Goal: Task Accomplishment & Management: Manage account settings

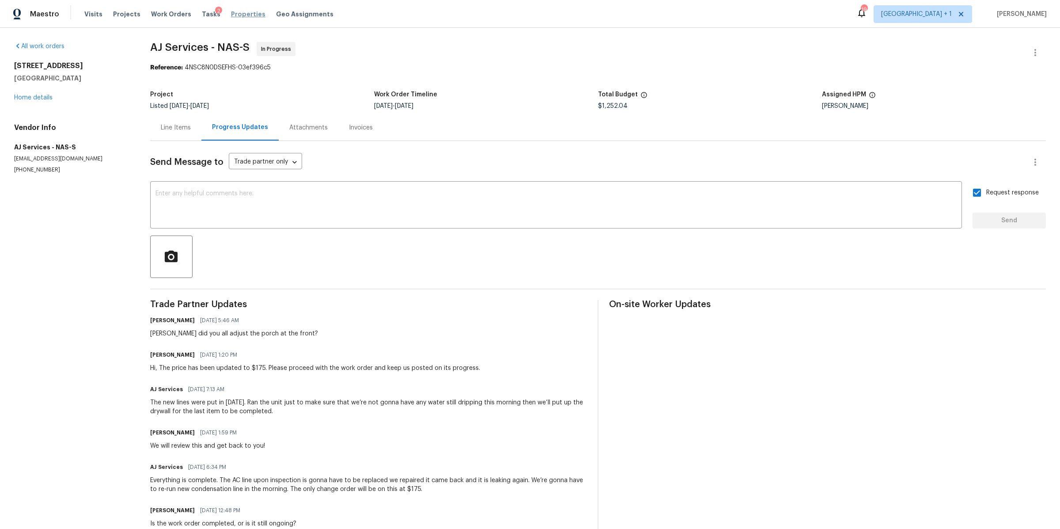
click at [231, 16] on span "Properties" at bounding box center [248, 14] width 34 height 9
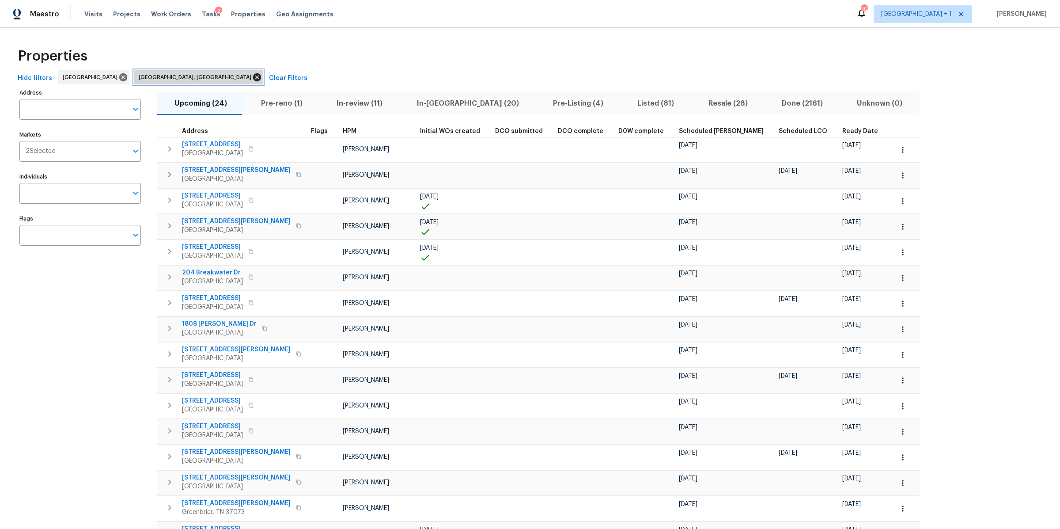
click at [253, 78] on icon at bounding box center [257, 77] width 8 height 8
click at [433, 106] on span "In-[GEOGRAPHIC_DATA] (16)" at bounding box center [467, 103] width 124 height 12
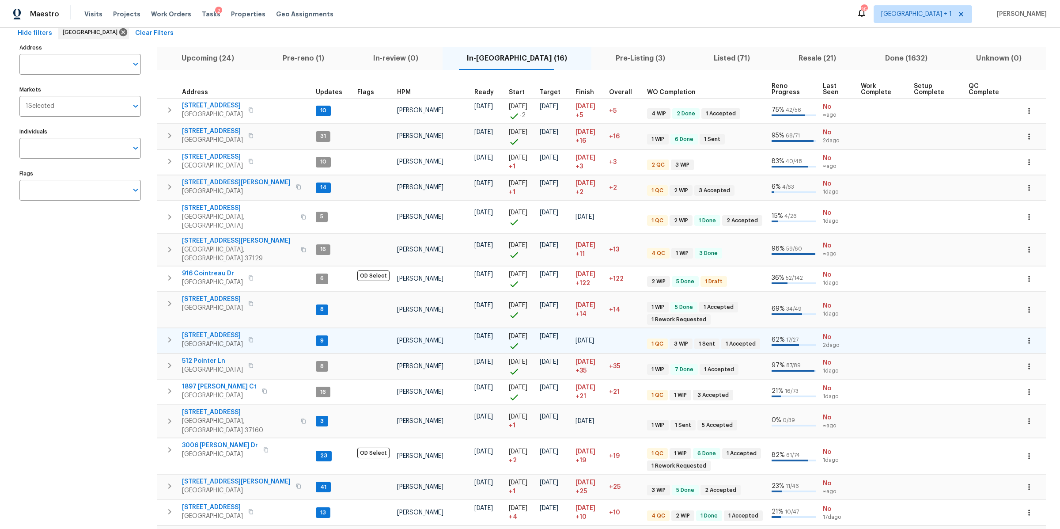
scroll to position [93, 0]
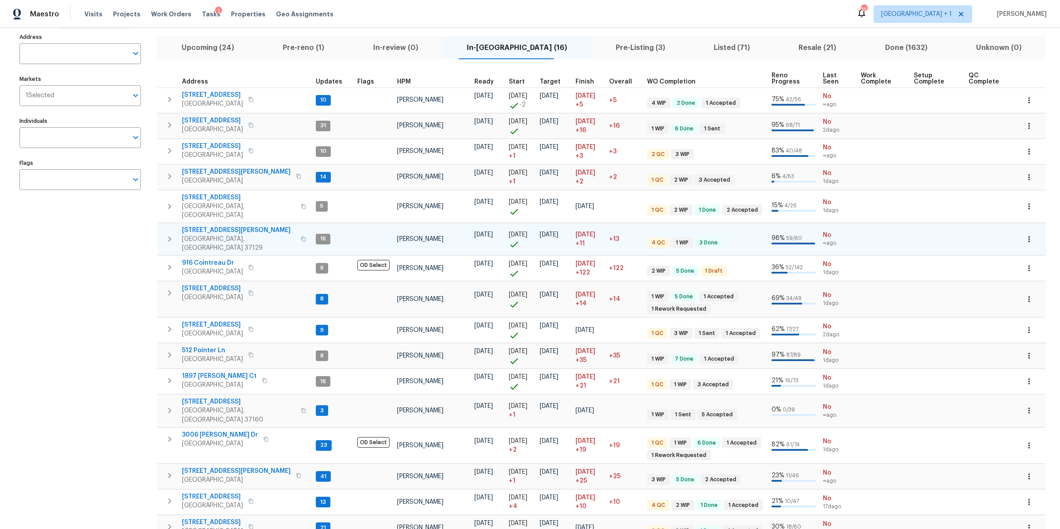
scroll to position [93, 0]
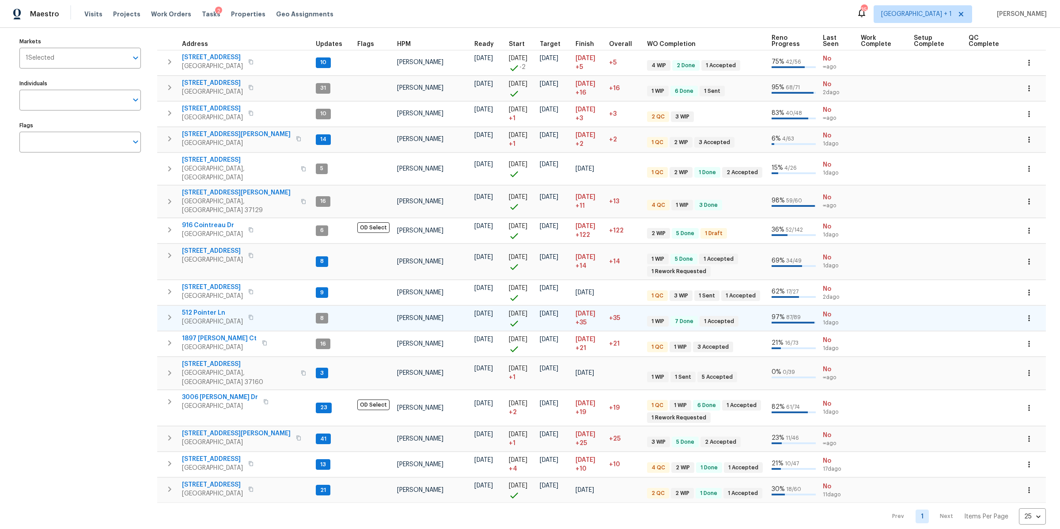
click at [199, 308] on span "512 Pointer Ln" at bounding box center [212, 312] width 61 height 9
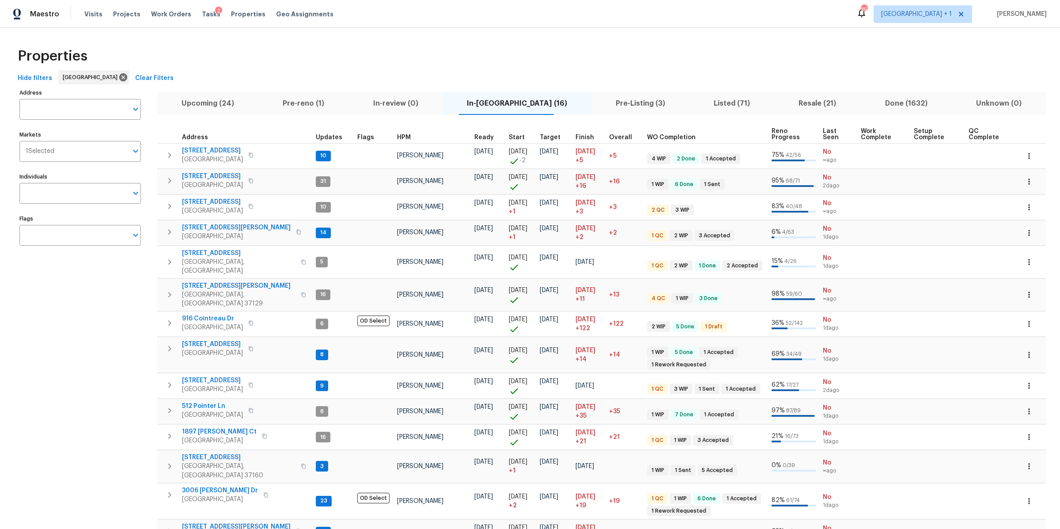
click at [702, 112] on button "Listed (71)" at bounding box center [732, 103] width 85 height 23
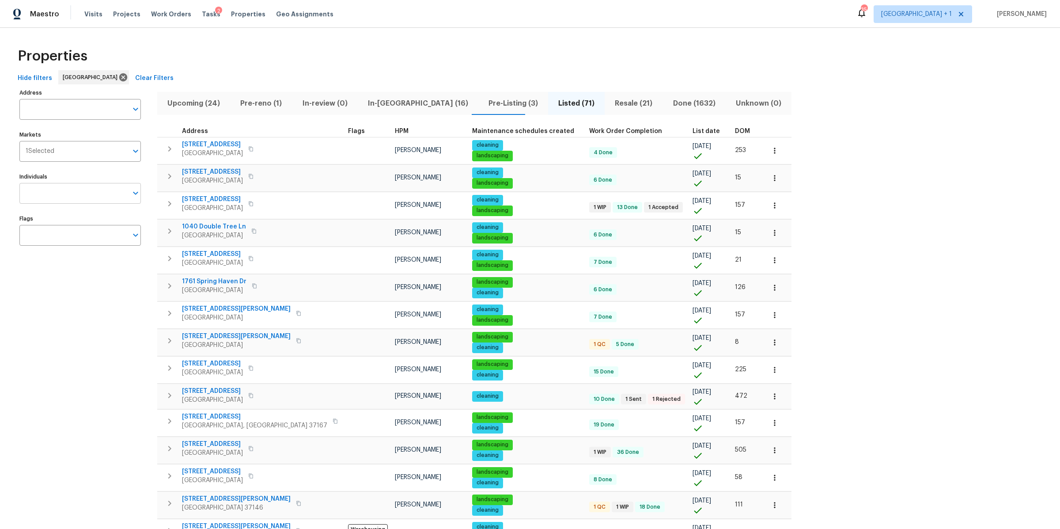
click at [80, 197] on input "Individuals" at bounding box center [73, 193] width 108 height 21
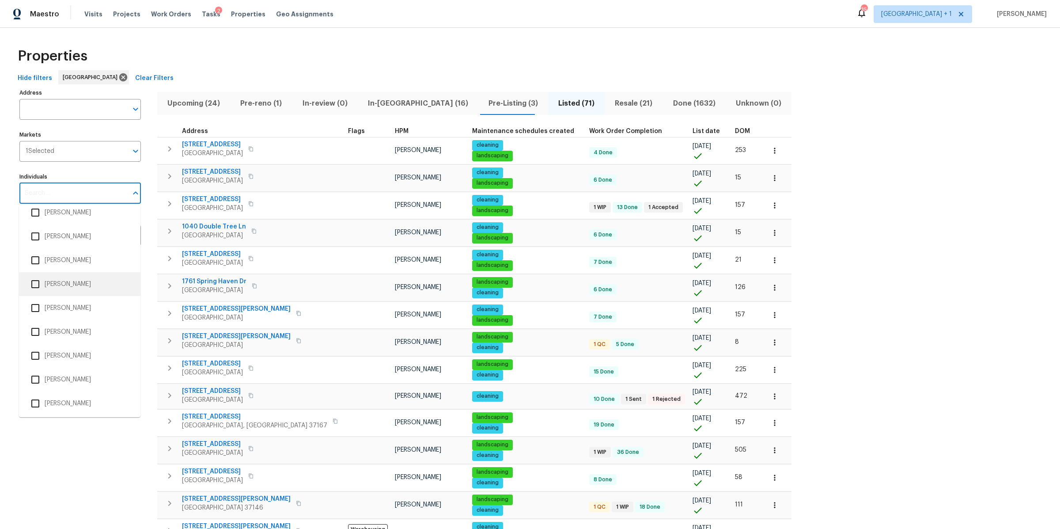
scroll to position [168, 0]
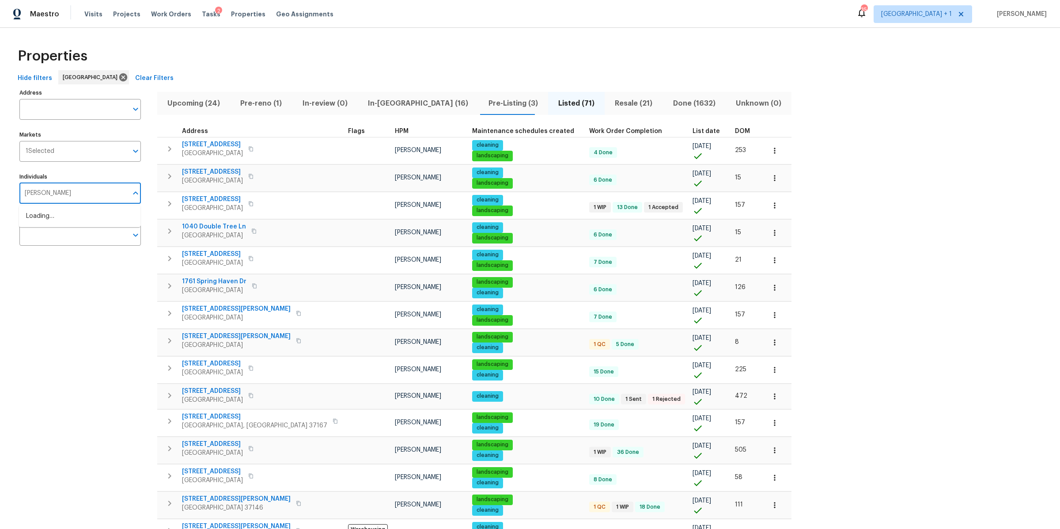
type input "cynthia upshaw"
click at [64, 221] on li "[PERSON_NAME]" at bounding box center [79, 221] width 107 height 19
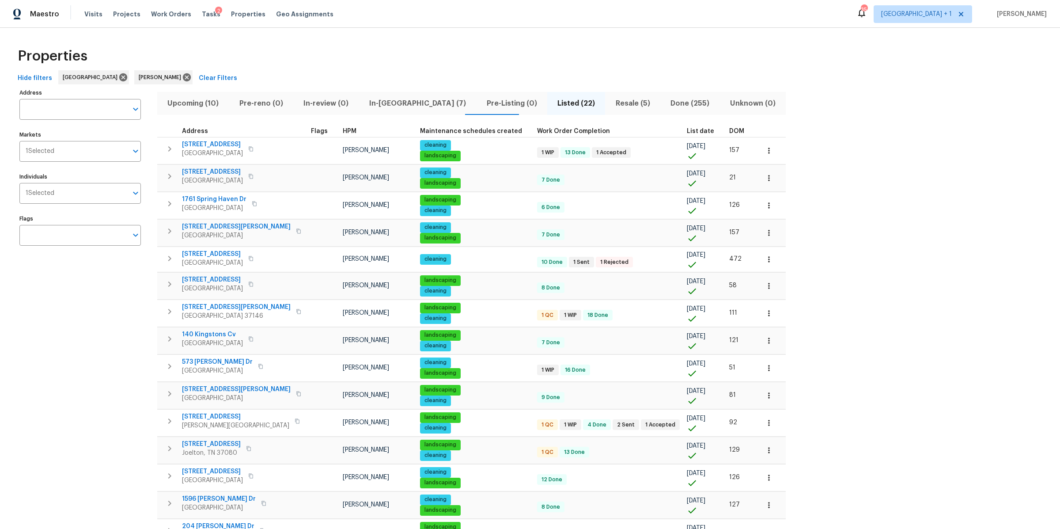
click at [729, 133] on span "DOM" at bounding box center [736, 131] width 15 height 6
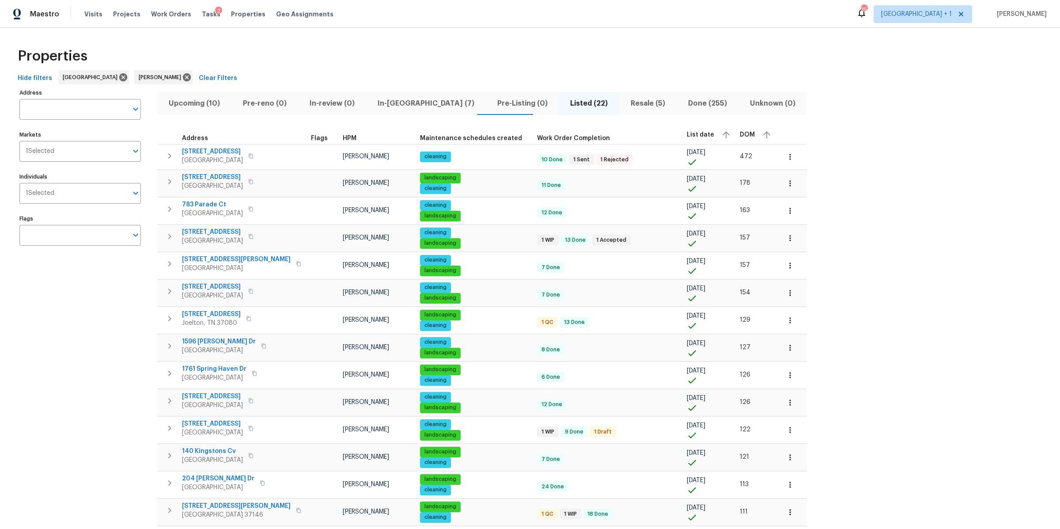
click at [740, 133] on span "DOM" at bounding box center [747, 135] width 15 height 6
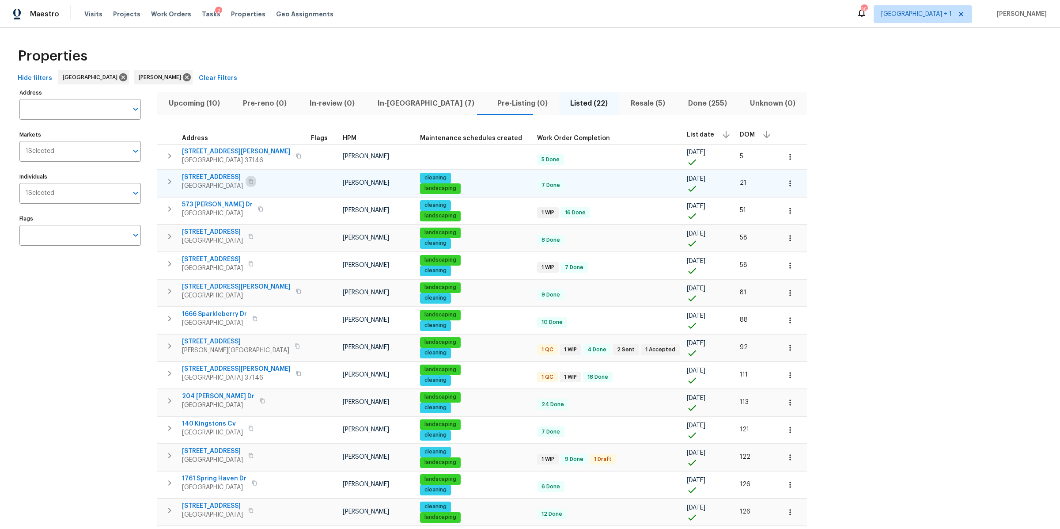
click at [254, 180] on button "button" at bounding box center [251, 181] width 11 height 12
click at [212, 176] on span "2203 Green Acres Dr" at bounding box center [212, 177] width 61 height 9
click at [249, 237] on icon "button" at bounding box center [251, 236] width 4 height 5
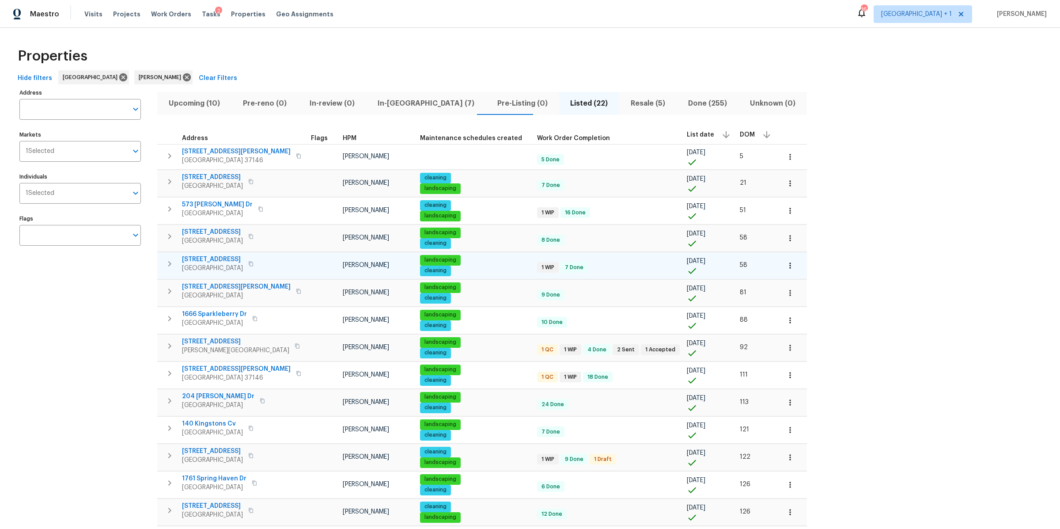
click at [249, 263] on icon "button" at bounding box center [250, 263] width 5 height 5
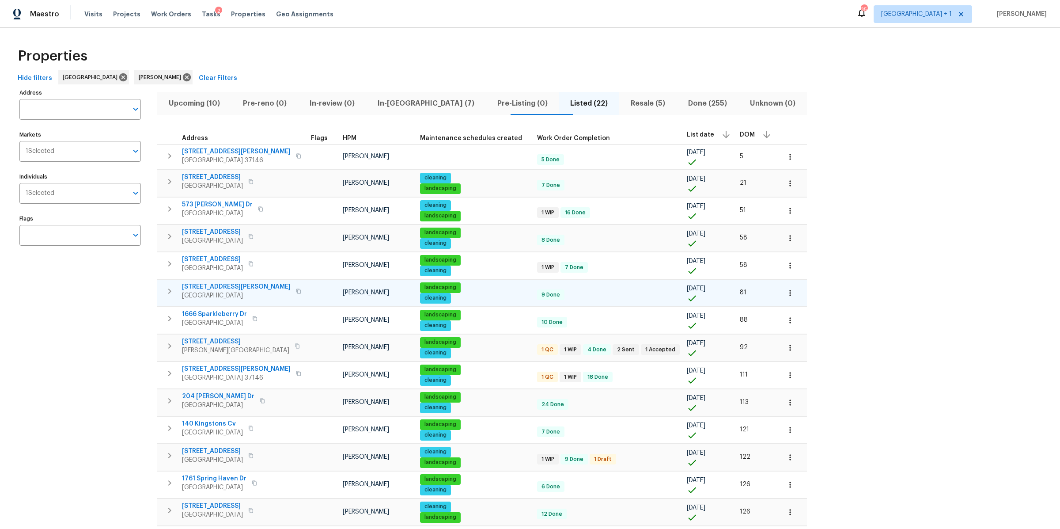
click at [296, 291] on icon "button" at bounding box center [298, 290] width 4 height 5
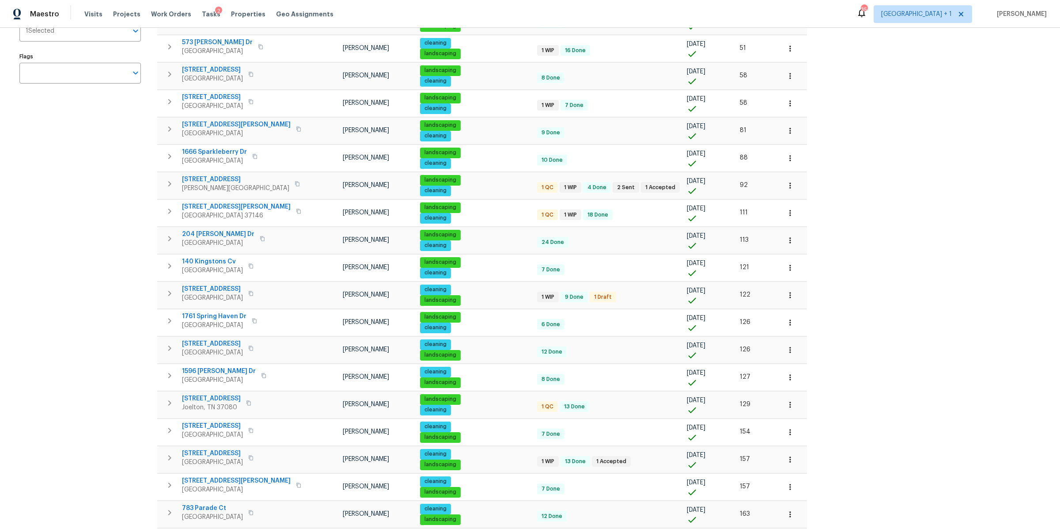
scroll to position [164, 0]
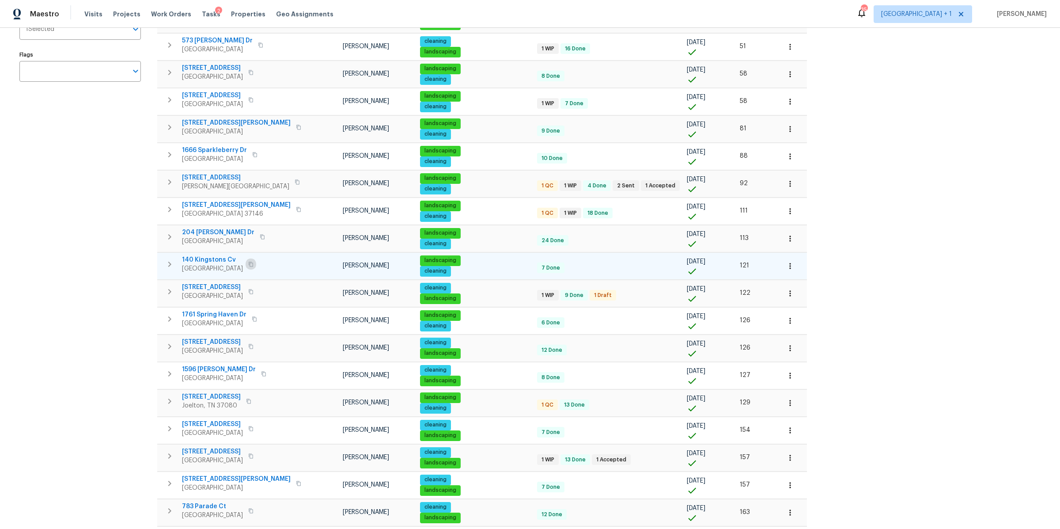
click at [248, 262] on button "button" at bounding box center [251, 264] width 11 height 12
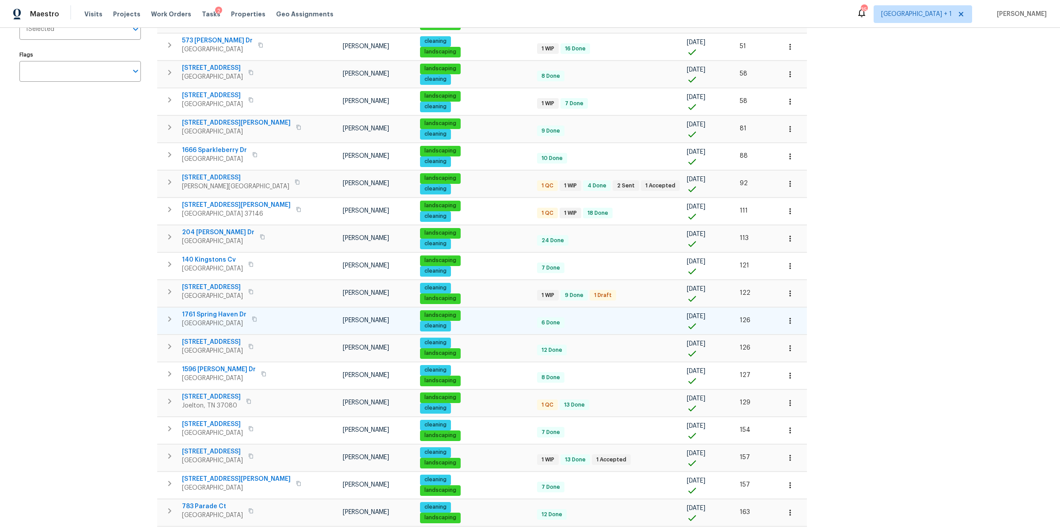
click at [214, 316] on span "1761 Spring Haven Dr" at bounding box center [214, 314] width 64 height 9
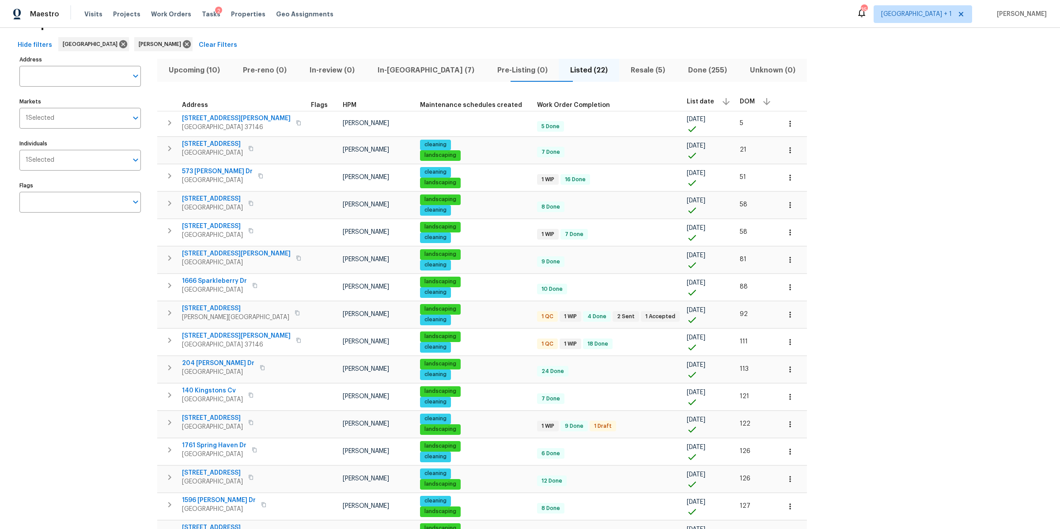
scroll to position [0, 0]
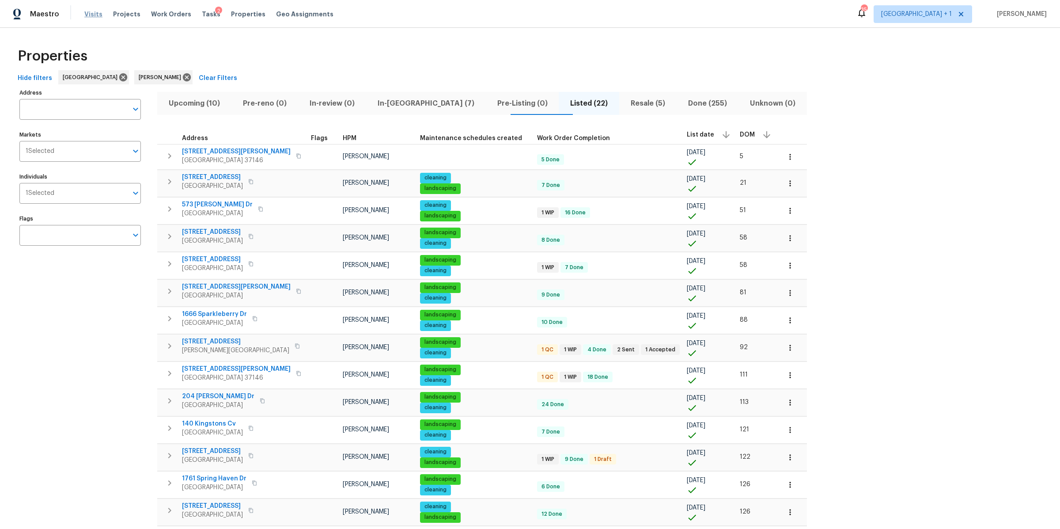
click at [92, 15] on span "Visits" at bounding box center [93, 14] width 18 height 9
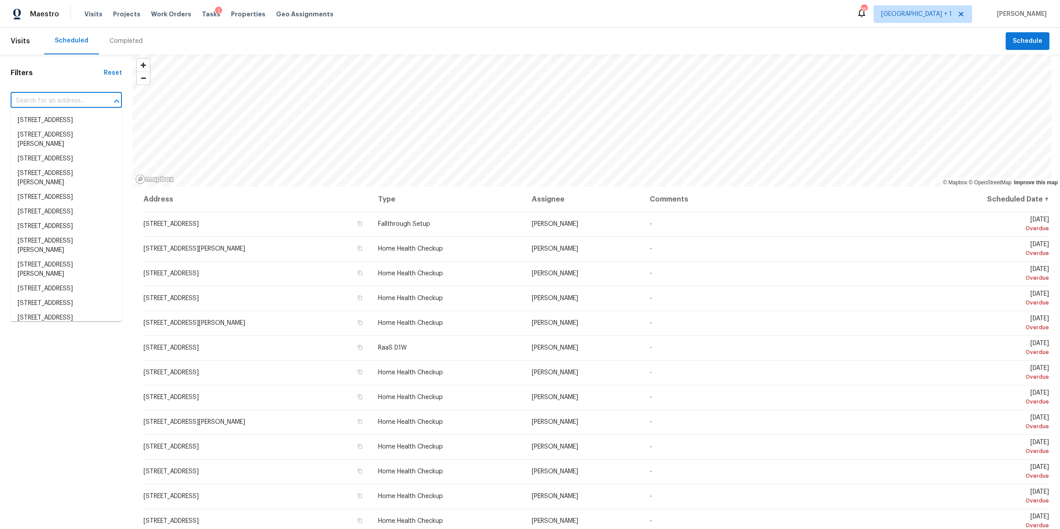
click at [74, 99] on input "text" at bounding box center [54, 101] width 87 height 14
paste input "1761 Spring Haven Dr, Clarksville, TN 37042"
type input "1761 Spring Haven Dr, Clarksville, TN 37042"
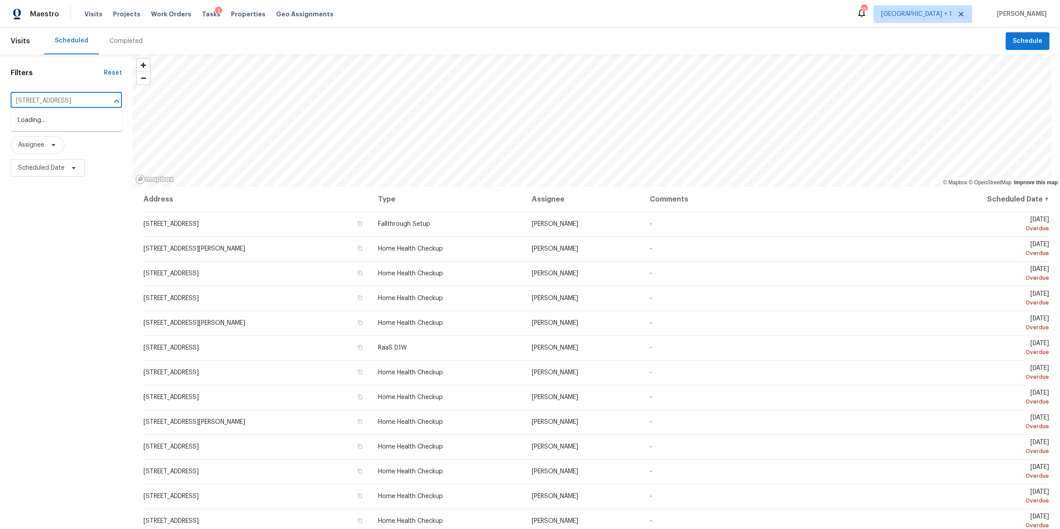
scroll to position [0, 43]
click at [68, 119] on li "1761 Spring Haven Dr, Clarksville, TN 37042" at bounding box center [66, 120] width 111 height 15
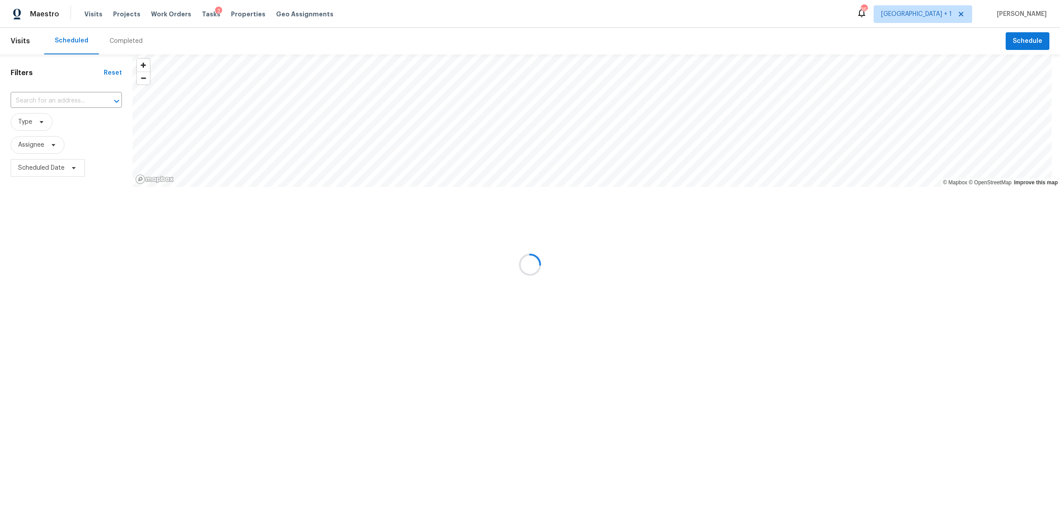
type input "1761 Spring Haven Dr, Clarksville, TN 37042"
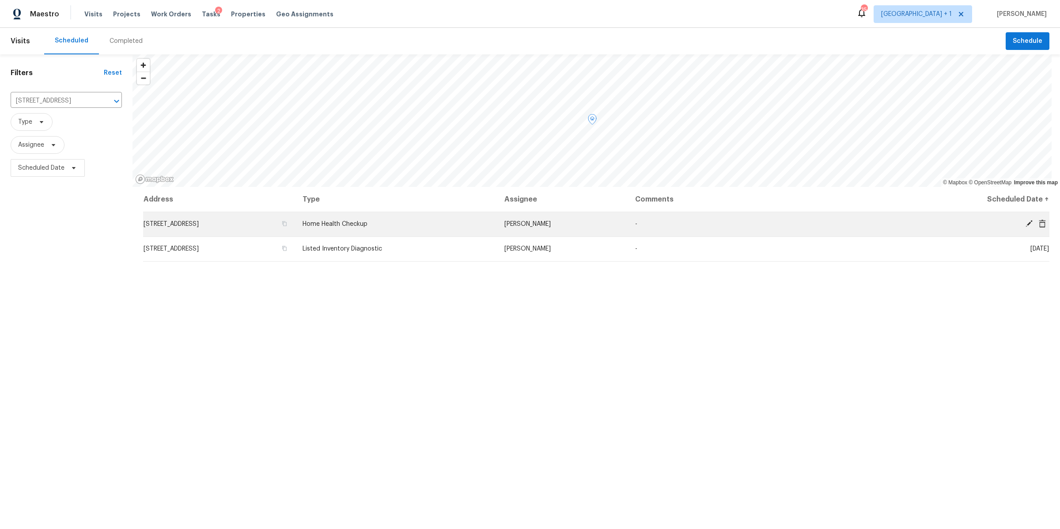
click at [1038, 222] on icon at bounding box center [1042, 224] width 8 height 8
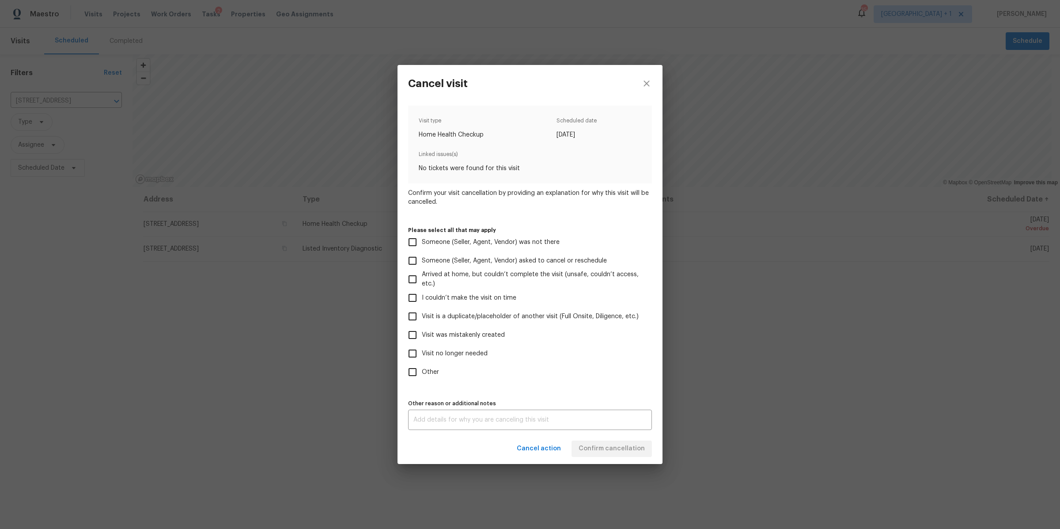
click at [496, 318] on span "Visit is a duplicate/placeholder of another visit (Full Onsite, Diligence, etc.)" at bounding box center [530, 316] width 217 height 9
click at [422, 318] on input "Visit is a duplicate/placeholder of another visit (Full Onsite, Diligence, etc.)" at bounding box center [412, 316] width 19 height 19
checkbox input "true"
click at [641, 421] on textarea at bounding box center [529, 420] width 233 height 6
type textarea "lids"
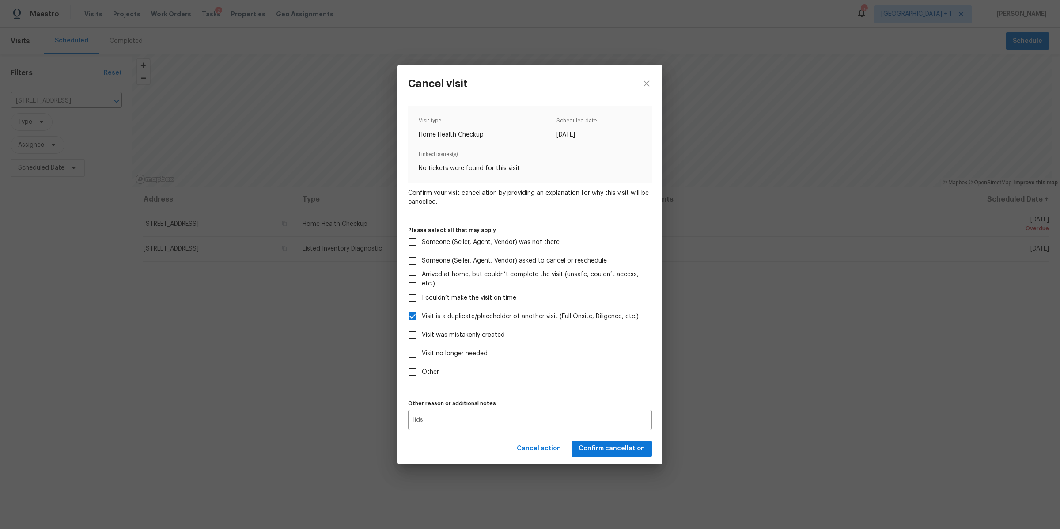
click at [629, 447] on div "Cancel action Confirm cancellation" at bounding box center [530, 448] width 265 height 30
click at [629, 447] on span "Confirm cancellation" at bounding box center [612, 448] width 66 height 11
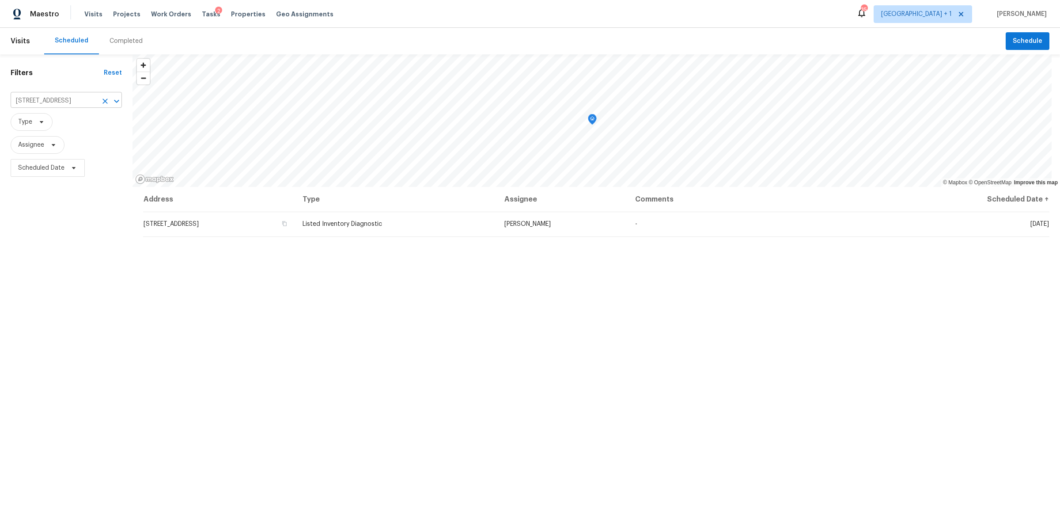
click at [61, 102] on input "1761 Spring Haven Dr, Clarksville, TN 37042" at bounding box center [54, 101] width 87 height 14
paste input "333 Meredith Way"
type input "1333 Meredith Way, Clarksville, TN 37042"
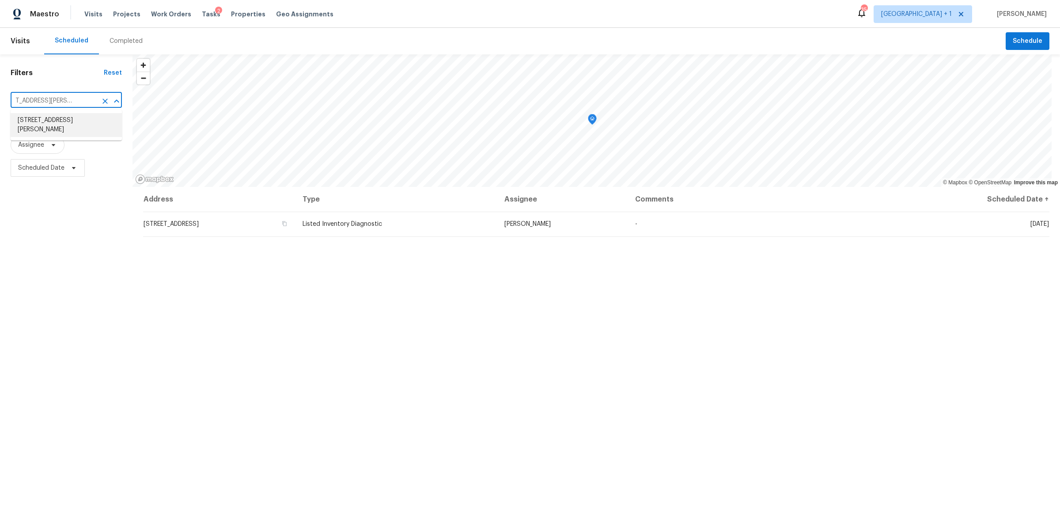
click at [47, 121] on li "1333 Meredith Way, Clarksville, TN 37042" at bounding box center [66, 125] width 111 height 24
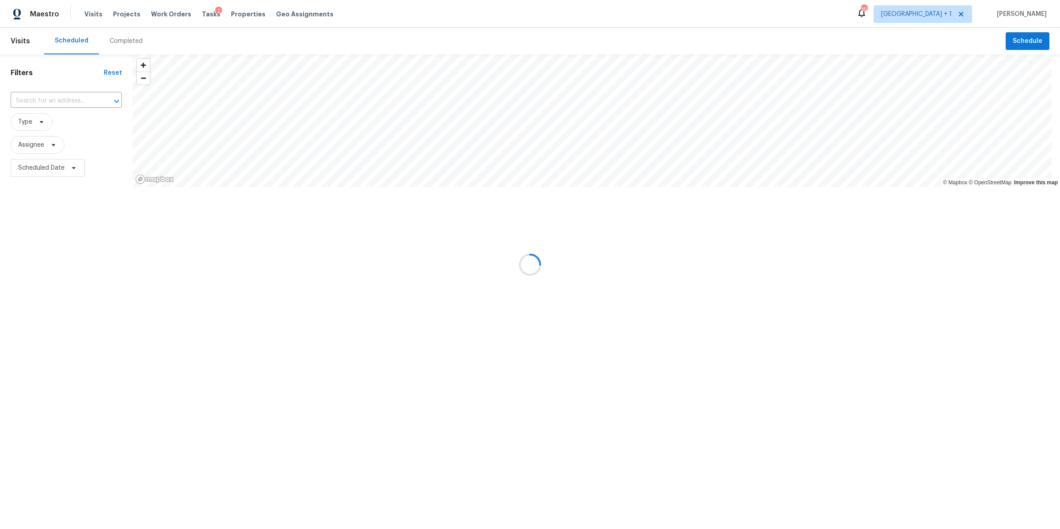
type input "1333 Meredith Way, Clarksville, TN 37042"
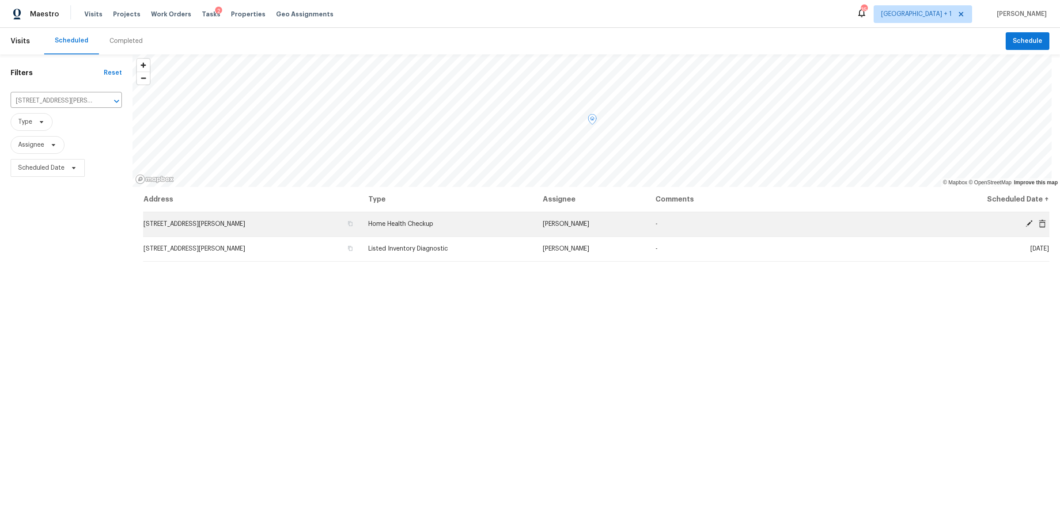
click at [1038, 223] on icon at bounding box center [1042, 224] width 8 height 8
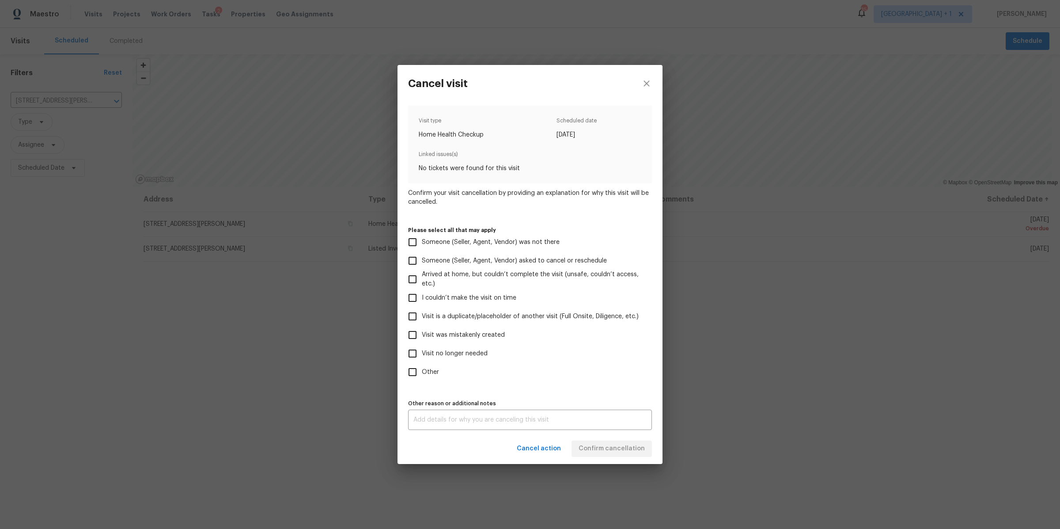
click at [459, 348] on label "Visit no longer needed" at bounding box center [524, 353] width 242 height 19
click at [422, 348] on input "Visit no longer needed" at bounding box center [412, 353] width 19 height 19
checkbox input "true"
click at [461, 417] on textarea at bounding box center [529, 420] width 233 height 6
type textarea "lids"
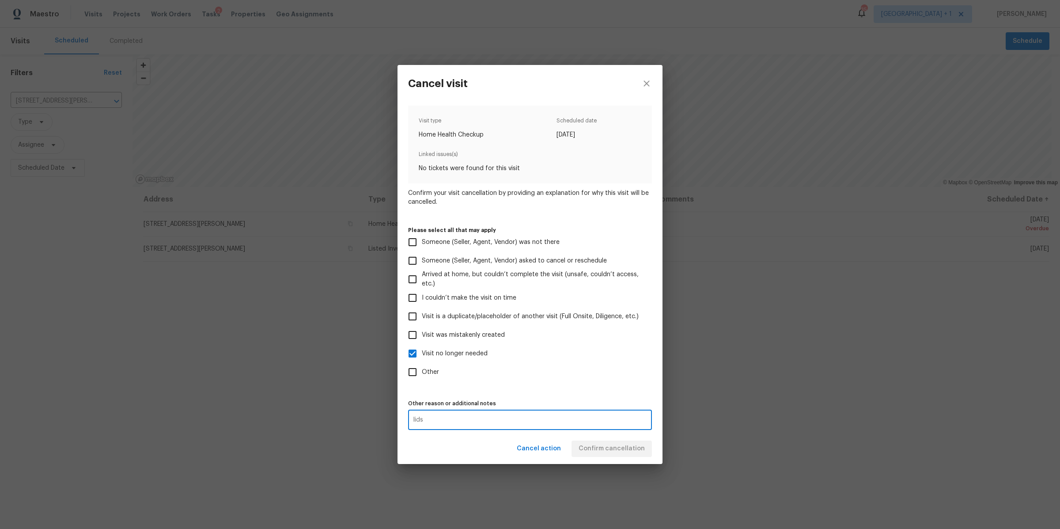
click at [592, 437] on div "Cancel action Confirm cancellation" at bounding box center [530, 448] width 265 height 30
click at [593, 444] on span "Confirm cancellation" at bounding box center [612, 448] width 66 height 11
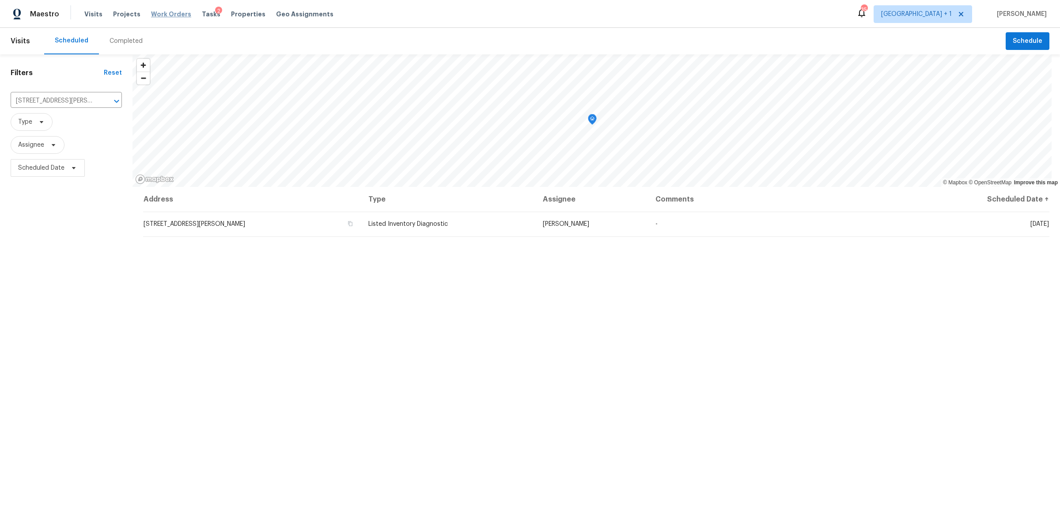
click at [165, 11] on span "Work Orders" at bounding box center [171, 14] width 40 height 9
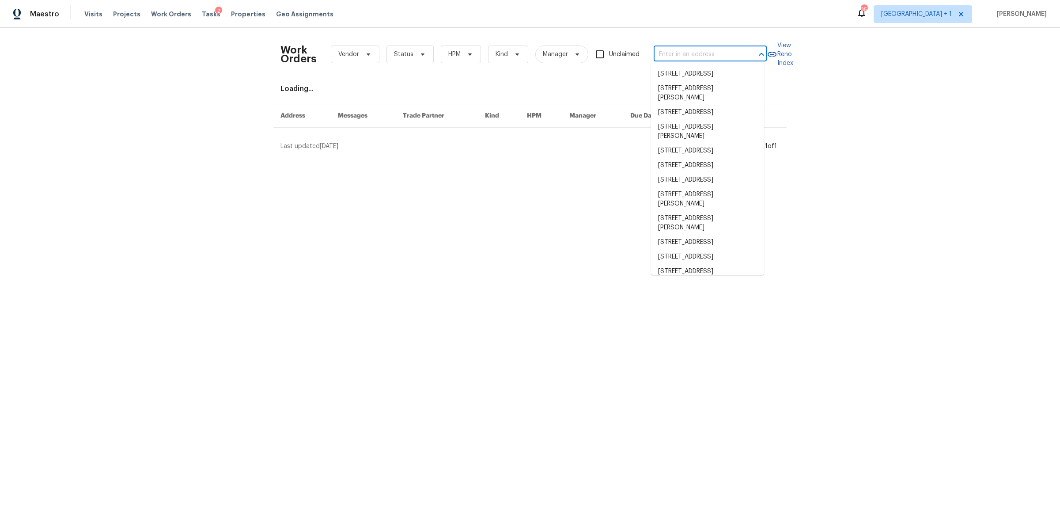
click at [693, 55] on input "text" at bounding box center [698, 55] width 88 height 14
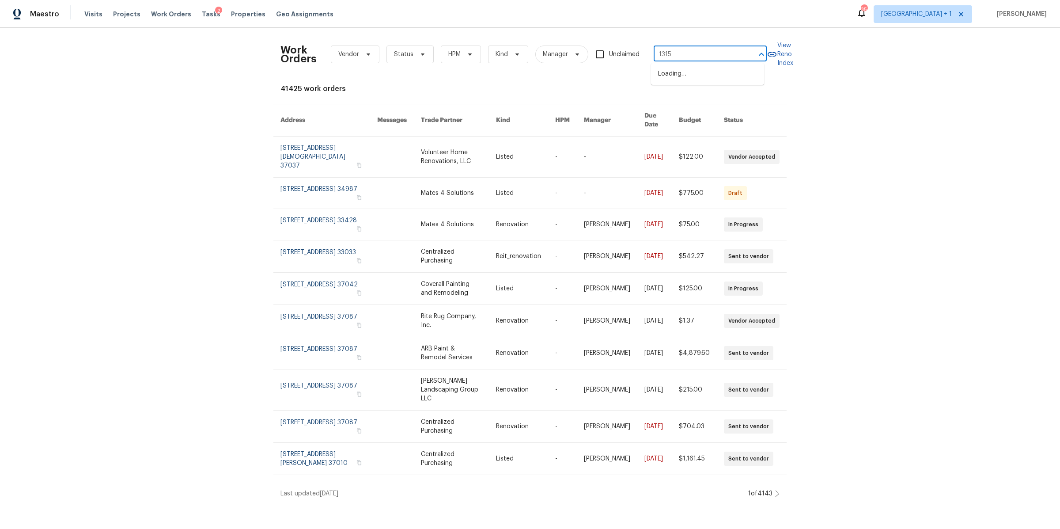
type input "1315 r"
click at [694, 74] on li "[STREET_ADDRESS][PERSON_NAME]" at bounding box center [707, 79] width 113 height 24
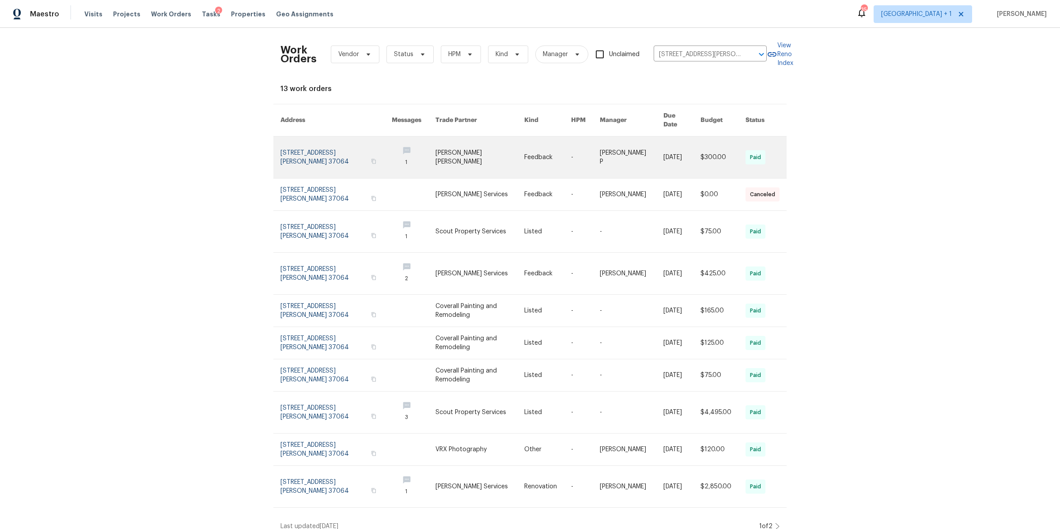
click at [336, 149] on link at bounding box center [335, 157] width 111 height 42
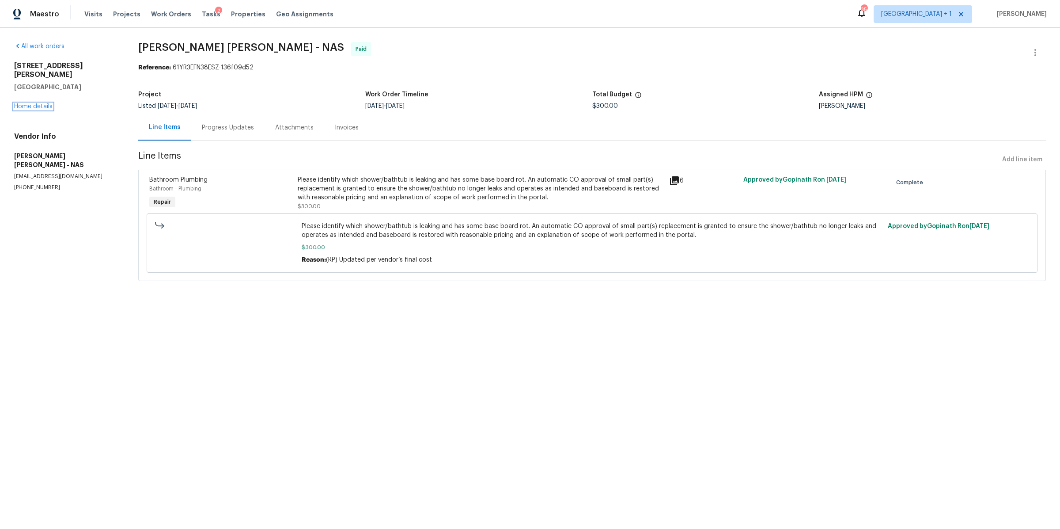
click at [42, 103] on link "Home details" at bounding box center [33, 106] width 38 height 6
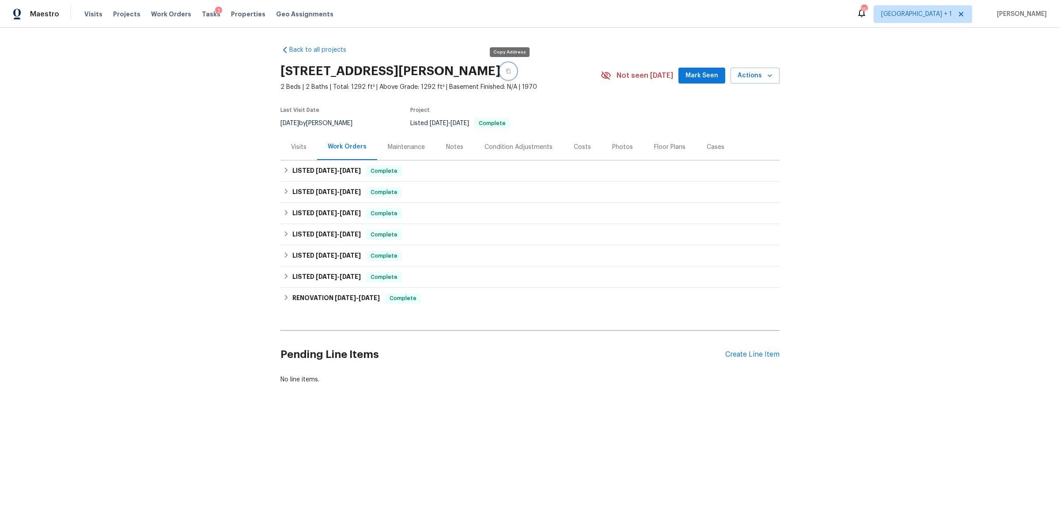
click at [508, 70] on icon "button" at bounding box center [508, 71] width 4 height 5
click at [510, 68] on button "button" at bounding box center [508, 71] width 16 height 16
click at [90, 14] on span "Visits" at bounding box center [93, 14] width 18 height 9
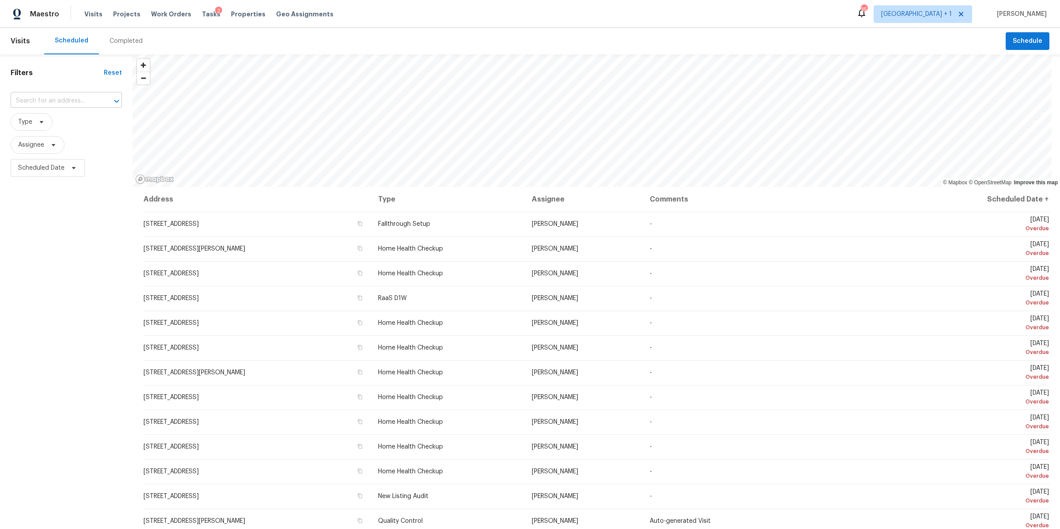
click at [68, 100] on input "text" at bounding box center [54, 101] width 87 height 14
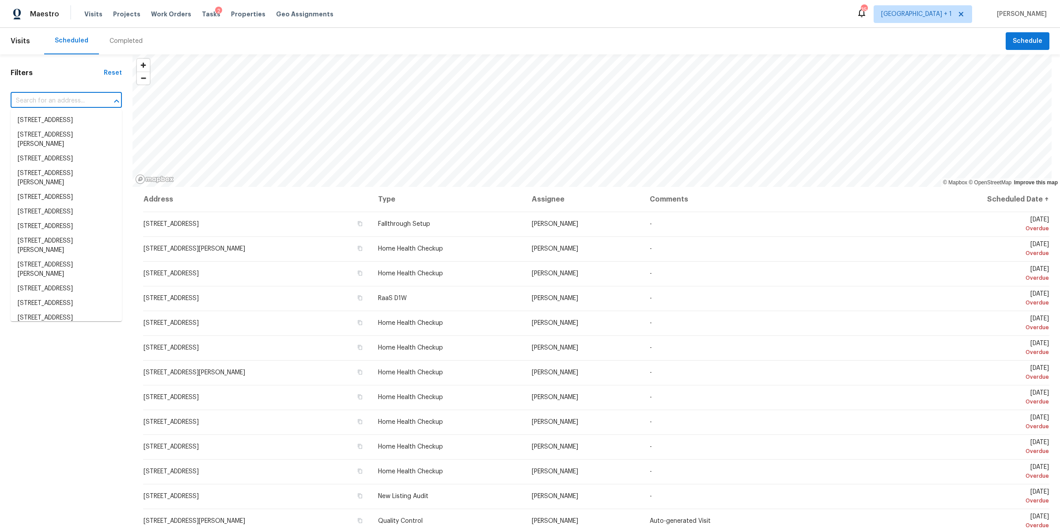
paste input "[STREET_ADDRESS][PERSON_NAME]"
type input "[STREET_ADDRESS][PERSON_NAME]"
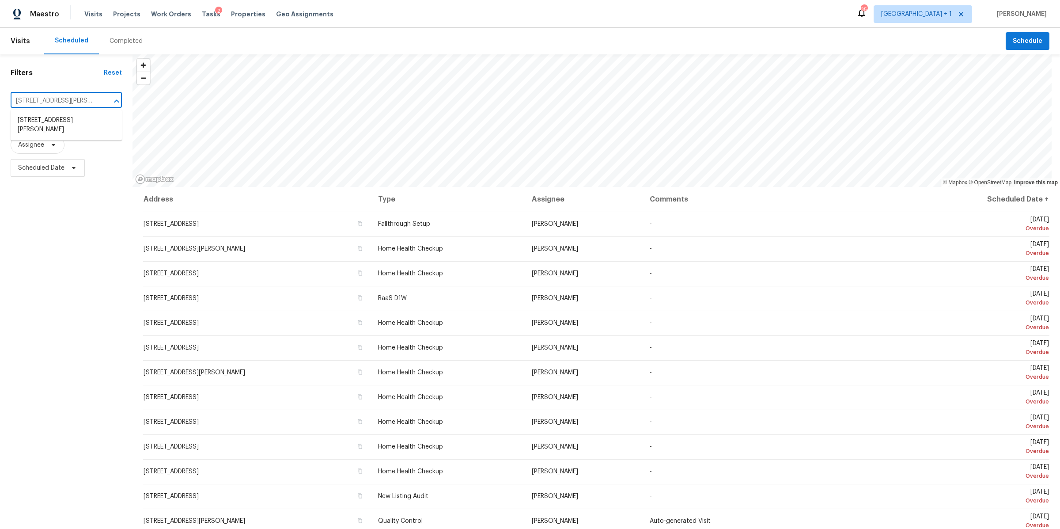
scroll to position [0, 27]
click at [64, 128] on li "[STREET_ADDRESS][PERSON_NAME]" at bounding box center [66, 125] width 111 height 24
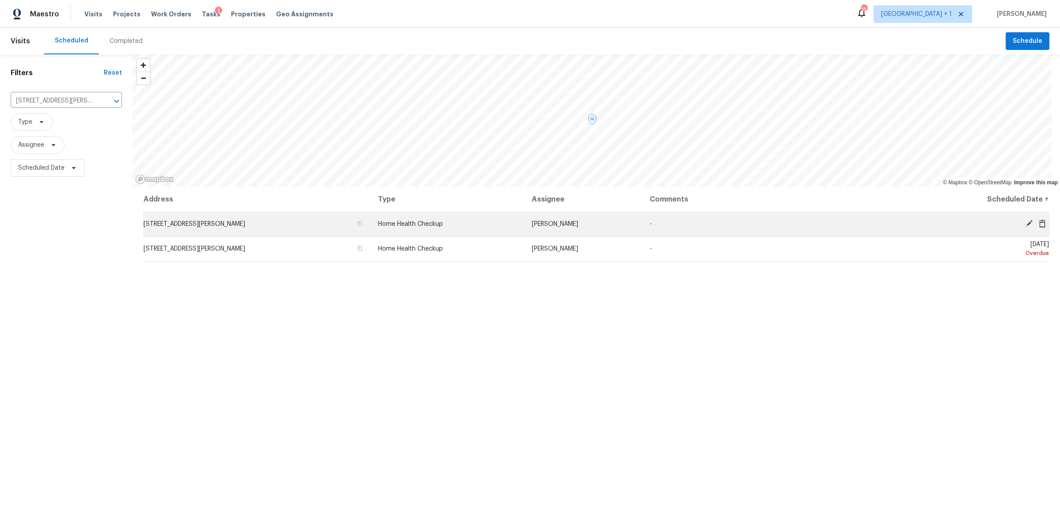
click at [1025, 220] on icon at bounding box center [1029, 224] width 8 height 8
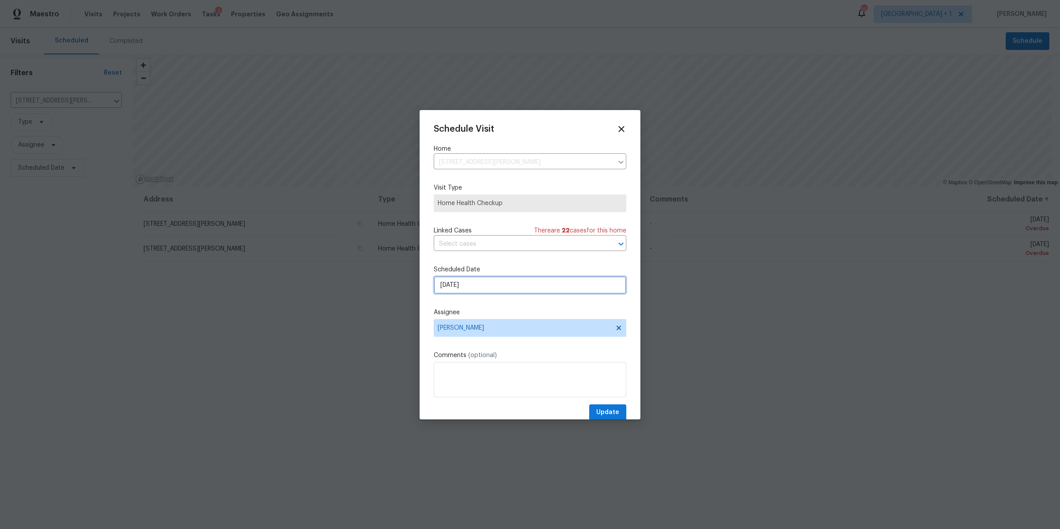
click at [513, 285] on input "[DATE]" at bounding box center [530, 285] width 193 height 18
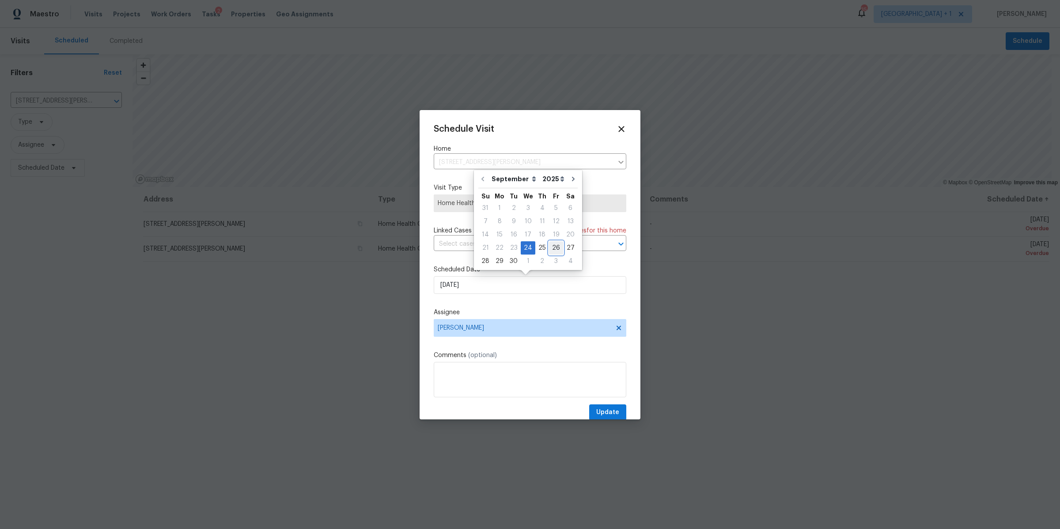
click at [549, 246] on div "26" at bounding box center [556, 248] width 14 height 12
type input "[DATE]"
click at [517, 200] on span "Home Health Checkup" at bounding box center [530, 203] width 185 height 9
click at [616, 125] on icon at bounding box center [621, 129] width 10 height 10
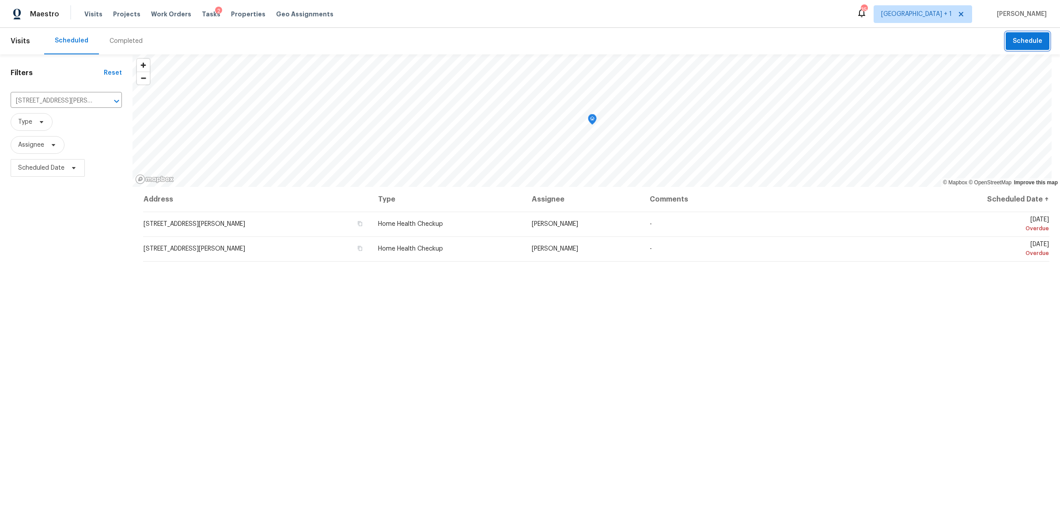
click at [1006, 38] on button "Schedule" at bounding box center [1028, 41] width 44 height 18
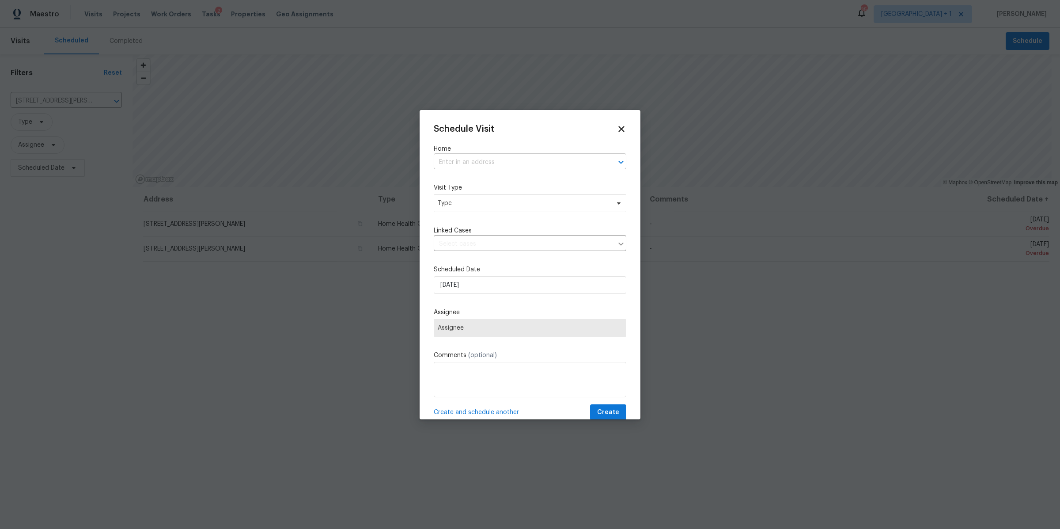
click at [466, 165] on input "text" at bounding box center [518, 162] width 168 height 14
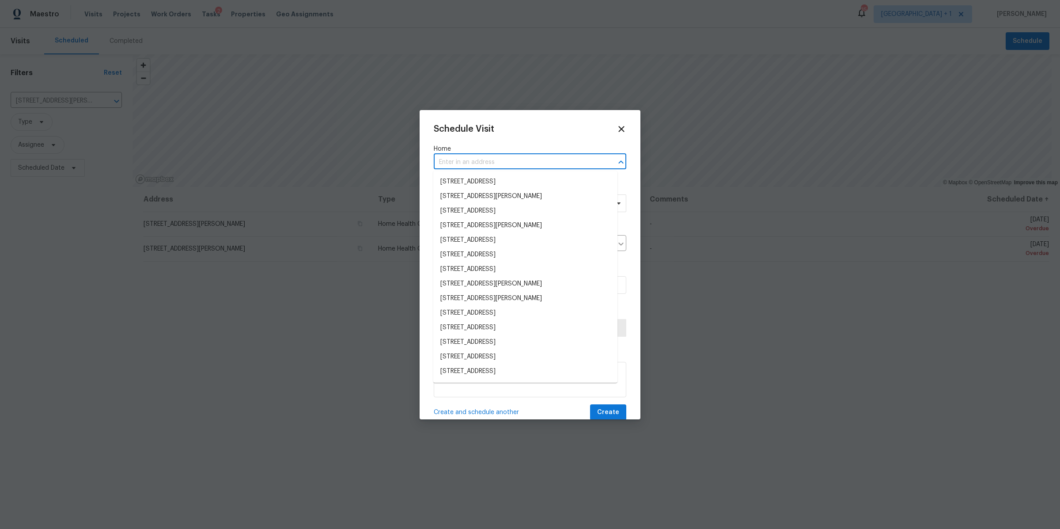
paste input "[STREET_ADDRESS][PERSON_NAME]"
type input "[STREET_ADDRESS][PERSON_NAME]"
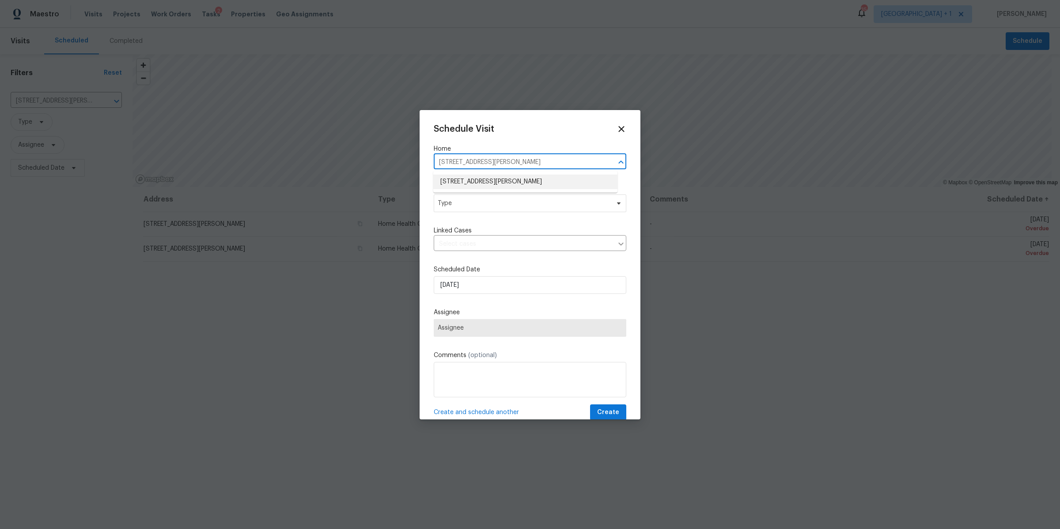
click at [466, 180] on li "[STREET_ADDRESS][PERSON_NAME]" at bounding box center [525, 181] width 184 height 15
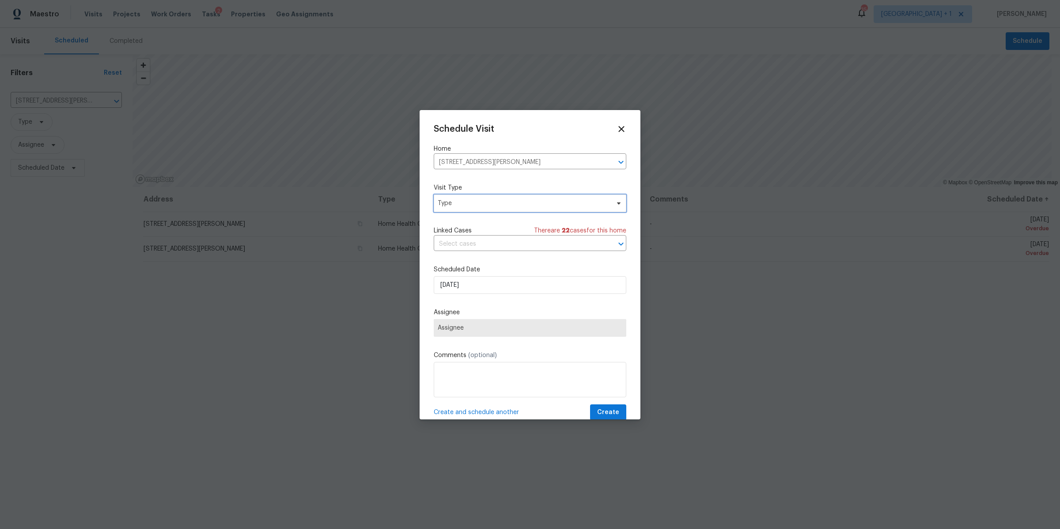
click at [476, 205] on span "Type" at bounding box center [524, 203] width 172 height 9
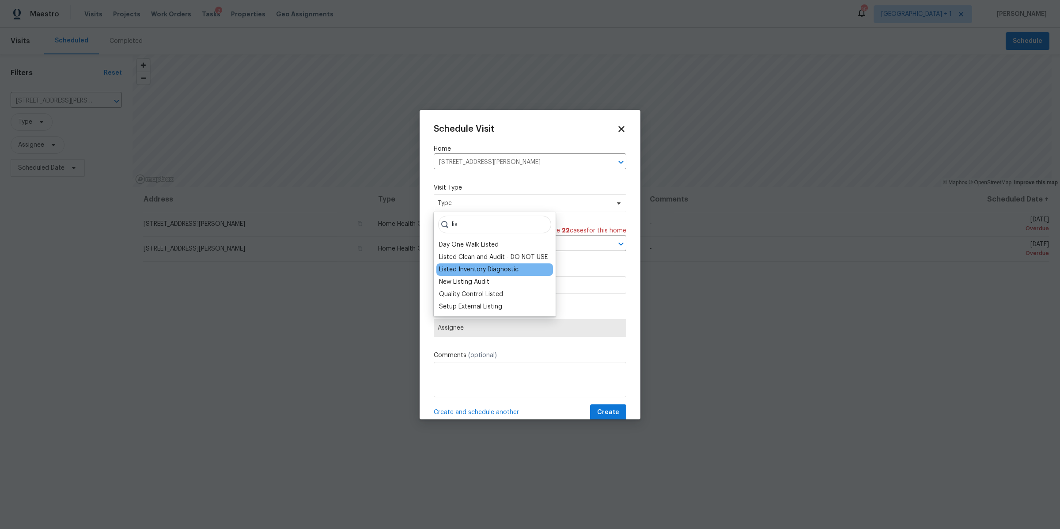
type input "lis"
click at [467, 268] on div "Listed Inventory Diagnostic" at bounding box center [479, 269] width 80 height 9
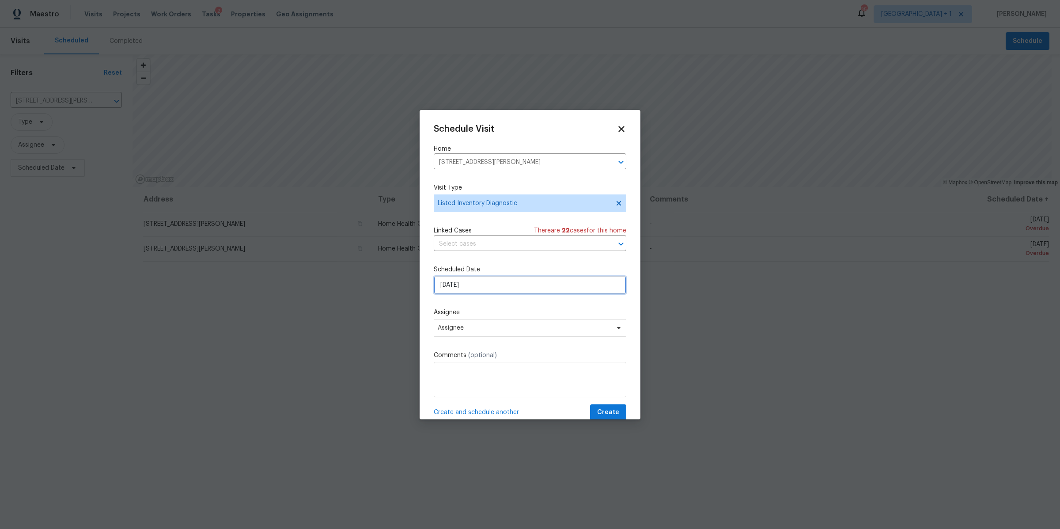
click at [473, 286] on input "[DATE]" at bounding box center [530, 285] width 193 height 18
click at [467, 325] on span "Assignee" at bounding box center [524, 327] width 173 height 7
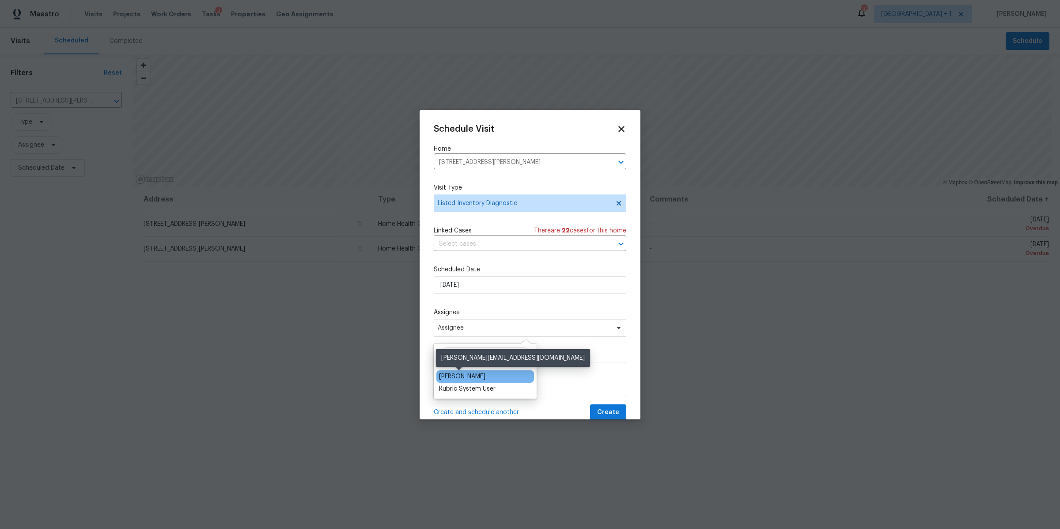
type input "bri"
click at [447, 378] on div "[PERSON_NAME]" at bounding box center [462, 376] width 46 height 9
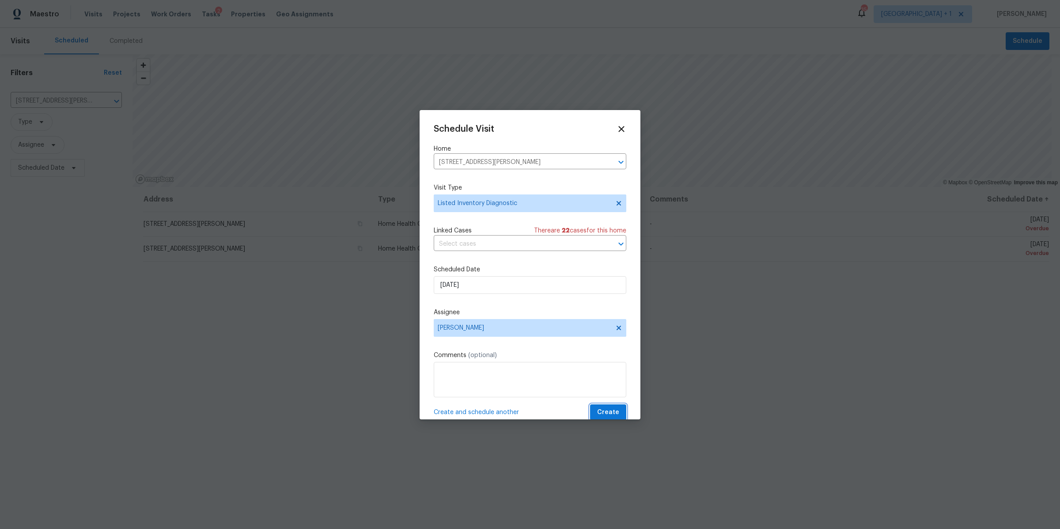
click at [604, 413] on span "Create" at bounding box center [608, 412] width 22 height 11
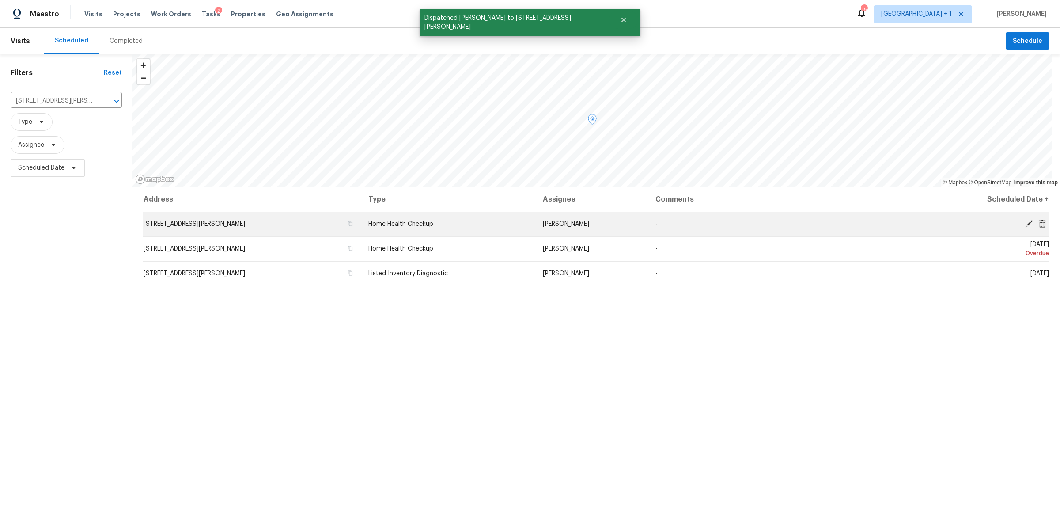
click at [1034, 216] on td "Wed, Sep 24 Overdue" at bounding box center [984, 224] width 129 height 25
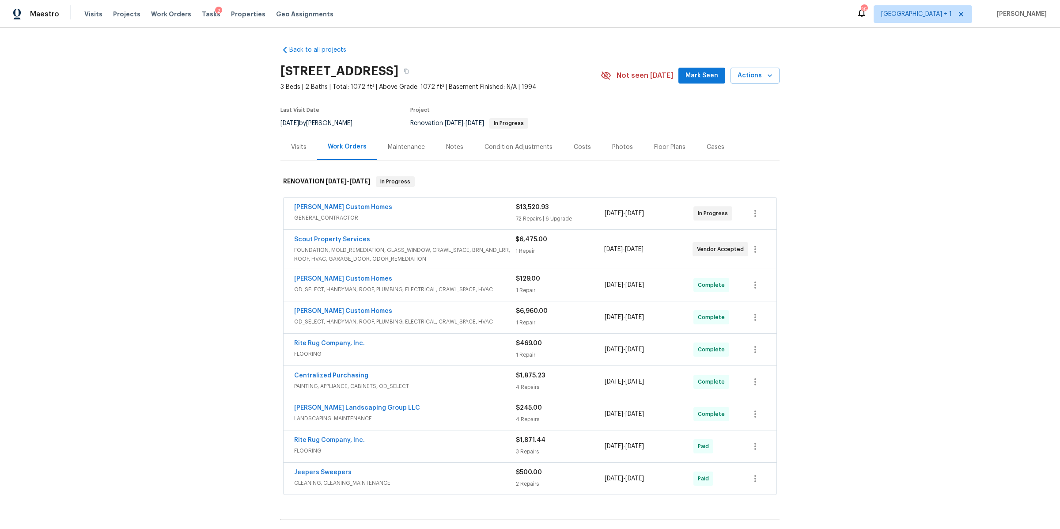
click at [475, 214] on span "GENERAL_CONTRACTOR" at bounding box center [405, 217] width 222 height 9
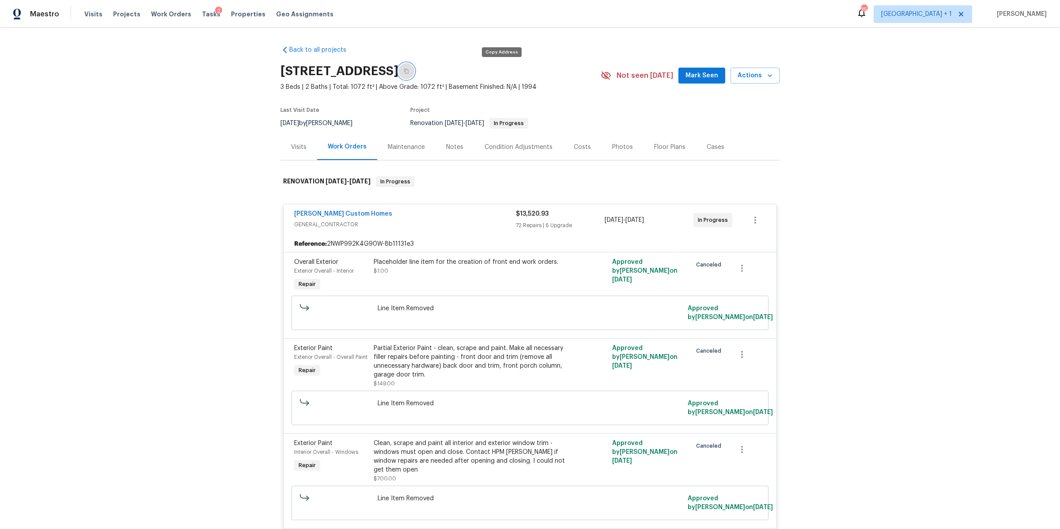
click at [409, 68] on icon "button" at bounding box center [406, 70] width 5 height 5
click at [159, 16] on span "Work Orders" at bounding box center [171, 14] width 40 height 9
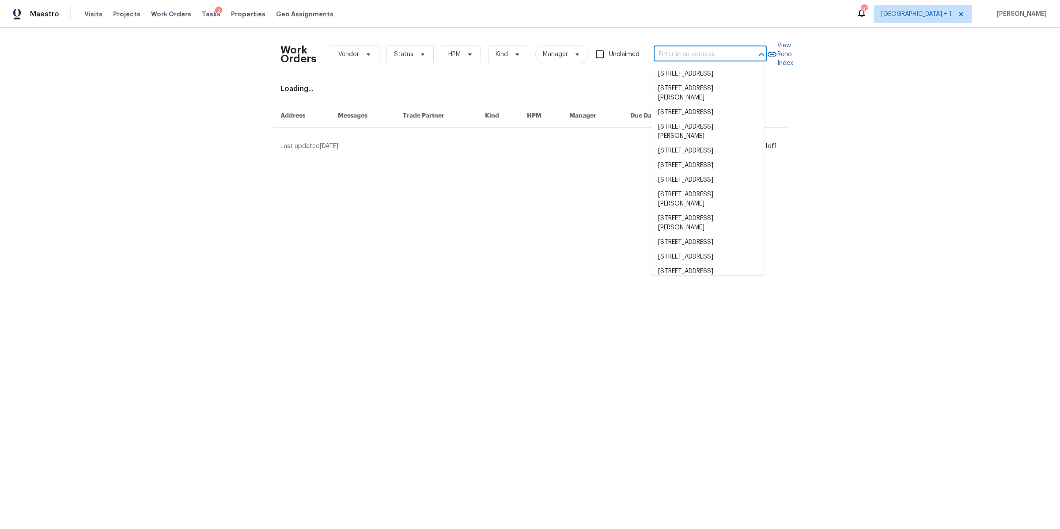
click at [692, 51] on input "text" at bounding box center [698, 55] width 88 height 14
paste input "238 Windmeade Cir Clarksville TN 37042"
type input "238 Windmeade Cir Clarksville TN 37042"
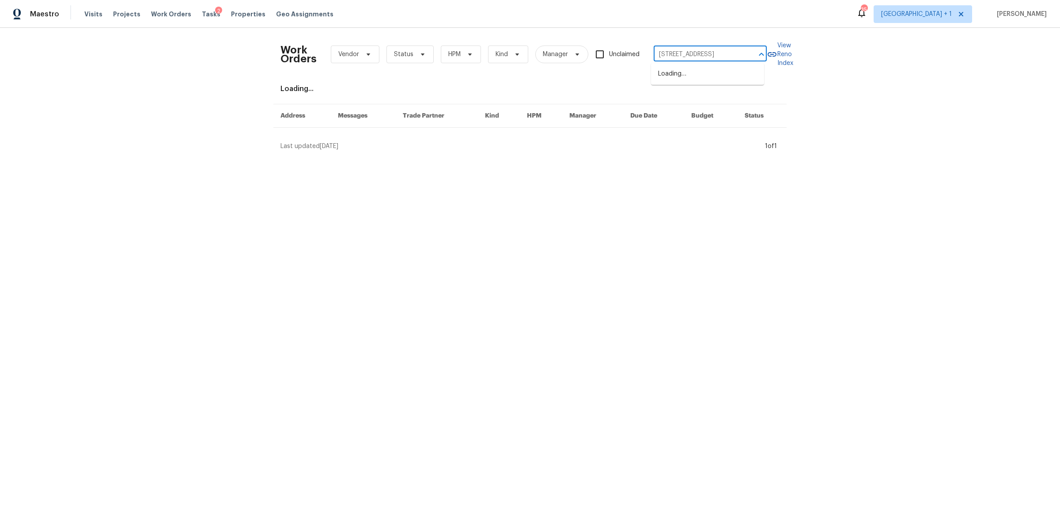
scroll to position [0, 34]
click at [693, 78] on li "238 Windmeade Cir, Clarksville, TN 37042" at bounding box center [707, 74] width 113 height 15
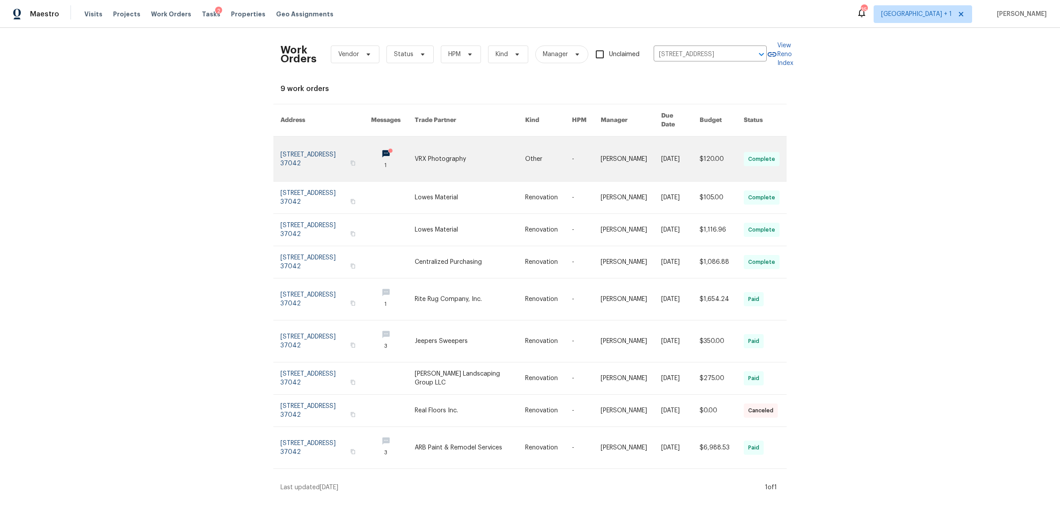
click at [313, 151] on link at bounding box center [325, 158] width 91 height 45
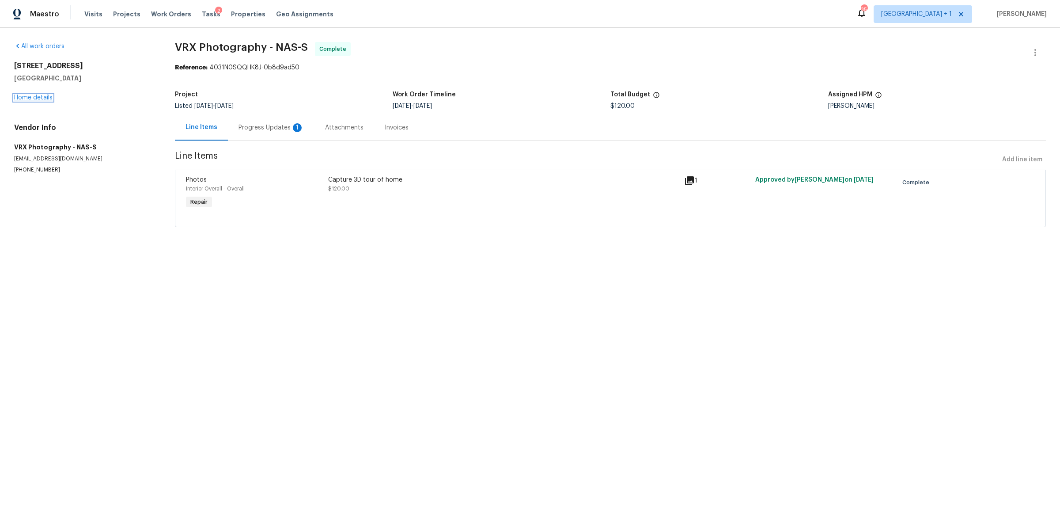
click at [33, 98] on link "Home details" at bounding box center [33, 98] width 38 height 6
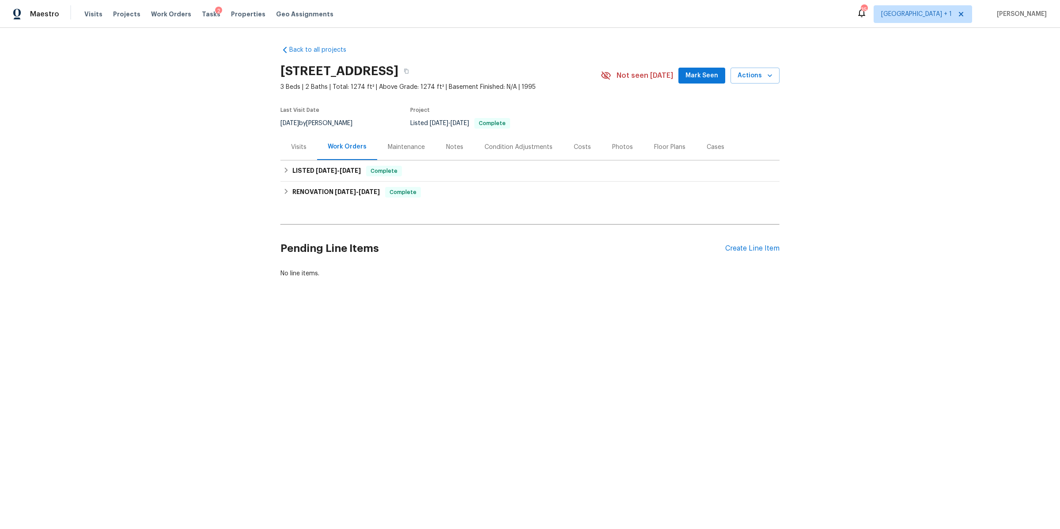
click at [302, 145] on div "Visits" at bounding box center [298, 147] width 15 height 9
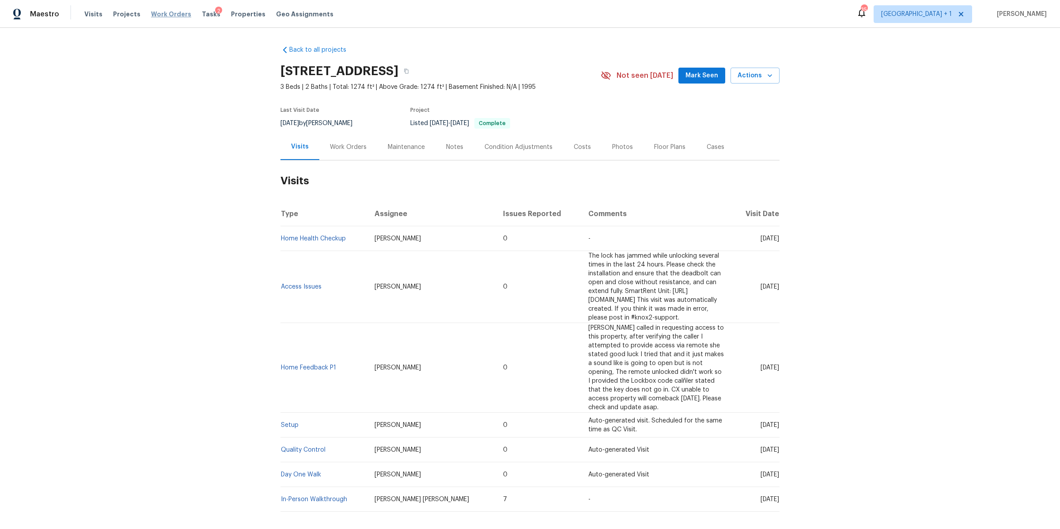
click at [163, 16] on span "Work Orders" at bounding box center [171, 14] width 40 height 9
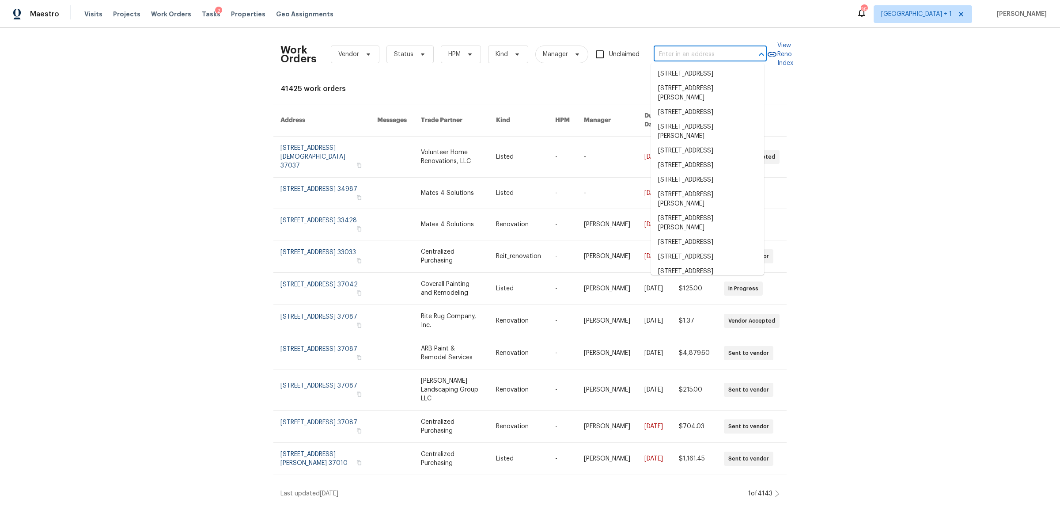
click at [695, 53] on input "text" at bounding box center [698, 55] width 88 height 14
paste input "1333 Meredith Way Clarksville TN 37042"
type input "1333 Meredith Way Clarksville TN 37042"
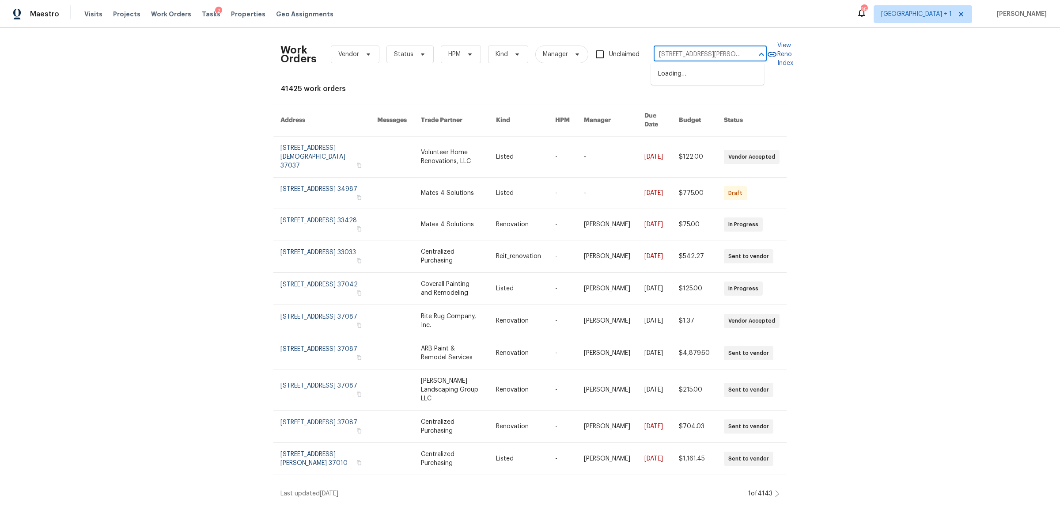
scroll to position [0, 32]
click at [690, 75] on li "1333 Meredith Way, Clarksville, TN 37042" at bounding box center [707, 79] width 113 height 24
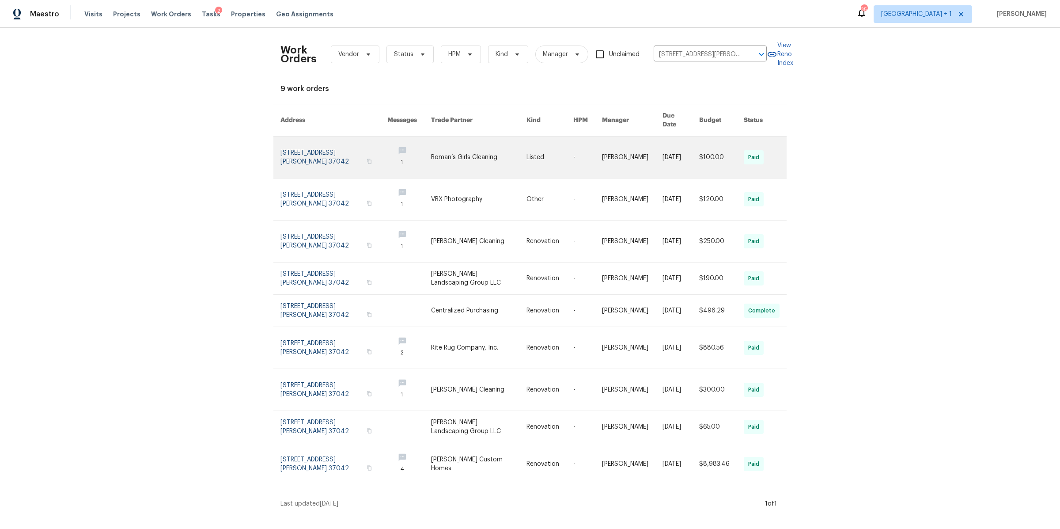
click at [297, 137] on link at bounding box center [333, 157] width 107 height 42
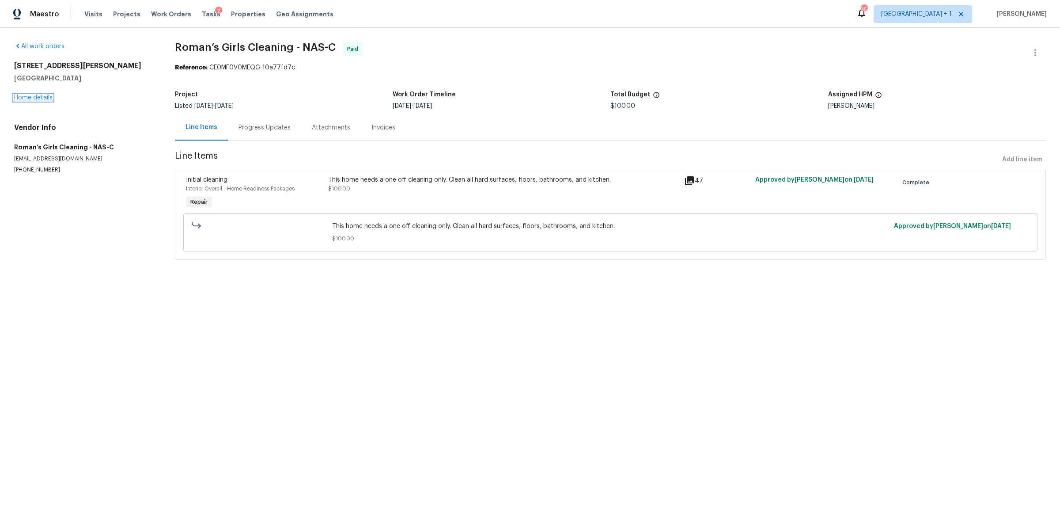
click at [23, 95] on link "Home details" at bounding box center [33, 98] width 38 height 6
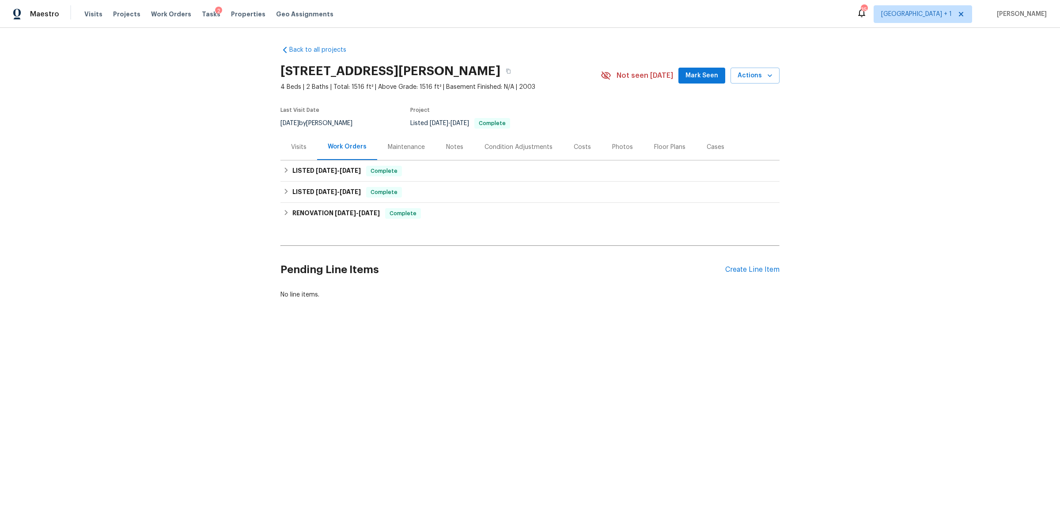
click at [293, 144] on div "Visits" at bounding box center [298, 147] width 15 height 9
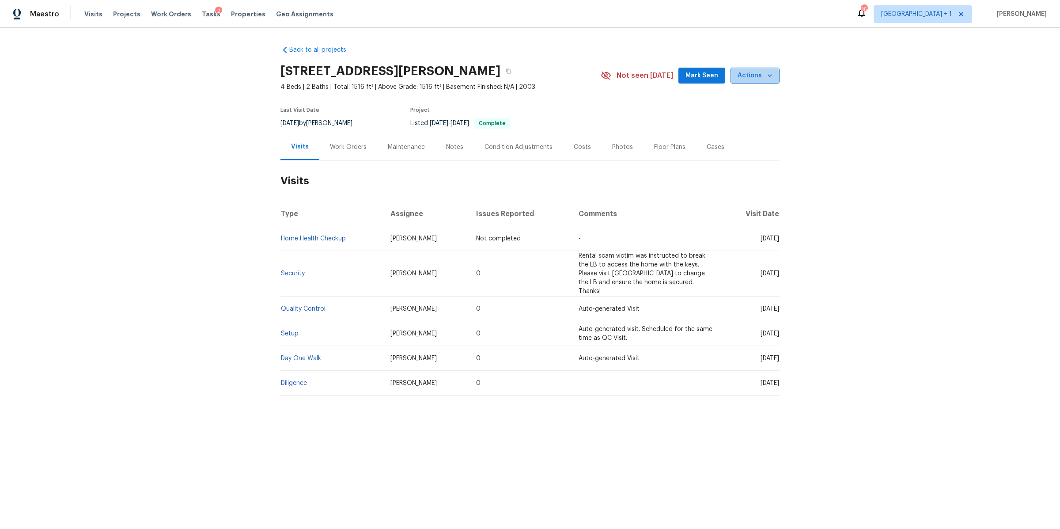
click at [750, 78] on span "Actions" at bounding box center [755, 75] width 35 height 11
click at [710, 107] on p "Schedule a visit" at bounding box center [718, 109] width 45 height 9
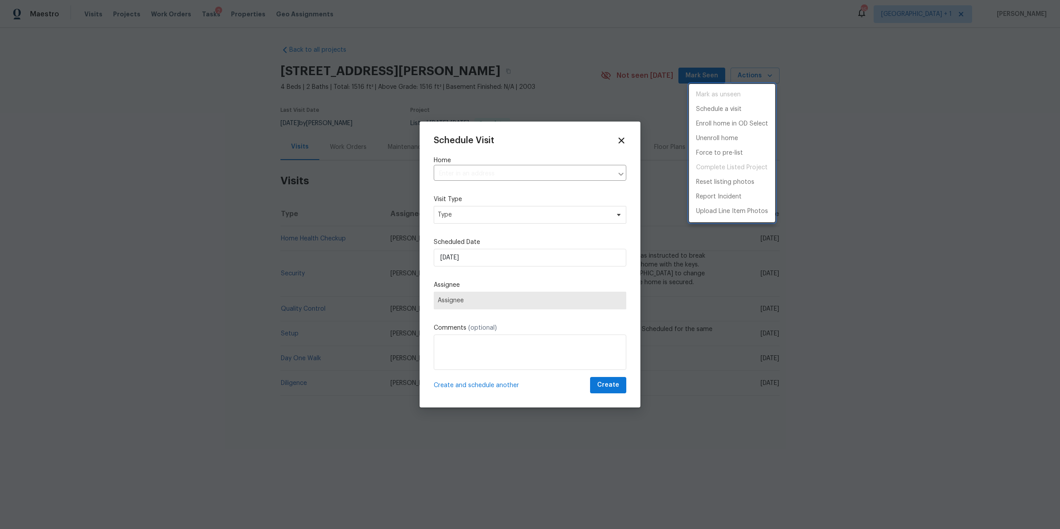
type input "1333 Meredith Way, Clarksville, TN 37042"
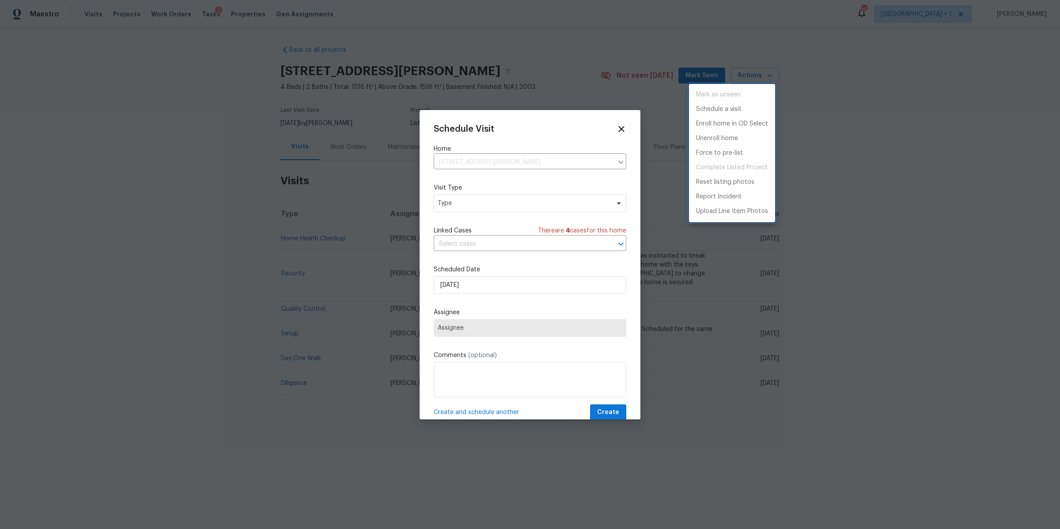
click at [479, 204] on div at bounding box center [530, 264] width 1060 height 529
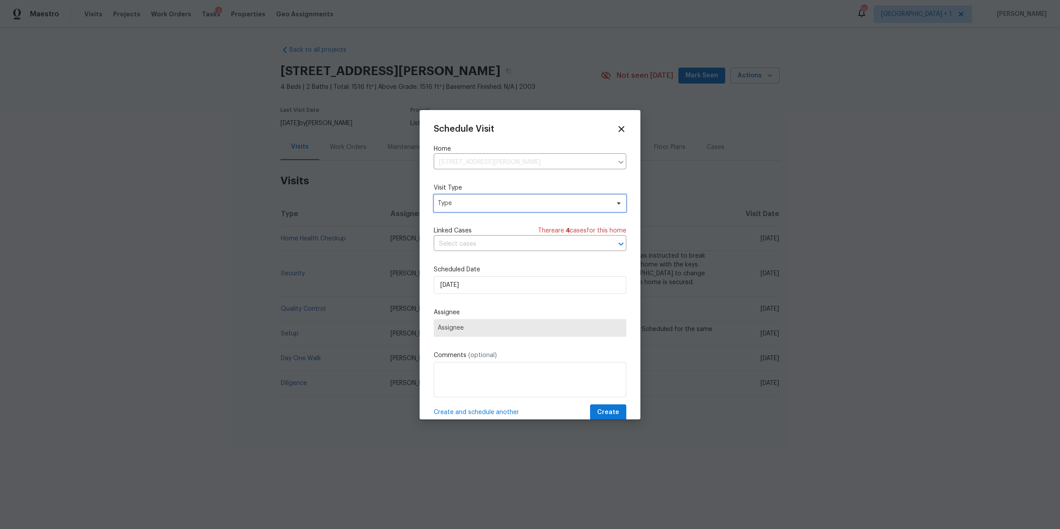
click at [479, 204] on span "Type" at bounding box center [524, 203] width 172 height 9
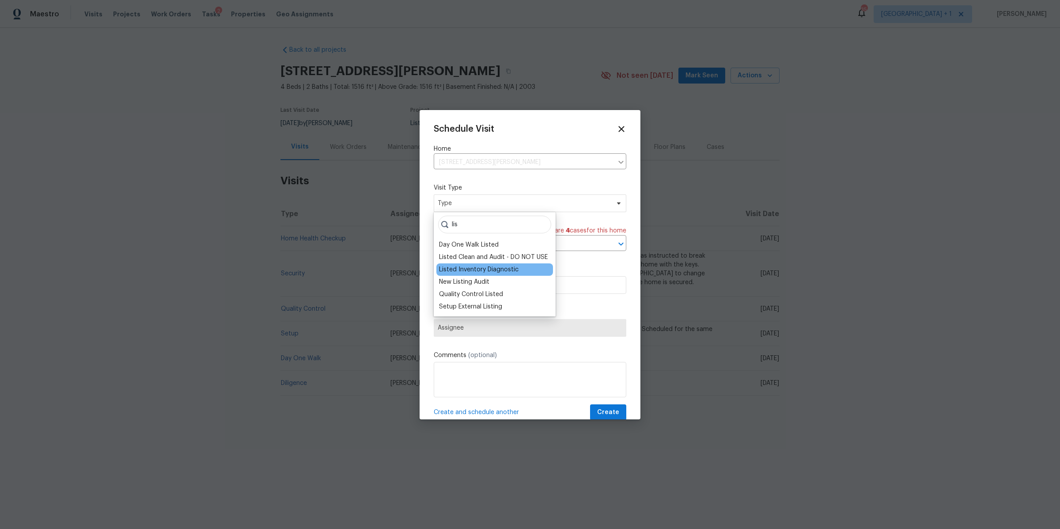
type input "lis"
click at [477, 269] on div "Listed Inventory Diagnostic" at bounding box center [479, 269] width 80 height 9
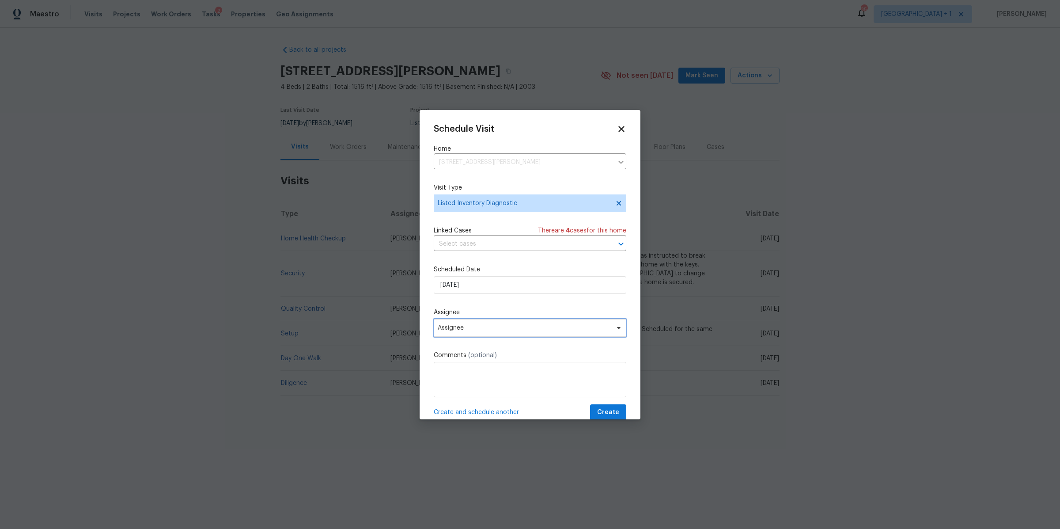
click at [472, 330] on span "Assignee" at bounding box center [524, 327] width 173 height 7
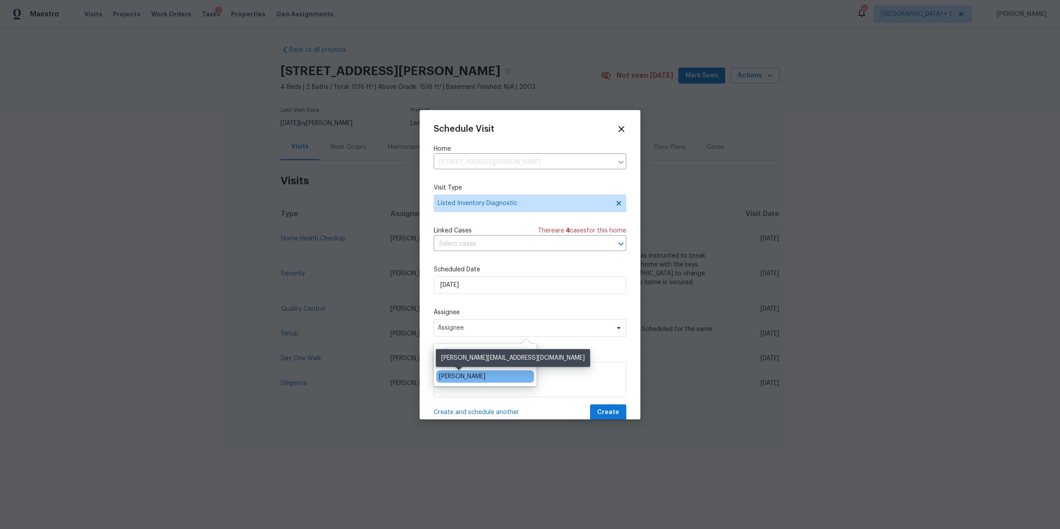
type input "brian"
click at [451, 373] on div "[PERSON_NAME]" at bounding box center [462, 376] width 46 height 9
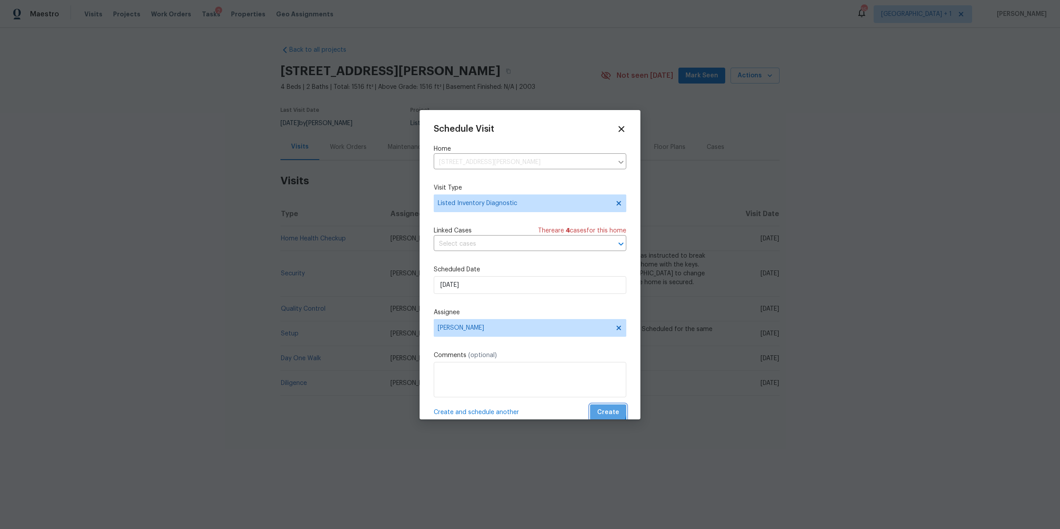
click at [597, 410] on span "Create" at bounding box center [608, 412] width 22 height 11
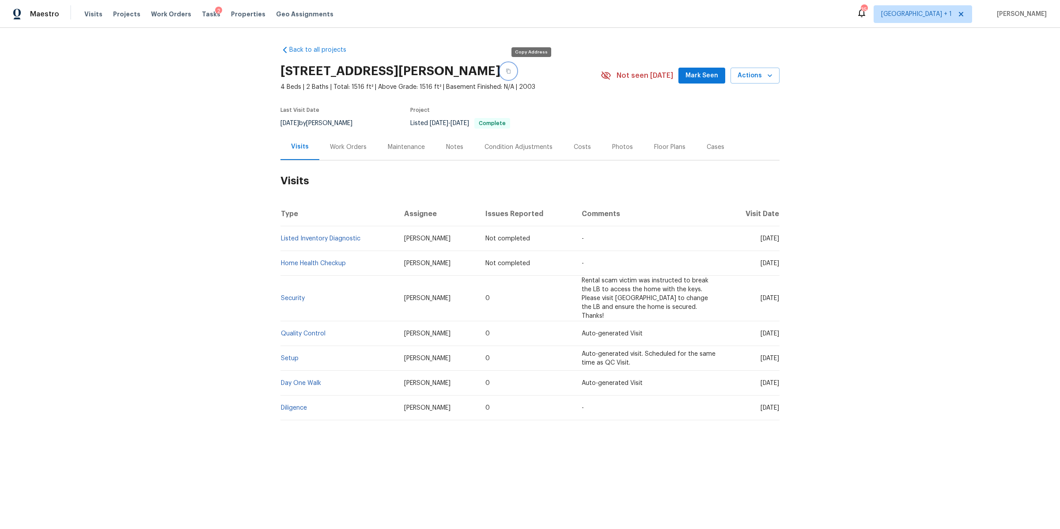
click at [516, 69] on button "button" at bounding box center [508, 71] width 16 height 16
click at [511, 72] on icon "button" at bounding box center [508, 70] width 5 height 5
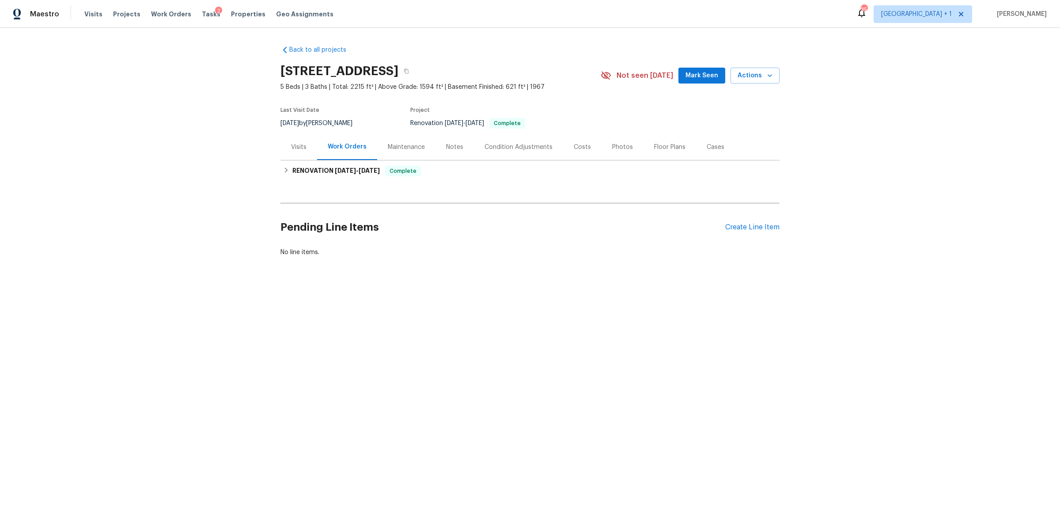
click at [293, 144] on div "Visits" at bounding box center [298, 147] width 15 height 9
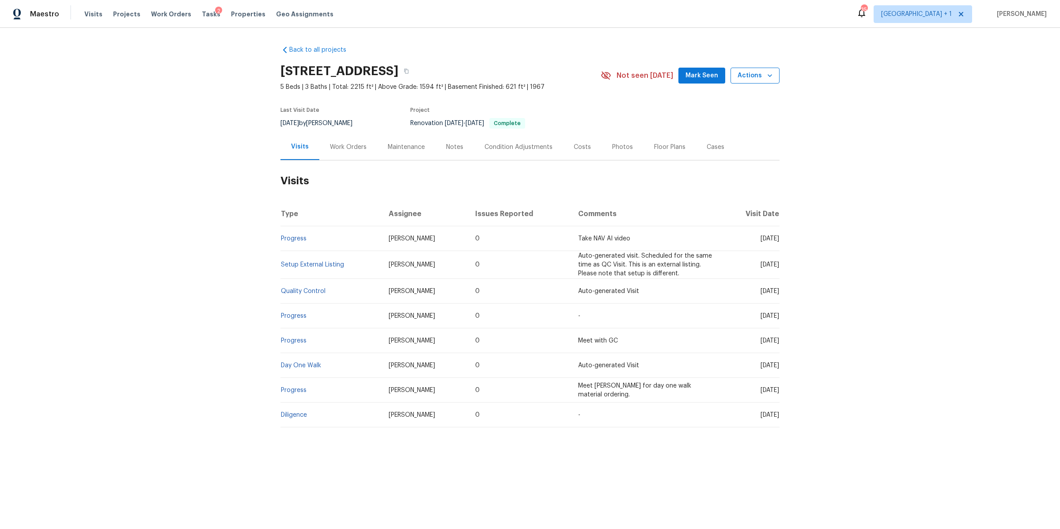
click at [755, 76] on span "Actions" at bounding box center [755, 75] width 35 height 11
click at [727, 114] on li "Schedule a visit" at bounding box center [732, 109] width 86 height 15
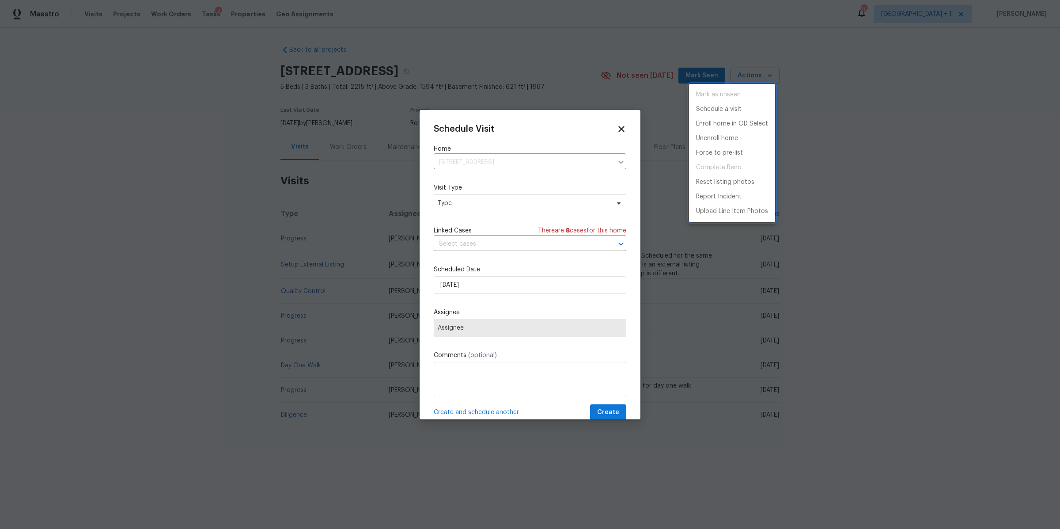
click at [551, 204] on div at bounding box center [530, 264] width 1060 height 529
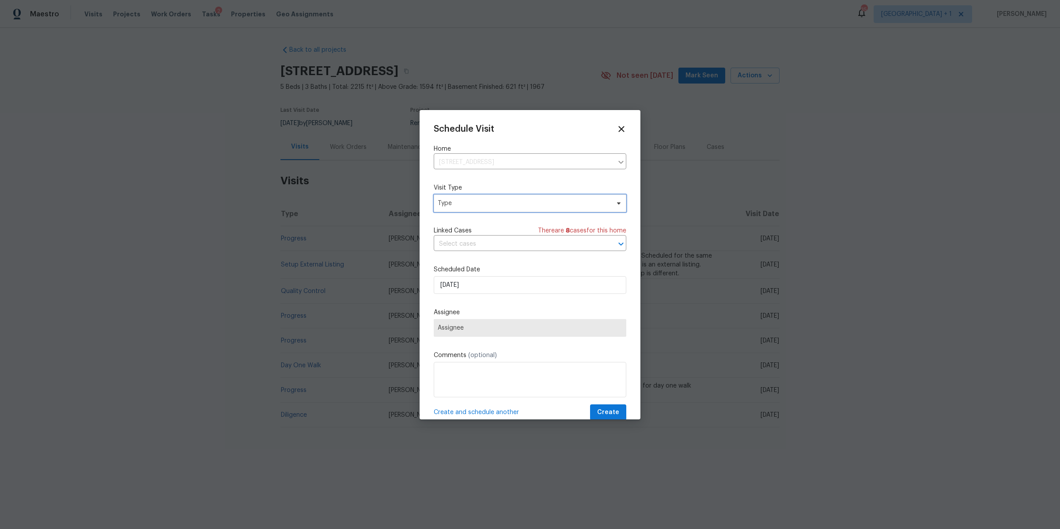
click at [551, 204] on span "Type" at bounding box center [524, 203] width 172 height 9
type input "new"
click at [480, 243] on div "New Listing Audit" at bounding box center [464, 244] width 50 height 9
click at [463, 324] on span "Assignee" at bounding box center [524, 327] width 173 height 7
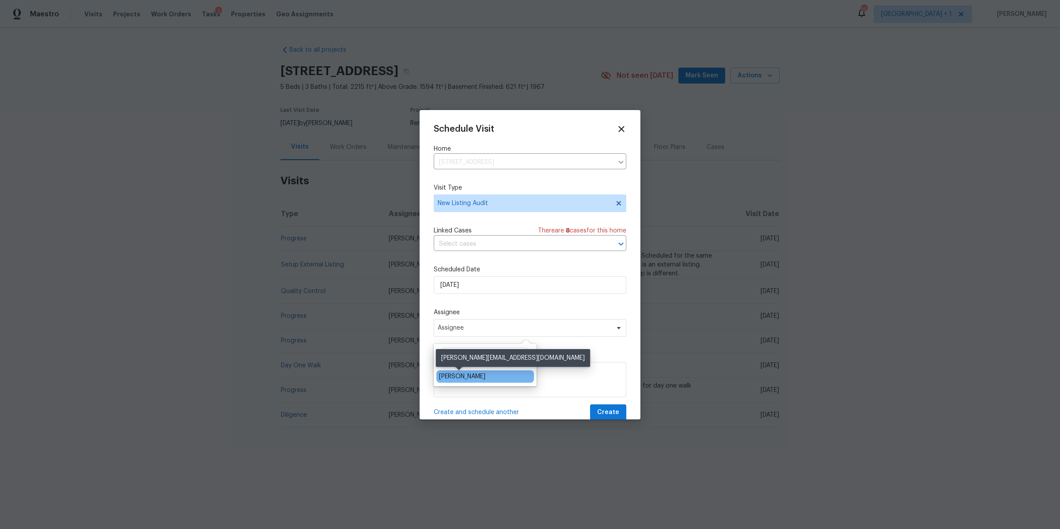
type input "brian"
click at [447, 379] on div "[PERSON_NAME]" at bounding box center [462, 376] width 46 height 9
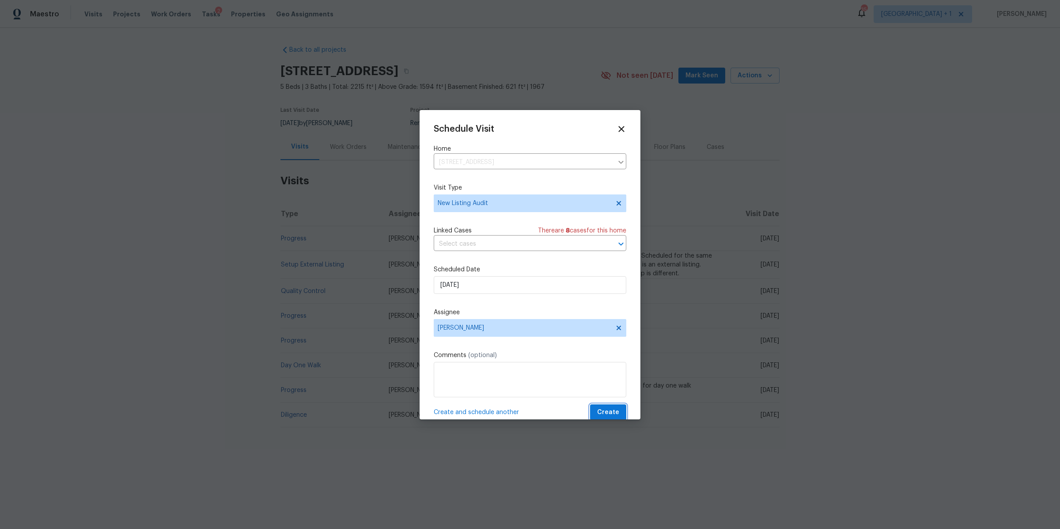
click at [607, 413] on span "Create" at bounding box center [608, 412] width 22 height 11
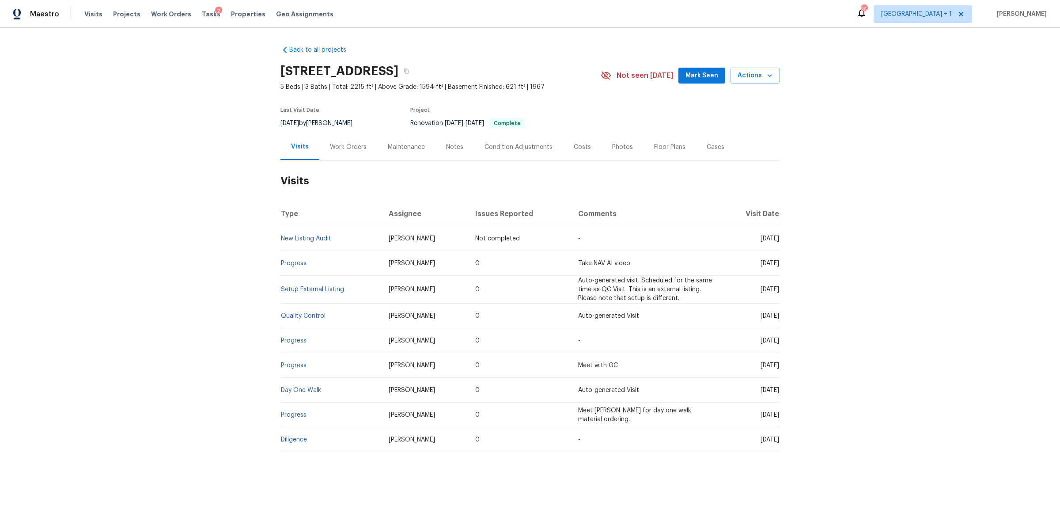
click at [121, 8] on div "Visits Projects Work Orders Tasks 2 Properties Geo Assignments" at bounding box center [214, 14] width 260 height 18
click at [152, 18] on span "Work Orders" at bounding box center [171, 14] width 40 height 9
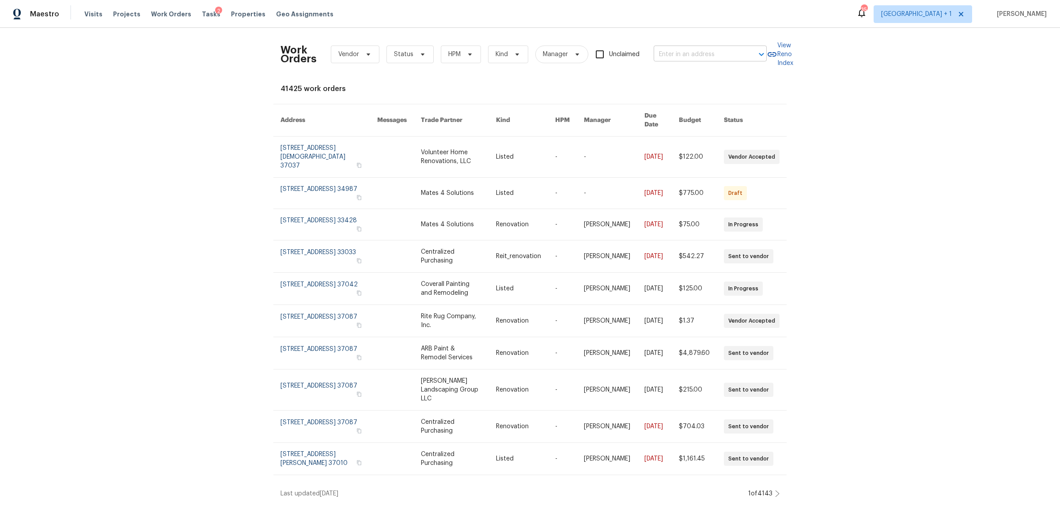
click at [695, 56] on input "text" at bounding box center [698, 55] width 88 height 14
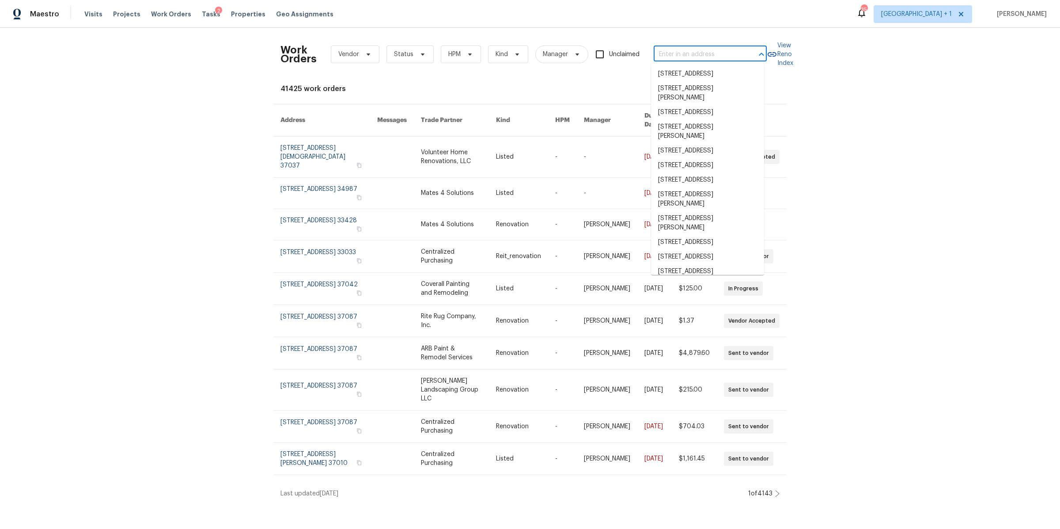
paste input "3545 Barkers Mill Rd Clarksville TN 37042"
type input "3545 Barkers Mill Rd Clarksville TN 37042"
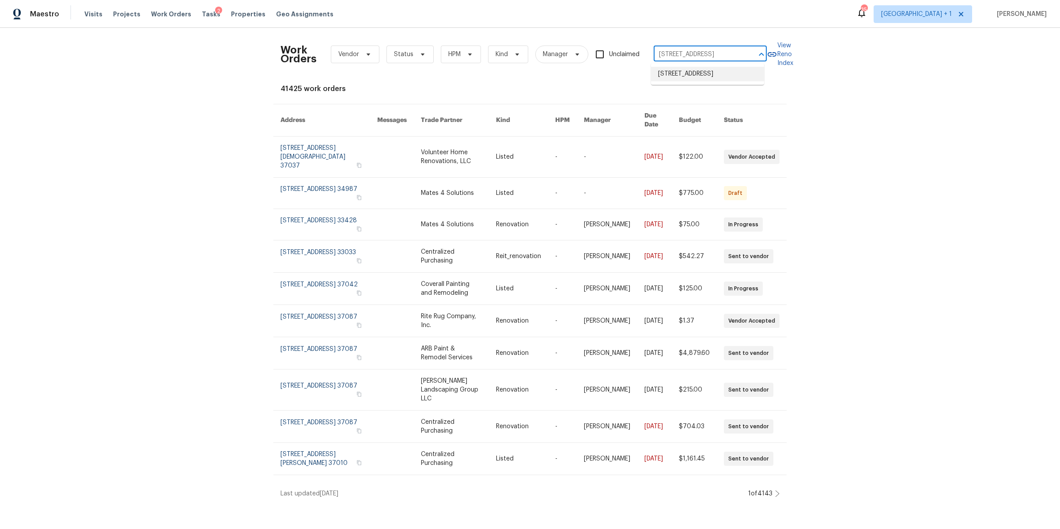
click at [695, 75] on li "3545 Barkers Mill Rd, Clarksville, TN 37042" at bounding box center [707, 74] width 113 height 15
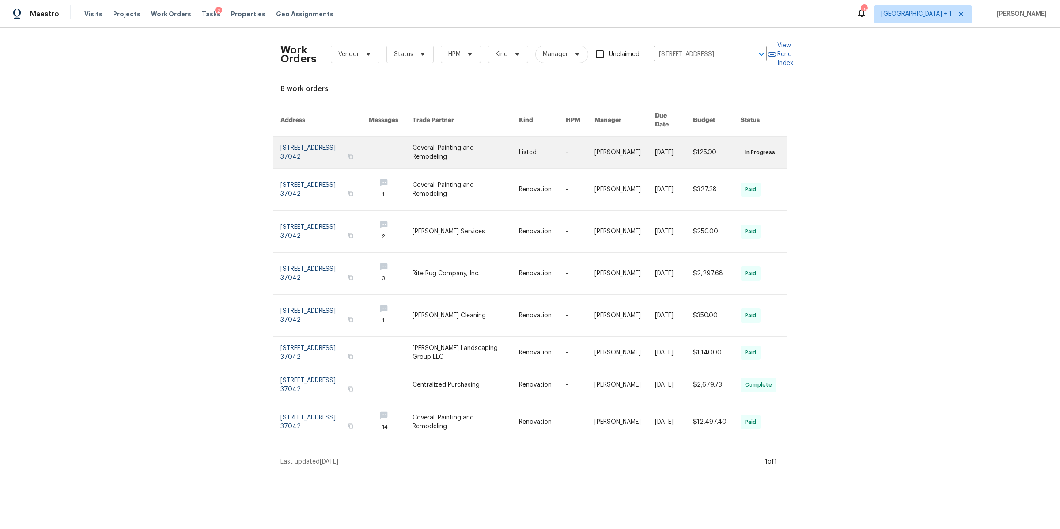
click at [340, 148] on link at bounding box center [324, 152] width 88 height 32
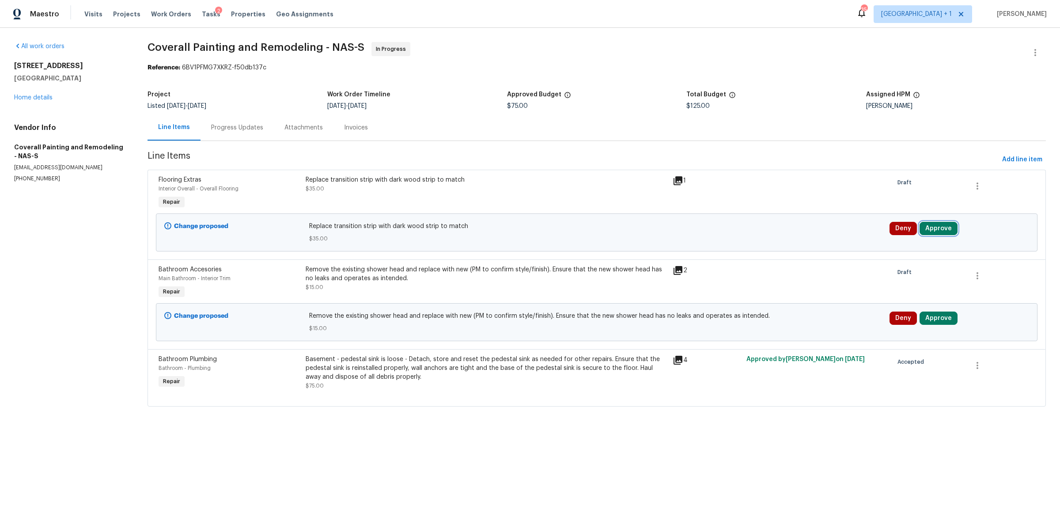
click at [938, 232] on button "Approve" at bounding box center [939, 228] width 38 height 13
click at [797, 227] on div "Are you sure you want to approve this line item? Approve Cancel" at bounding box center [829, 229] width 155 height 48
click at [791, 233] on button "Approve" at bounding box center [804, 237] width 53 height 18
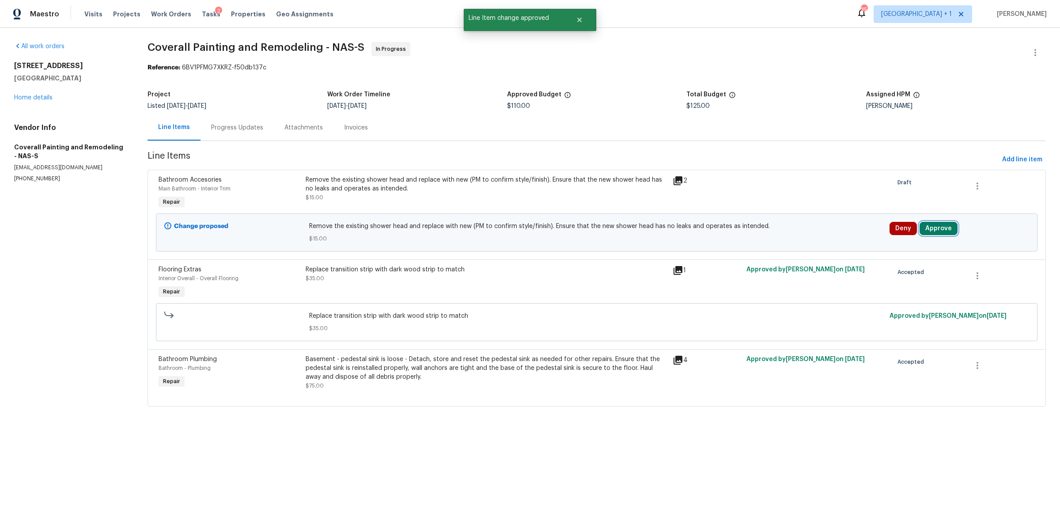
click at [924, 226] on button "Approve" at bounding box center [939, 228] width 38 height 13
click at [781, 233] on button "Approve" at bounding box center [804, 237] width 53 height 18
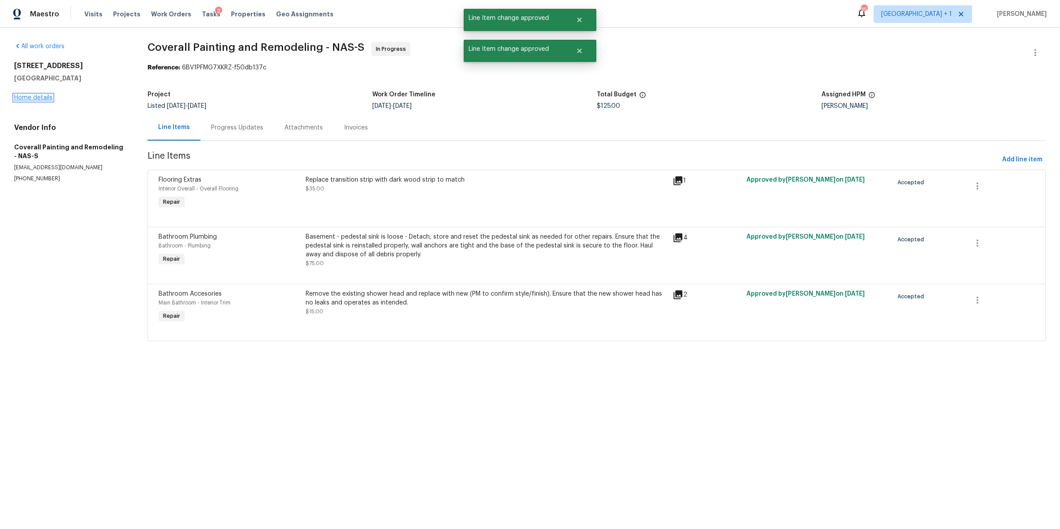
click at [37, 98] on link "Home details" at bounding box center [33, 98] width 38 height 6
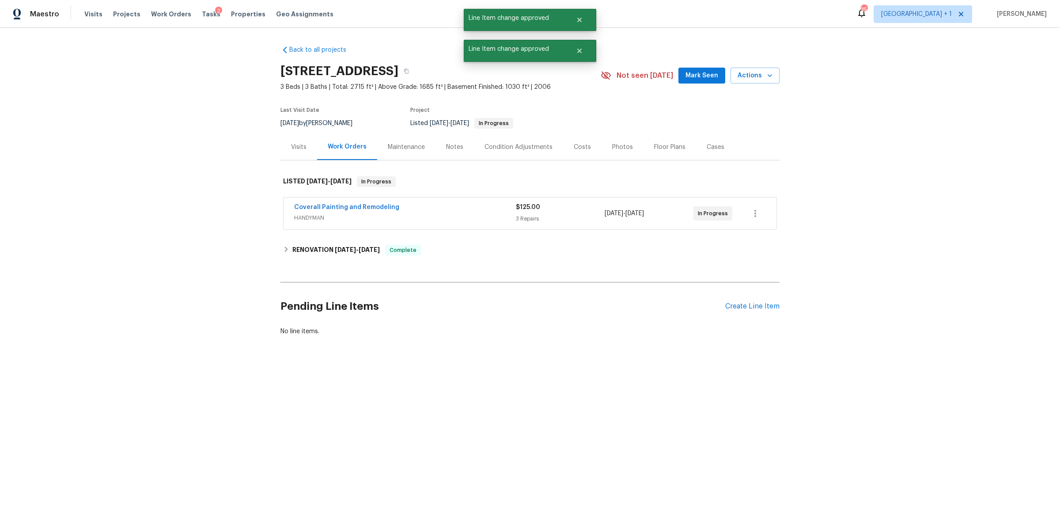
click at [451, 147] on div "Notes" at bounding box center [454, 147] width 17 height 9
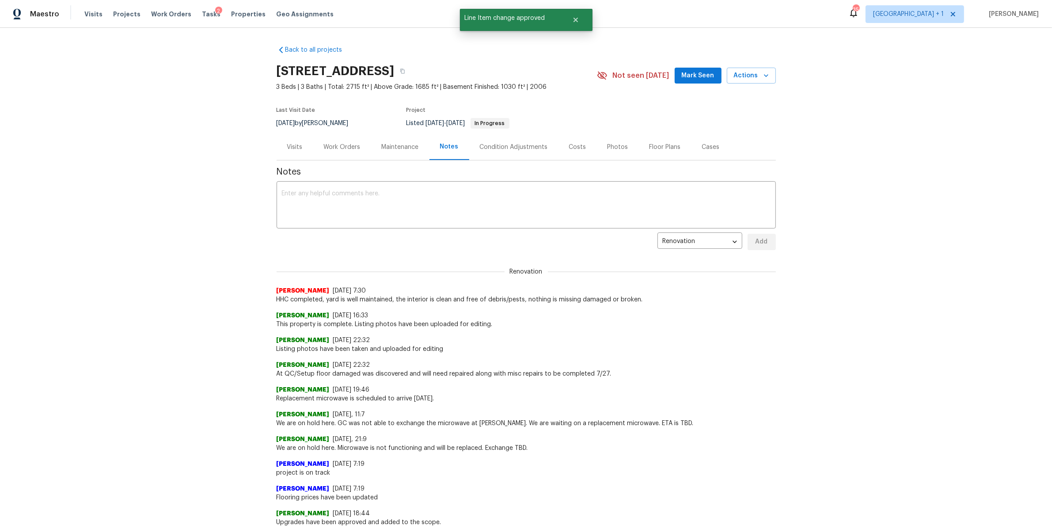
click at [280, 149] on div "Visits" at bounding box center [295, 147] width 37 height 26
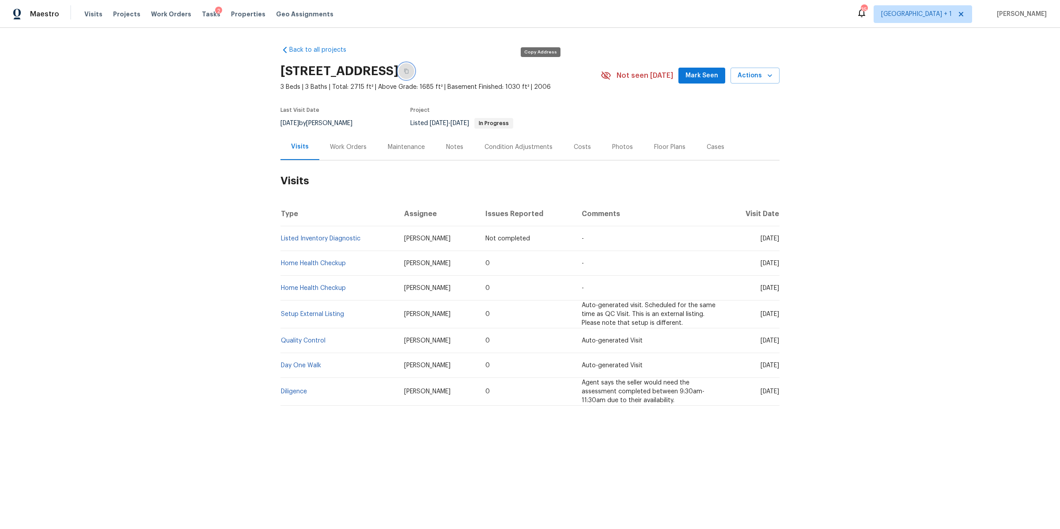
click at [409, 73] on icon "button" at bounding box center [406, 70] width 5 height 5
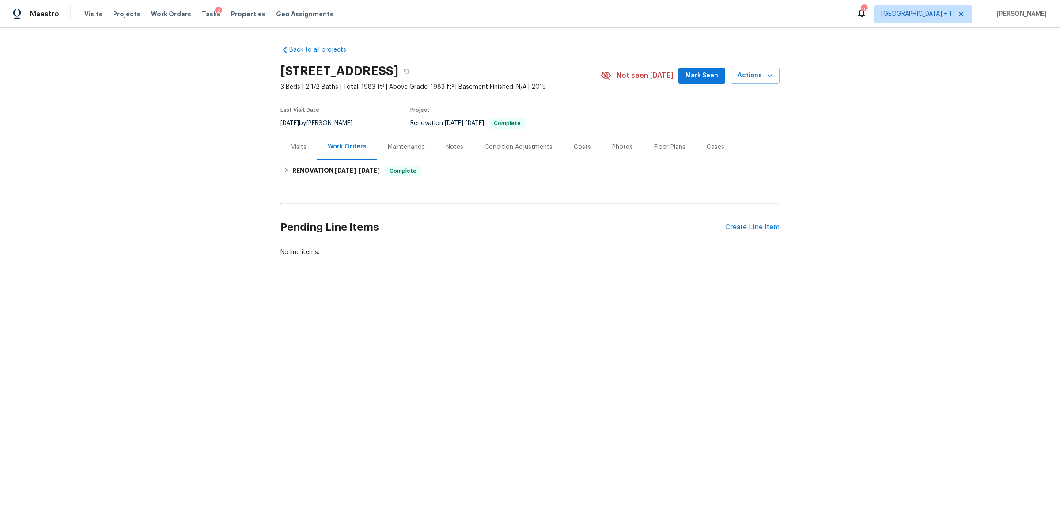
click at [287, 140] on div "Visits" at bounding box center [298, 147] width 37 height 26
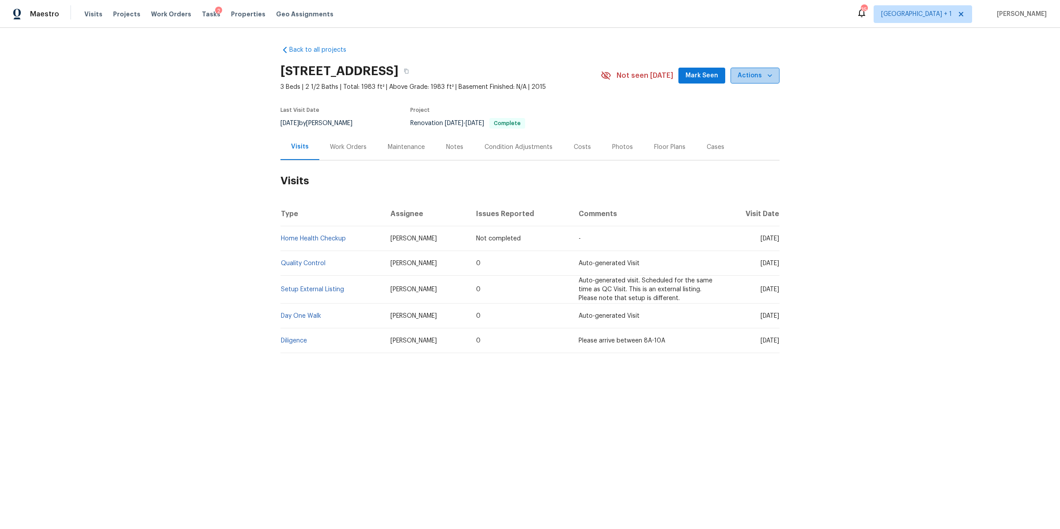
click at [754, 77] on span "Actions" at bounding box center [755, 75] width 35 height 11
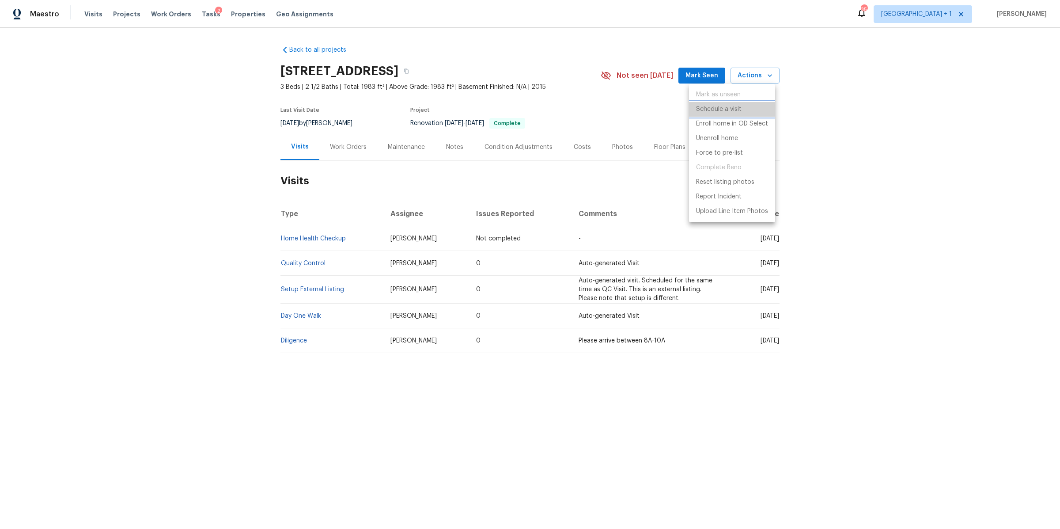
click at [725, 107] on p "Schedule a visit" at bounding box center [718, 109] width 45 height 9
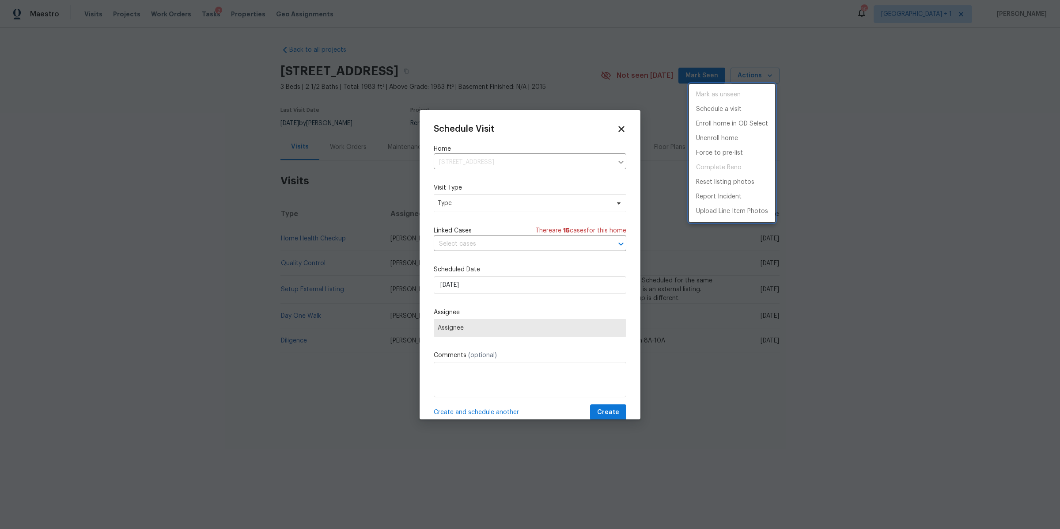
click at [514, 204] on div at bounding box center [530, 264] width 1060 height 529
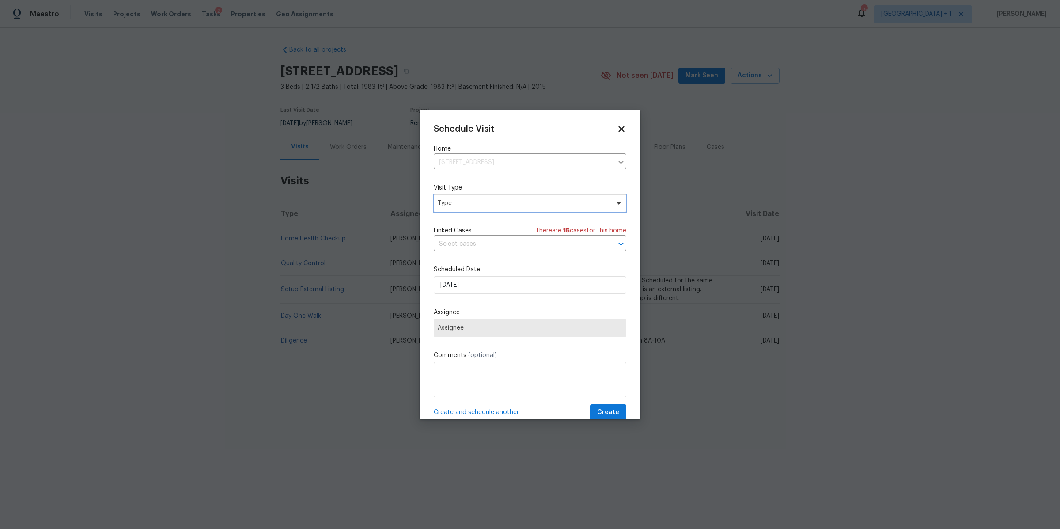
click at [514, 204] on span "Type" at bounding box center [524, 203] width 172 height 9
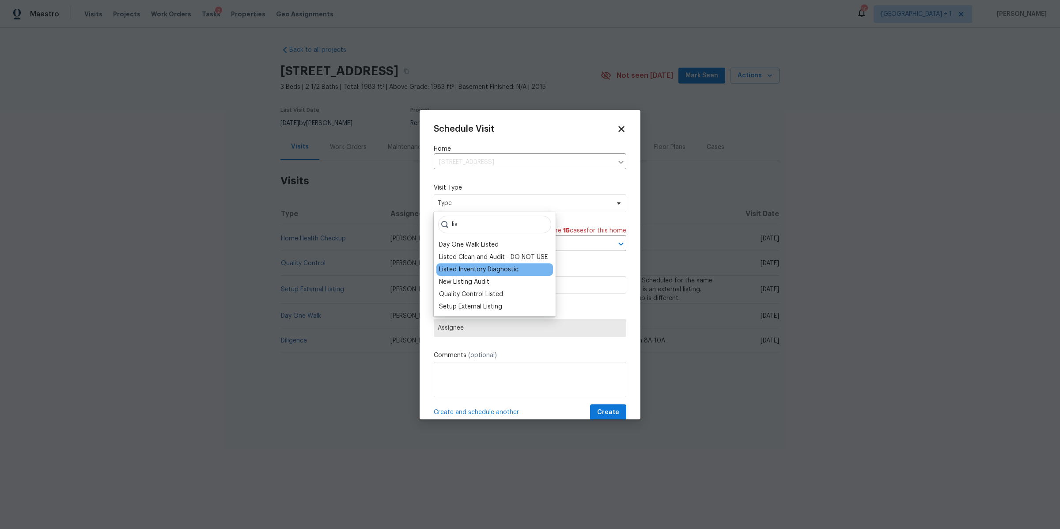
type input "lis"
click at [504, 268] on div "Listed Inventory Diagnostic" at bounding box center [479, 269] width 80 height 9
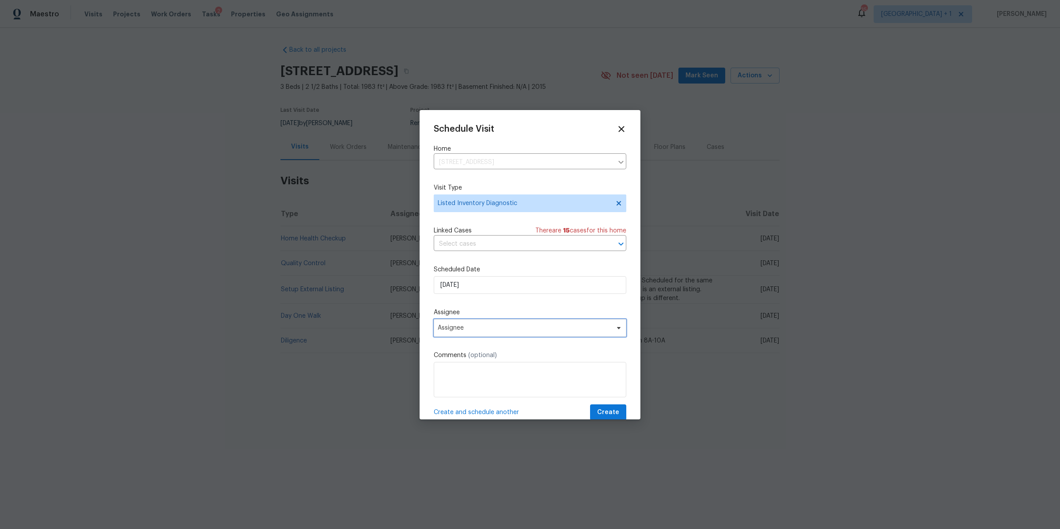
click at [498, 328] on span "Assignee" at bounding box center [524, 327] width 173 height 7
type input "[PERSON_NAME]"
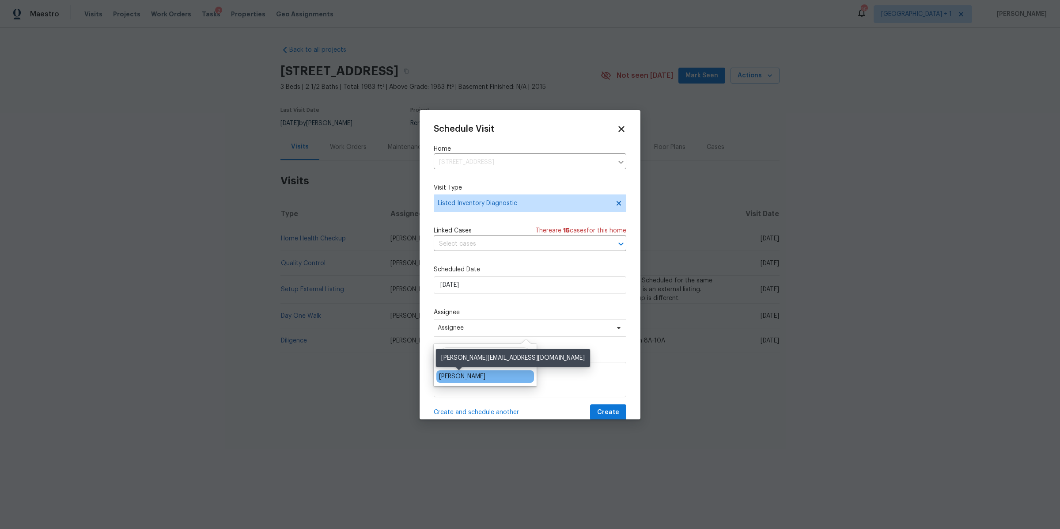
click at [462, 375] on div "[PERSON_NAME]" at bounding box center [462, 376] width 46 height 9
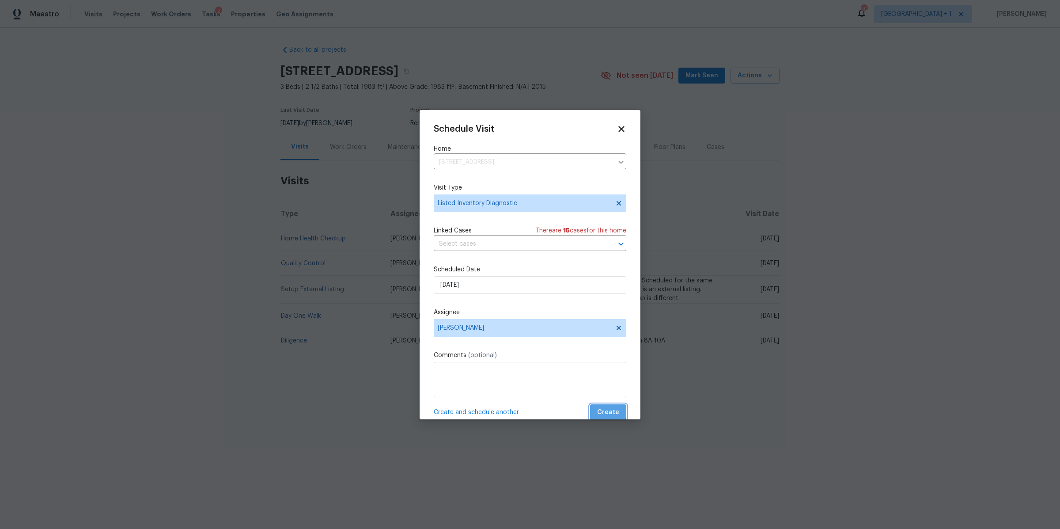
click at [599, 410] on span "Create" at bounding box center [608, 412] width 22 height 11
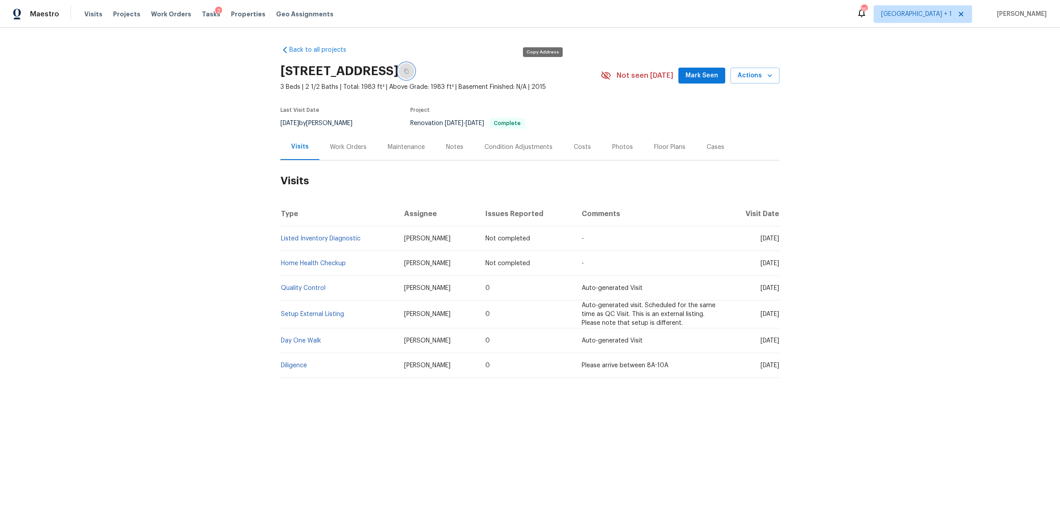
click at [409, 70] on icon "button" at bounding box center [406, 70] width 5 height 5
click at [409, 71] on icon "button" at bounding box center [406, 71] width 4 height 5
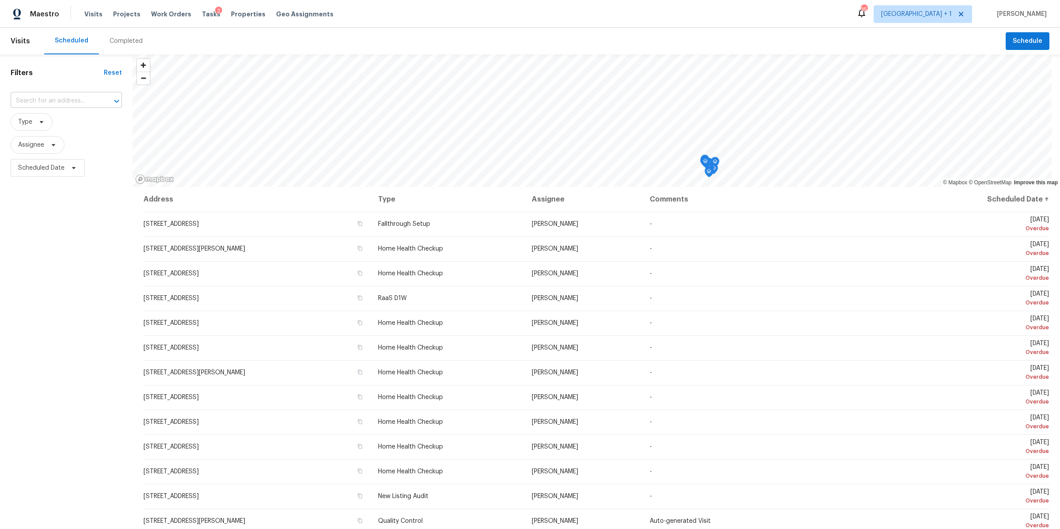
click at [59, 98] on input "text" at bounding box center [54, 101] width 87 height 14
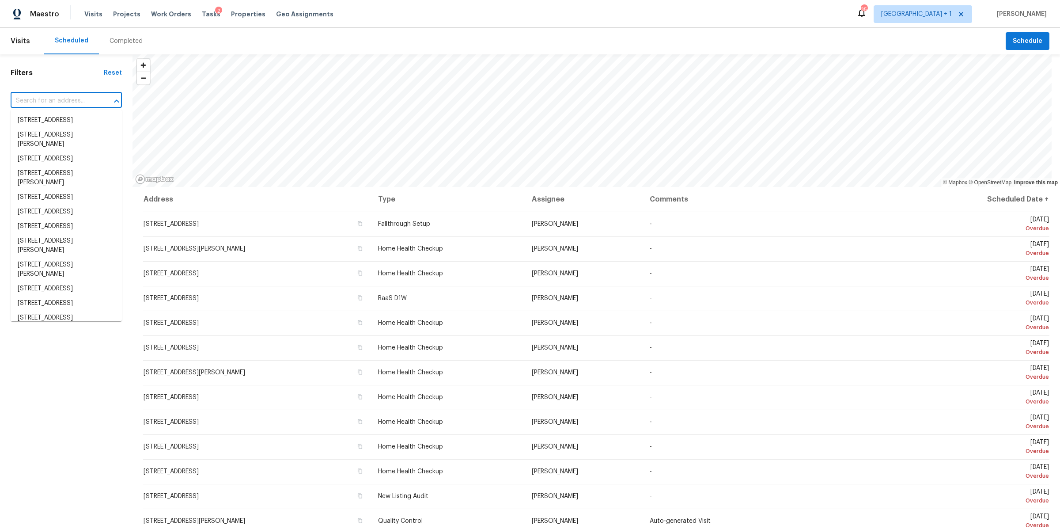
paste input "[STREET_ADDRESS][PERSON_NAME]"
type input "[STREET_ADDRESS][PERSON_NAME]"
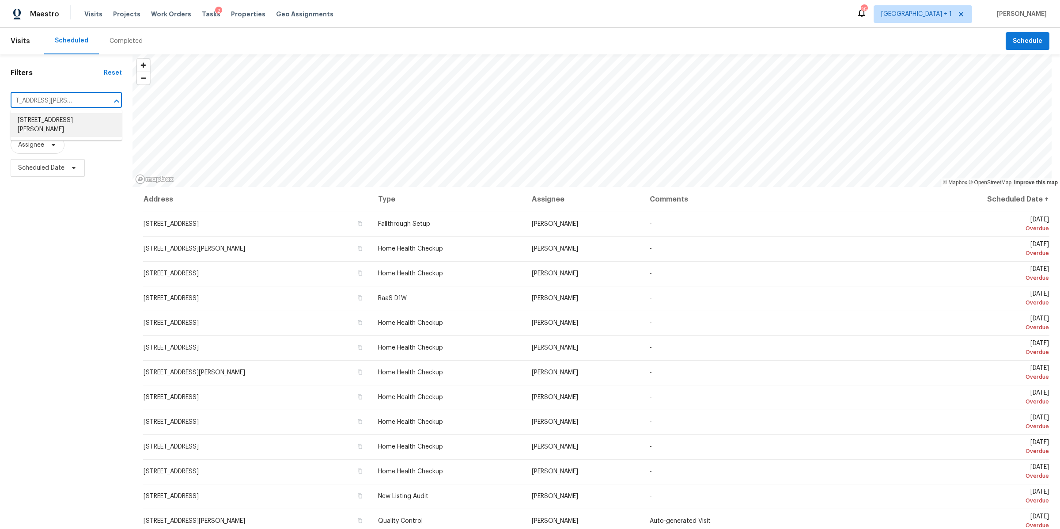
click at [55, 116] on li "[STREET_ADDRESS][PERSON_NAME]" at bounding box center [66, 125] width 111 height 24
click at [63, 108] on body "Maestro Visits Projects Work Orders Tasks 2 Properties Geo Assignments 35 [GEOG…" at bounding box center [530, 264] width 1060 height 529
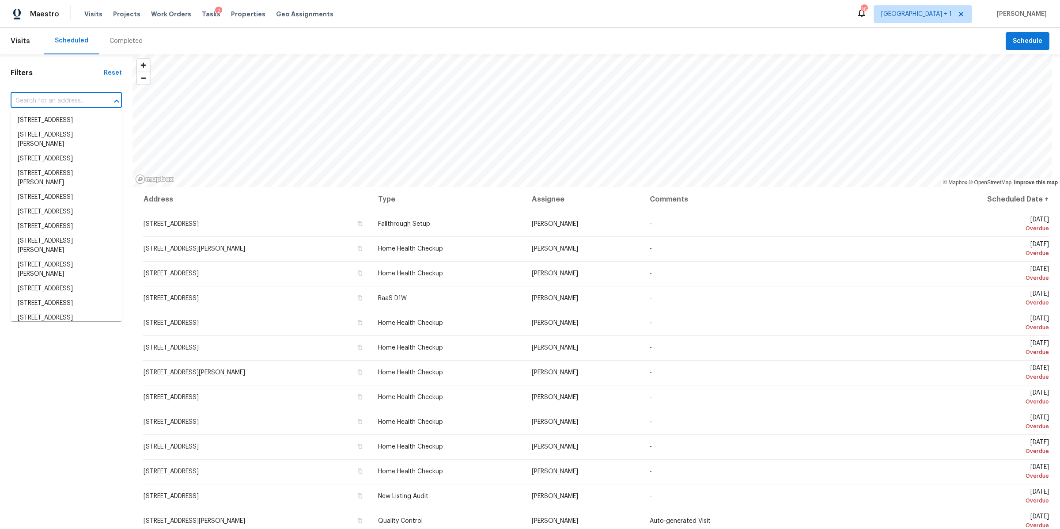
paste input "[STREET_ADDRESS][PERSON_NAME]"
type input "[STREET_ADDRESS][PERSON_NAME]"
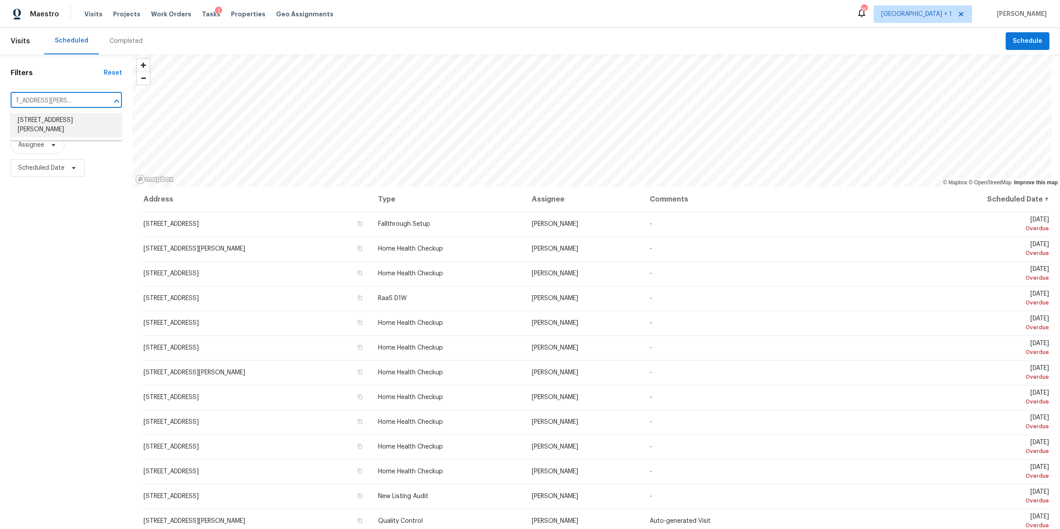
click at [60, 124] on li "[STREET_ADDRESS][PERSON_NAME]" at bounding box center [66, 125] width 111 height 24
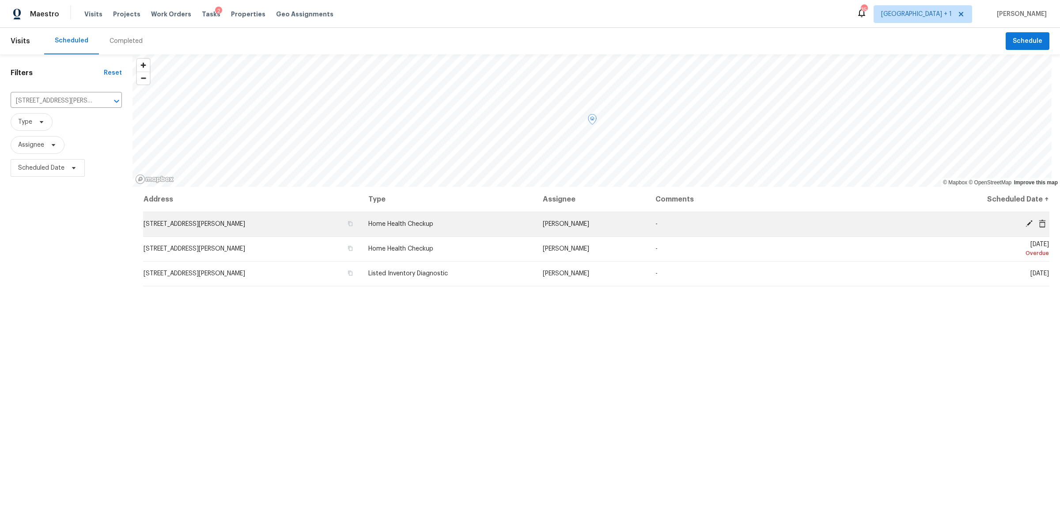
click at [1039, 223] on icon at bounding box center [1042, 223] width 7 height 8
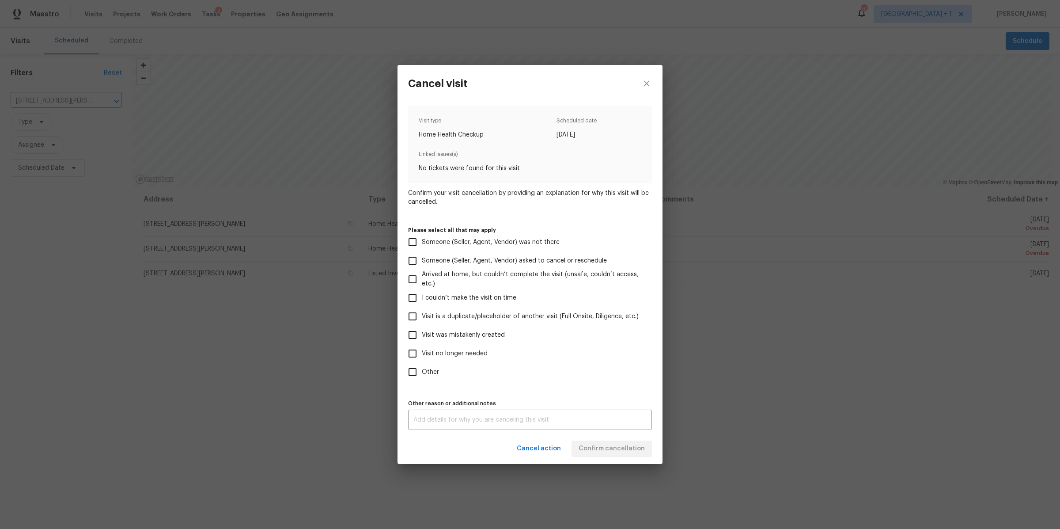
click at [476, 335] on span "Visit was mistakenly created" at bounding box center [463, 334] width 83 height 9
click at [422, 335] on input "Visit was mistakenly created" at bounding box center [412, 335] width 19 height 19
checkbox input "true"
click at [498, 314] on span "Visit is a duplicate/placeholder of another visit (Full Onsite, Diligence, etc.)" at bounding box center [530, 316] width 217 height 9
click at [422, 314] on input "Visit is a duplicate/placeholder of another visit (Full Onsite, Diligence, etc.)" at bounding box center [412, 316] width 19 height 19
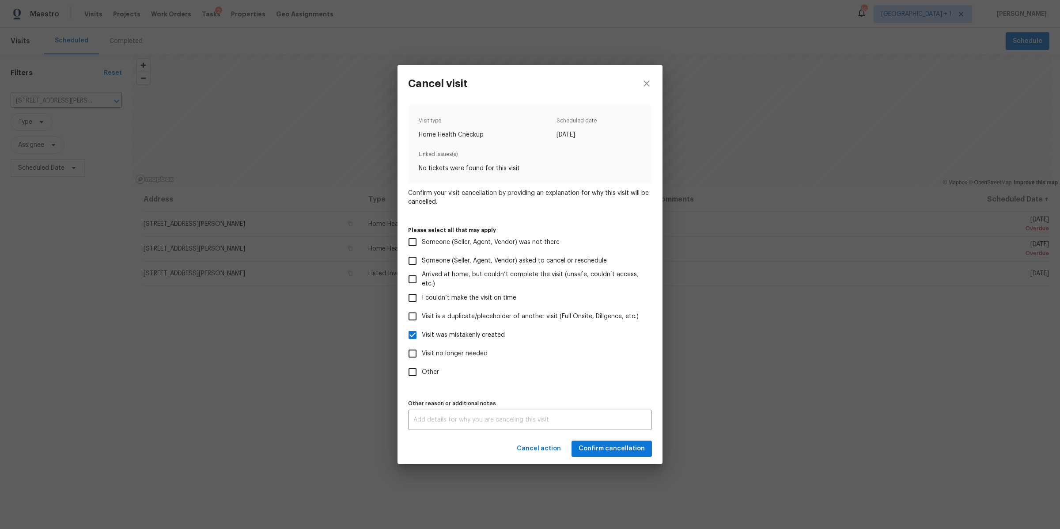
checkbox input "true"
click at [486, 339] on span "Visit was mistakenly created" at bounding box center [463, 334] width 83 height 9
click at [422, 339] on input "Visit was mistakenly created" at bounding box center [412, 335] width 19 height 19
checkbox input "false"
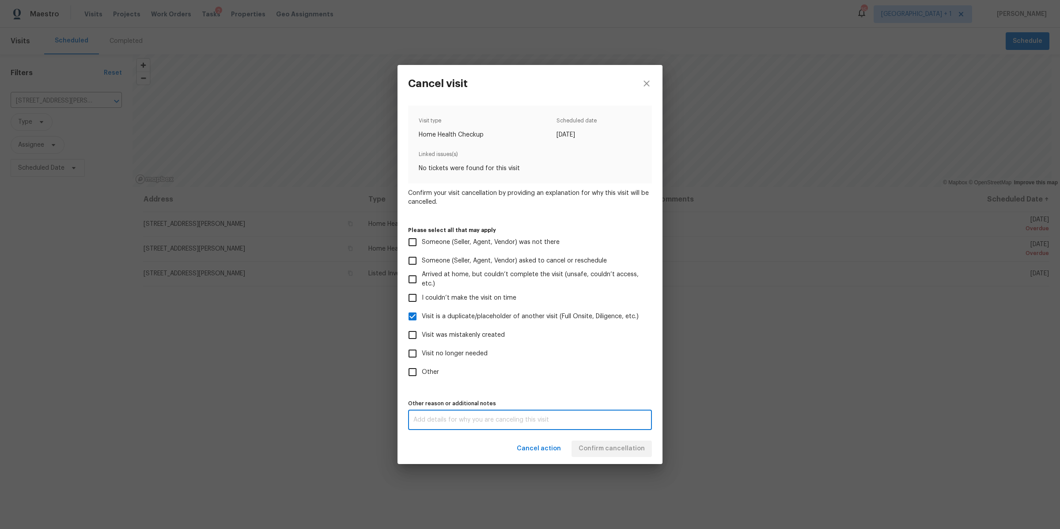
click at [484, 422] on textarea at bounding box center [529, 420] width 233 height 6
type textarea "lids"
click at [610, 444] on div "Cancel action Confirm cancellation" at bounding box center [530, 448] width 265 height 30
click at [608, 447] on span "Confirm cancellation" at bounding box center [612, 448] width 66 height 11
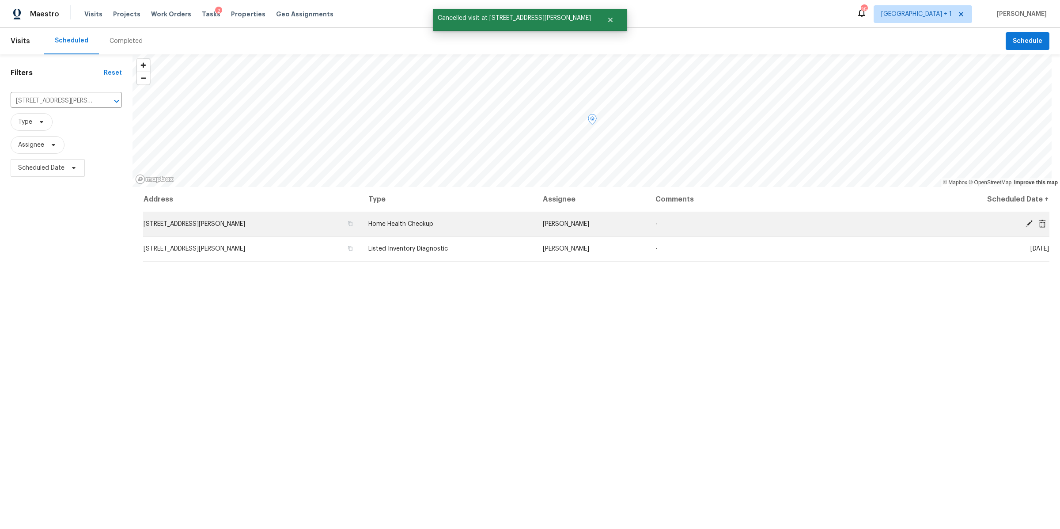
click at [1039, 224] on icon at bounding box center [1042, 223] width 7 height 8
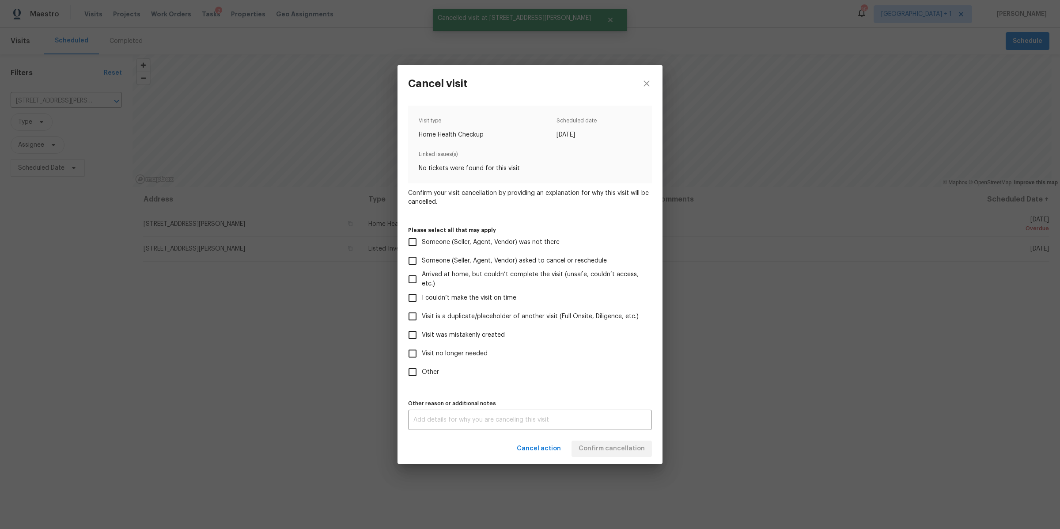
click at [470, 356] on span "Visit no longer needed" at bounding box center [455, 353] width 66 height 9
click at [422, 356] on input "Visit no longer needed" at bounding box center [412, 353] width 19 height 19
checkbox input "true"
click at [471, 422] on textarea at bounding box center [529, 420] width 233 height 6
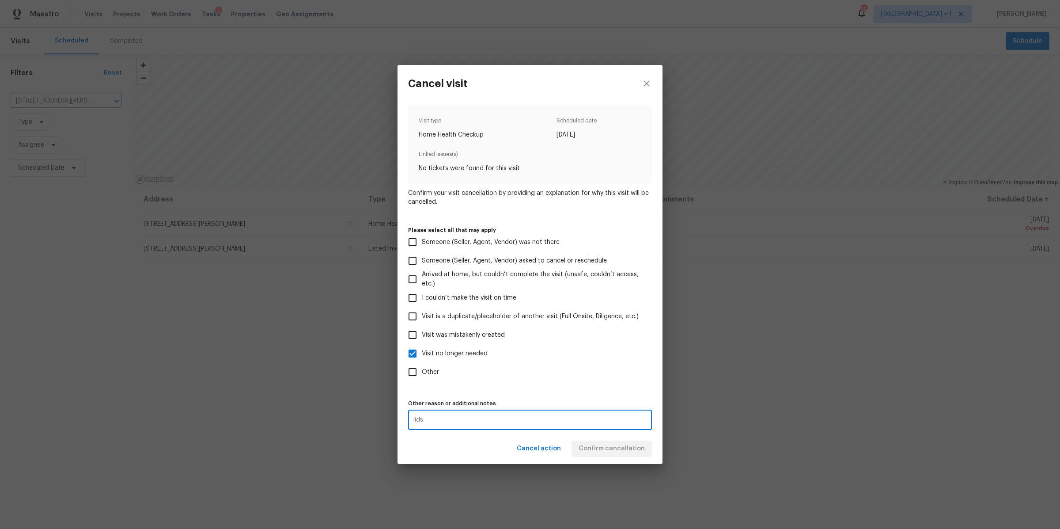
type textarea "lids"
click at [599, 439] on div "Cancel action Confirm cancellation" at bounding box center [530, 448] width 265 height 30
click at [599, 450] on span "Confirm cancellation" at bounding box center [612, 448] width 66 height 11
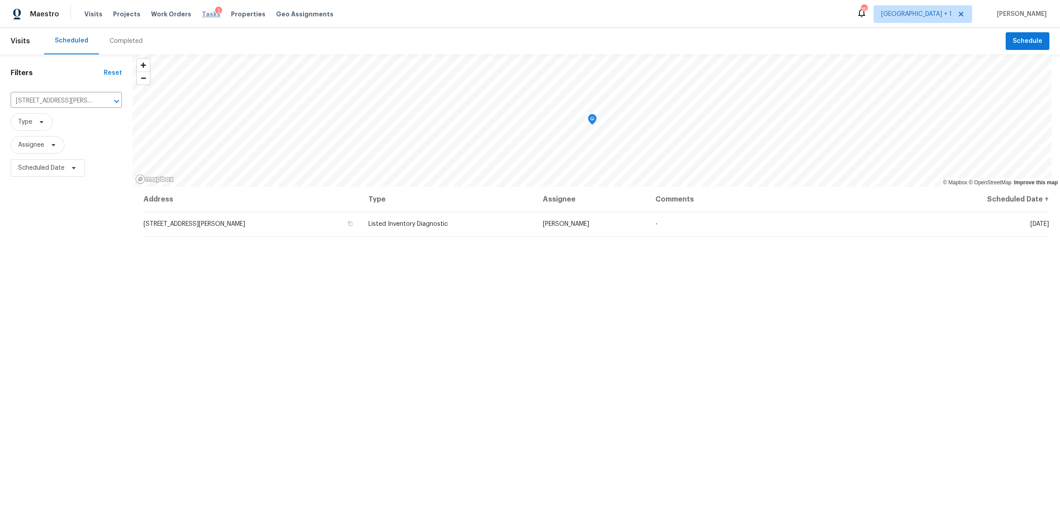
click at [202, 12] on span "Tasks" at bounding box center [211, 14] width 19 height 6
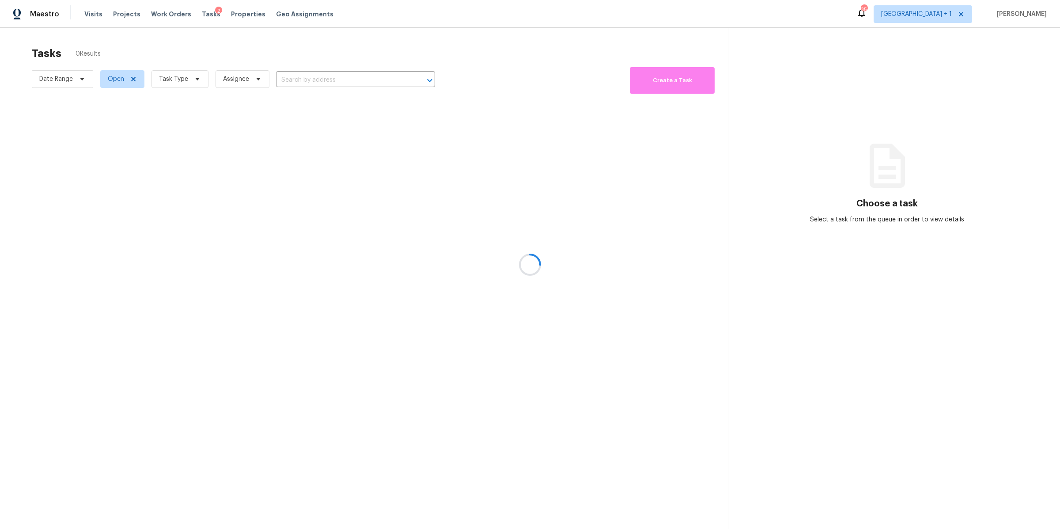
click at [182, 79] on div at bounding box center [530, 264] width 1060 height 529
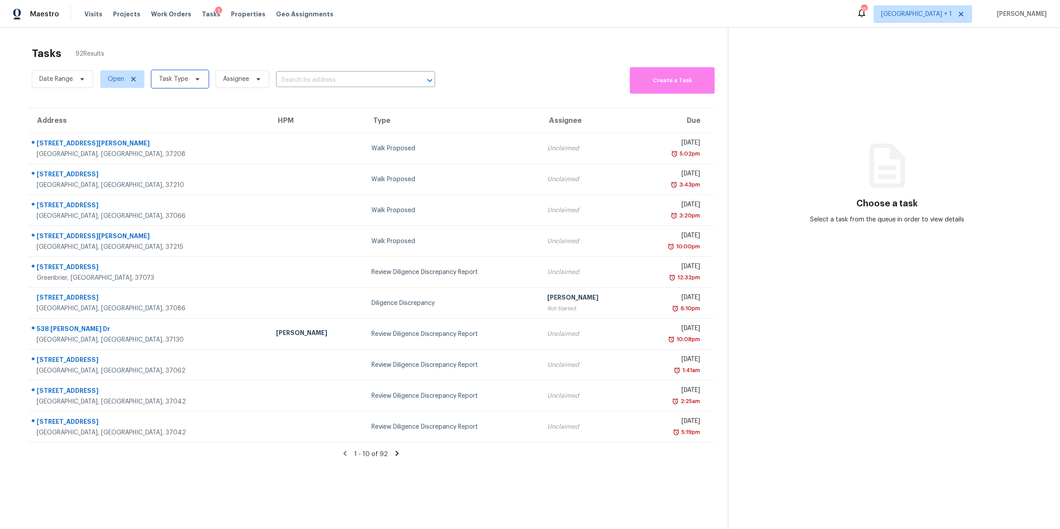
click at [182, 79] on span "Task Type" at bounding box center [173, 79] width 29 height 9
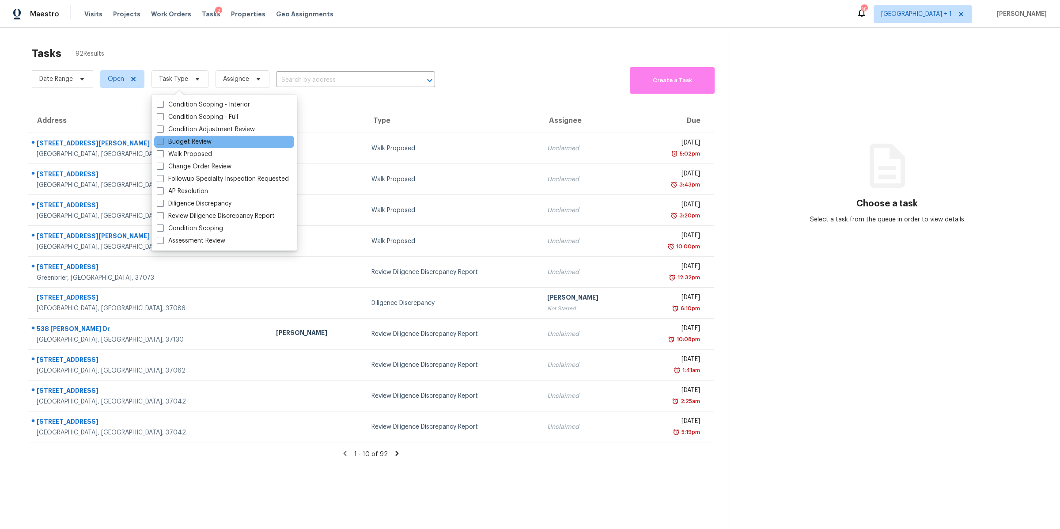
click at [203, 141] on label "Budget Review" at bounding box center [184, 141] width 55 height 9
click at [163, 141] on input "Budget Review" at bounding box center [160, 140] width 6 height 6
checkbox input "true"
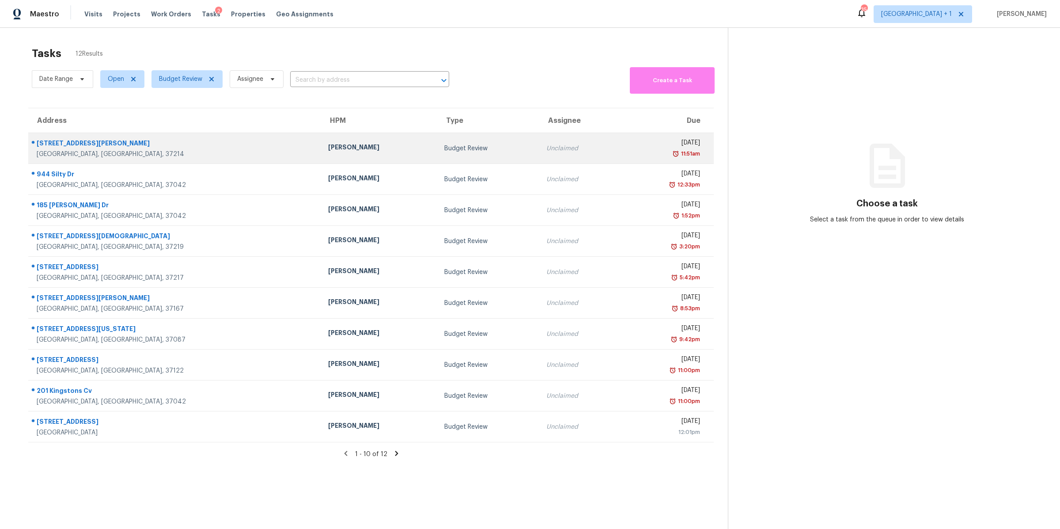
click at [63, 149] on div "[STREET_ADDRESS][PERSON_NAME]" at bounding box center [175, 144] width 277 height 11
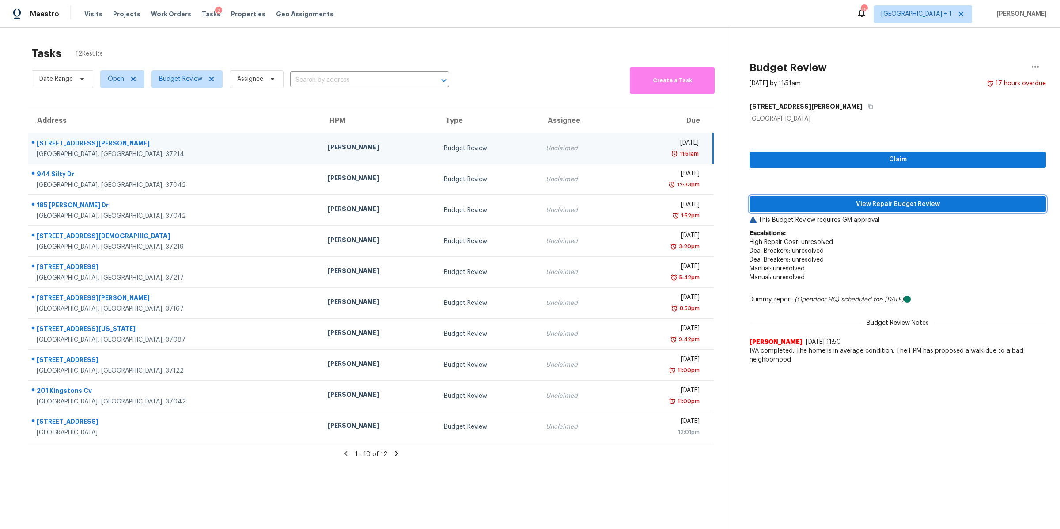
click at [893, 197] on button "View Repair Budget Review" at bounding box center [898, 204] width 296 height 16
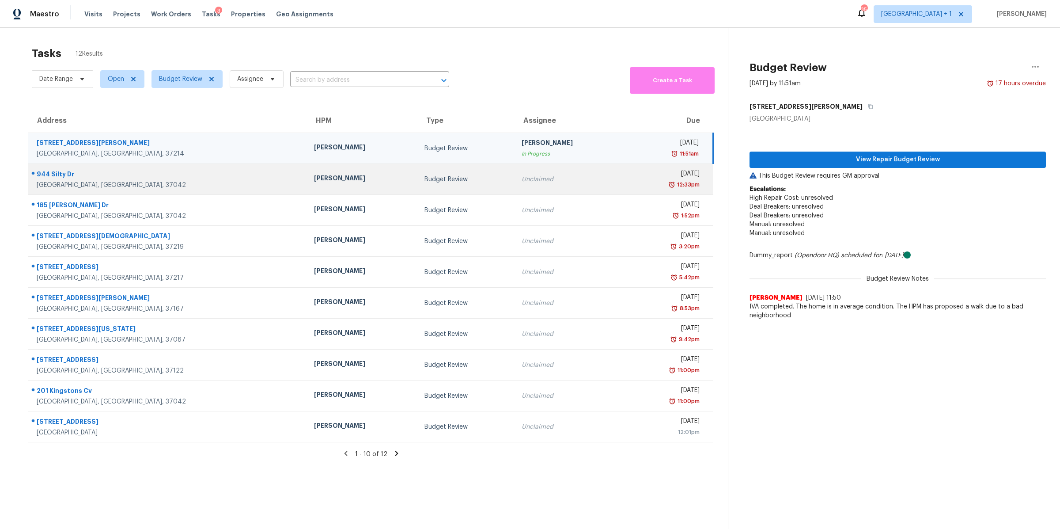
click at [58, 181] on div "[GEOGRAPHIC_DATA], [GEOGRAPHIC_DATA], 37042" at bounding box center [168, 185] width 263 height 9
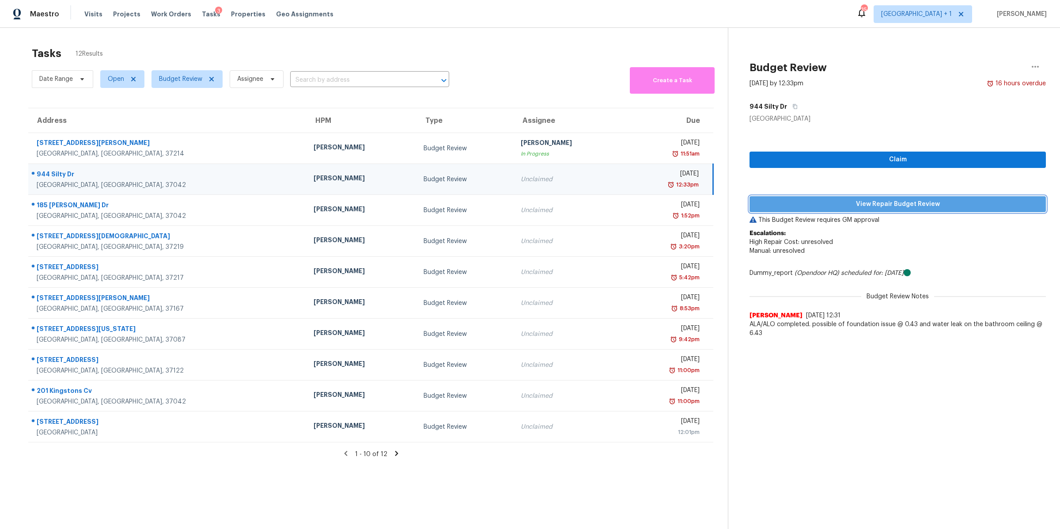
click at [883, 204] on span "View Repair Budget Review" at bounding box center [898, 204] width 282 height 11
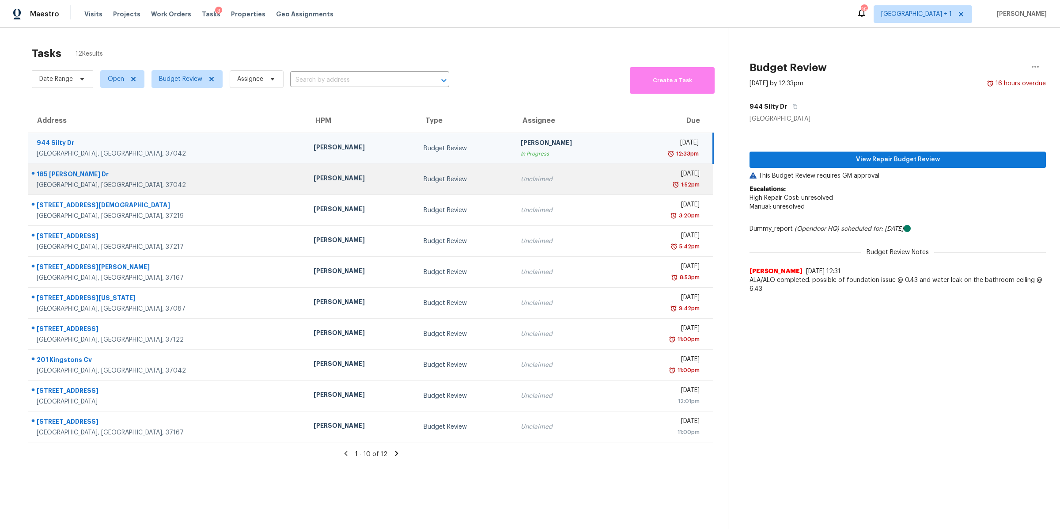
click at [65, 178] on div "185 [PERSON_NAME] Dr" at bounding box center [168, 175] width 263 height 11
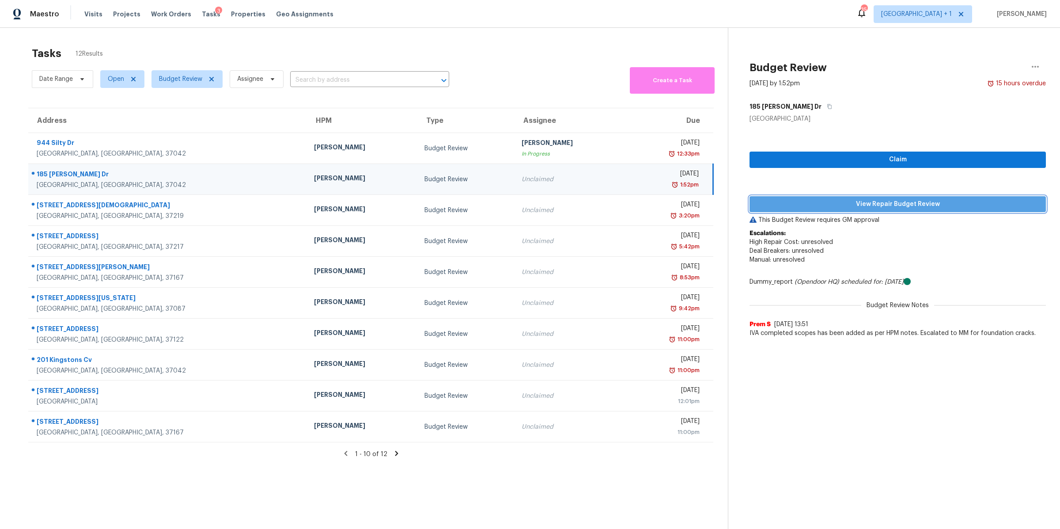
click at [862, 197] on button "View Repair Budget Review" at bounding box center [898, 204] width 296 height 16
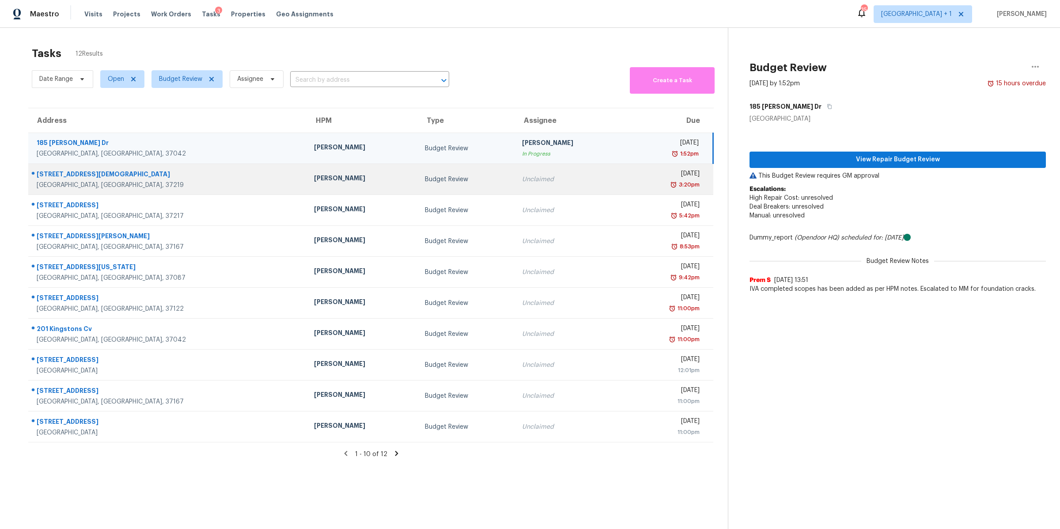
click at [64, 182] on div "[GEOGRAPHIC_DATA], [GEOGRAPHIC_DATA], 37219" at bounding box center [168, 185] width 263 height 9
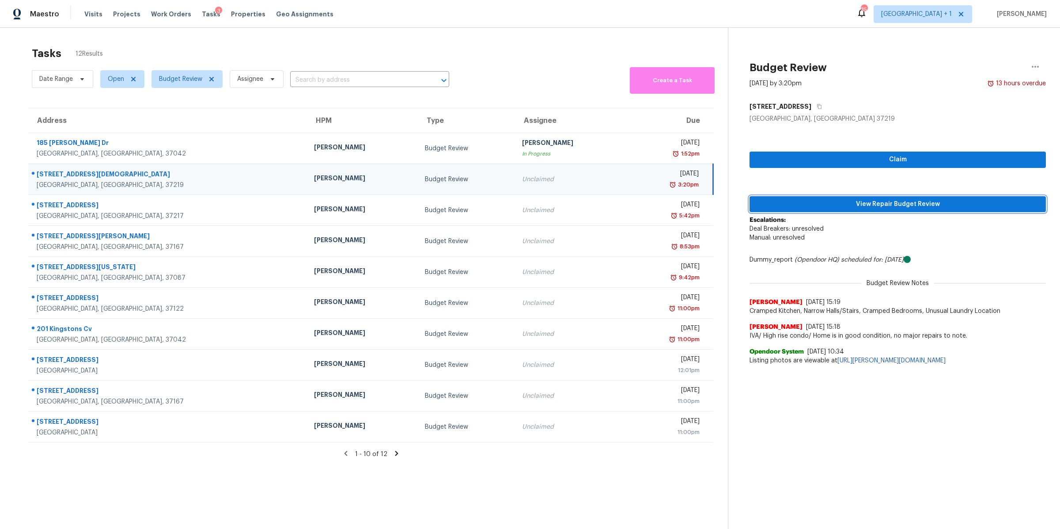
click at [858, 204] on span "View Repair Budget Review" at bounding box center [898, 204] width 282 height 11
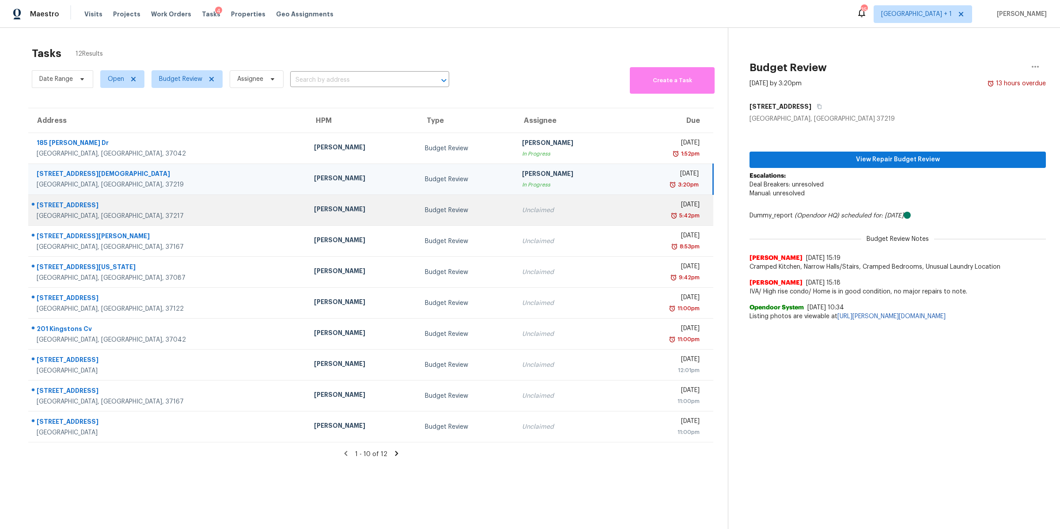
click at [72, 208] on div "[STREET_ADDRESS]" at bounding box center [168, 206] width 263 height 11
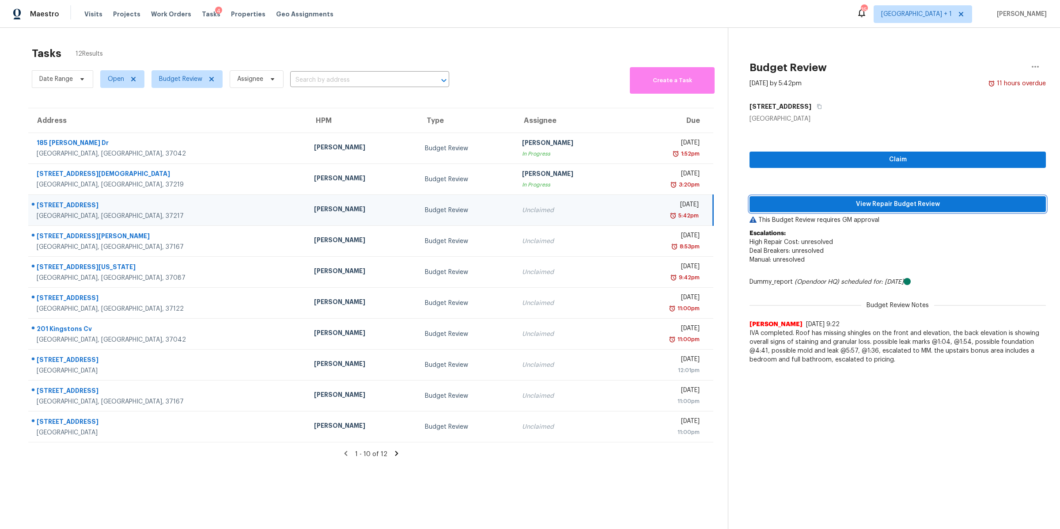
click at [890, 208] on span "View Repair Budget Review" at bounding box center [898, 204] width 282 height 11
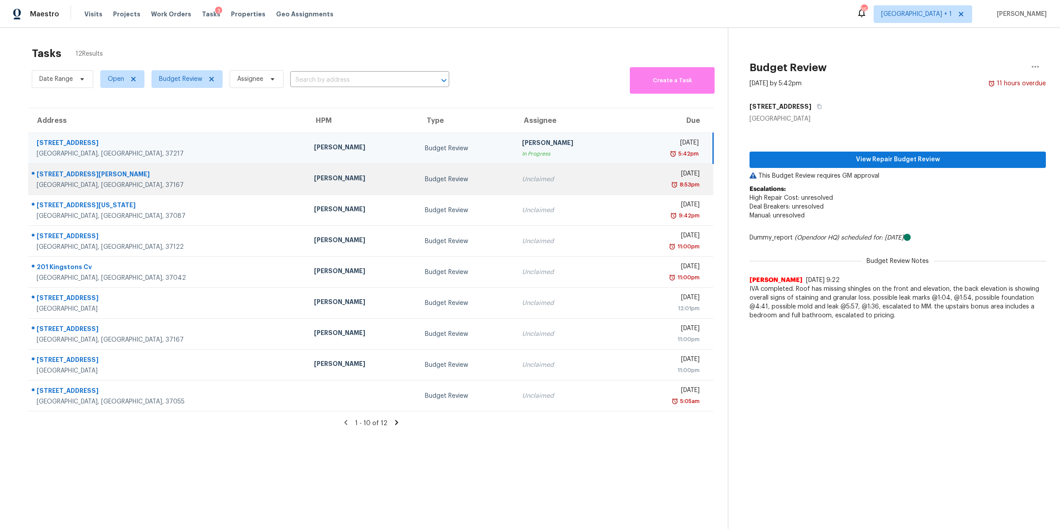
click at [63, 173] on div "[STREET_ADDRESS][PERSON_NAME]" at bounding box center [168, 175] width 263 height 11
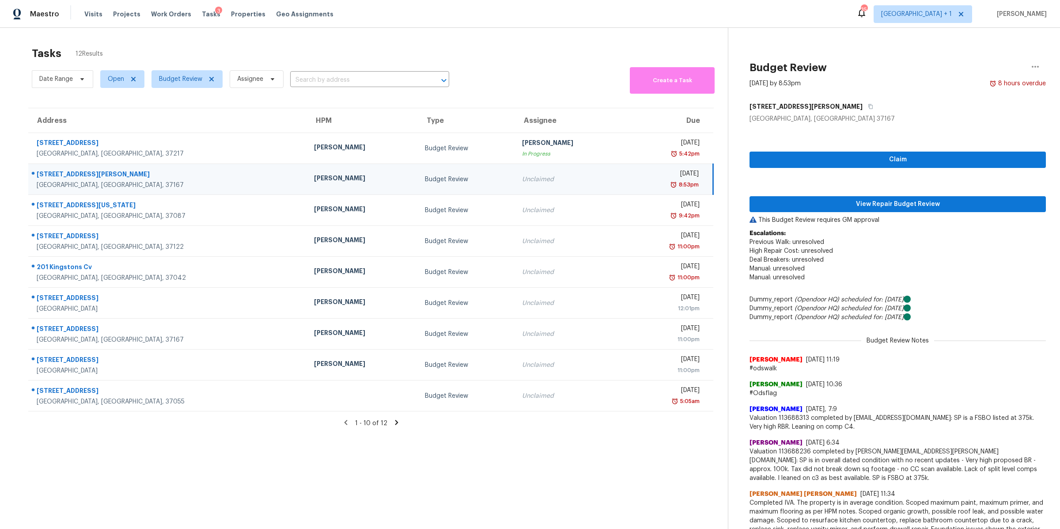
click at [902, 193] on div "Claim View Repair Budget Review This Budget Review requires GM approval Escalat…" at bounding box center [898, 482] width 296 height 719
click at [896, 201] on span "View Repair Budget Review" at bounding box center [898, 204] width 282 height 11
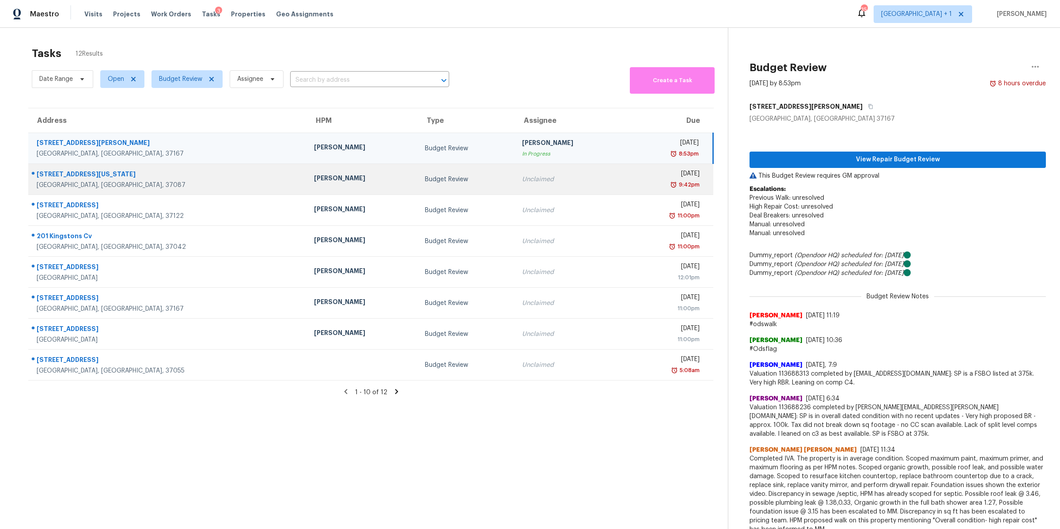
click at [46, 182] on div "[GEOGRAPHIC_DATA], [GEOGRAPHIC_DATA], 37087" at bounding box center [168, 185] width 263 height 9
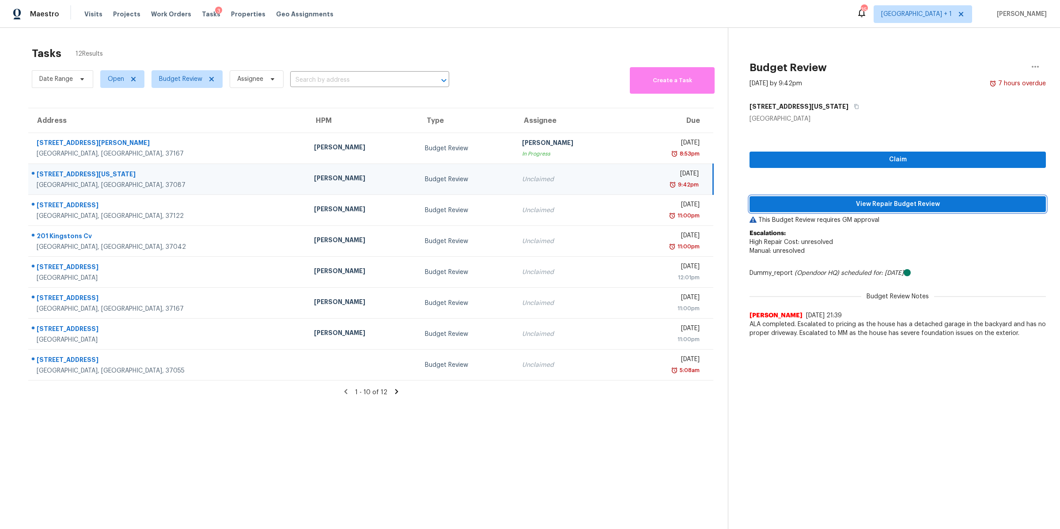
click at [932, 203] on span "View Repair Budget Review" at bounding box center [898, 204] width 282 height 11
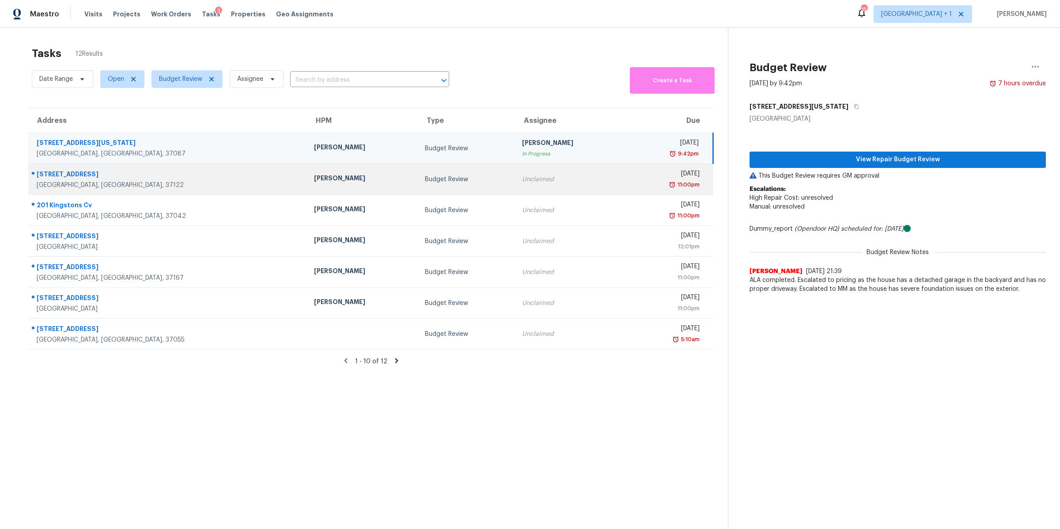
click at [61, 182] on div "[GEOGRAPHIC_DATA], [GEOGRAPHIC_DATA], 37122" at bounding box center [168, 185] width 263 height 9
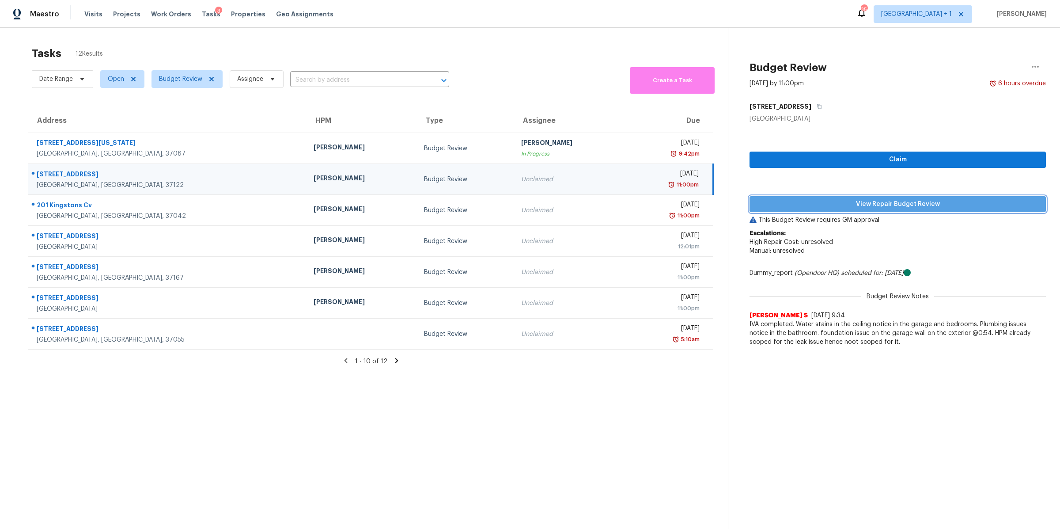
click at [839, 199] on span "View Repair Budget Review" at bounding box center [898, 204] width 282 height 11
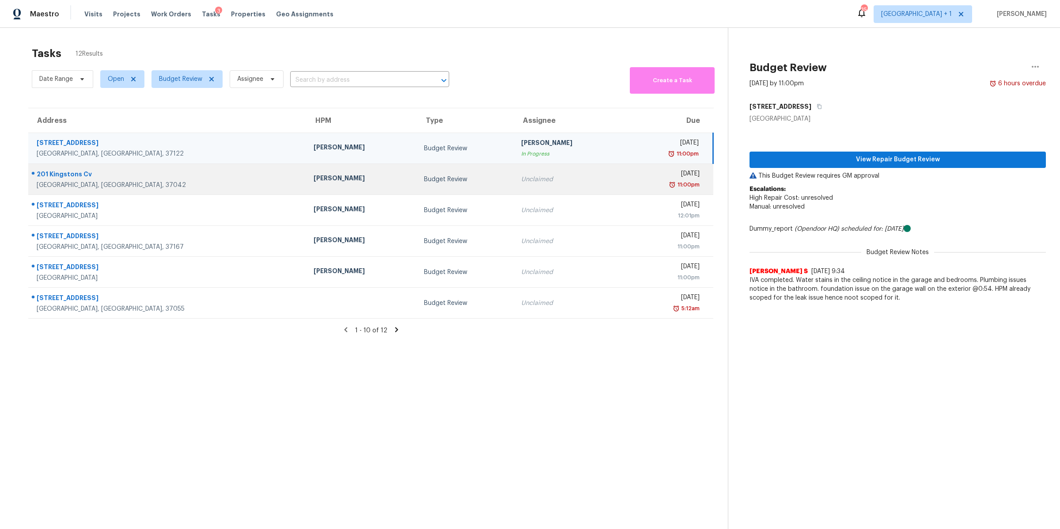
click at [49, 175] on div "201 Kingstons Cv" at bounding box center [168, 175] width 263 height 11
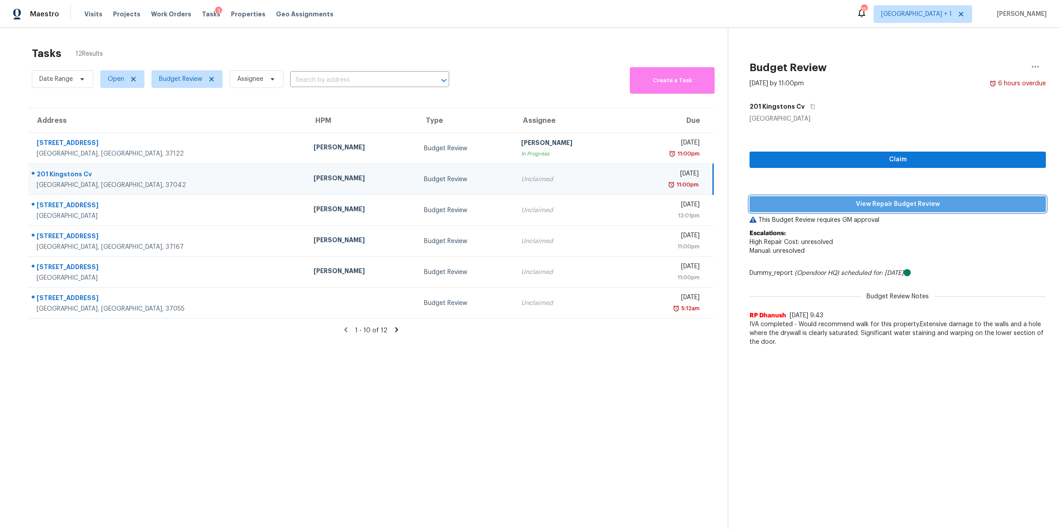
click at [943, 203] on span "View Repair Budget Review" at bounding box center [898, 204] width 282 height 11
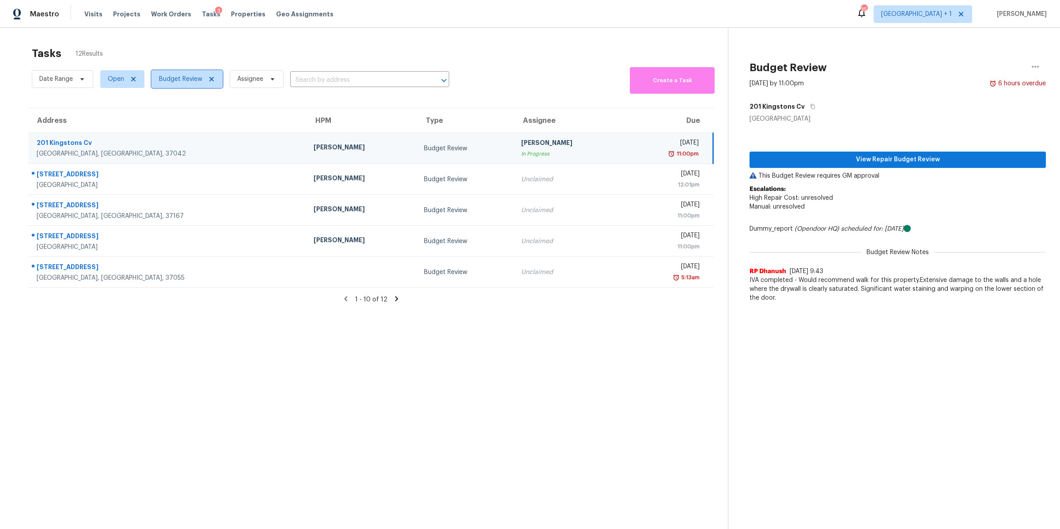
click at [207, 81] on span at bounding box center [210, 79] width 10 height 7
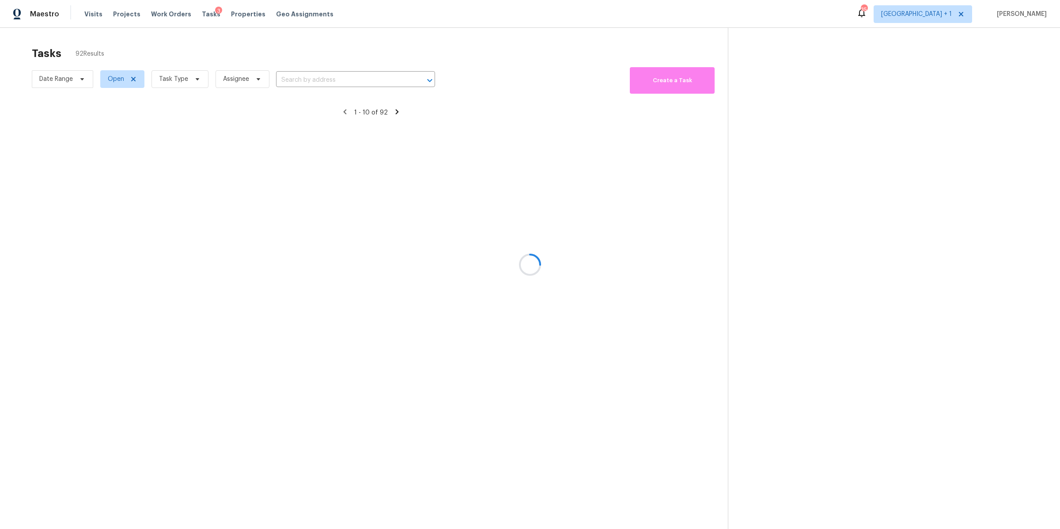
click at [185, 81] on div at bounding box center [530, 264] width 1060 height 529
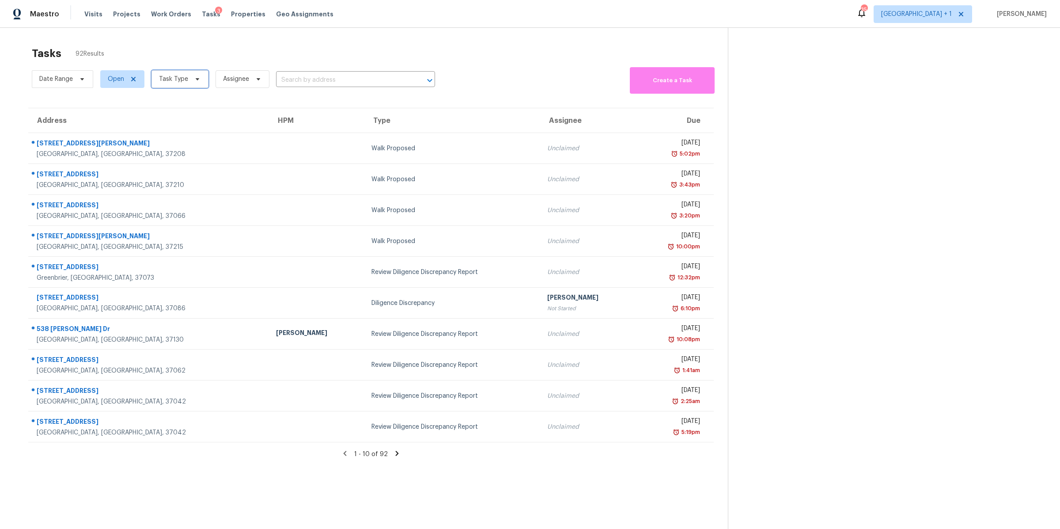
click at [195, 80] on icon at bounding box center [197, 79] width 7 height 7
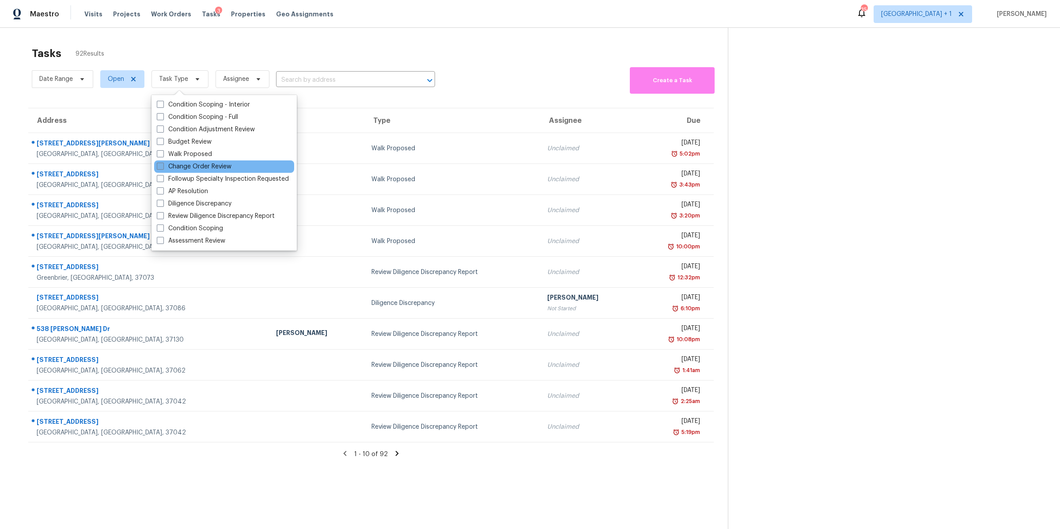
click at [188, 163] on label "Change Order Review" at bounding box center [194, 166] width 75 height 9
click at [163, 163] on input "Change Order Review" at bounding box center [160, 165] width 6 height 6
checkbox input "true"
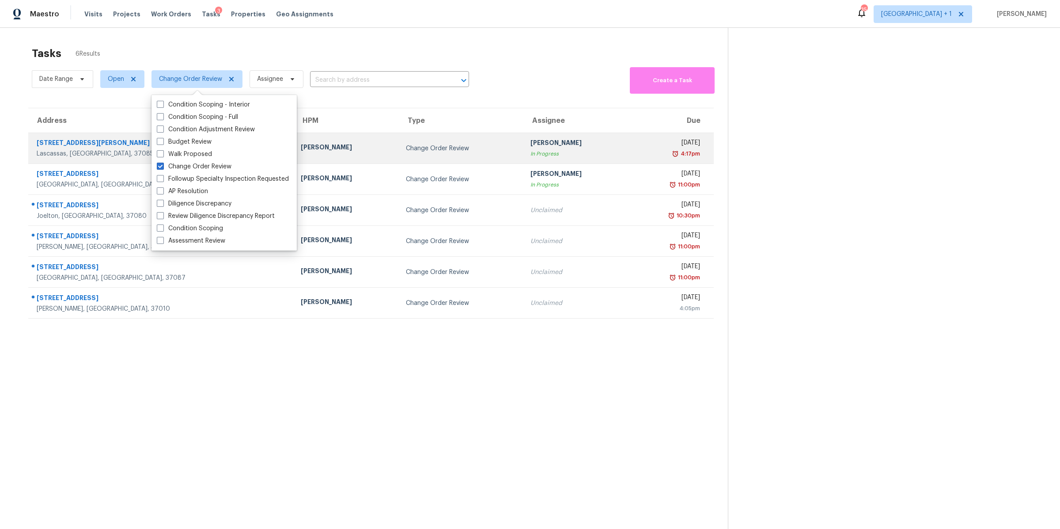
click at [55, 146] on div "[STREET_ADDRESS][PERSON_NAME]" at bounding box center [162, 143] width 250 height 11
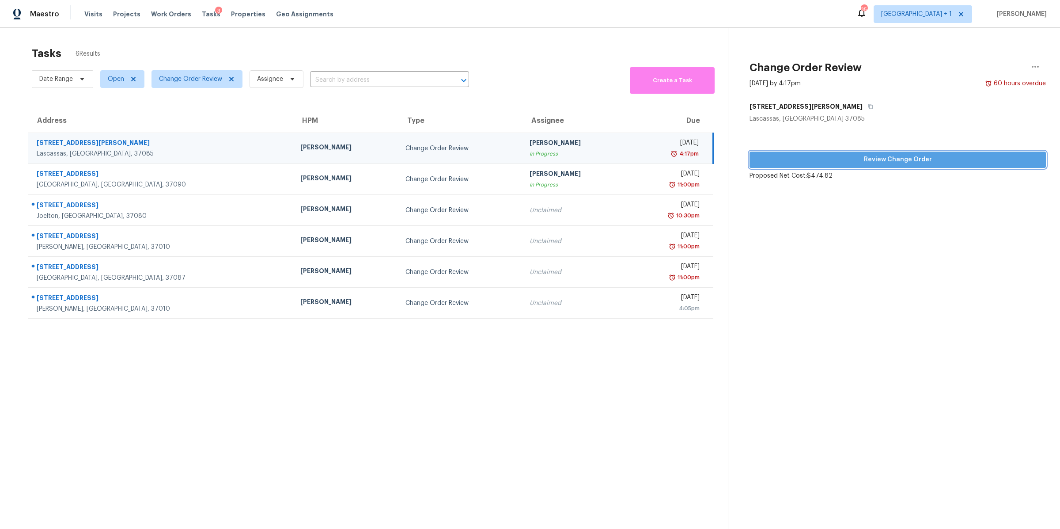
click at [897, 160] on span "Review Change Order" at bounding box center [898, 159] width 282 height 11
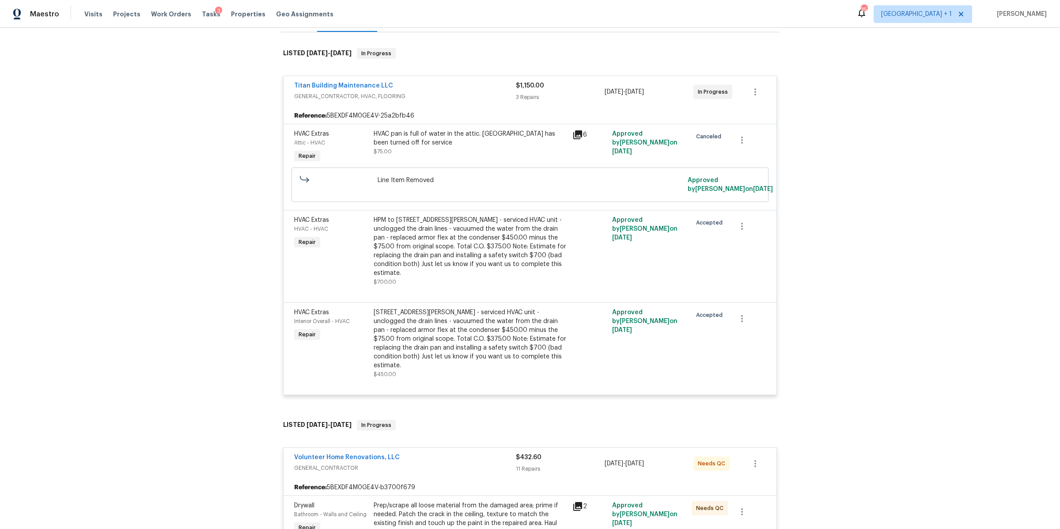
scroll to position [52, 0]
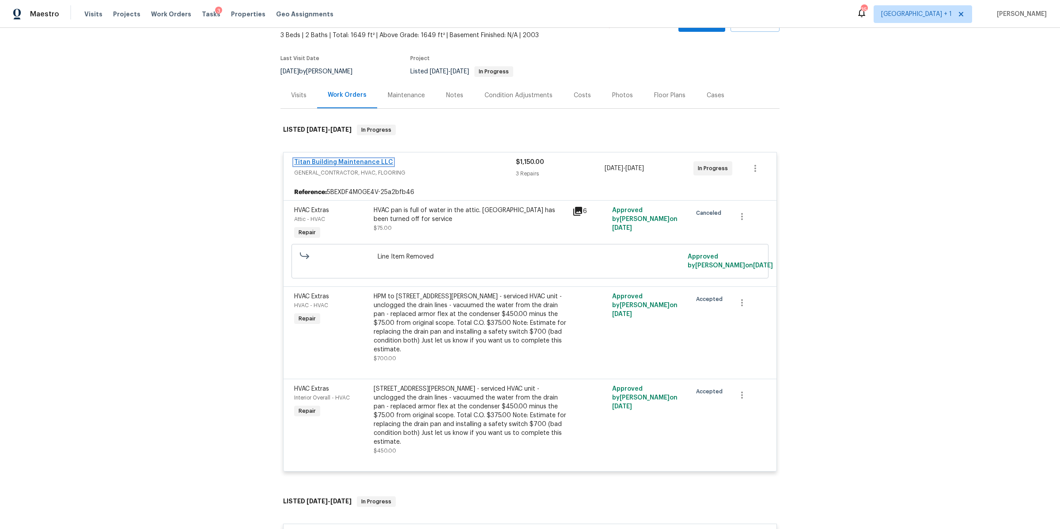
click at [337, 162] on link "Titan Building Maintenance LLC" at bounding box center [343, 162] width 99 height 6
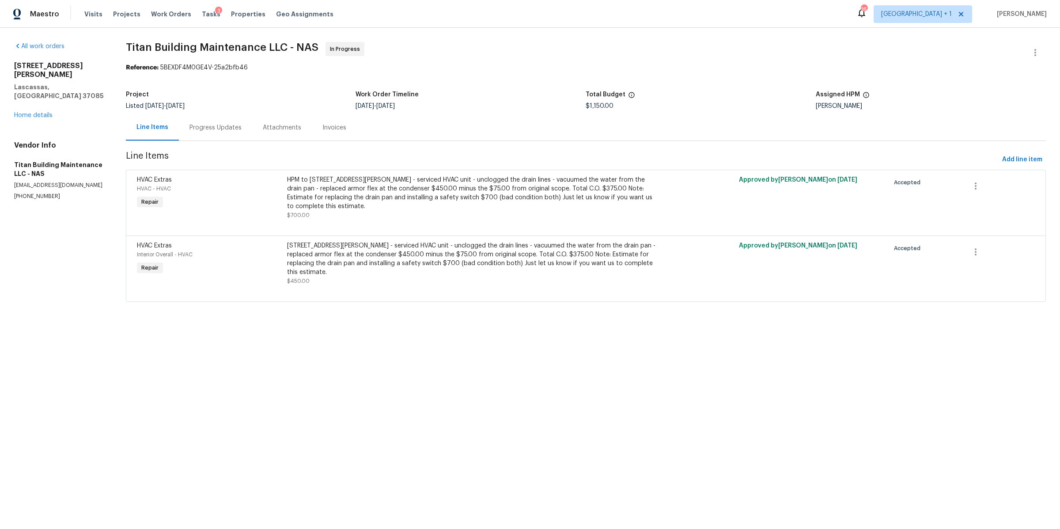
click at [220, 127] on div "Progress Updates" at bounding box center [215, 127] width 52 height 9
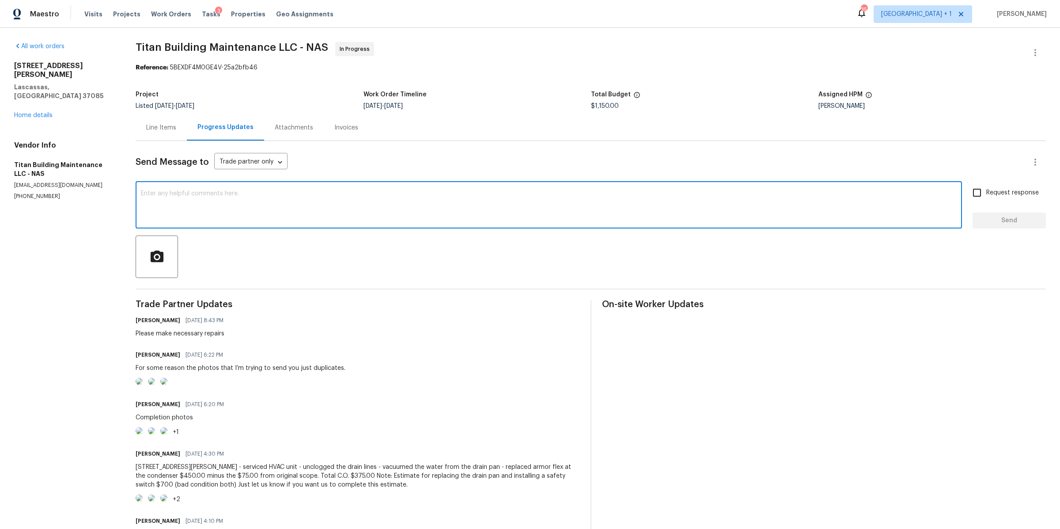
click at [285, 211] on textarea at bounding box center [549, 205] width 816 height 31
type textarea "hello, please confirm when this will be completed"
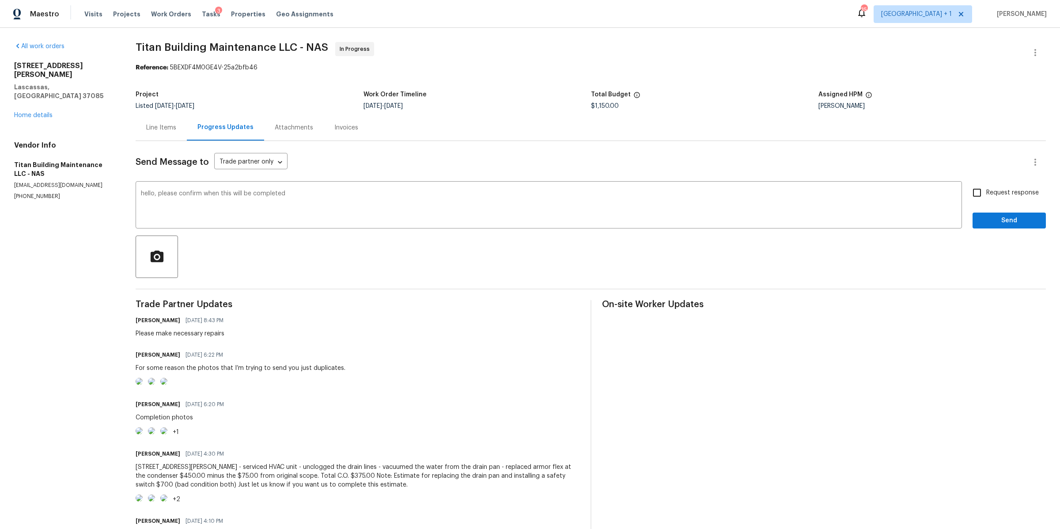
click at [986, 189] on span "Request response" at bounding box center [1012, 192] width 53 height 9
click at [979, 189] on input "Request response" at bounding box center [977, 192] width 19 height 19
checkbox input "true"
click at [980, 215] on span "Send" at bounding box center [1009, 220] width 59 height 11
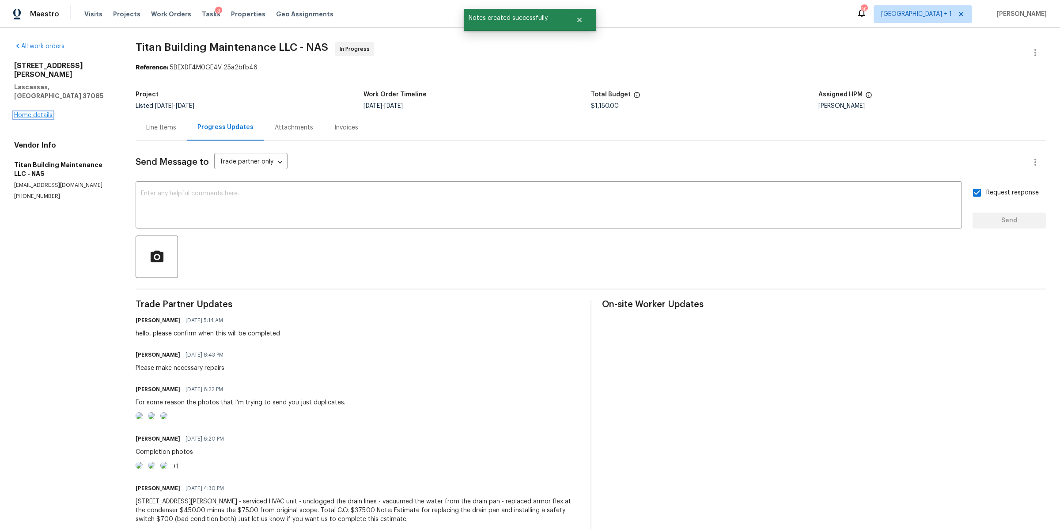
click at [22, 112] on link "Home details" at bounding box center [33, 115] width 38 height 6
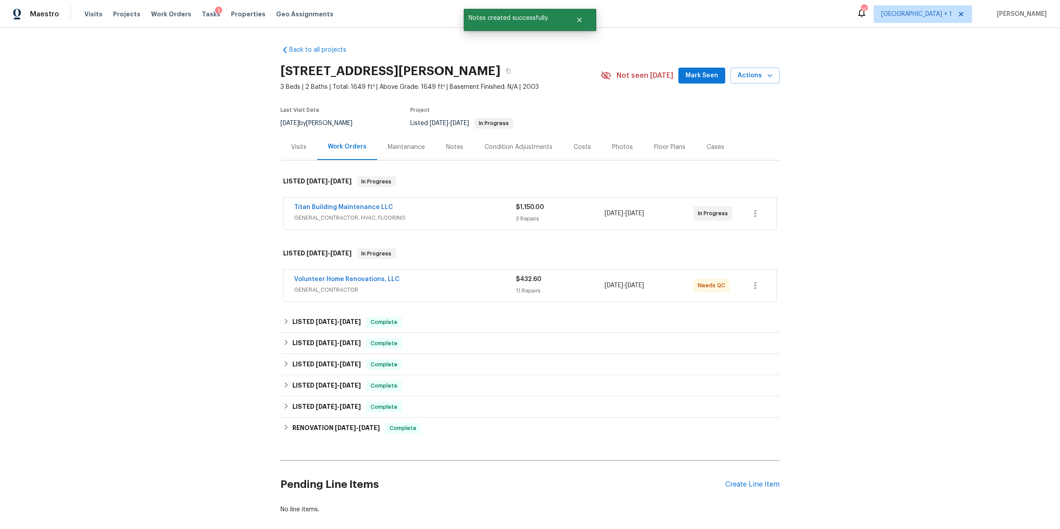
click at [449, 143] on div "Notes" at bounding box center [454, 147] width 17 height 9
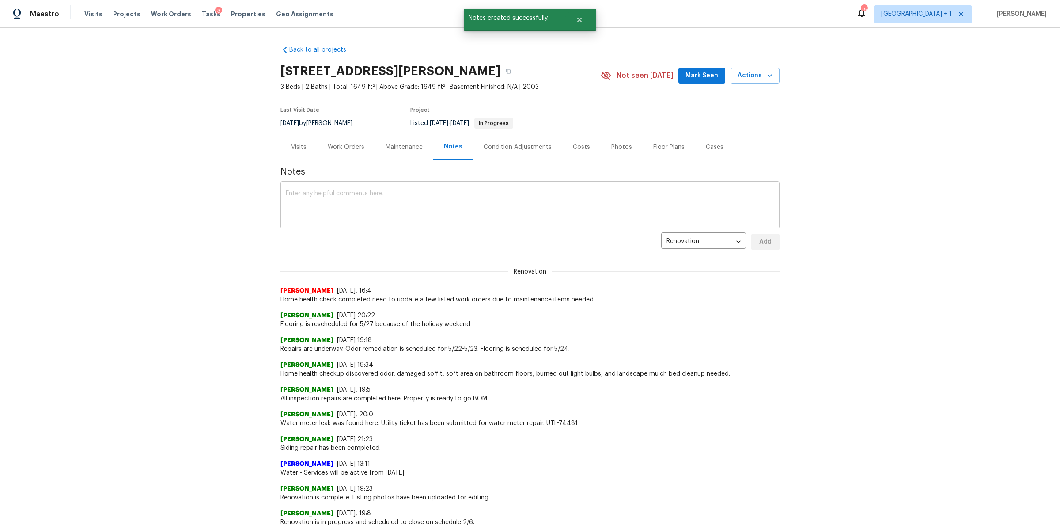
click at [366, 208] on textarea at bounding box center [530, 205] width 489 height 31
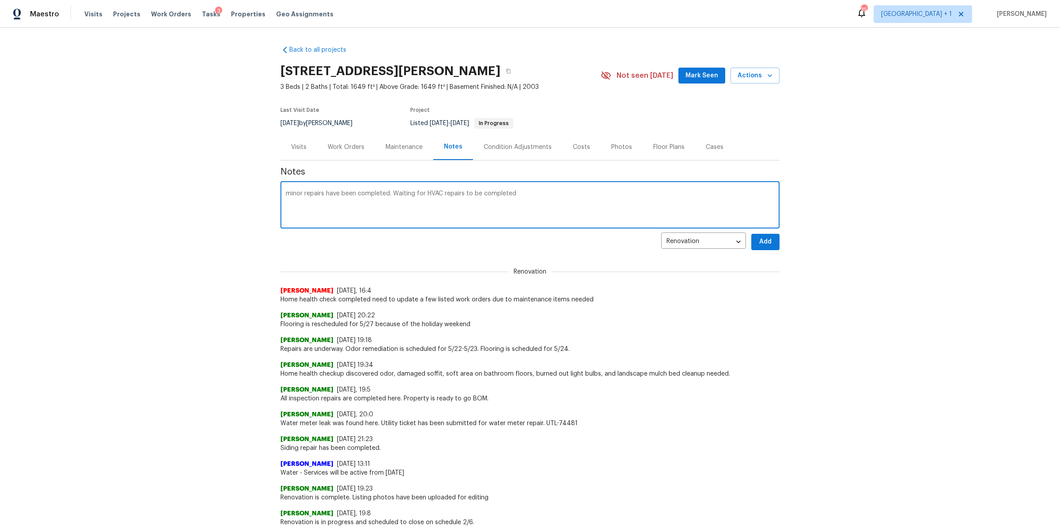
type textarea "minor repairs have been completed. Waiting for HVAC repairs to be completed"
click at [774, 245] on button "Add" at bounding box center [765, 242] width 28 height 16
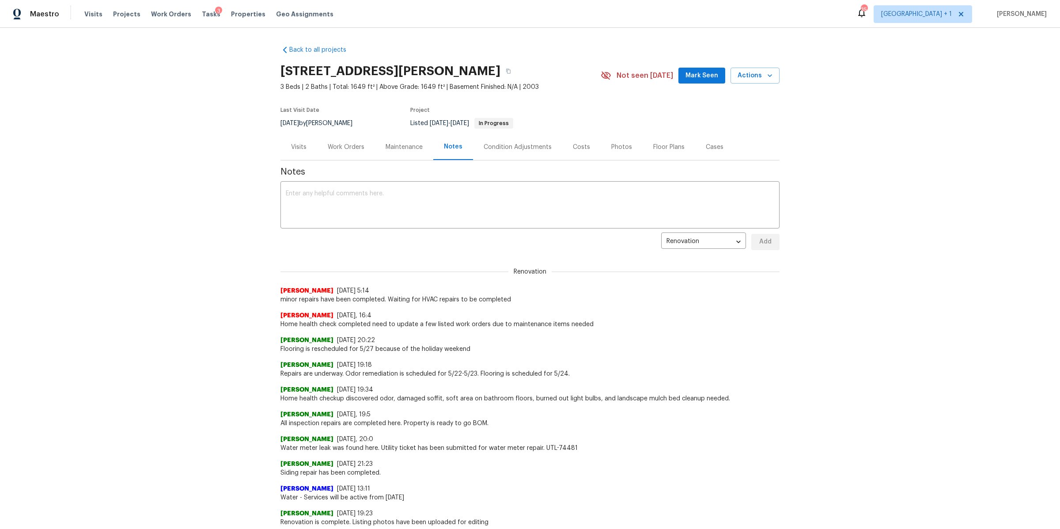
click at [334, 143] on div "Work Orders" at bounding box center [346, 147] width 37 height 9
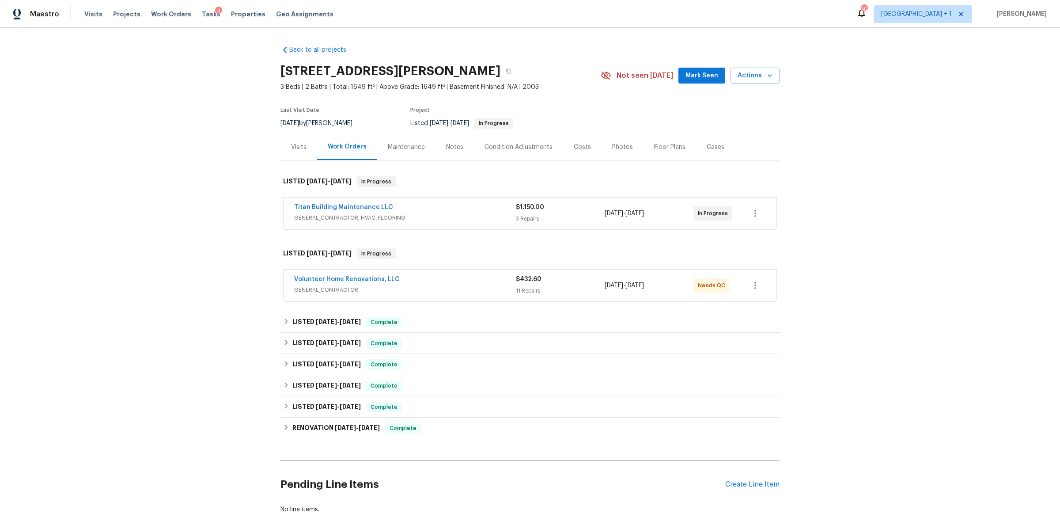
click at [361, 273] on div "Volunteer Home Renovations, LLC GENERAL_CONTRACTOR $432.60 11 Repairs [DATE] - …" at bounding box center [530, 285] width 493 height 32
click at [360, 278] on link "Volunteer Home Renovations, LLC" at bounding box center [347, 279] width 106 height 6
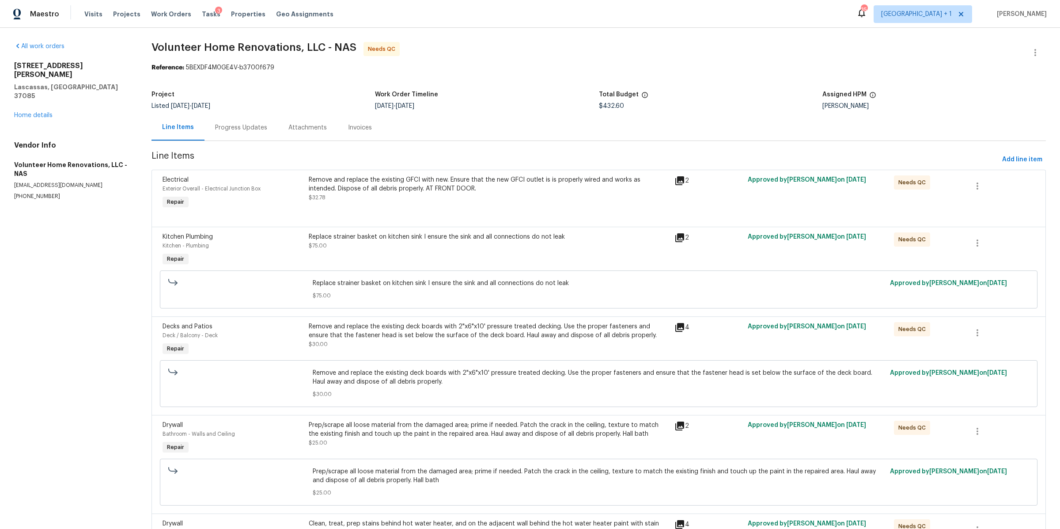
click at [360, 201] on div "Remove and replace the existing GFCI with new. Ensure that the new GFCI outlet …" at bounding box center [489, 188] width 360 height 27
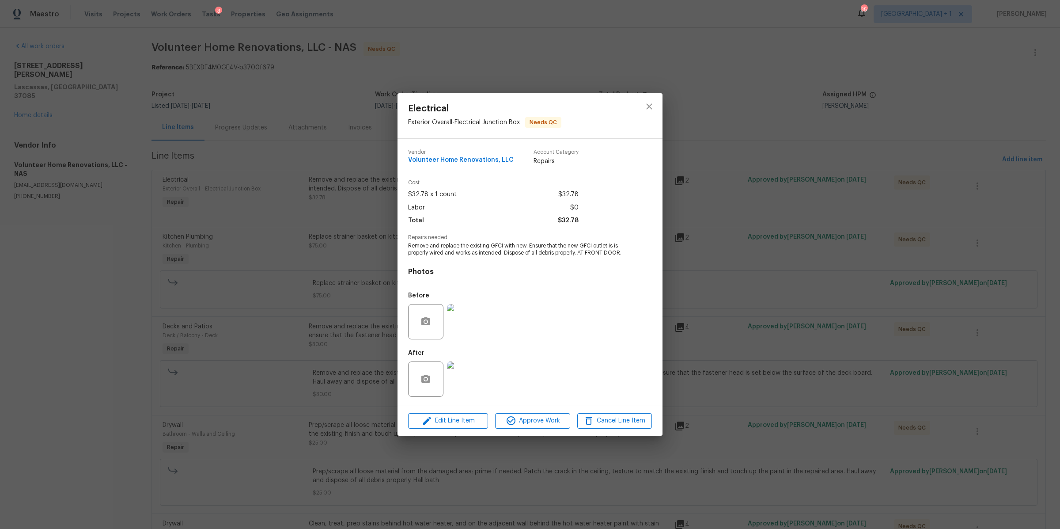
click at [461, 378] on img at bounding box center [464, 378] width 35 height 35
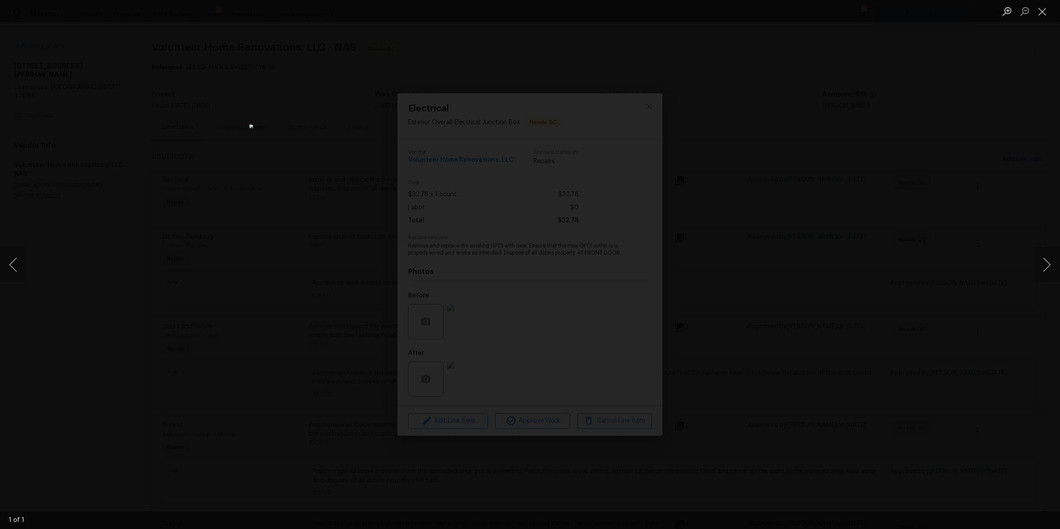
click at [765, 181] on div "Lightbox" at bounding box center [530, 264] width 1060 height 529
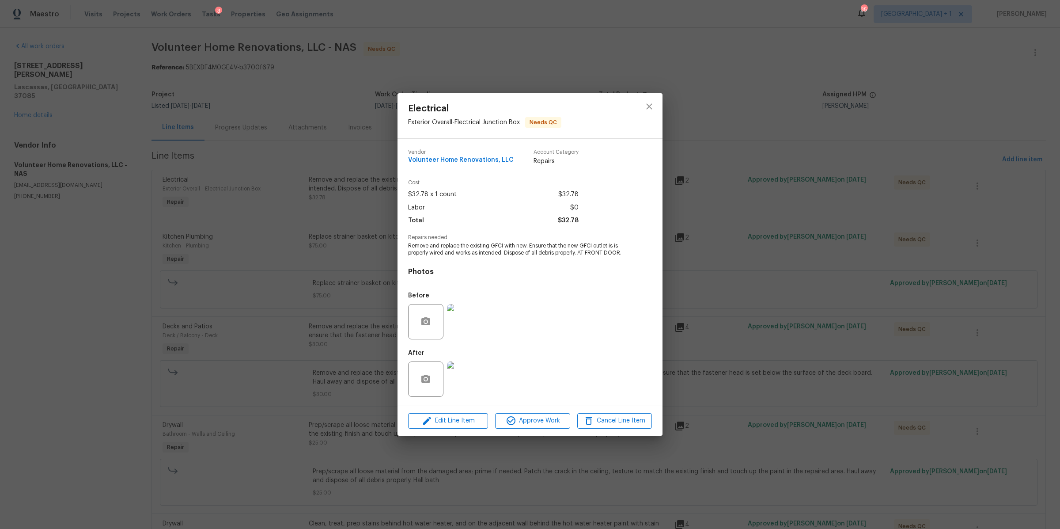
click at [468, 379] on img at bounding box center [464, 378] width 35 height 35
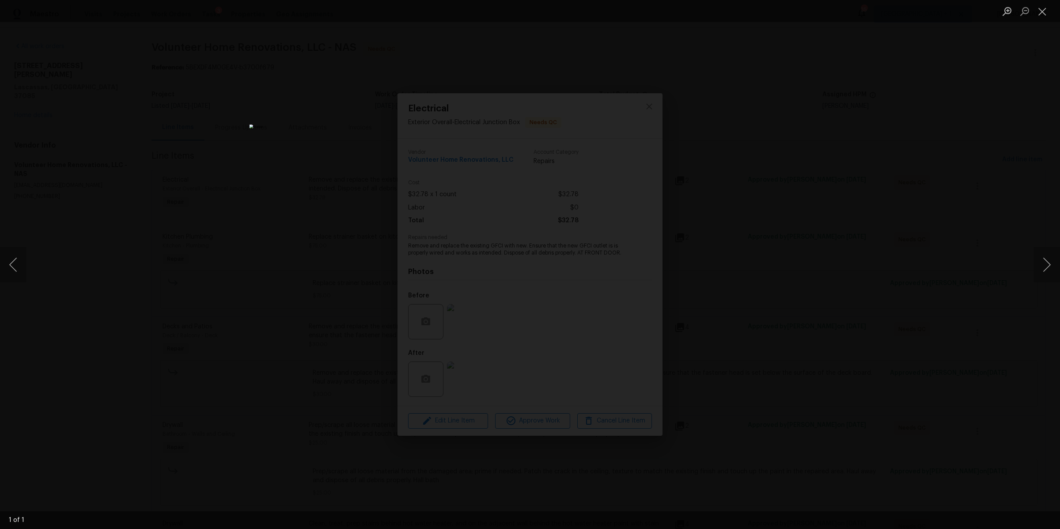
click at [776, 234] on div "Lightbox" at bounding box center [530, 264] width 1060 height 529
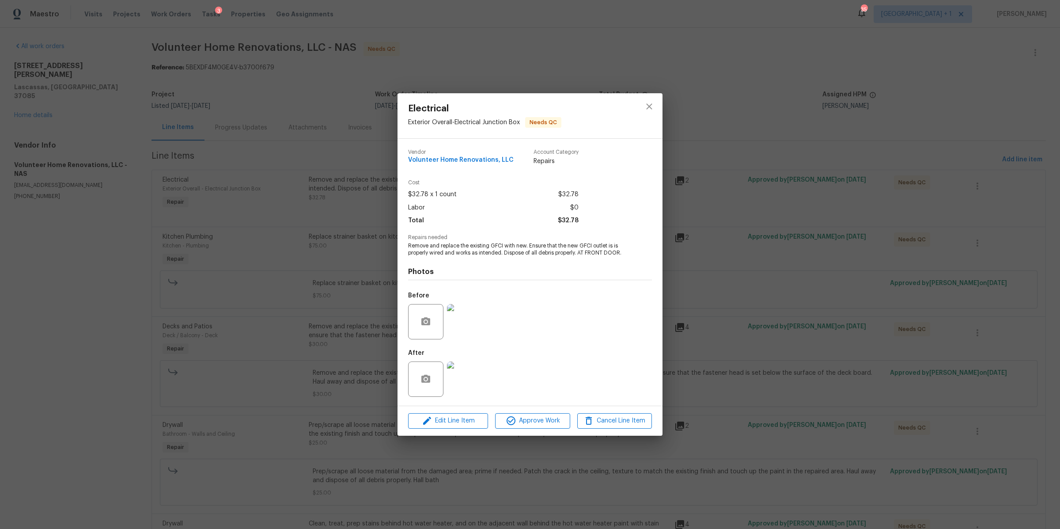
click at [776, 234] on div "Electrical Exterior Overall - Electrical Junction Box Needs QC Vendor Volunteer…" at bounding box center [530, 264] width 1060 height 529
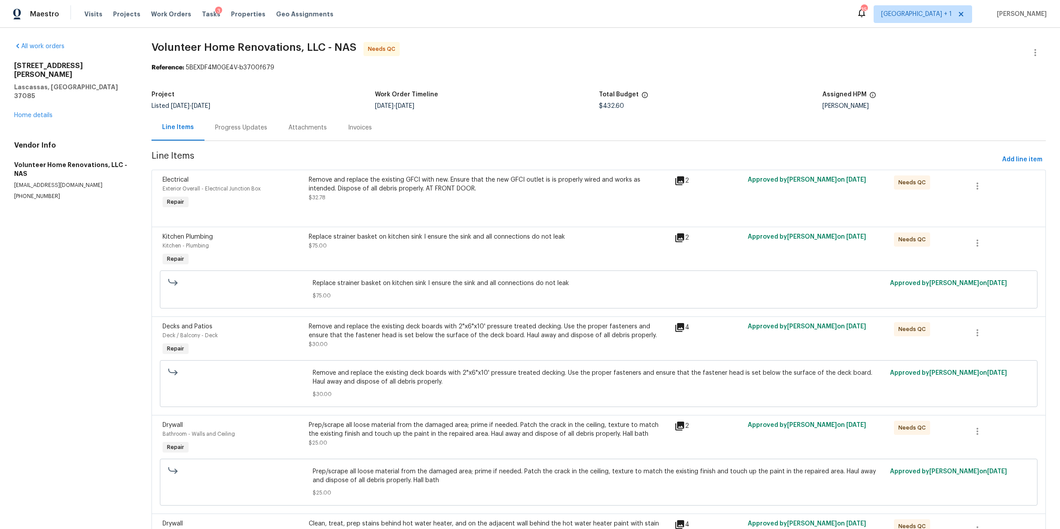
click at [428, 253] on div "Replace strainer basket on kitchen sink I ensure the sink and all connections d…" at bounding box center [489, 250] width 366 height 41
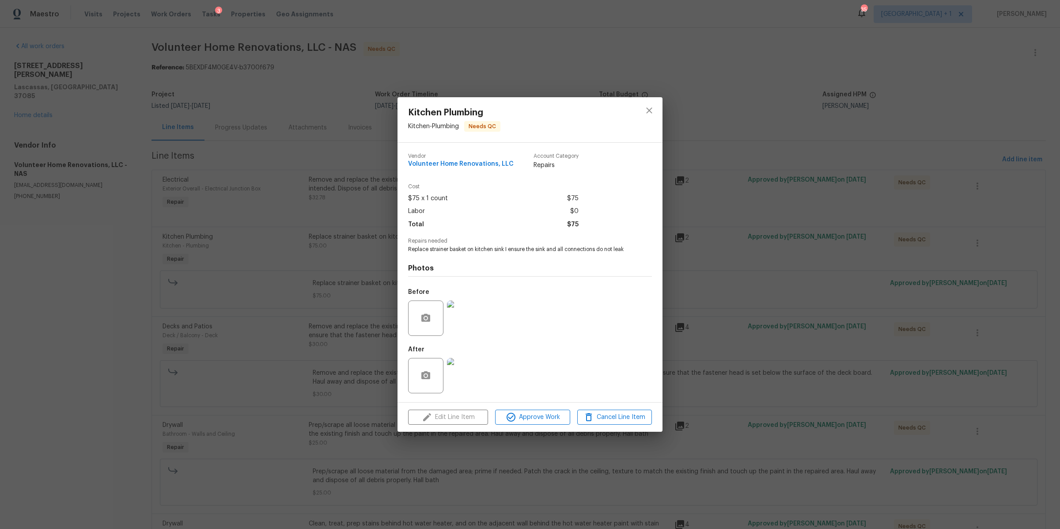
click at [461, 317] on img at bounding box center [464, 317] width 35 height 35
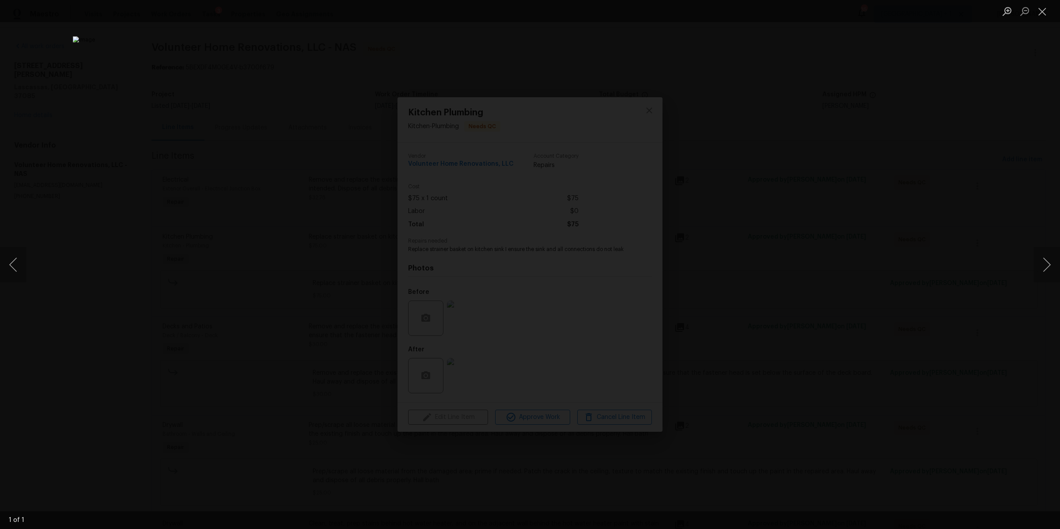
click at [780, 288] on div "Lightbox" at bounding box center [530, 264] width 1060 height 529
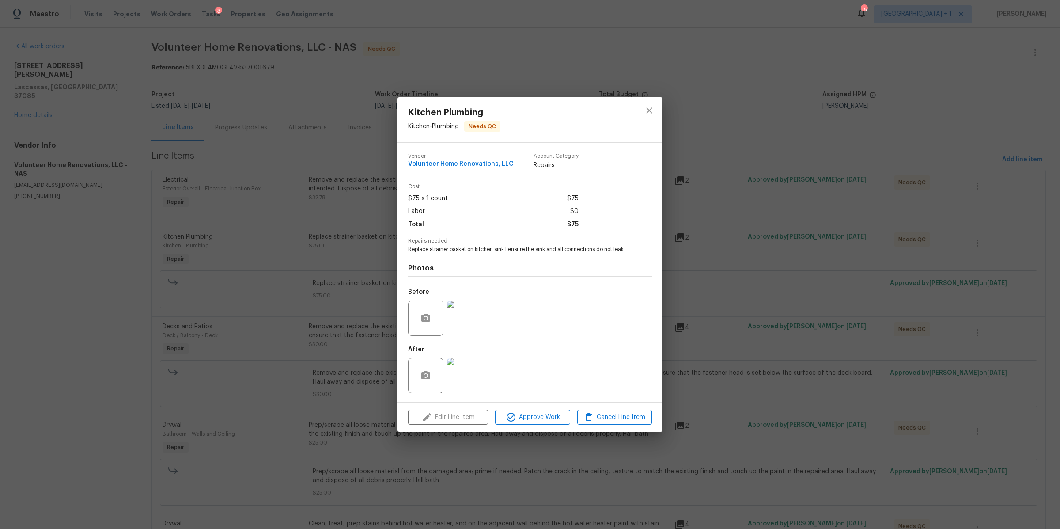
click at [772, 292] on div "Kitchen Plumbing Kitchen - Plumbing Needs QC Vendor Volunteer Home Renovations,…" at bounding box center [530, 264] width 1060 height 529
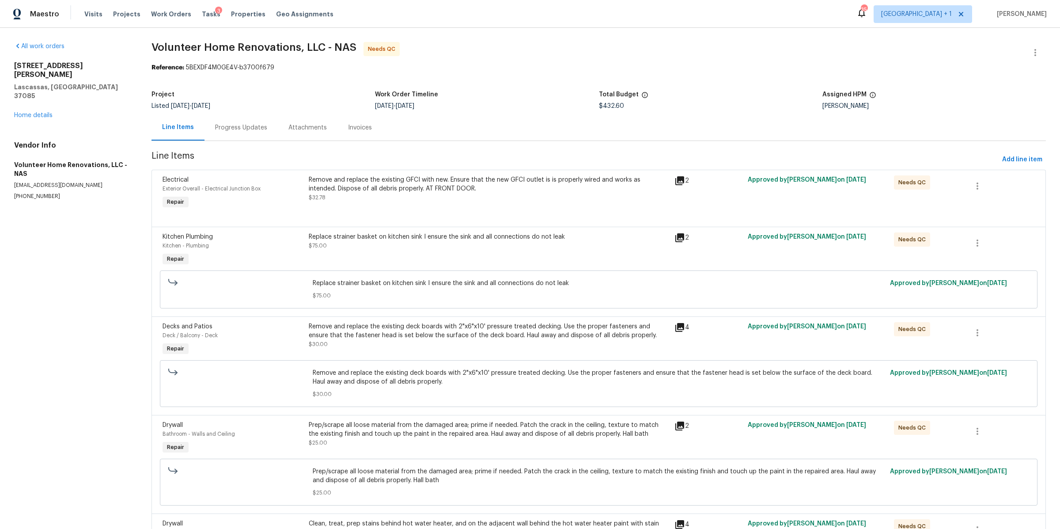
click at [404, 336] on div "Remove and replace the existing deck boards with 2"x6"x10' pressure treated dec…" at bounding box center [489, 331] width 360 height 18
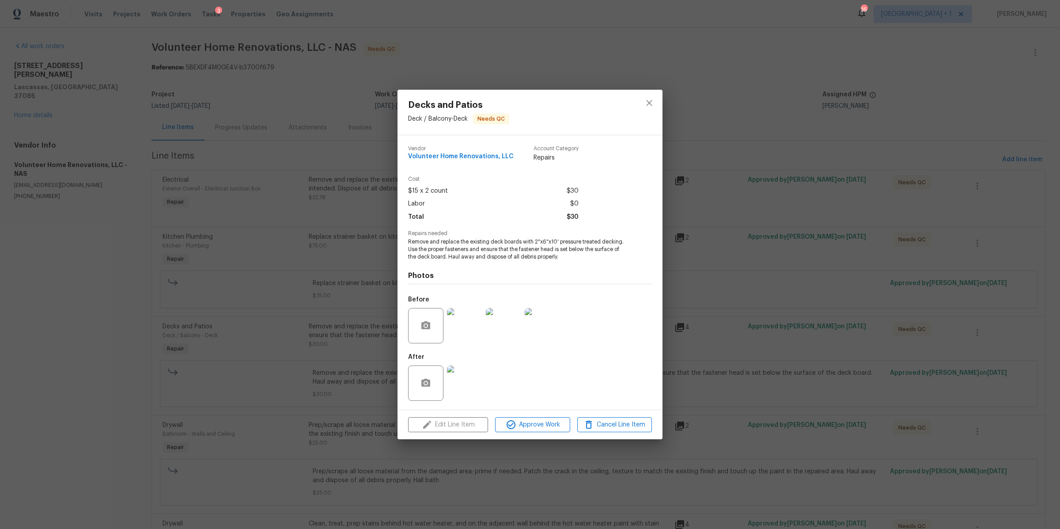
click at [462, 379] on img at bounding box center [464, 382] width 35 height 35
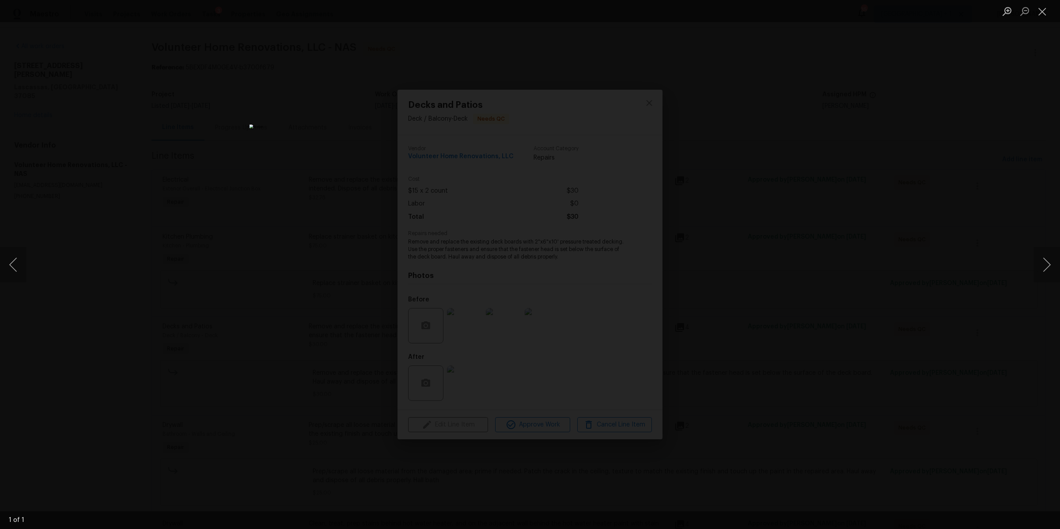
click at [766, 249] on div "Lightbox" at bounding box center [530, 264] width 1060 height 529
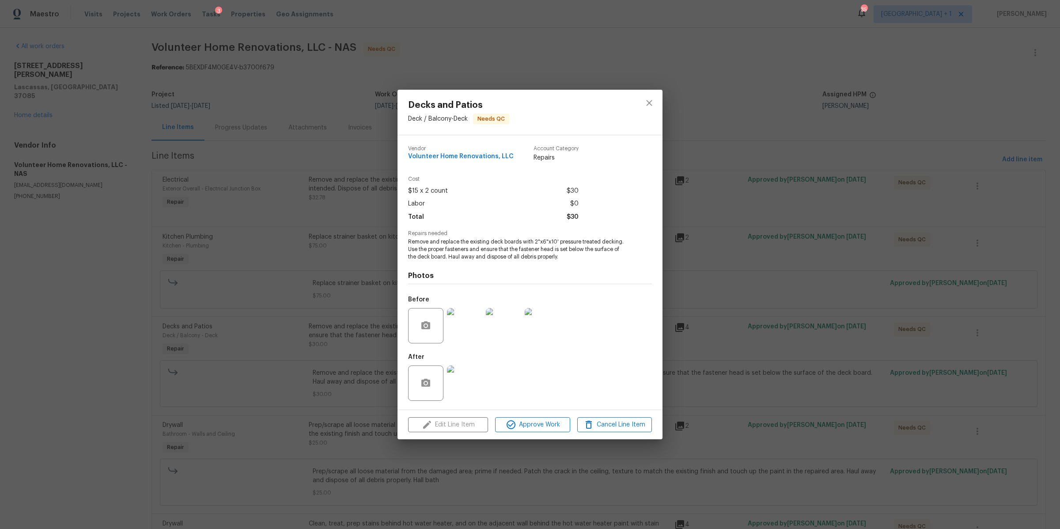
click at [763, 250] on div "Decks and Patios Deck / Balcony - Deck Needs QC Vendor Volunteer Home Renovatio…" at bounding box center [530, 264] width 1060 height 529
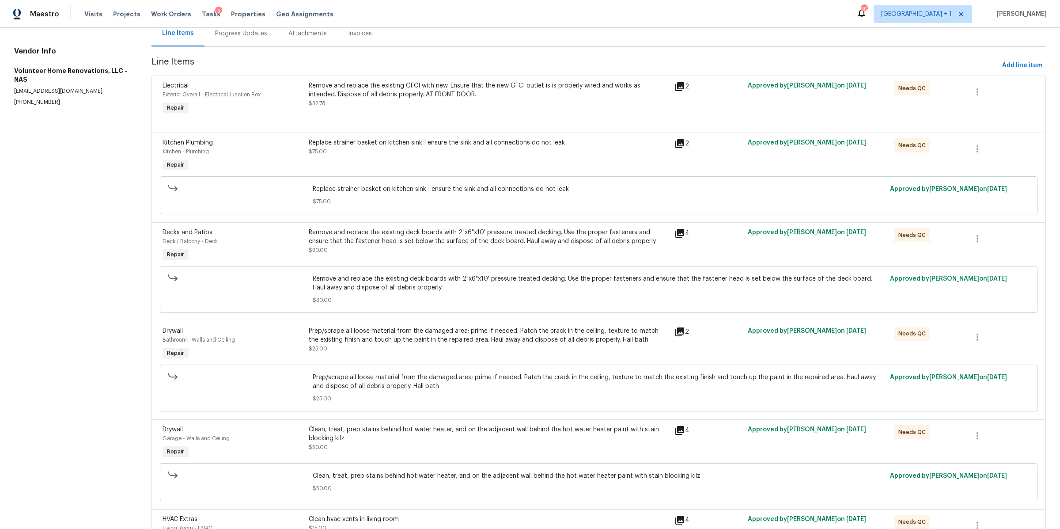
scroll to position [106, 0]
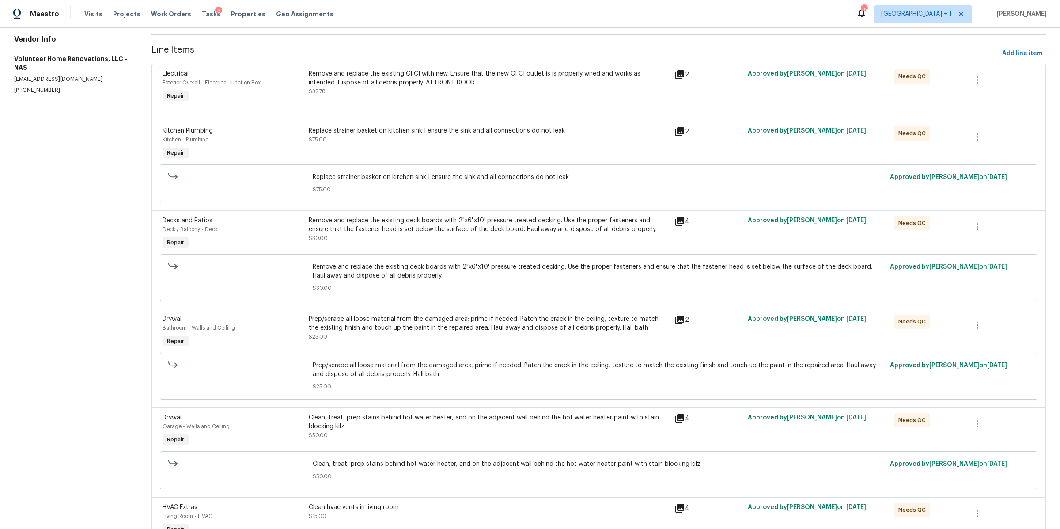
click at [476, 328] on div "Prep/scrape all loose material from the damaged area; prime if needed. Patch th…" at bounding box center [489, 323] width 360 height 18
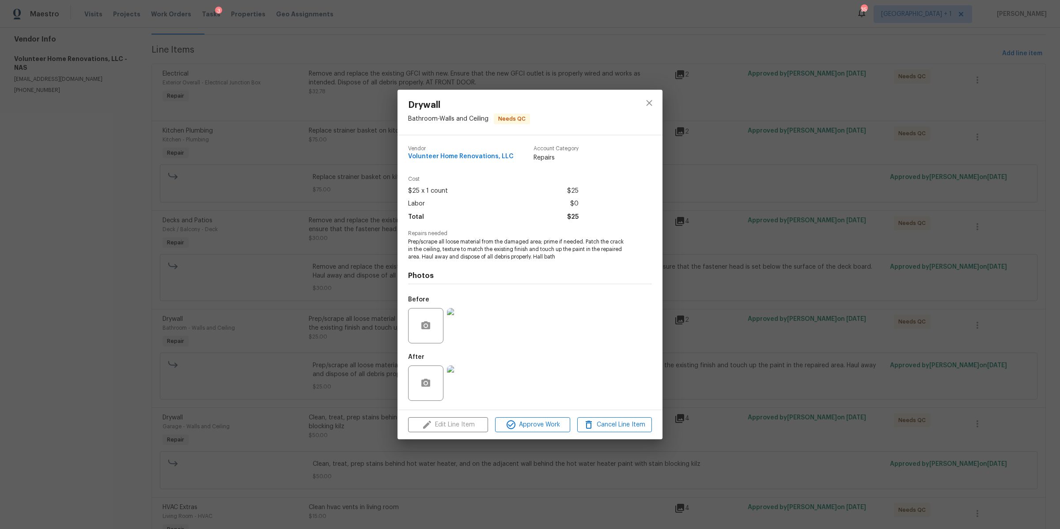
click at [464, 380] on img at bounding box center [464, 382] width 35 height 35
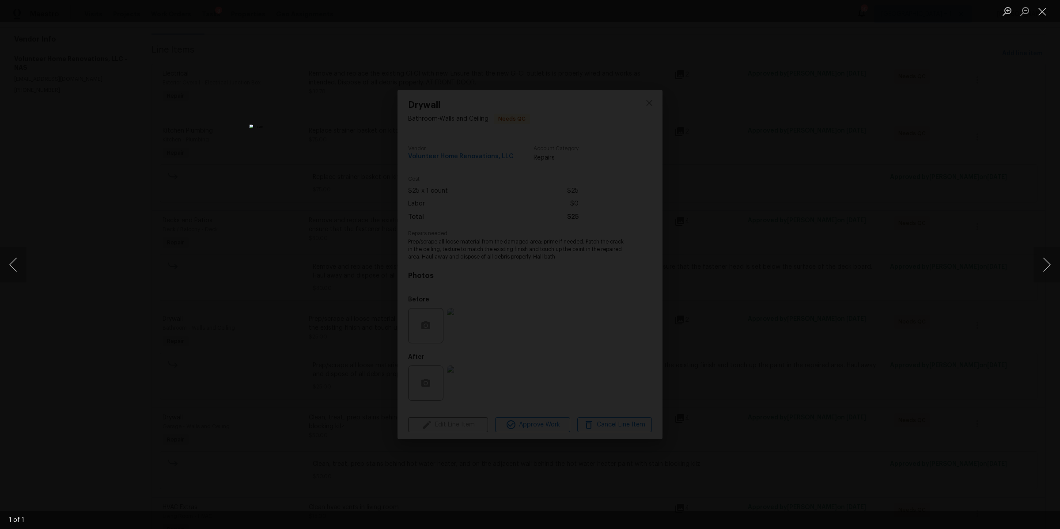
click at [796, 232] on div "Lightbox" at bounding box center [530, 264] width 1060 height 529
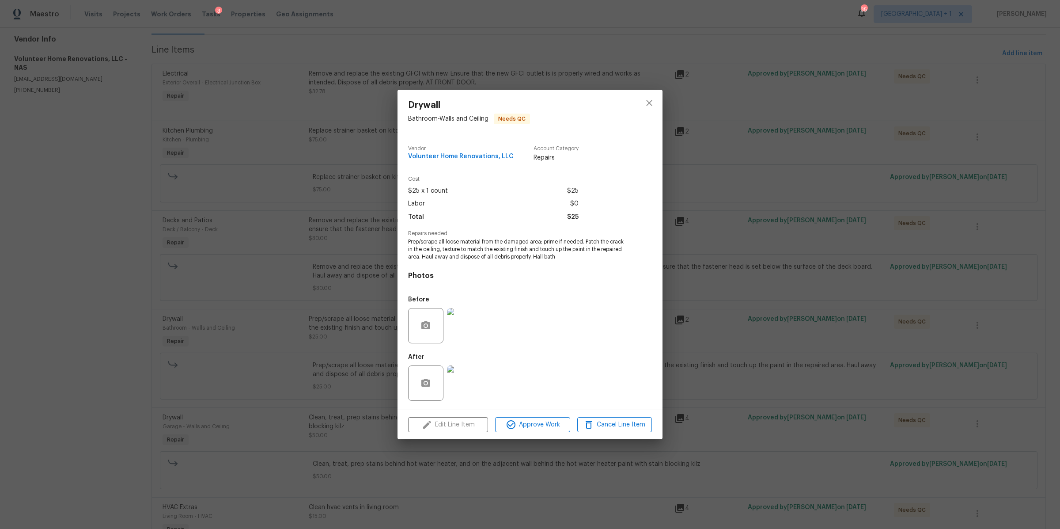
click at [796, 232] on div "Drywall Bathroom - Walls and Ceiling Needs QC Vendor Volunteer Home Renovations…" at bounding box center [530, 264] width 1060 height 529
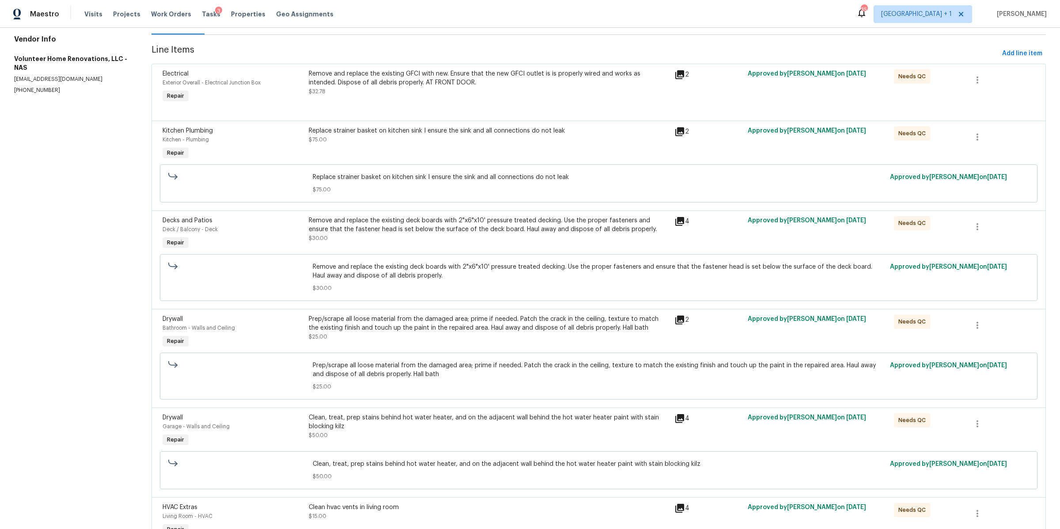
click at [436, 432] on div "Clean, treat, prep stains behind hot water heater, and on the adjacent wall beh…" at bounding box center [489, 426] width 360 height 27
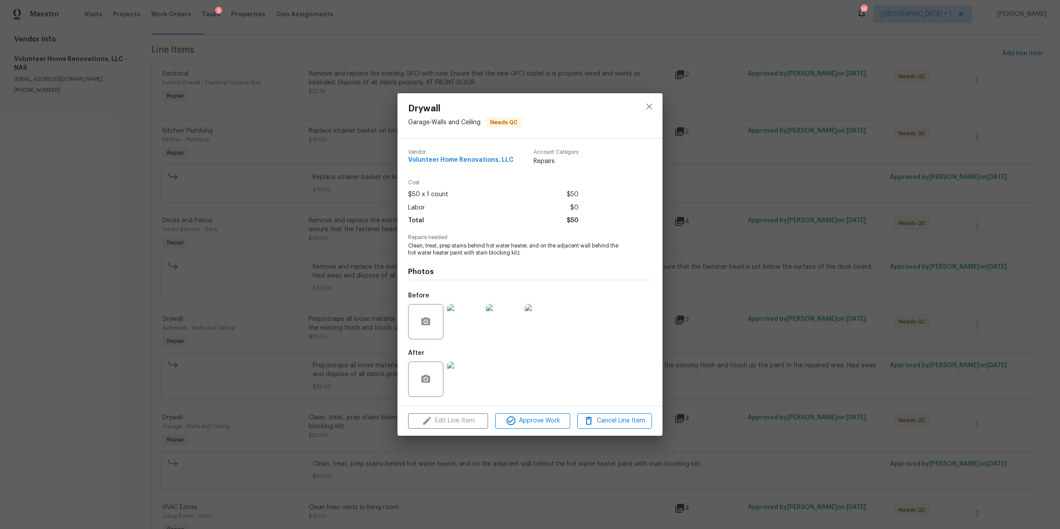
click at [462, 372] on img at bounding box center [464, 378] width 35 height 35
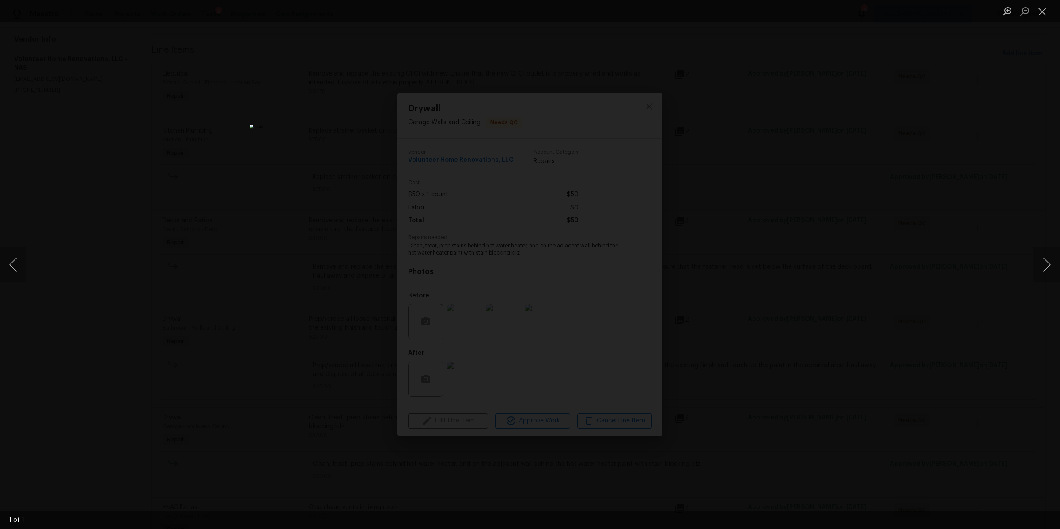
click at [712, 274] on div "Lightbox" at bounding box center [530, 264] width 1060 height 529
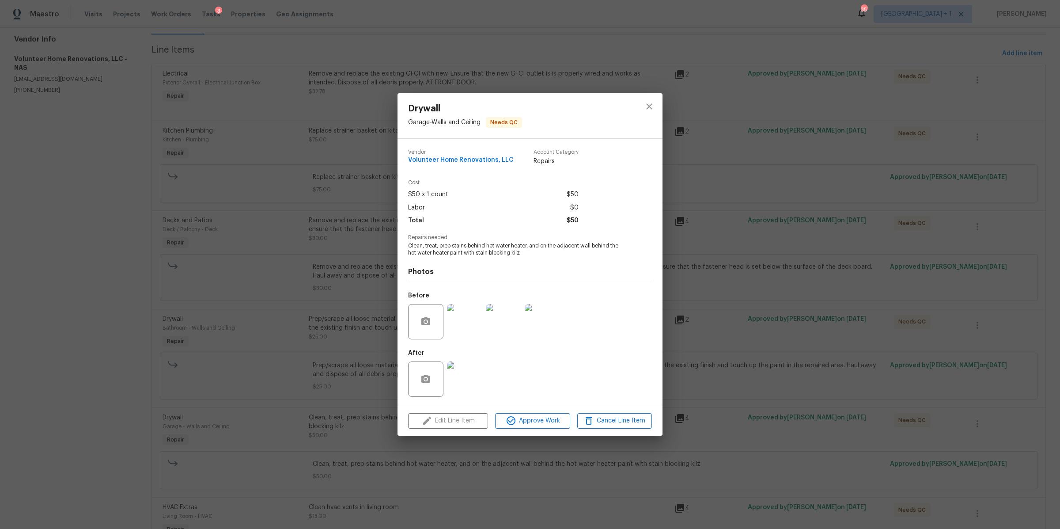
click at [712, 274] on div "Drywall Garage - Walls and Ceiling Needs QC Vendor Volunteer Home Renovations, …" at bounding box center [530, 264] width 1060 height 529
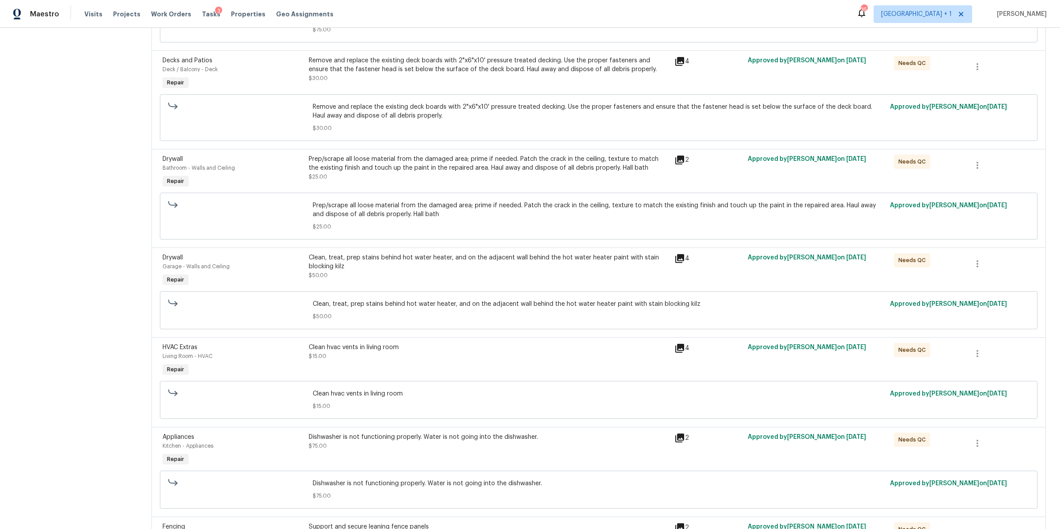
scroll to position [275, 0]
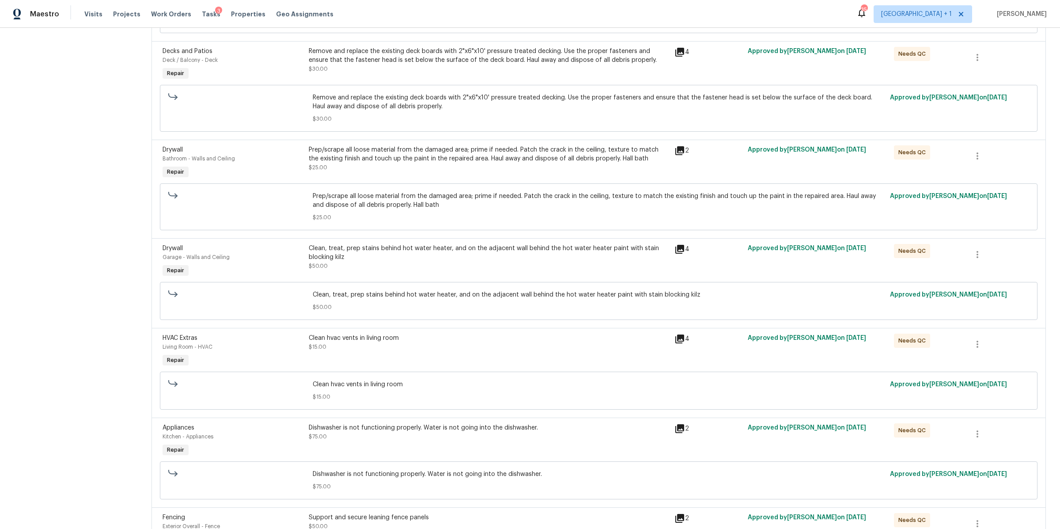
click at [457, 342] on div "Clean hvac vents in living room" at bounding box center [489, 337] width 360 height 9
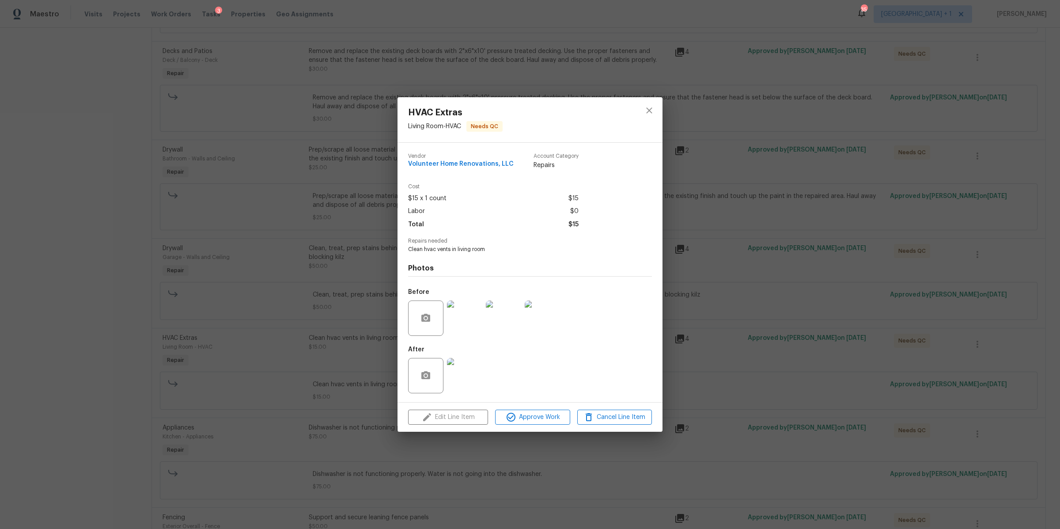
click at [466, 376] on img at bounding box center [464, 375] width 35 height 35
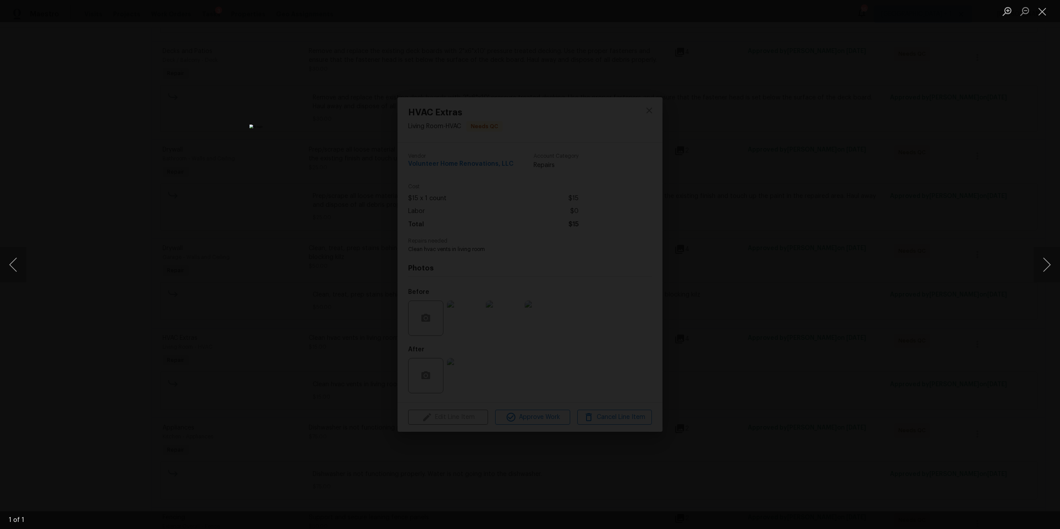
click at [792, 257] on div "Lightbox" at bounding box center [530, 264] width 1060 height 529
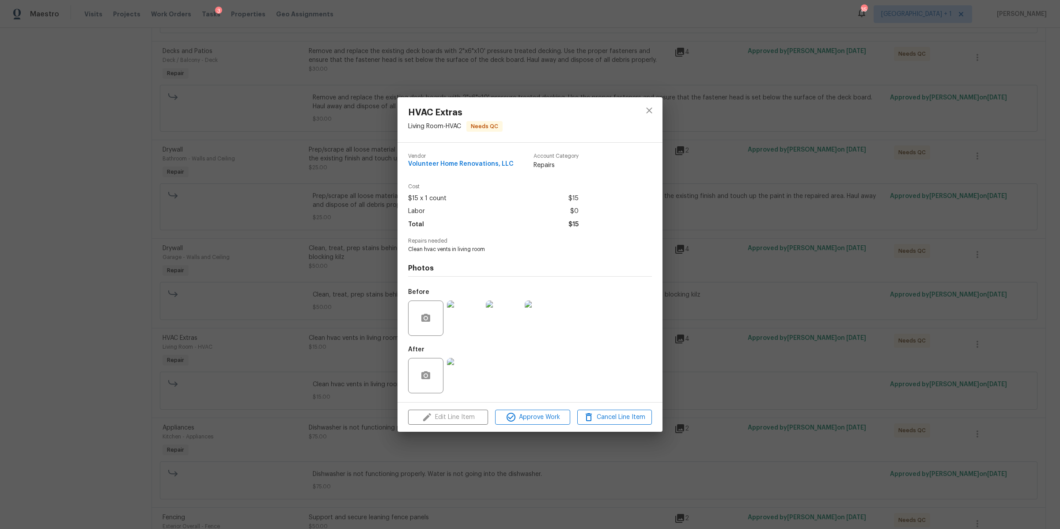
click at [702, 300] on div "HVAC Extras Living Room - HVAC Needs QC Vendor Volunteer Home Renovations, LLC …" at bounding box center [530, 264] width 1060 height 529
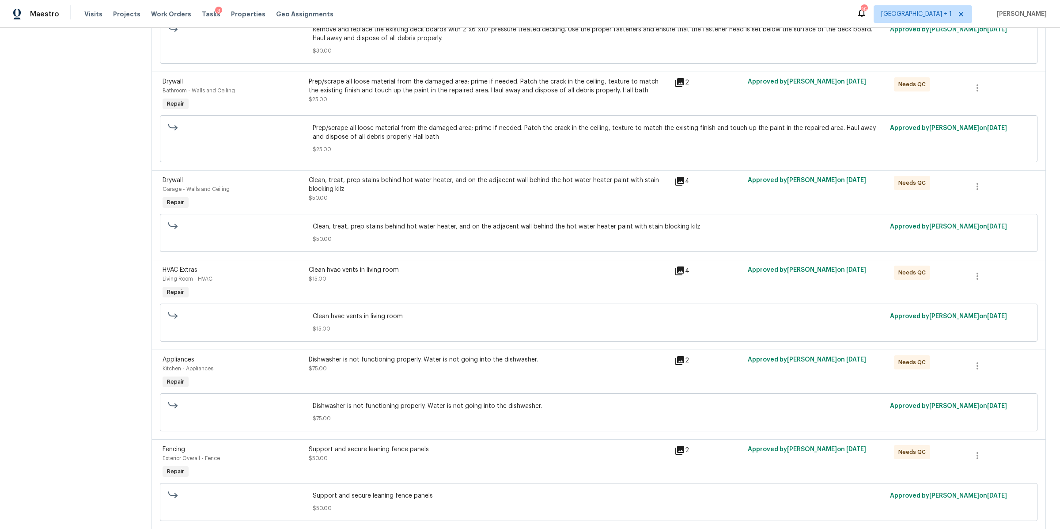
scroll to position [381, 0]
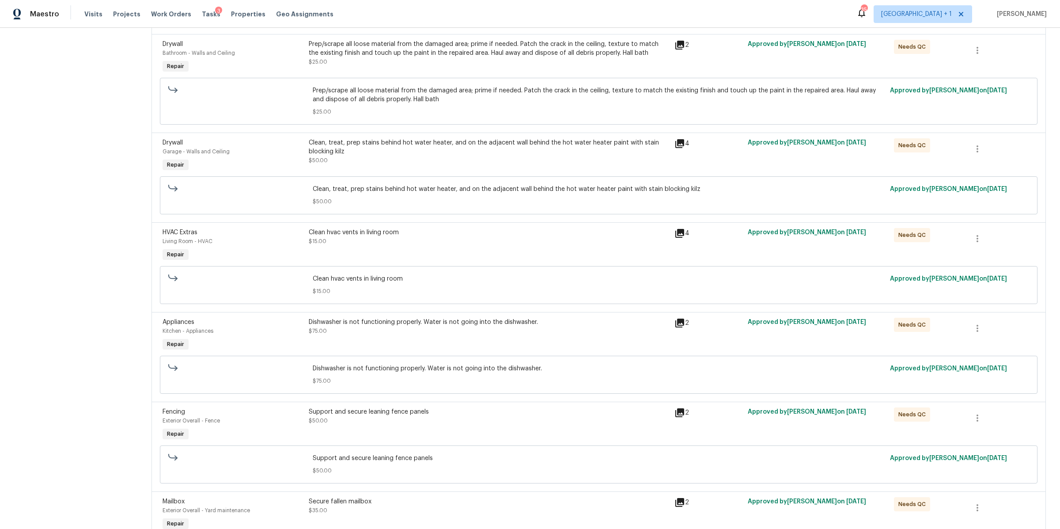
click at [468, 333] on div "Dishwasher is not functioning properly. Water is not going into the dishwasher.…" at bounding box center [489, 327] width 360 height 18
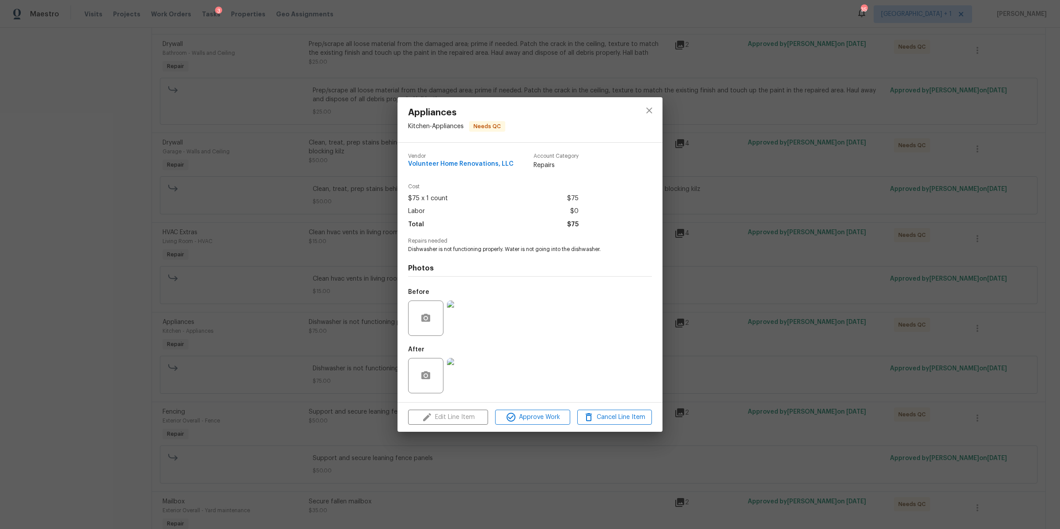
click at [466, 372] on img at bounding box center [464, 375] width 35 height 35
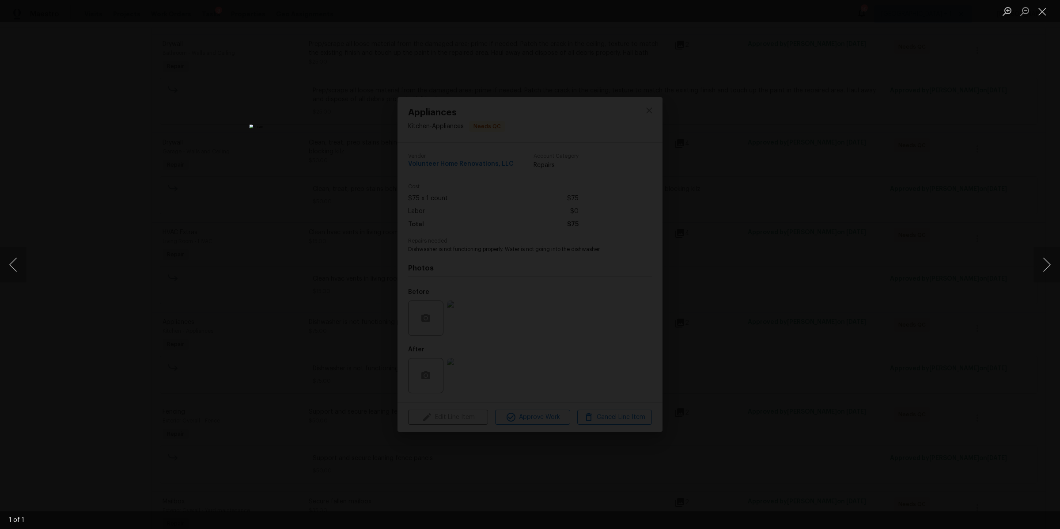
click at [768, 250] on div "Lightbox" at bounding box center [530, 264] width 1060 height 529
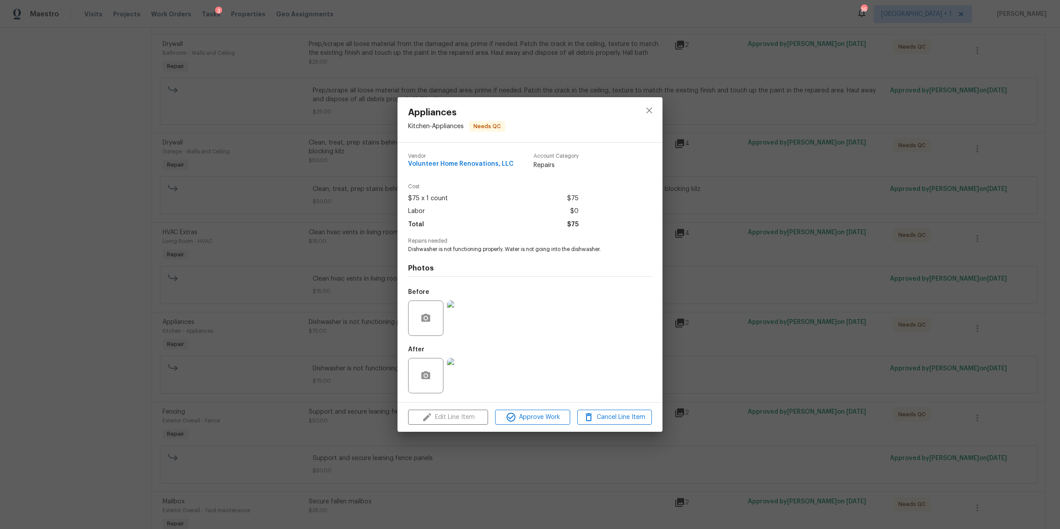
click at [768, 250] on div "Appliances Kitchen - Appliances Needs QC Vendor Volunteer Home Renovations, LLC…" at bounding box center [530, 264] width 1060 height 529
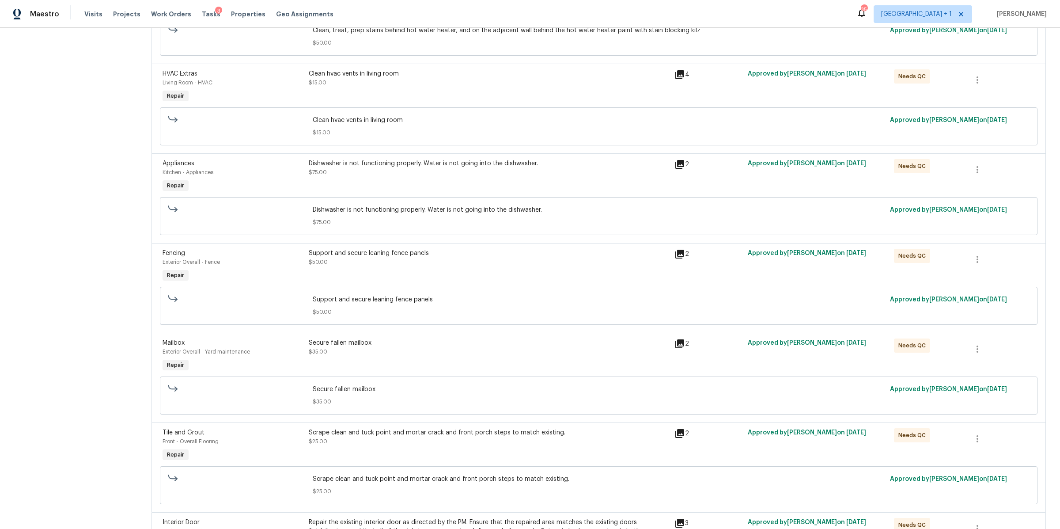
scroll to position [553, 0]
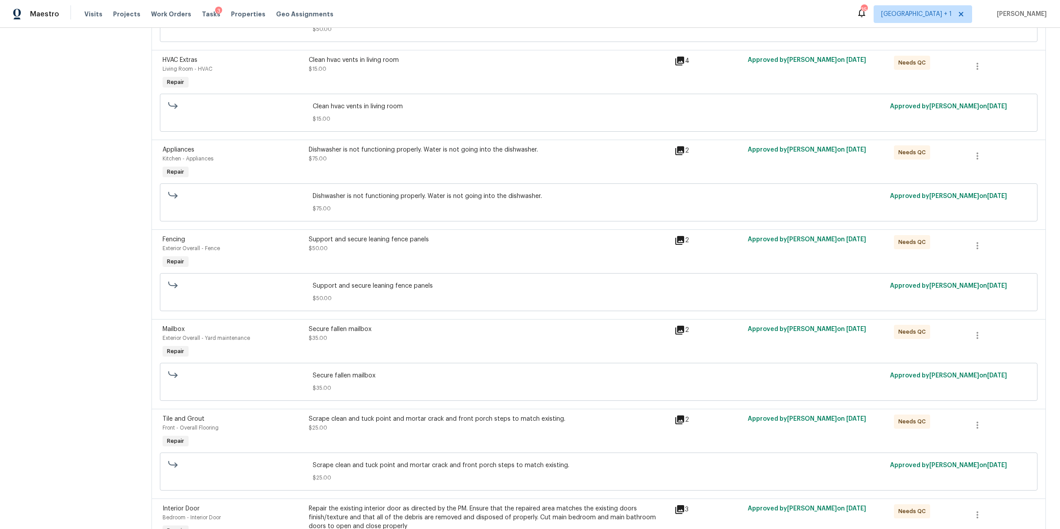
click at [400, 339] on div "Secure fallen mailbox $35.00" at bounding box center [489, 334] width 360 height 18
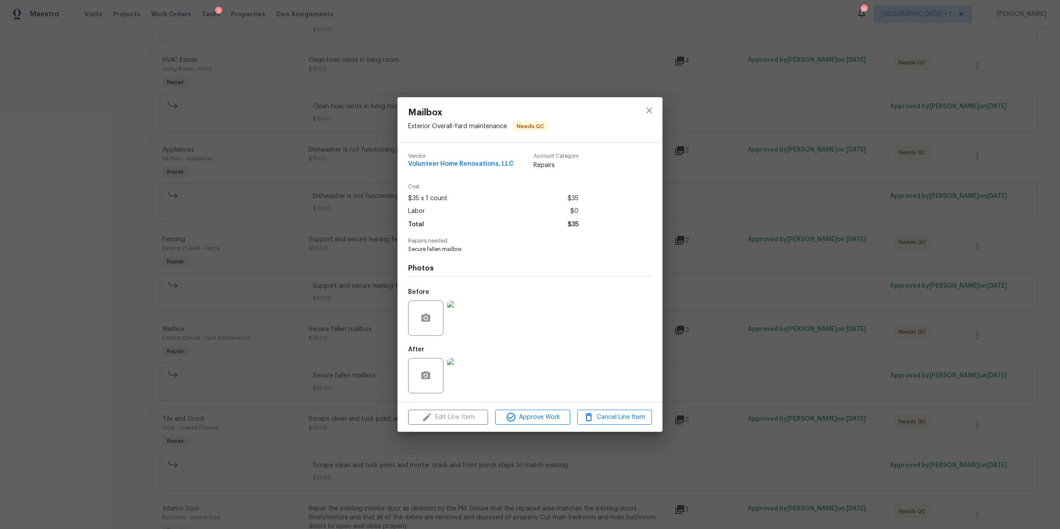
click at [474, 377] on img at bounding box center [464, 375] width 35 height 35
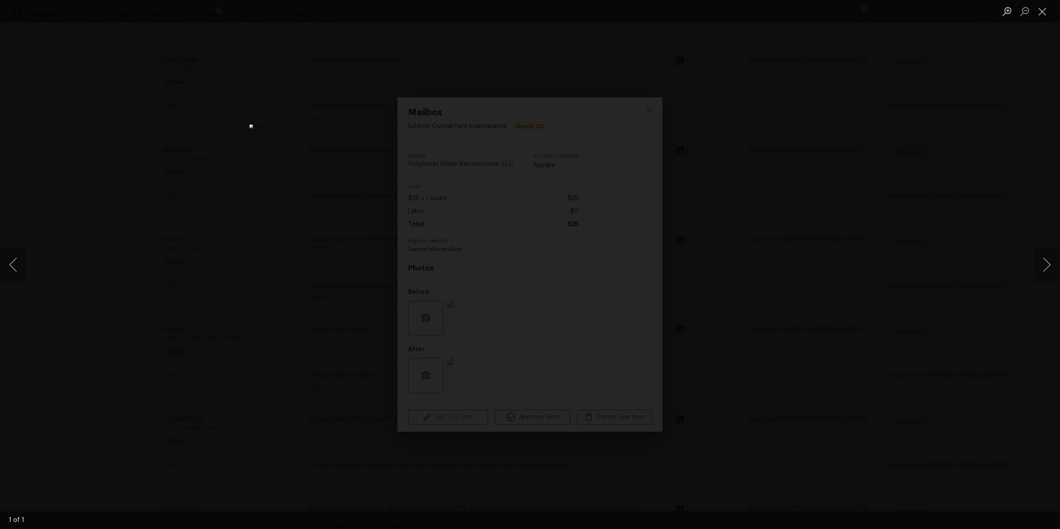
click at [793, 242] on div "Lightbox" at bounding box center [530, 264] width 1060 height 529
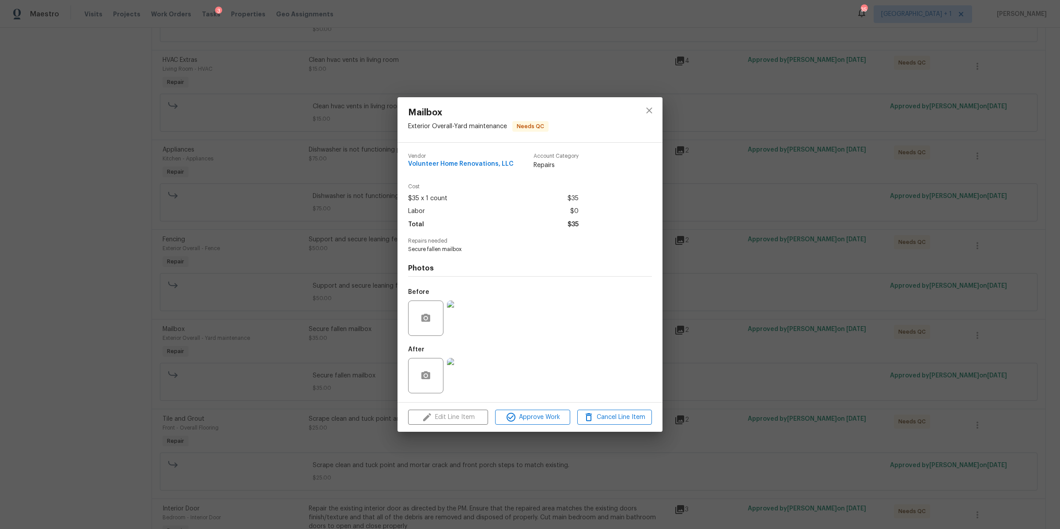
click at [793, 242] on div "Mailbox Exterior Overall - Yard maintenance Needs QC Vendor Volunteer Home Reno…" at bounding box center [530, 264] width 1060 height 529
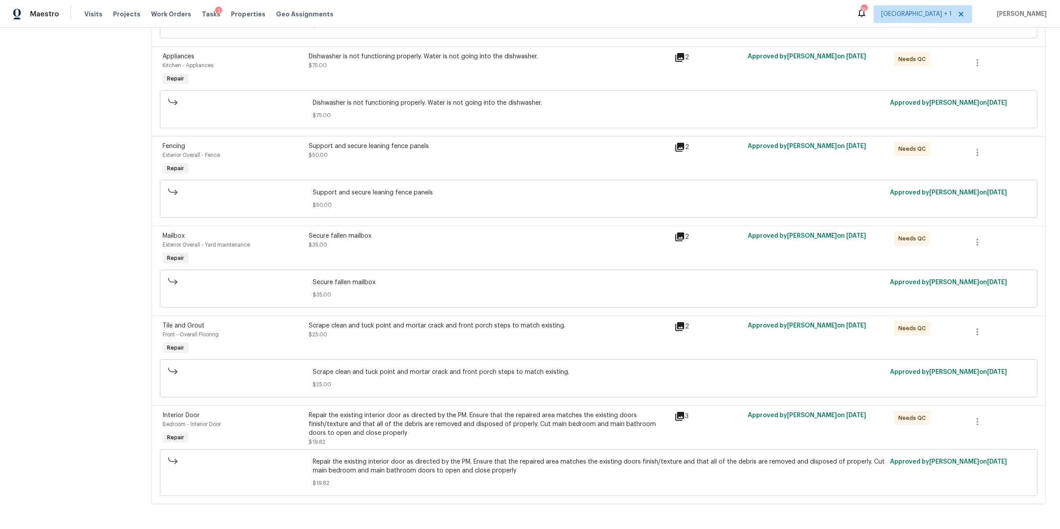
scroll to position [657, 0]
click at [405, 335] on div "Scrape clean and tuck point and mortar crack and front porch steps to match exi…" at bounding box center [489, 338] width 366 height 41
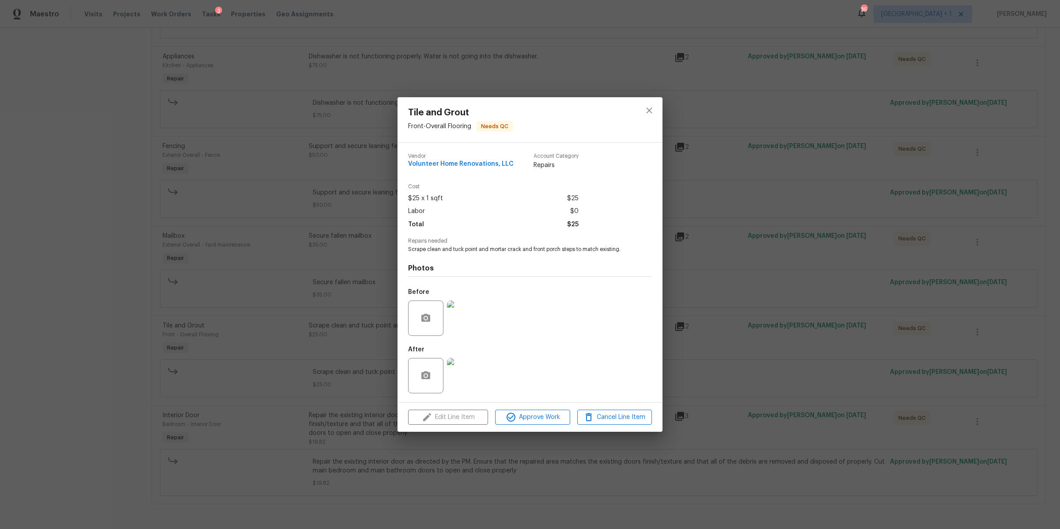
click at [459, 377] on img at bounding box center [464, 375] width 35 height 35
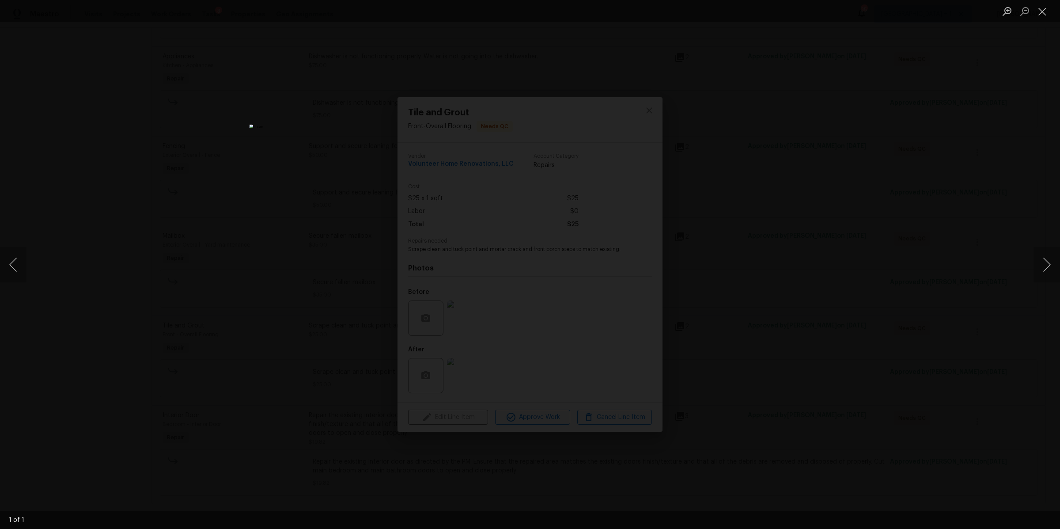
click at [723, 270] on div "Lightbox" at bounding box center [530, 264] width 1060 height 529
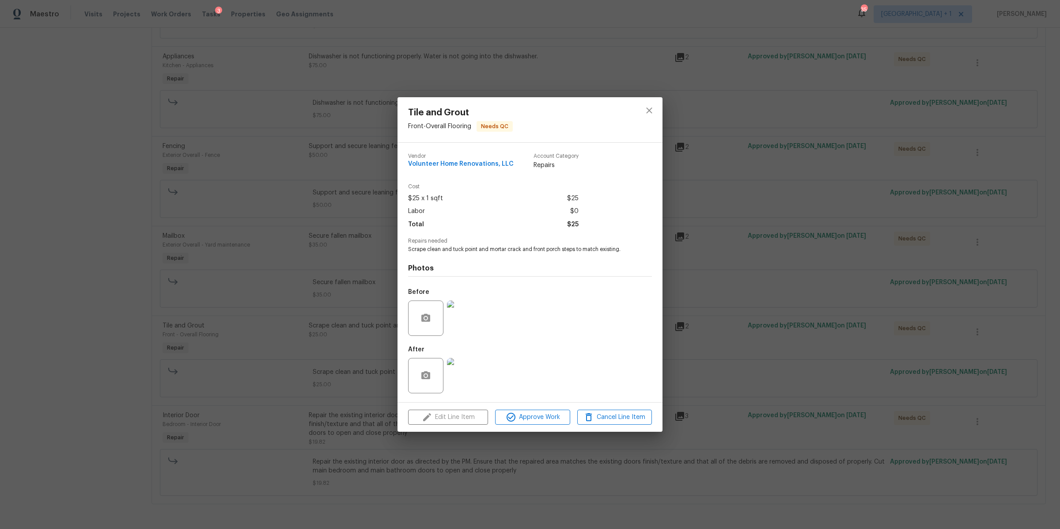
click at [723, 270] on div "Tile and Grout Front - Overall Flooring Needs QC Vendor Volunteer Home Renovati…" at bounding box center [530, 264] width 1060 height 529
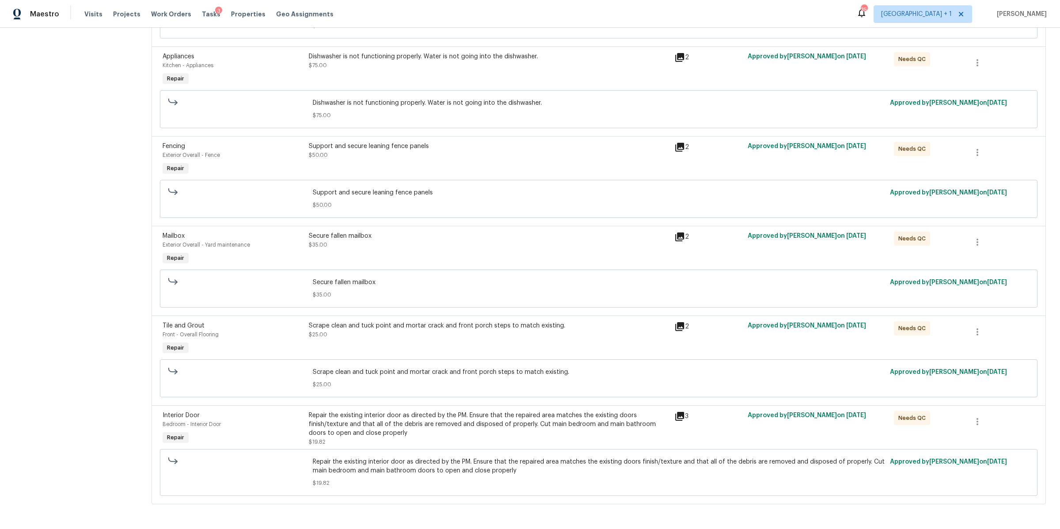
click at [423, 423] on div "Repair the existing interior door as directed by the PM. Ensure that the repair…" at bounding box center [489, 424] width 360 height 27
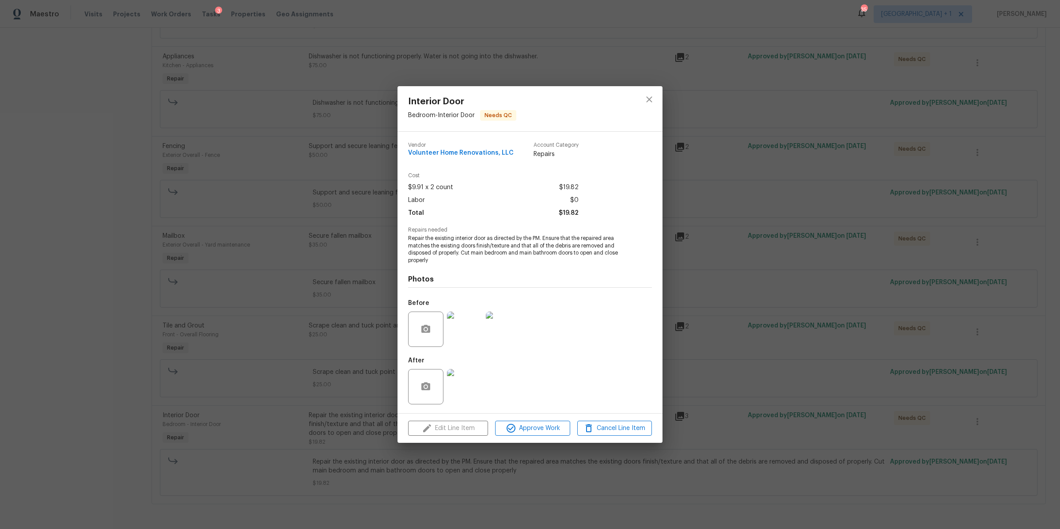
click at [463, 387] on img at bounding box center [464, 386] width 35 height 35
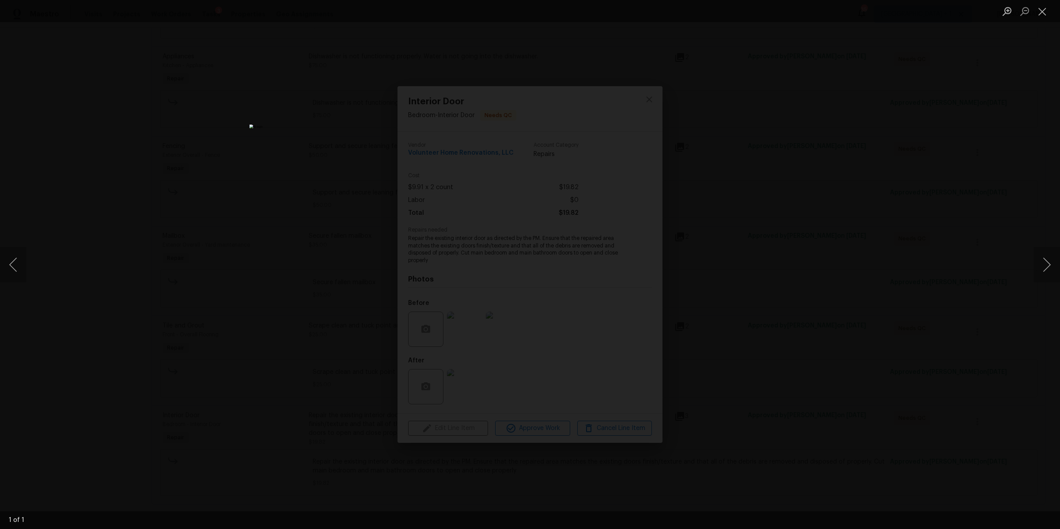
click at [737, 314] on div "Lightbox" at bounding box center [530, 264] width 1060 height 529
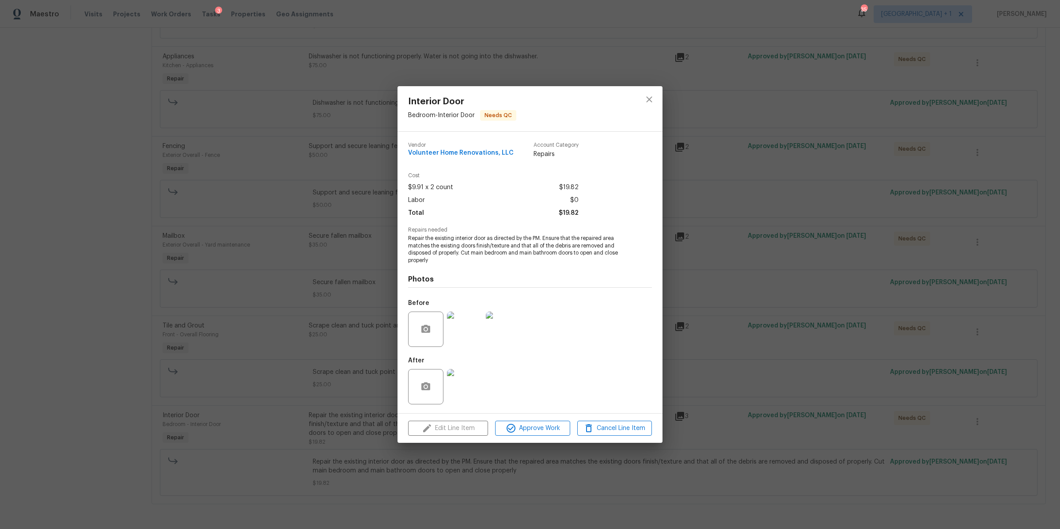
click at [738, 313] on div "Interior Door Bedroom - Interior Door Needs QC Vendor Volunteer Home Renovation…" at bounding box center [530, 264] width 1060 height 529
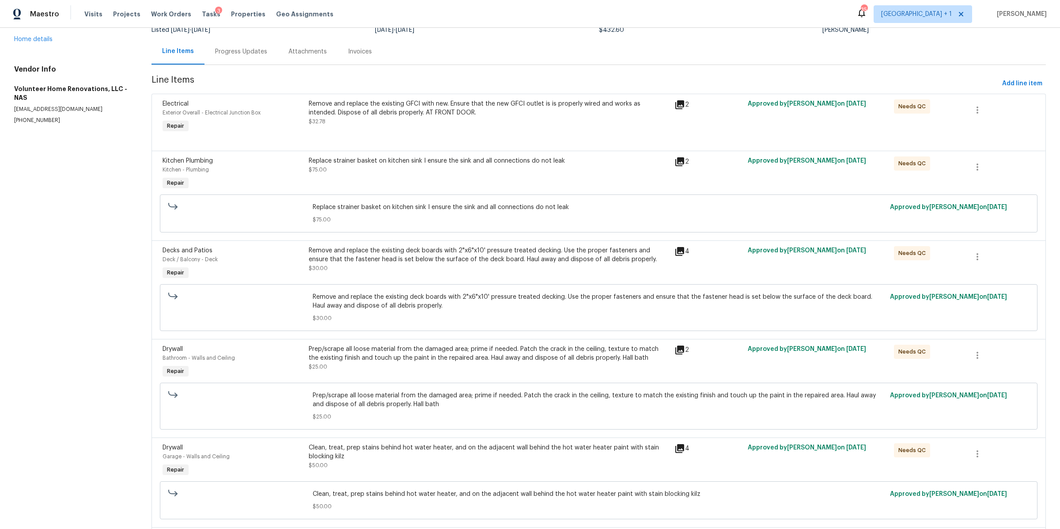
scroll to position [0, 0]
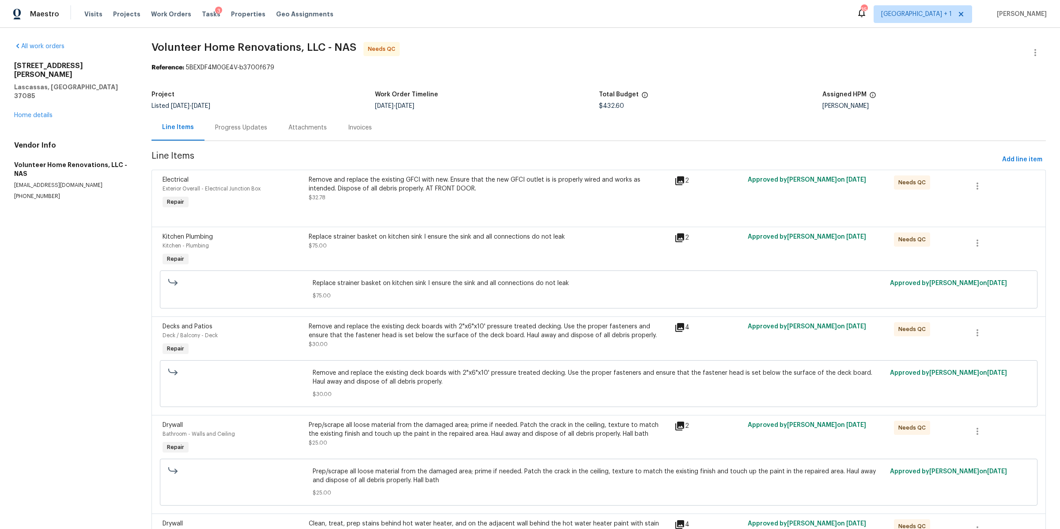
click at [469, 204] on div "Remove and replace the existing GFCI with new. Ensure that the new GFCI outlet …" at bounding box center [489, 193] width 366 height 41
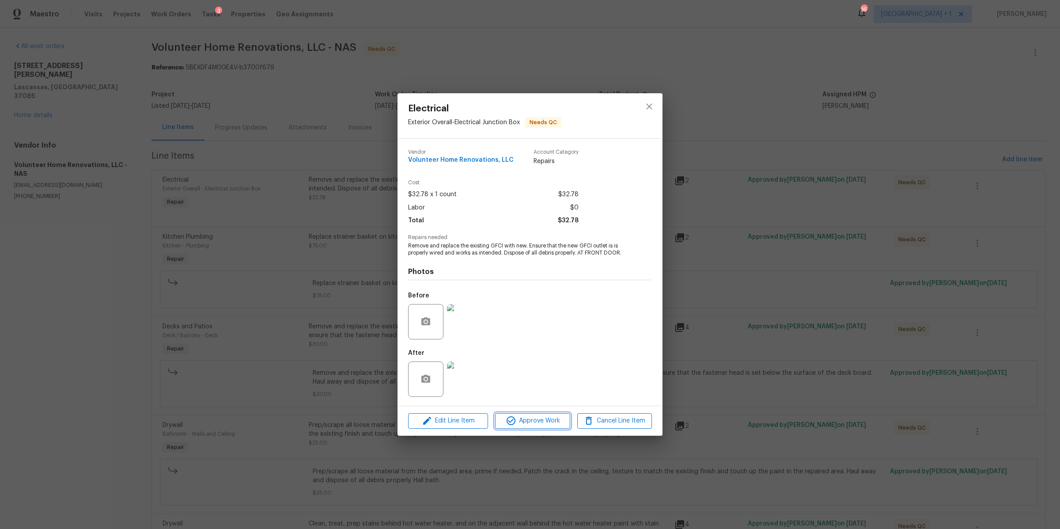
click at [535, 416] on span "Approve Work" at bounding box center [532, 420] width 69 height 11
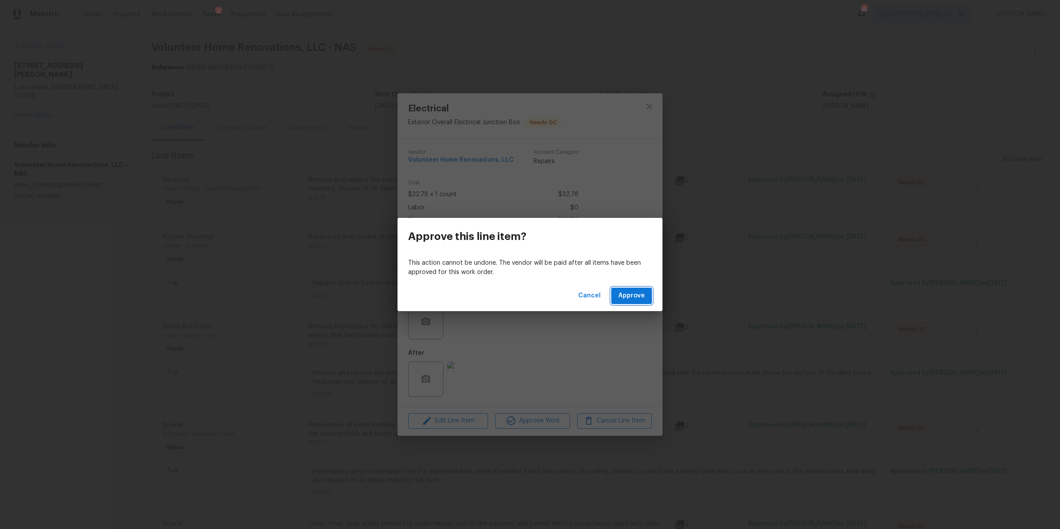
click at [632, 294] on span "Approve" at bounding box center [631, 295] width 27 height 11
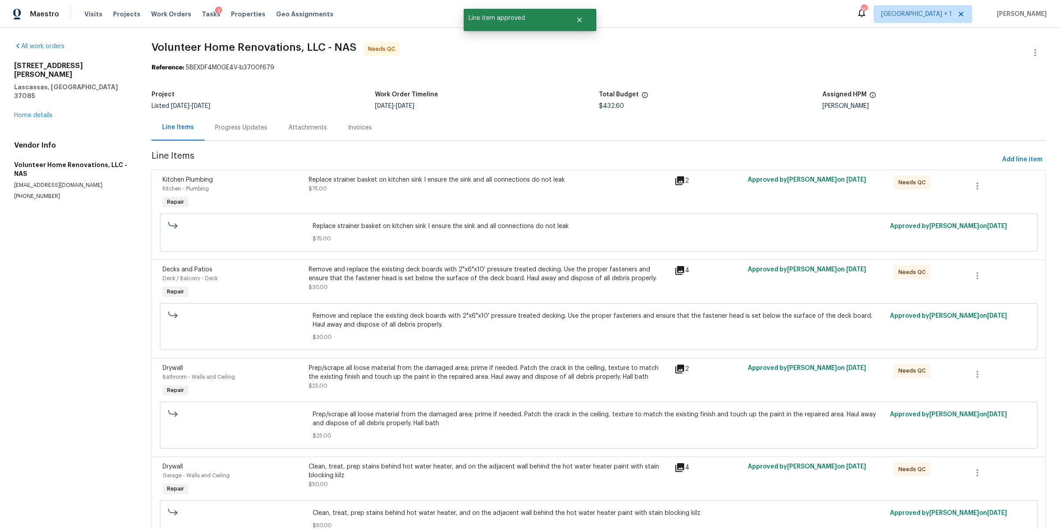
click at [431, 191] on div "Replace strainer basket on kitchen sink I ensure the sink and all connections d…" at bounding box center [489, 184] width 360 height 18
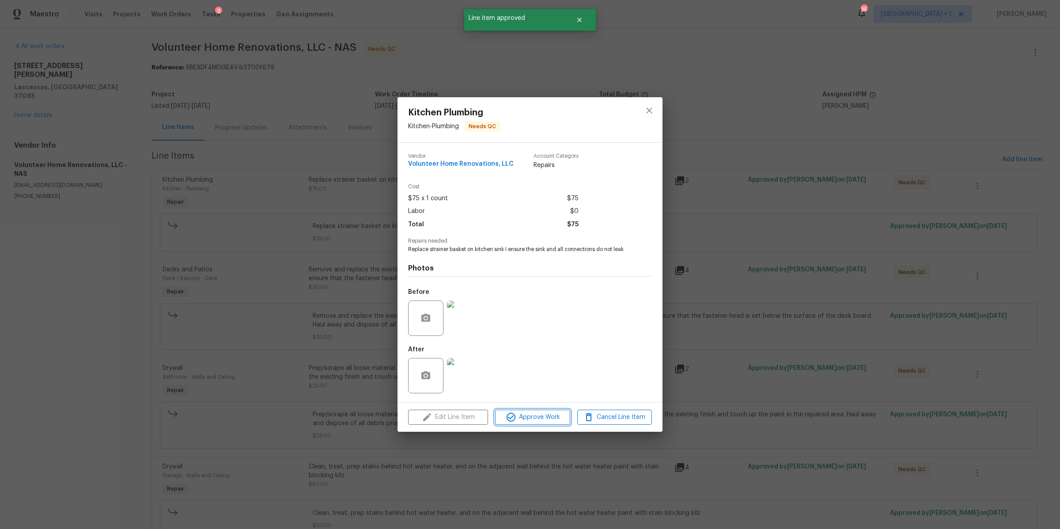
click at [535, 412] on span "Approve Work" at bounding box center [532, 417] width 69 height 11
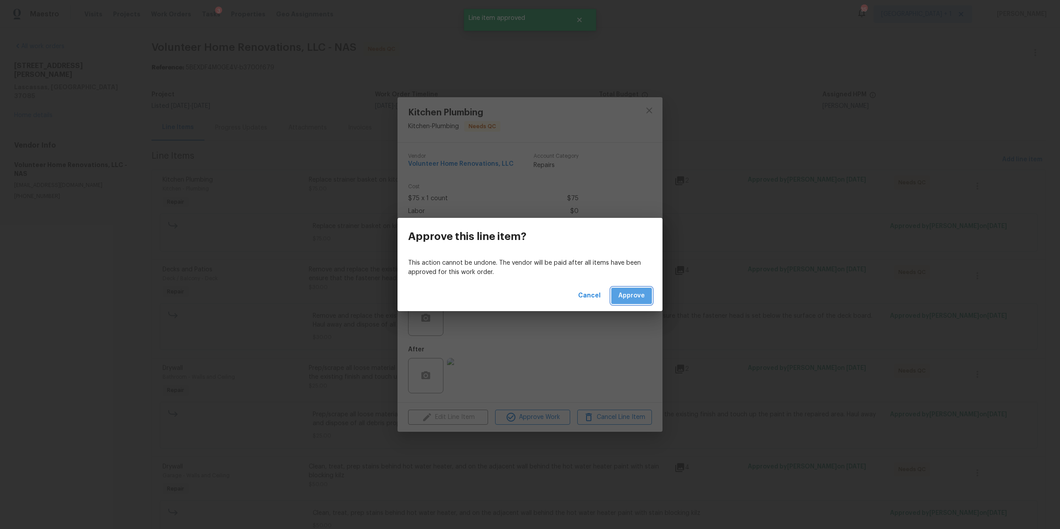
click at [629, 293] on span "Approve" at bounding box center [631, 295] width 27 height 11
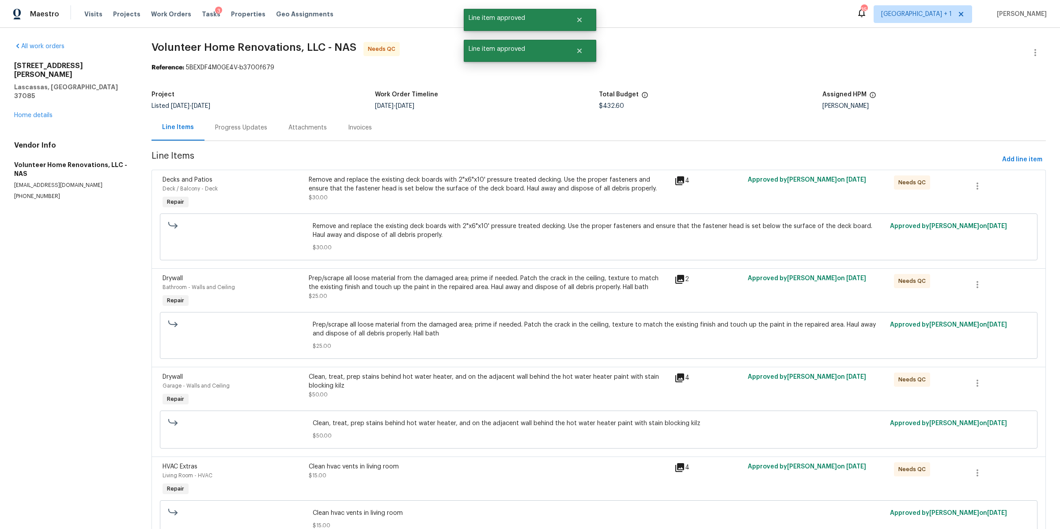
click at [411, 197] on div "Remove and replace the existing deck boards with 2"x6"x10' pressure treated dec…" at bounding box center [489, 188] width 360 height 27
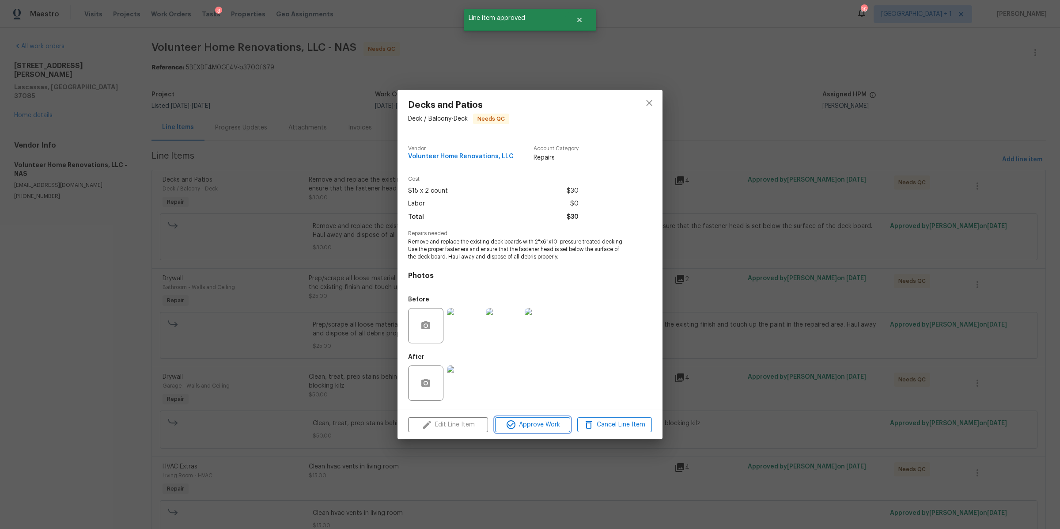
click at [536, 427] on span "Approve Work" at bounding box center [532, 424] width 69 height 11
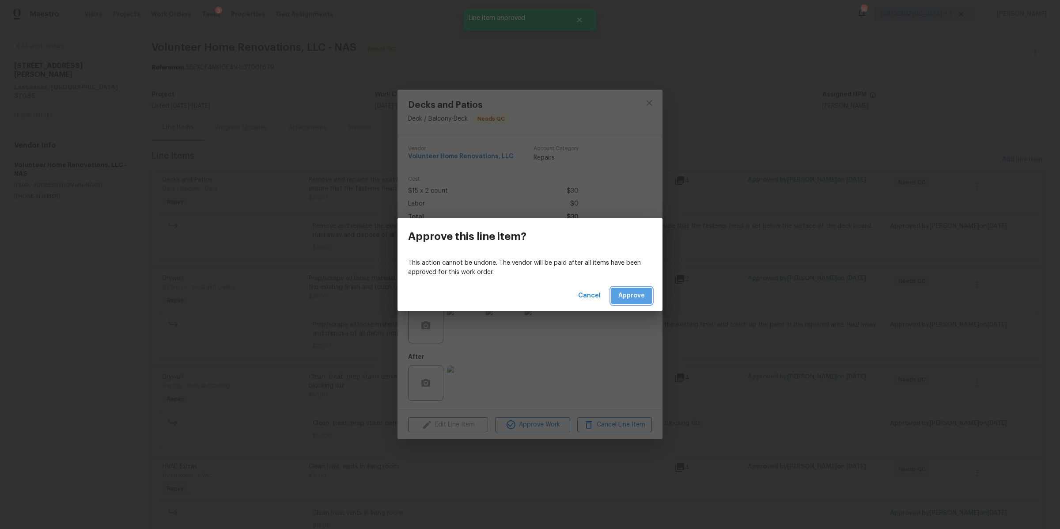
click at [639, 290] on span "Approve" at bounding box center [631, 295] width 27 height 11
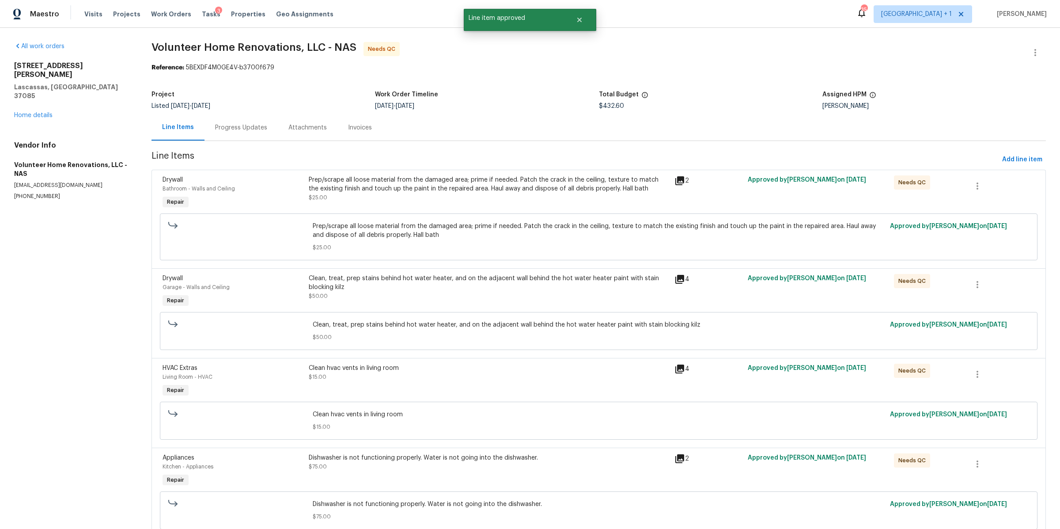
click at [394, 190] on div "Prep/scrape all loose material from the damaged area; prime if needed. Patch th…" at bounding box center [489, 184] width 360 height 18
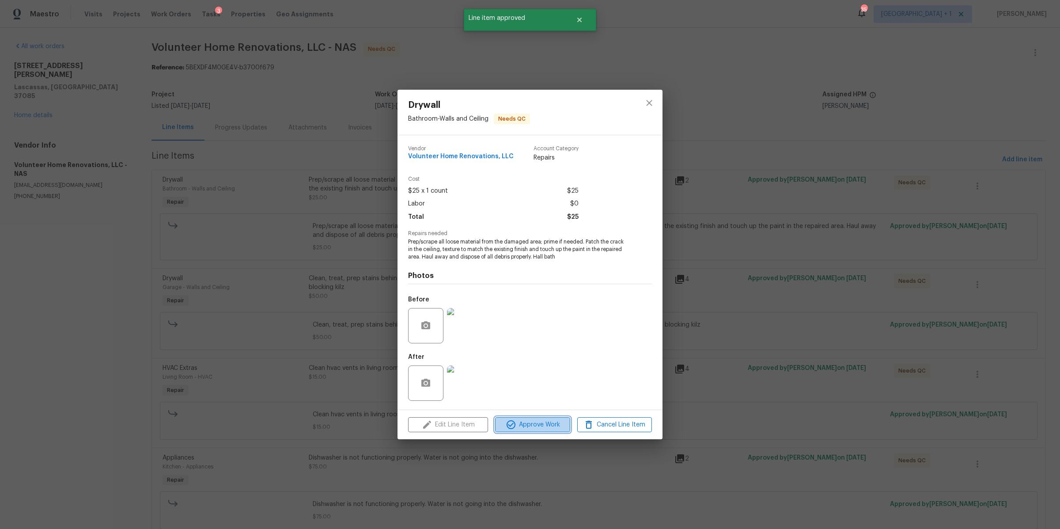
click at [531, 424] on span "Approve Work" at bounding box center [532, 424] width 69 height 11
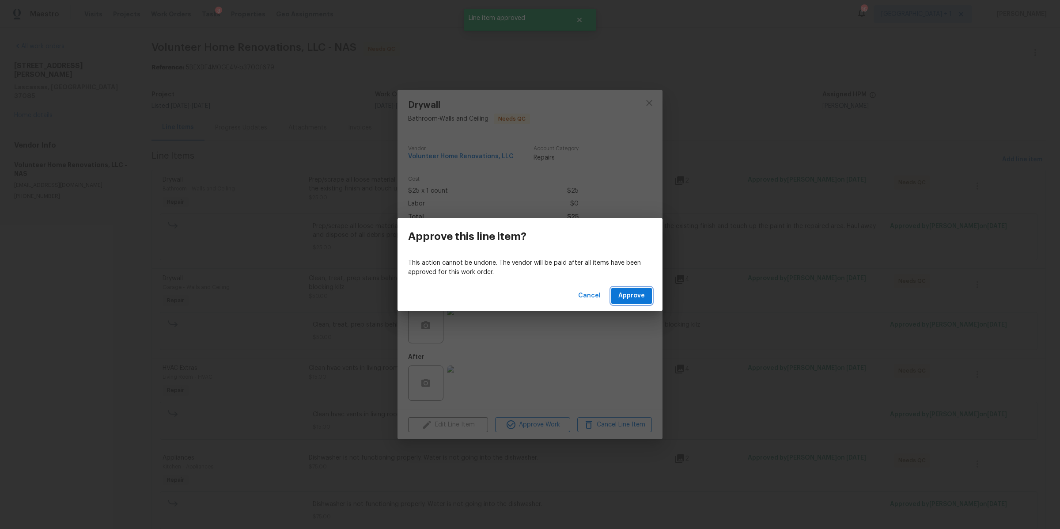
click at [632, 298] on span "Approve" at bounding box center [631, 295] width 27 height 11
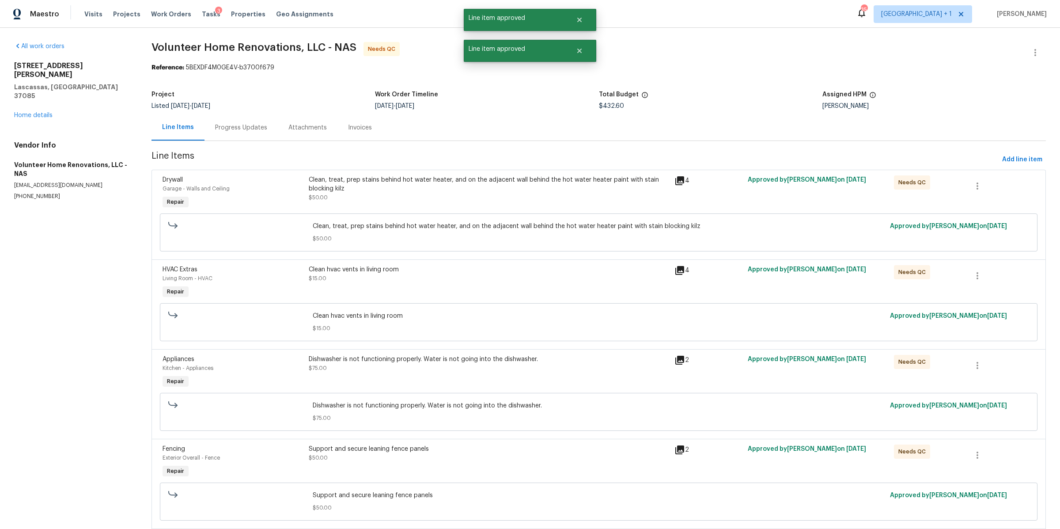
click at [407, 204] on div "Clean, treat, prep stains behind hot water heater, and on the adjacent wall beh…" at bounding box center [489, 193] width 366 height 41
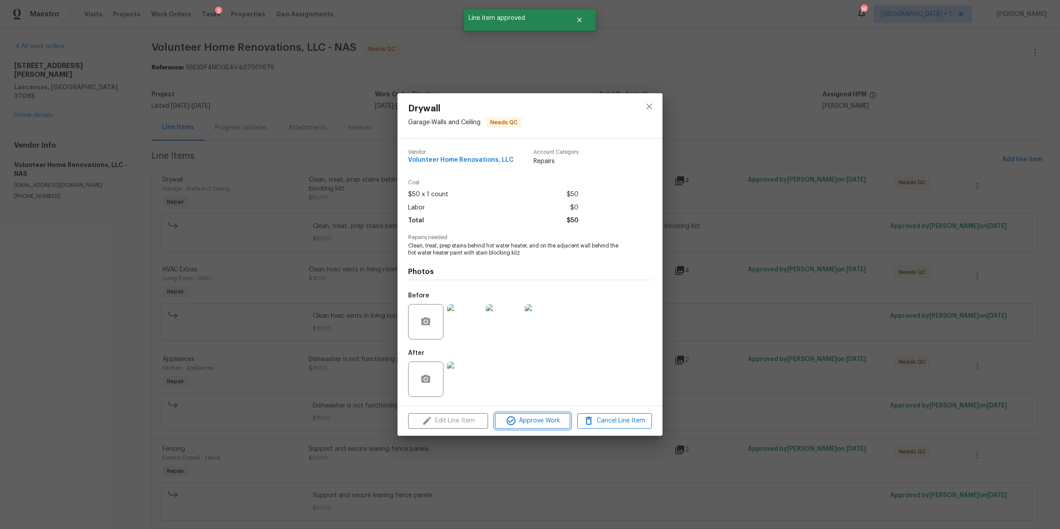
click at [536, 417] on span "Approve Work" at bounding box center [532, 420] width 69 height 11
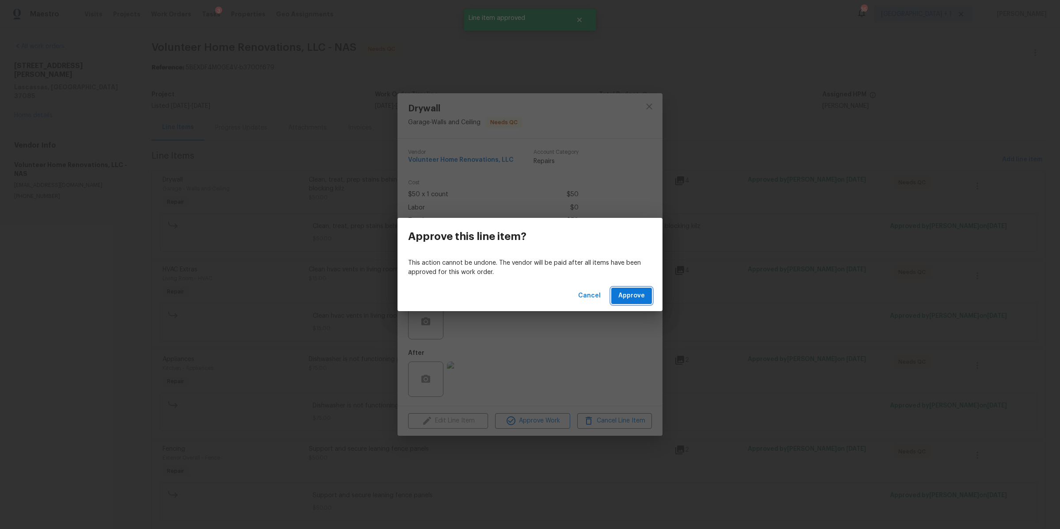
click at [637, 296] on span "Approve" at bounding box center [631, 295] width 27 height 11
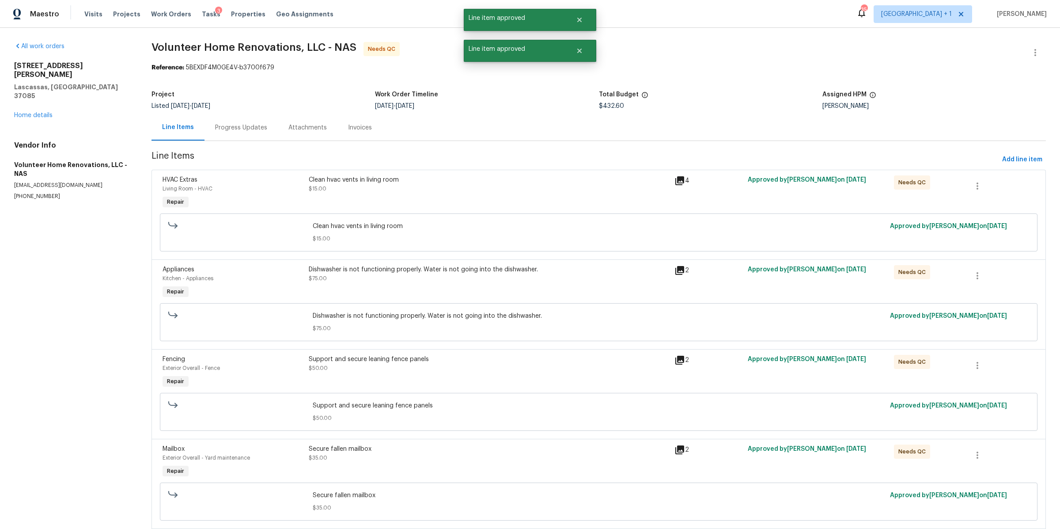
click at [439, 184] on div "Clean hvac vents in living room $15.00" at bounding box center [489, 184] width 360 height 18
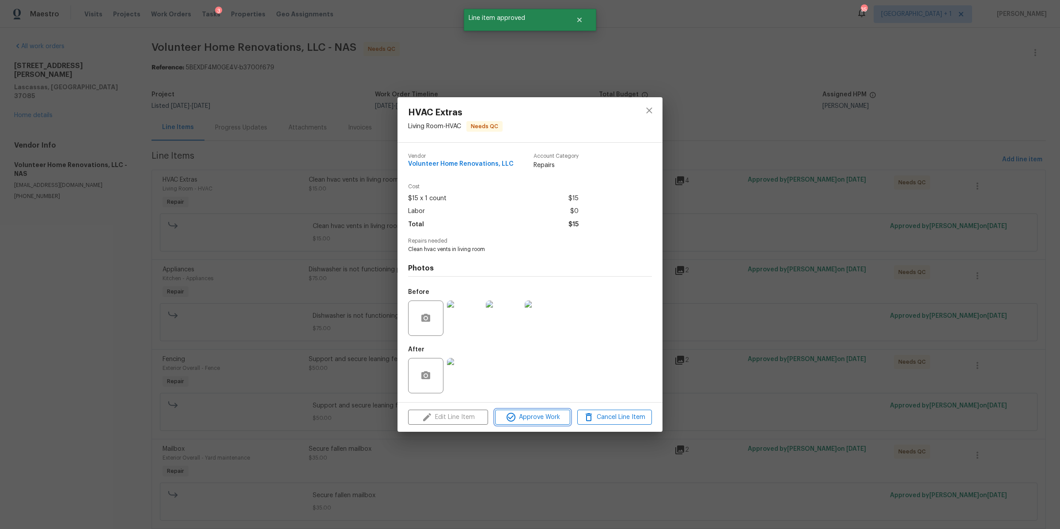
click at [552, 418] on span "Approve Work" at bounding box center [532, 417] width 69 height 11
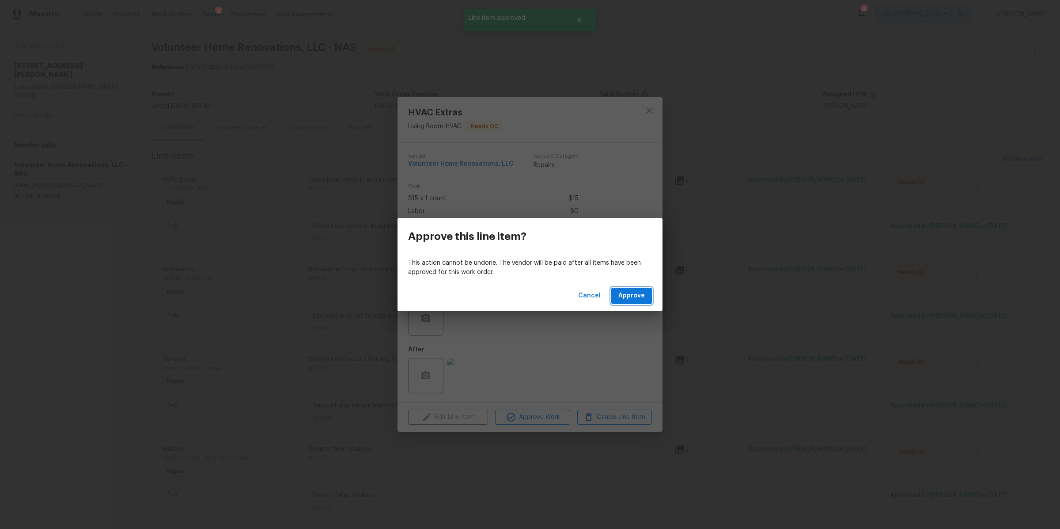
click at [639, 298] on span "Approve" at bounding box center [631, 295] width 27 height 11
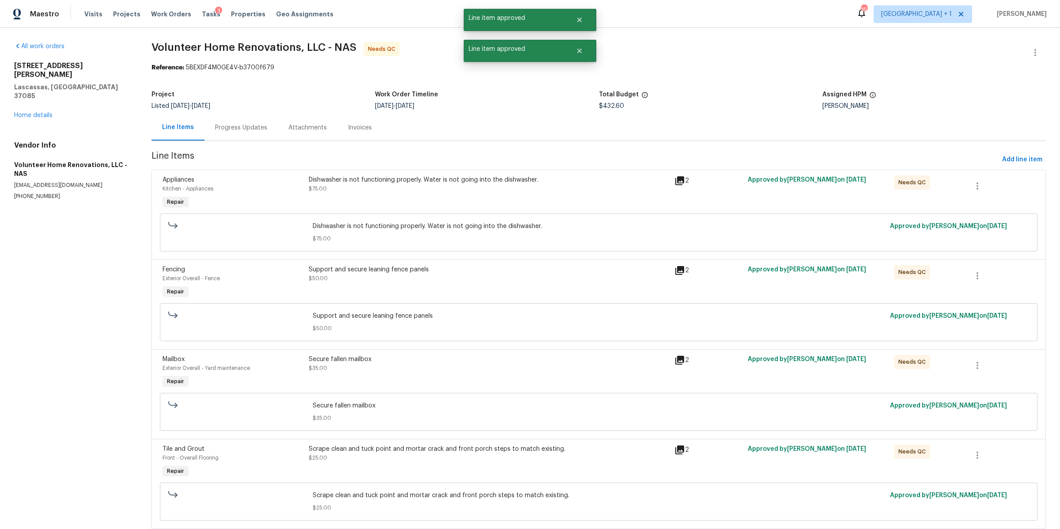
click at [398, 182] on div "Dishwasher is not functioning properly. Water is not going into the dishwasher." at bounding box center [489, 179] width 360 height 9
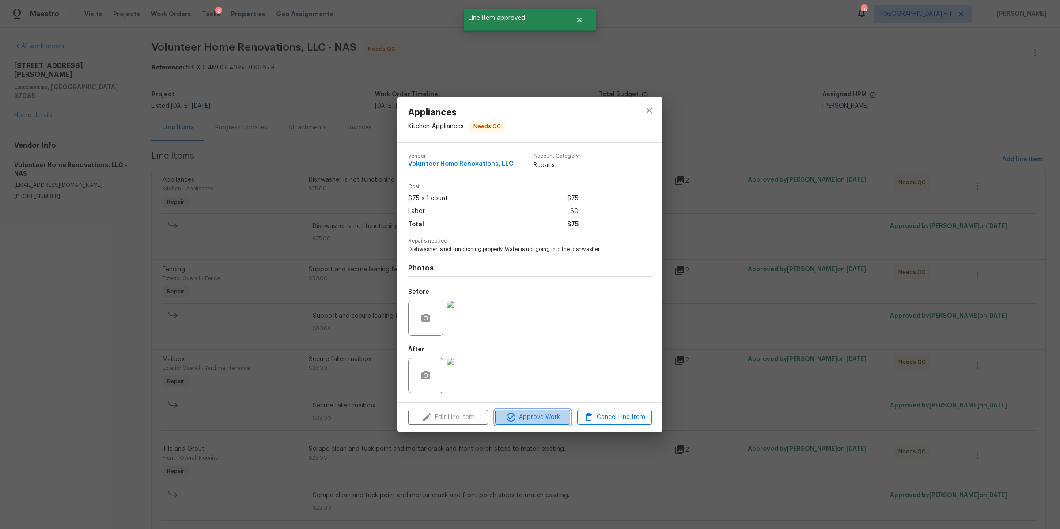
click at [545, 419] on span "Approve Work" at bounding box center [532, 417] width 69 height 11
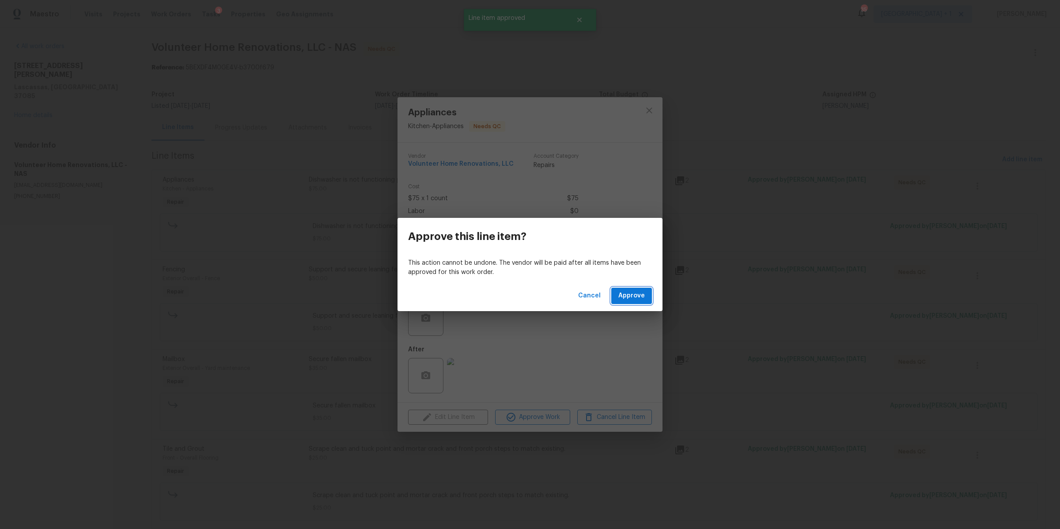
click at [629, 295] on span "Approve" at bounding box center [631, 295] width 27 height 11
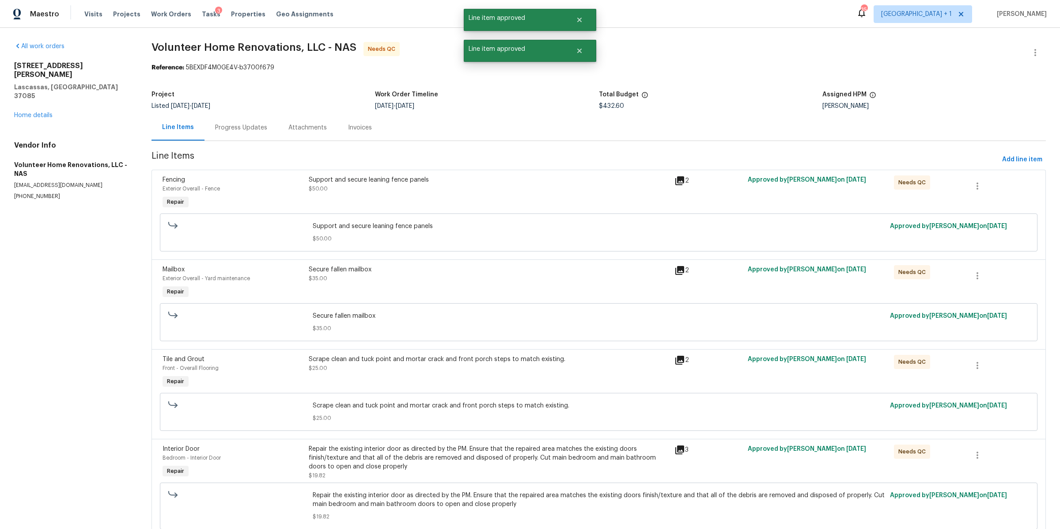
click at [416, 197] on div "Support and secure leaning fence panels $50.00" at bounding box center [489, 193] width 366 height 41
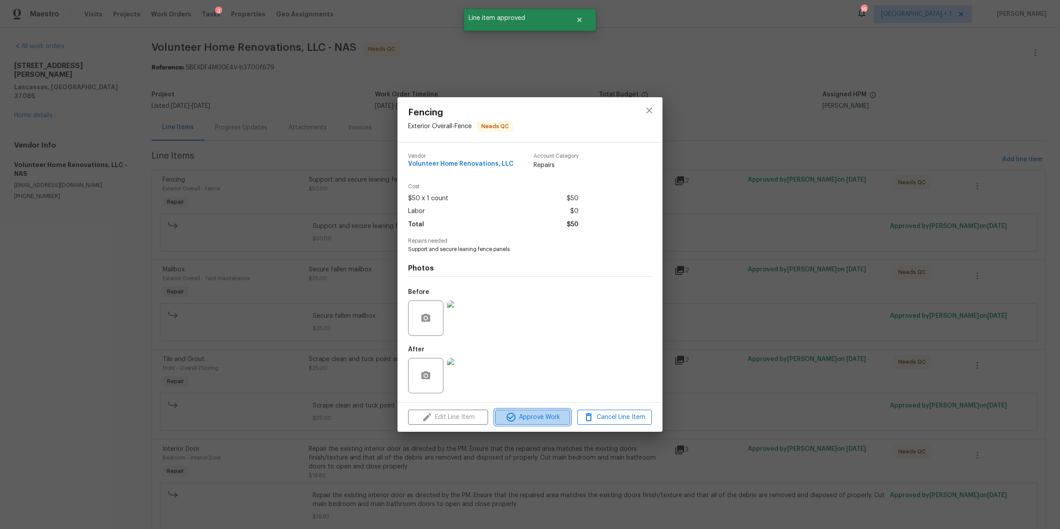
click at [532, 418] on span "Approve Work" at bounding box center [532, 417] width 69 height 11
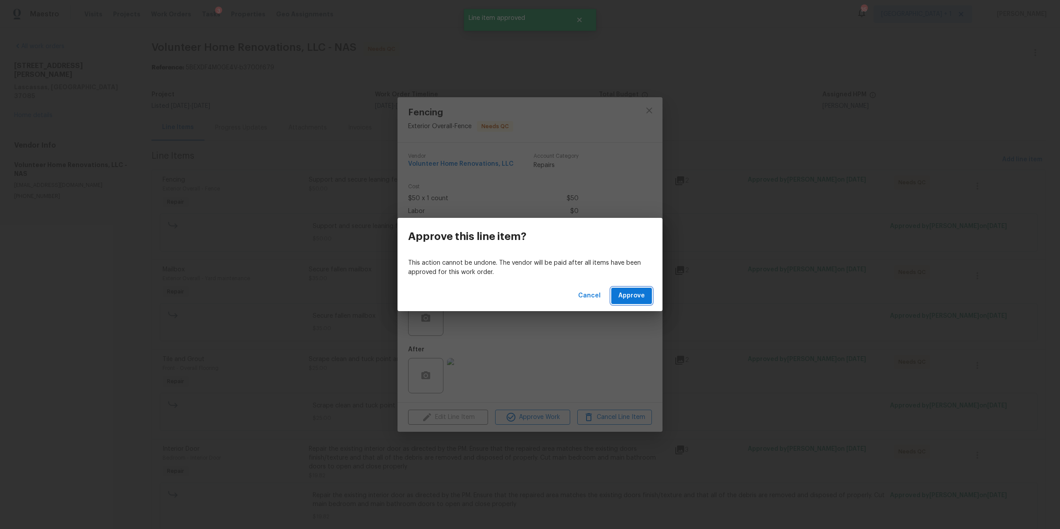
click at [635, 302] on button "Approve" at bounding box center [631, 296] width 41 height 16
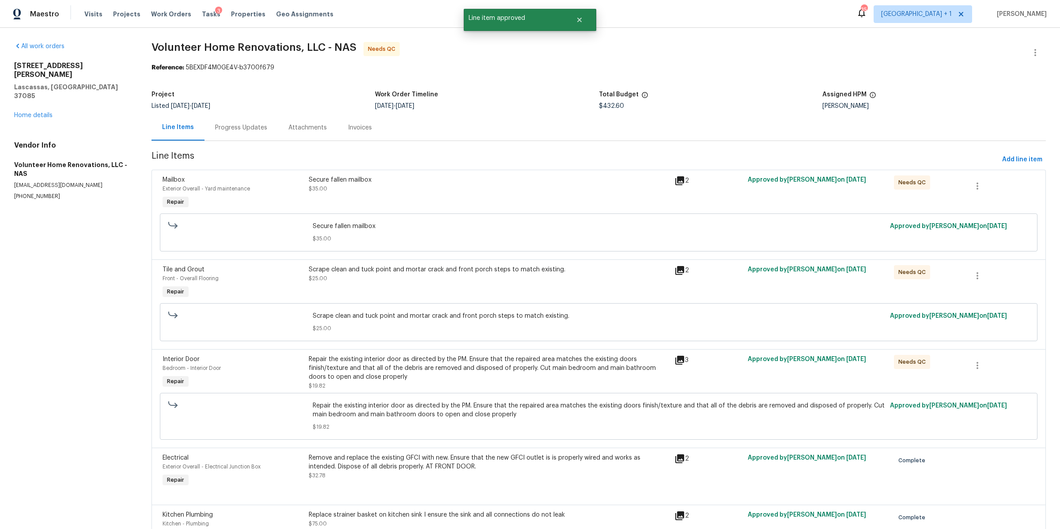
click at [401, 219] on div "Secure fallen mailbox $35.00" at bounding box center [598, 232] width 577 height 27
click at [403, 193] on div "Secure fallen mailbox $35.00" at bounding box center [489, 184] width 360 height 18
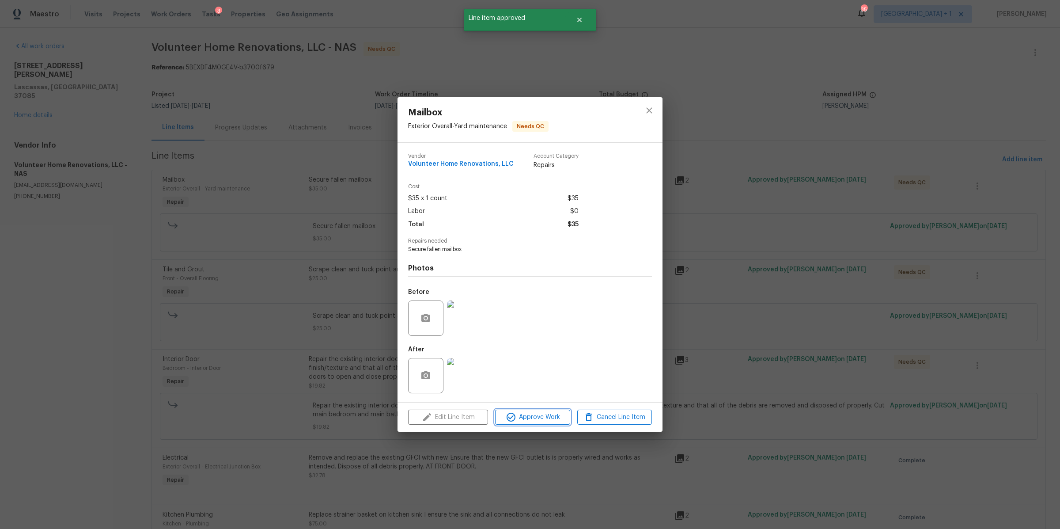
click at [544, 417] on span "Approve Work" at bounding box center [532, 417] width 69 height 11
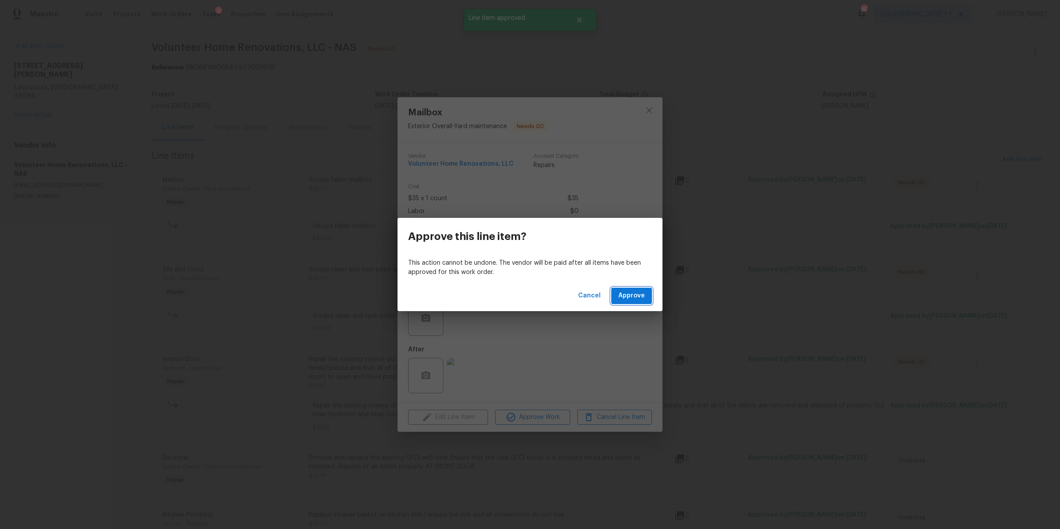
click at [631, 292] on span "Approve" at bounding box center [631, 295] width 27 height 11
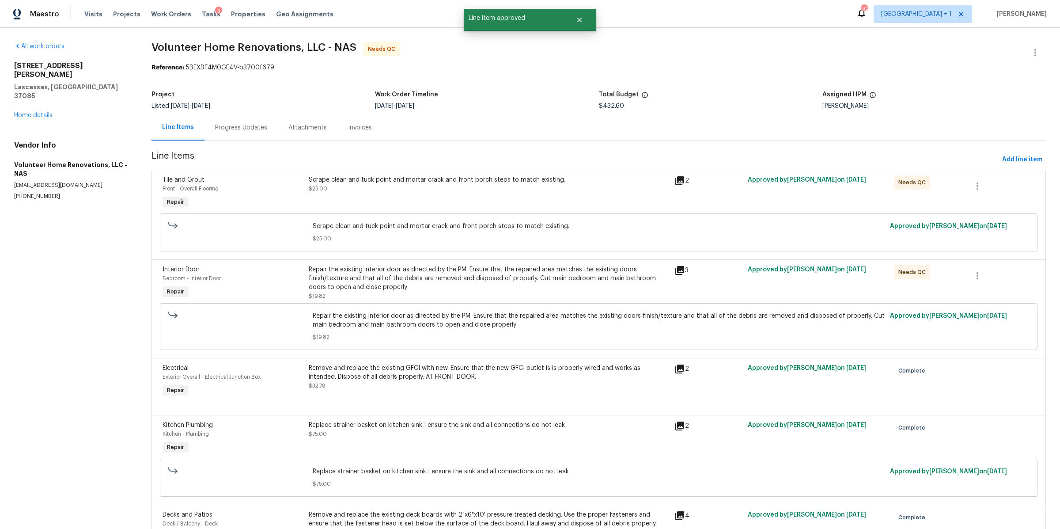
click at [381, 192] on div "Scrape clean and tuck point and mortar crack and front porch steps to match exi…" at bounding box center [489, 184] width 360 height 18
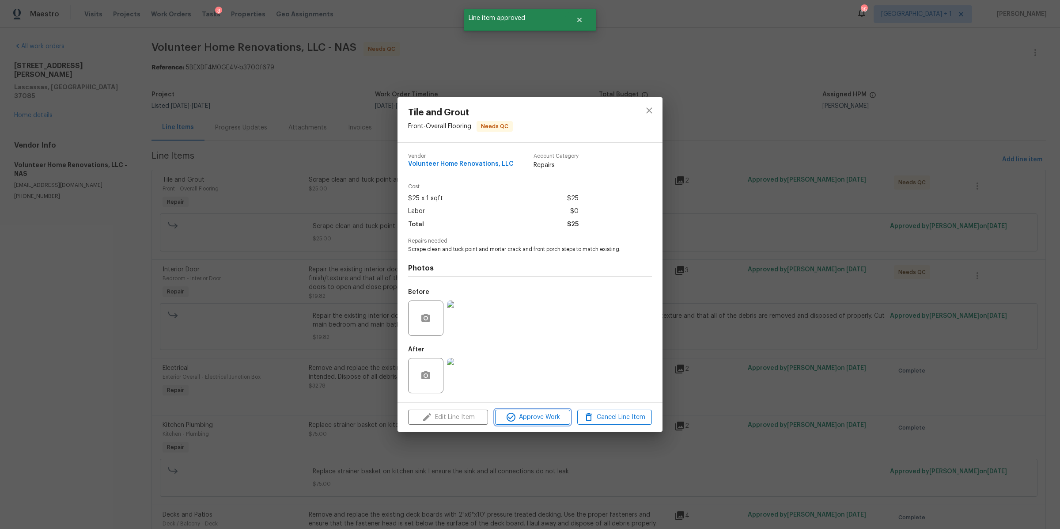
click at [529, 416] on span "Approve Work" at bounding box center [532, 417] width 69 height 11
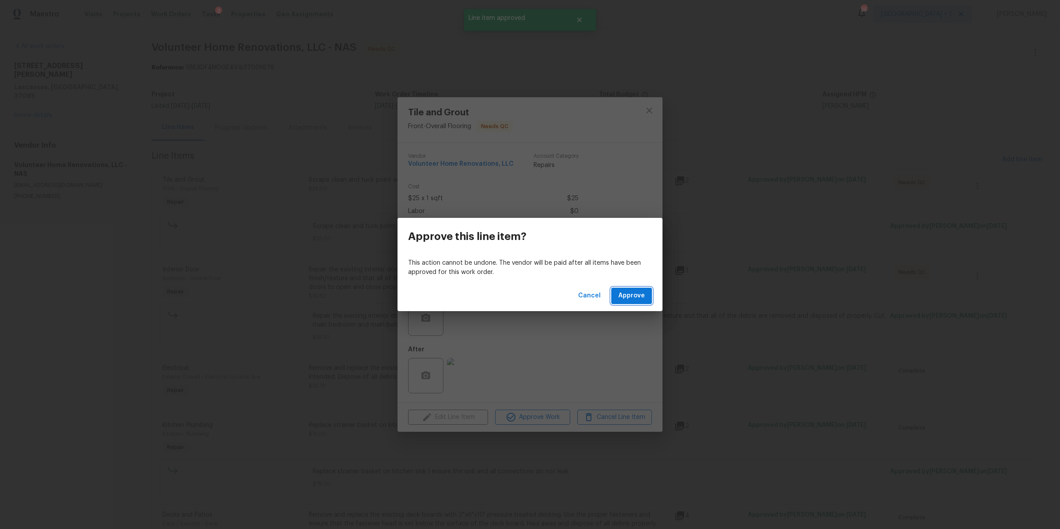
click at [635, 299] on span "Approve" at bounding box center [631, 295] width 27 height 11
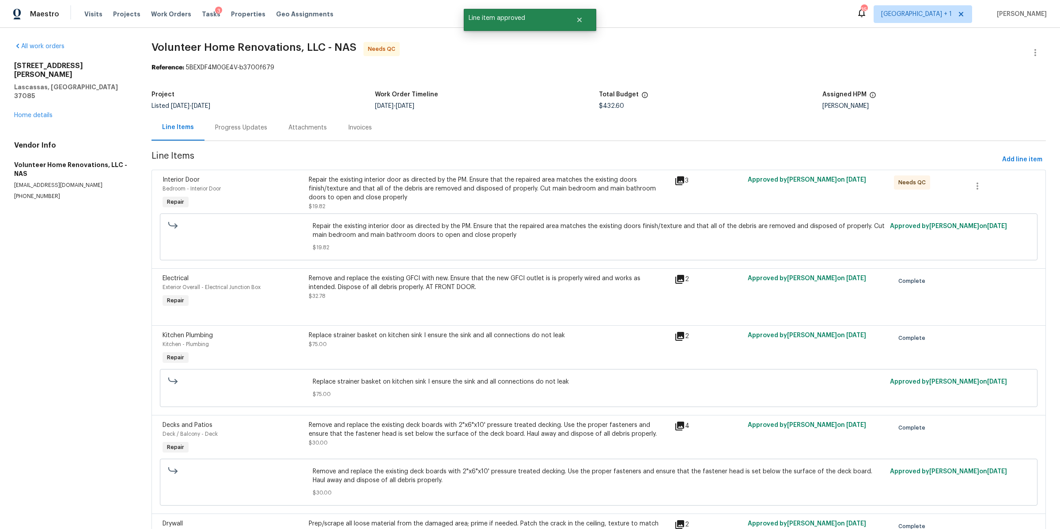
click at [438, 194] on div "Repair the existing interior door as directed by the PM. Ensure that the repair…" at bounding box center [489, 188] width 360 height 27
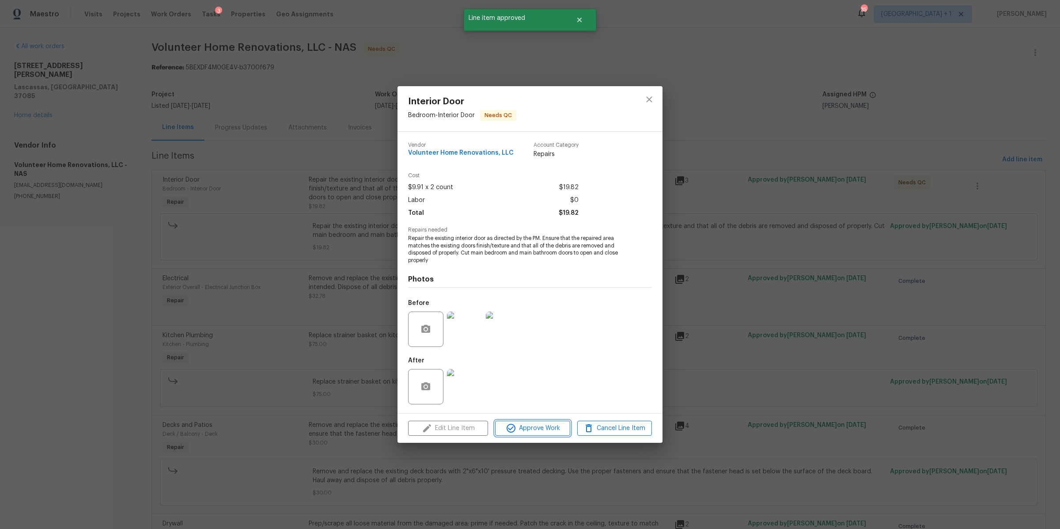
click at [520, 426] on span "Approve Work" at bounding box center [532, 428] width 69 height 11
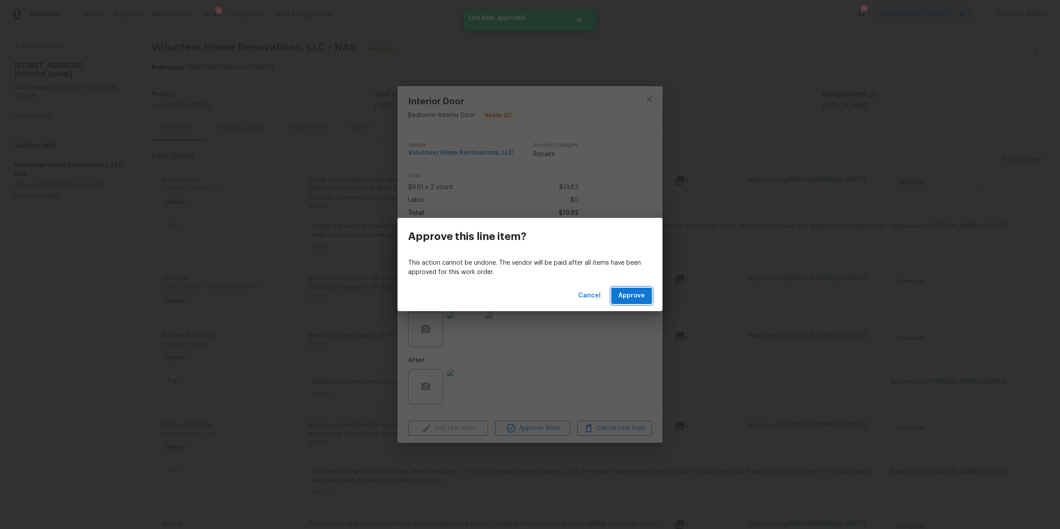
click at [646, 292] on button "Approve" at bounding box center [631, 296] width 41 height 16
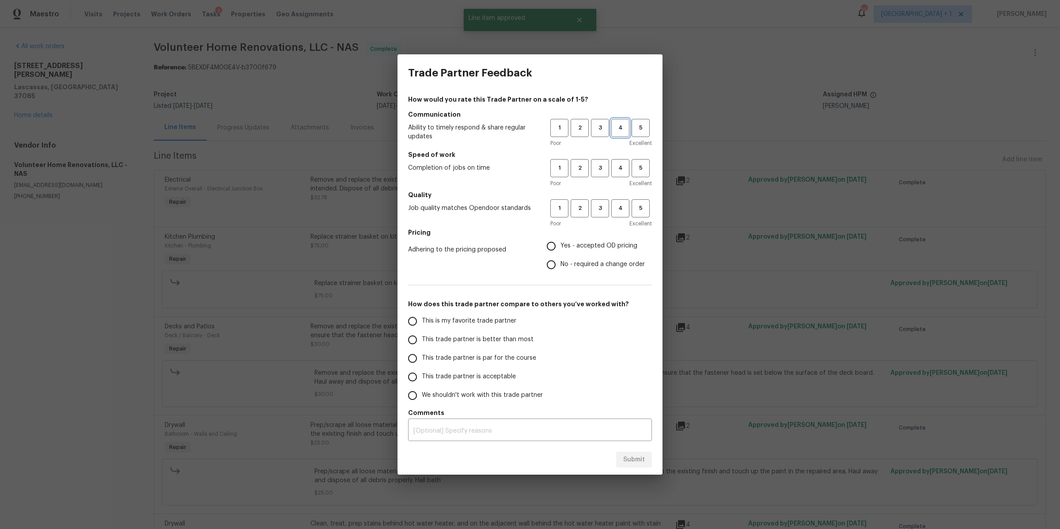
click at [627, 128] on span "4" at bounding box center [620, 128] width 16 height 10
click at [629, 167] on button "4" at bounding box center [620, 168] width 18 height 18
click at [625, 215] on button "4" at bounding box center [620, 208] width 18 height 18
click at [614, 246] on span "Yes - accepted OD pricing" at bounding box center [599, 245] width 77 height 9
click at [561, 246] on input "Yes - accepted OD pricing" at bounding box center [551, 246] width 19 height 19
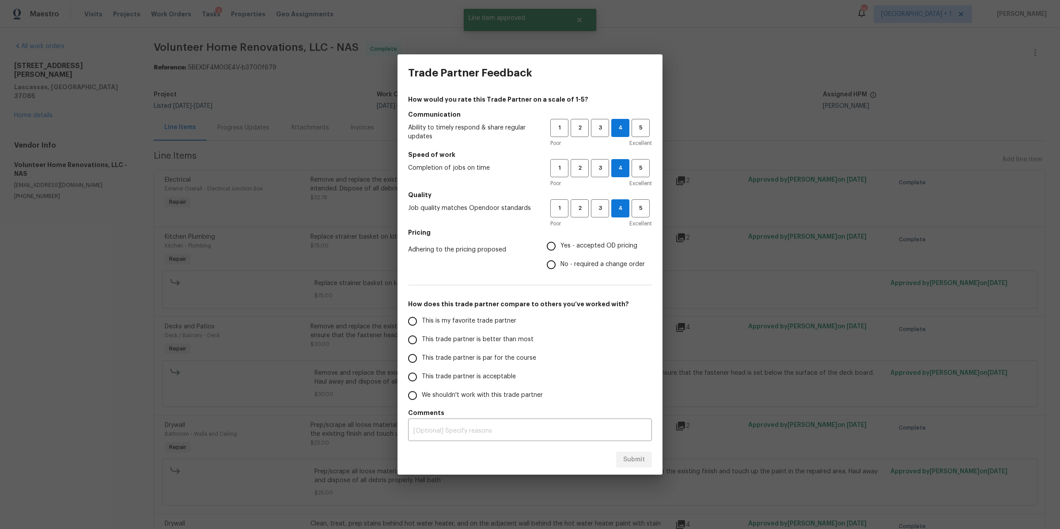
radio input "true"
click at [481, 358] on span "This trade partner is par for the course" at bounding box center [479, 357] width 114 height 9
click at [422, 358] on input "This trade partner is par for the course" at bounding box center [412, 358] width 19 height 19
click at [644, 465] on button "Submit" at bounding box center [634, 459] width 36 height 16
radio input "true"
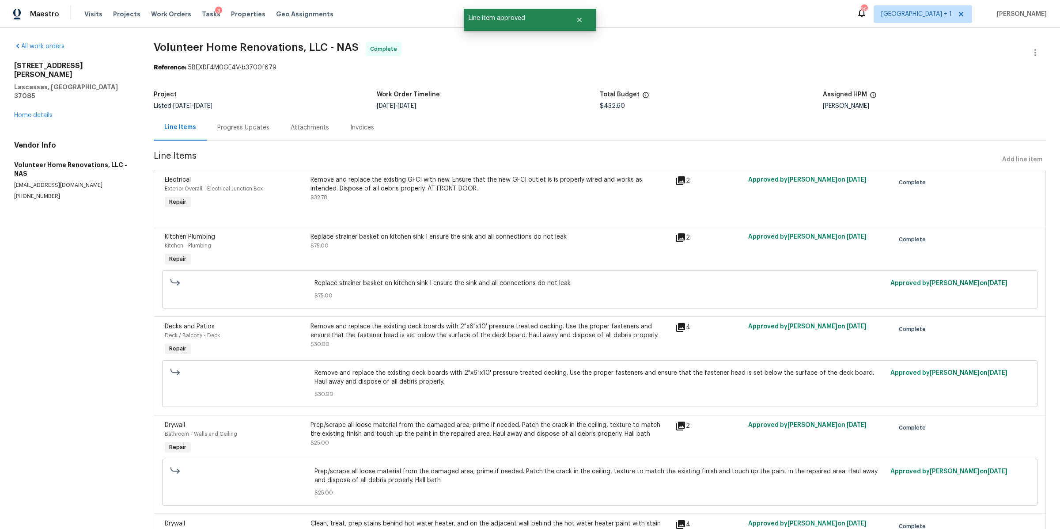
radio input "false"
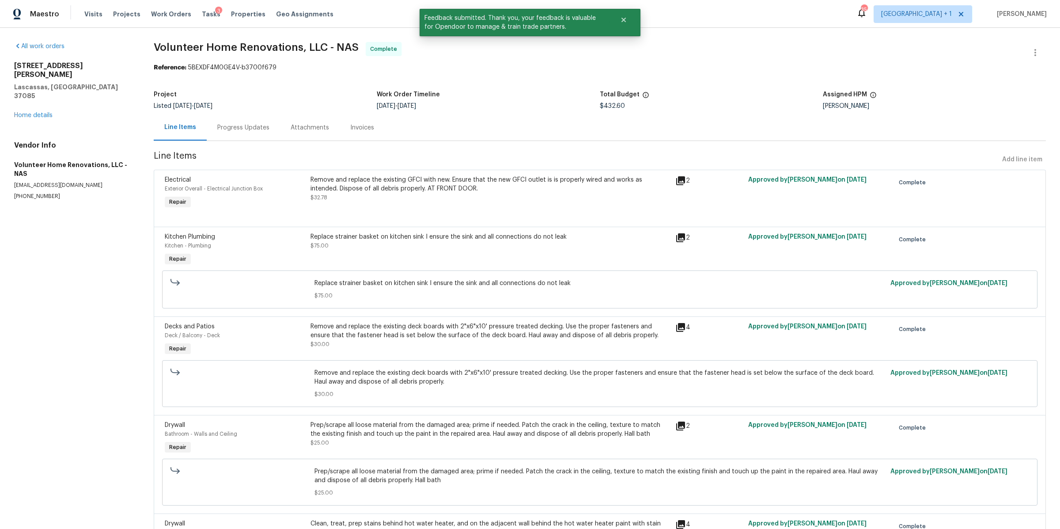
click at [246, 128] on div "Progress Updates" at bounding box center [243, 127] width 52 height 9
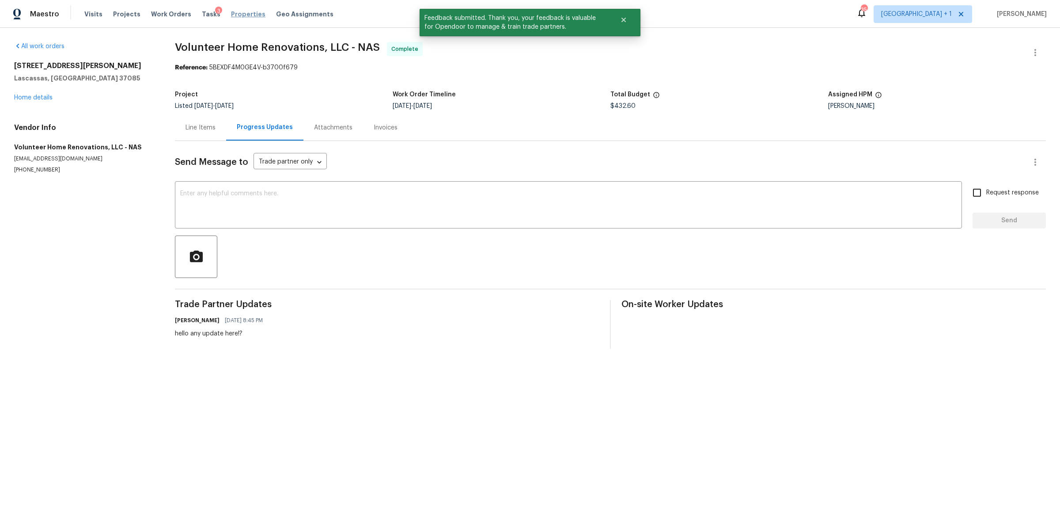
click at [231, 13] on span "Properties" at bounding box center [248, 14] width 34 height 9
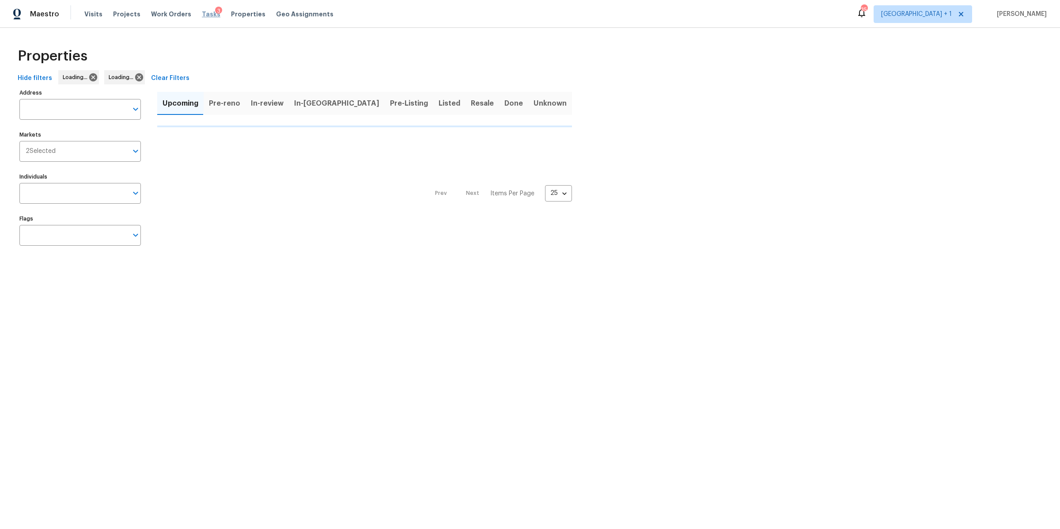
click at [203, 13] on span "Tasks" at bounding box center [211, 14] width 19 height 6
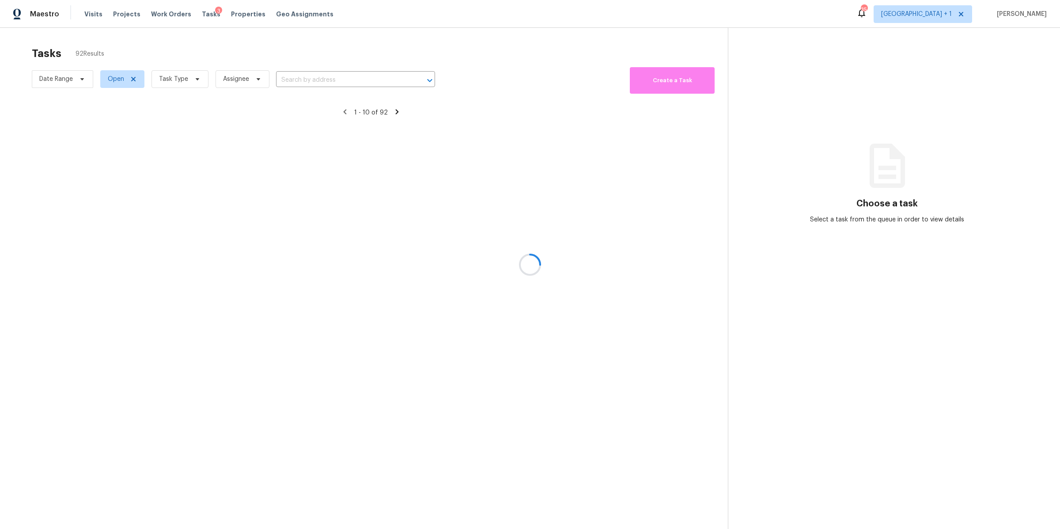
click at [195, 82] on div at bounding box center [530, 264] width 1060 height 529
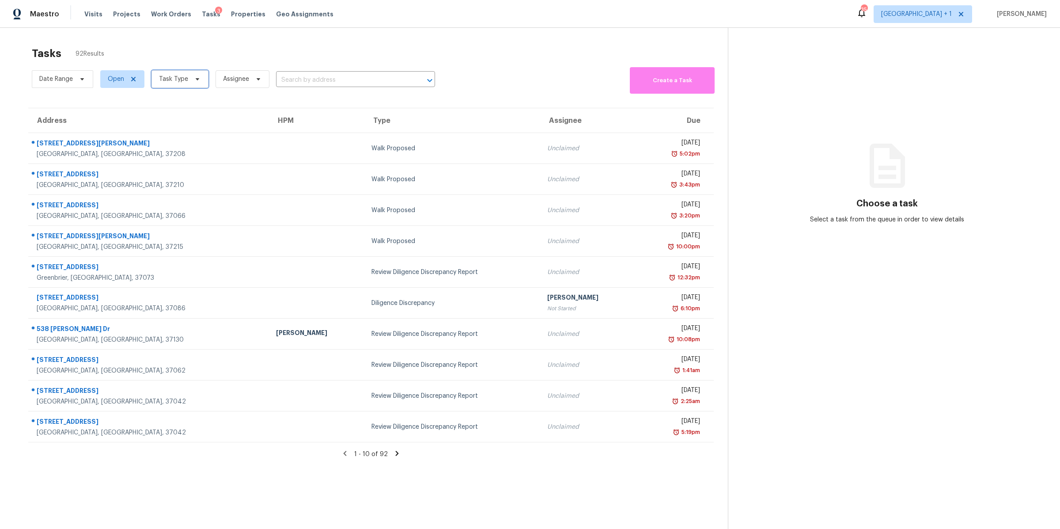
click at [195, 80] on icon at bounding box center [197, 79] width 7 height 7
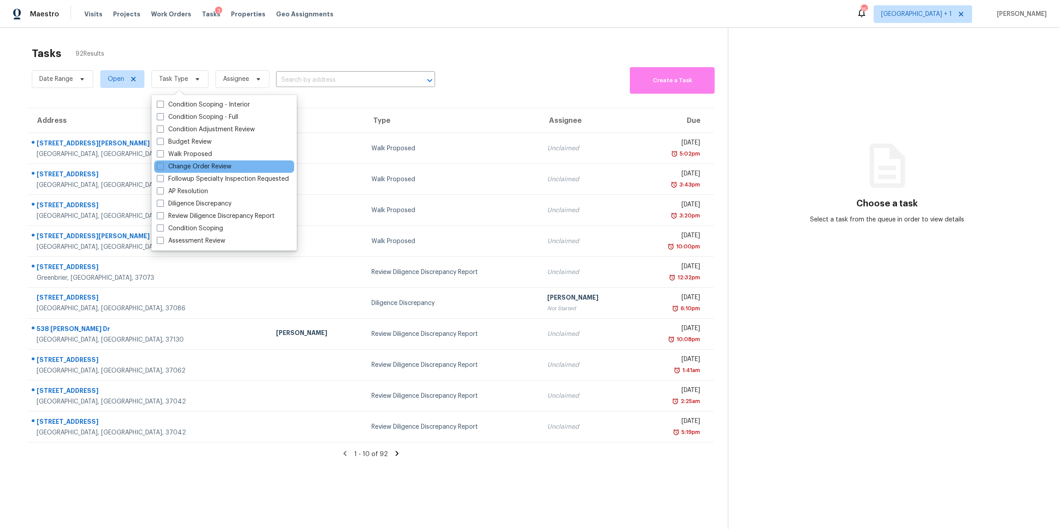
click at [202, 161] on div "Change Order Review" at bounding box center [224, 166] width 140 height 12
click at [209, 169] on label "Change Order Review" at bounding box center [194, 166] width 75 height 9
click at [163, 168] on input "Change Order Review" at bounding box center [160, 165] width 6 height 6
checkbox input "true"
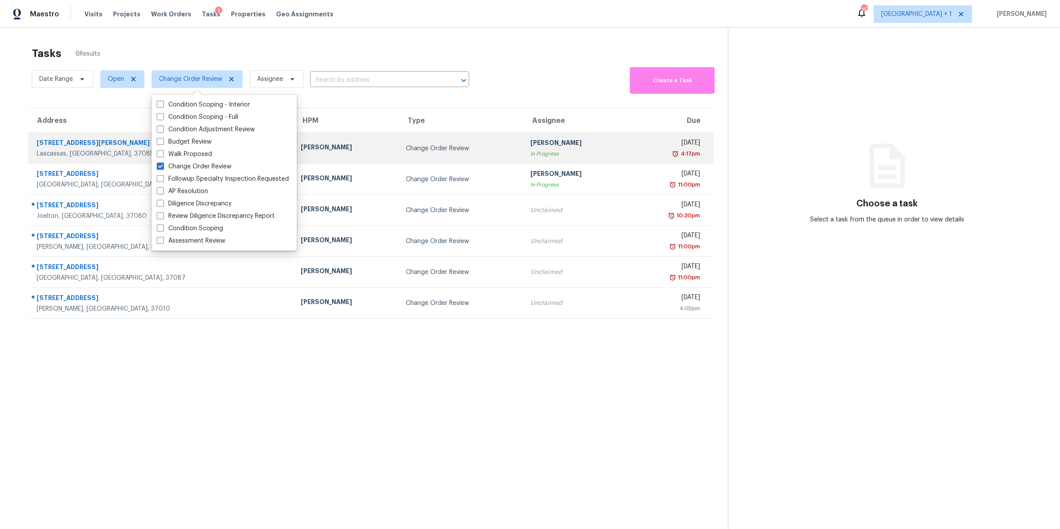
click at [75, 148] on div "[STREET_ADDRESS][PERSON_NAME]" at bounding box center [162, 143] width 250 height 11
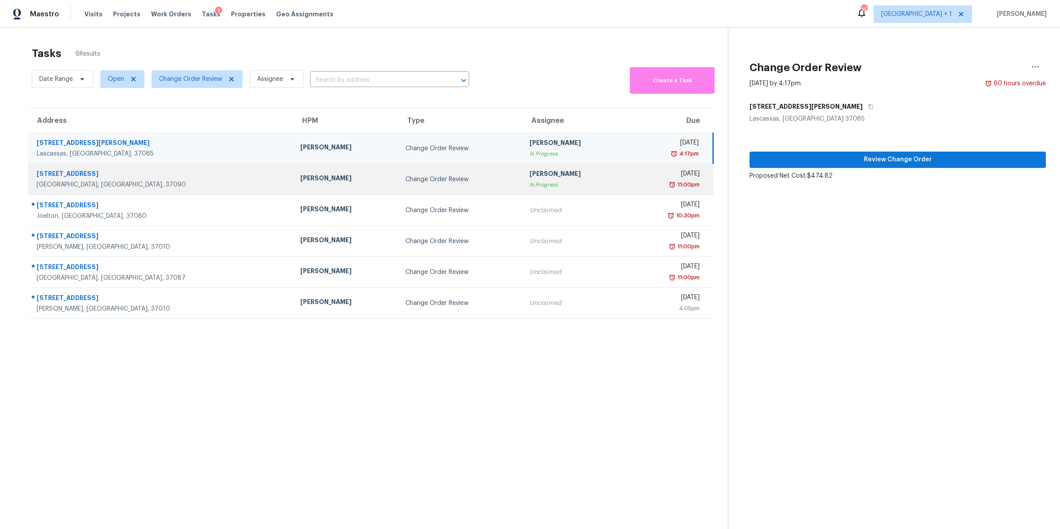
click at [55, 174] on div "[STREET_ADDRESS]" at bounding box center [162, 174] width 250 height 11
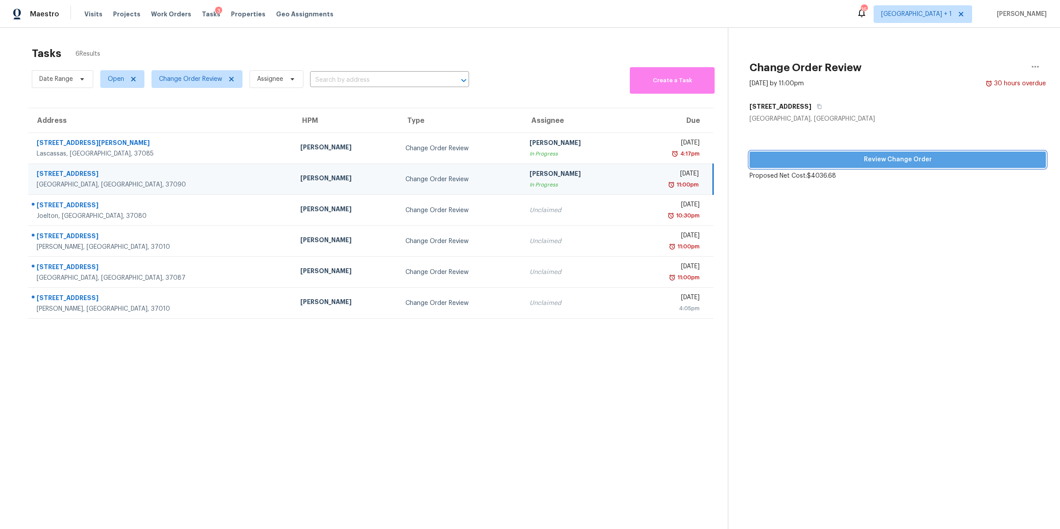
click at [872, 156] on span "Review Change Order" at bounding box center [898, 159] width 282 height 11
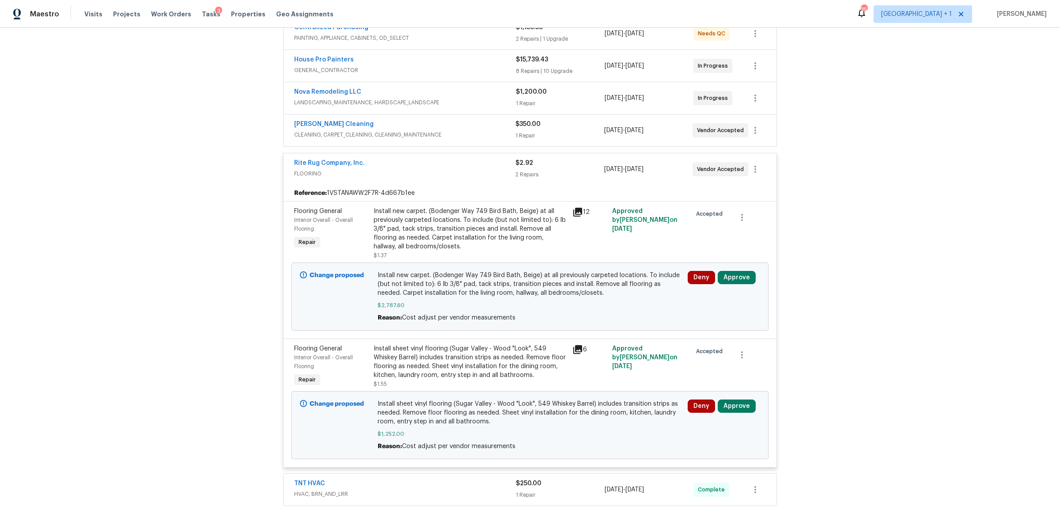
scroll to position [231, 0]
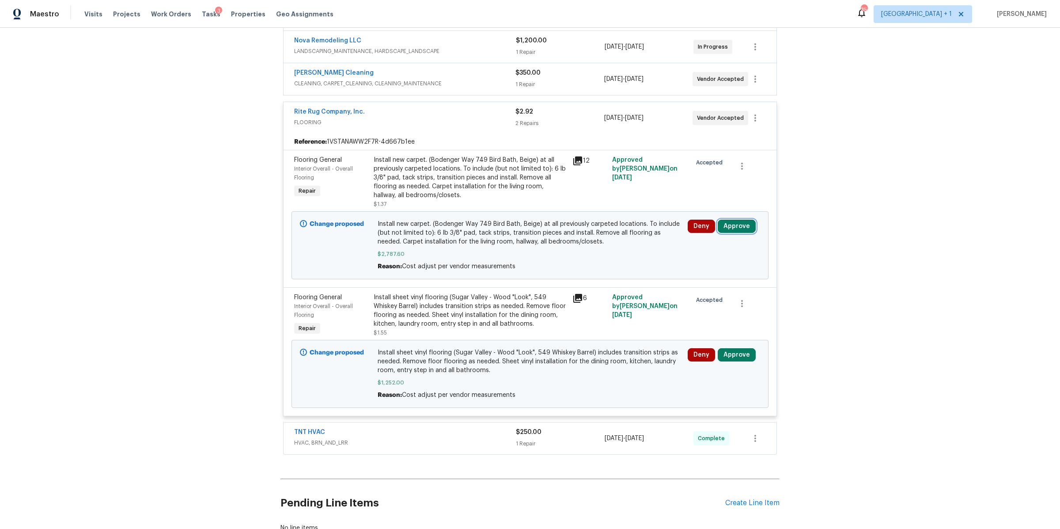
click at [734, 226] on button "Approve" at bounding box center [737, 226] width 38 height 13
click at [621, 233] on button "Approve" at bounding box center [606, 235] width 53 height 18
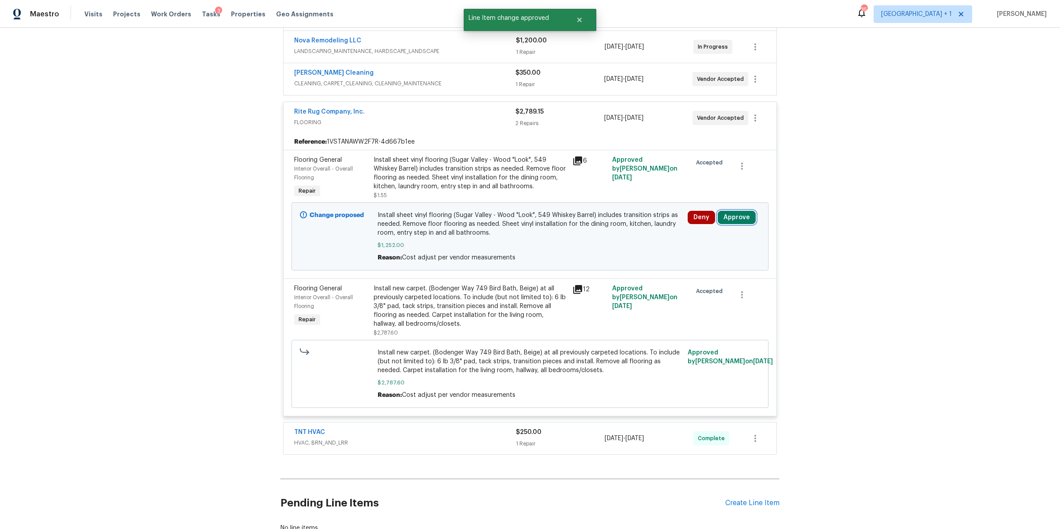
click at [735, 212] on button "Approve" at bounding box center [737, 217] width 38 height 13
click at [599, 228] on span "Approve" at bounding box center [606, 226] width 25 height 7
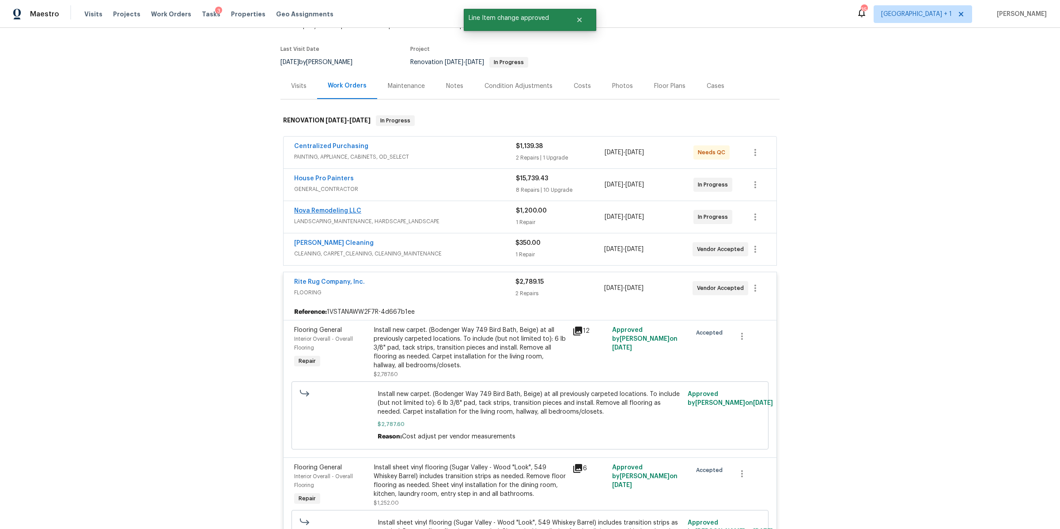
scroll to position [0, 0]
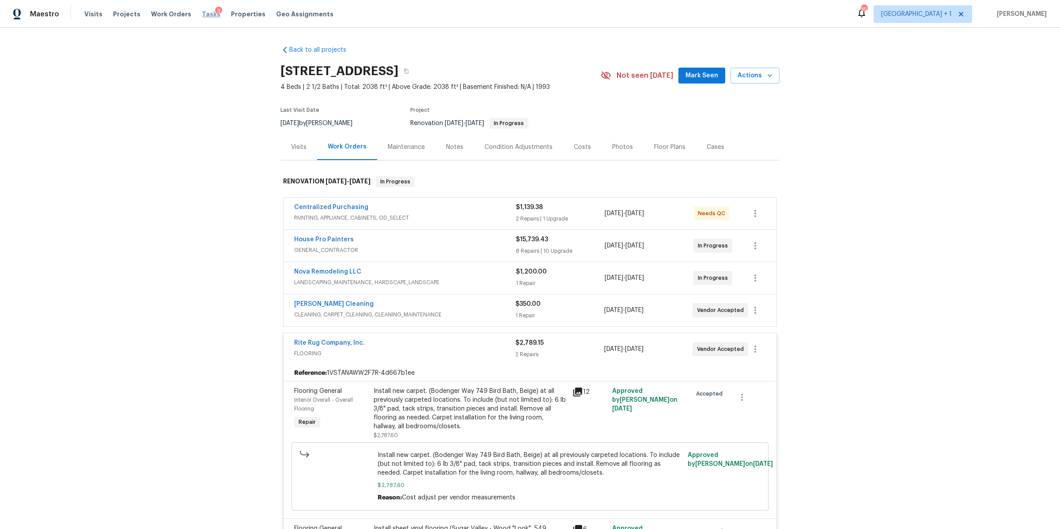
click at [202, 15] on span "Tasks" at bounding box center [211, 14] width 19 height 6
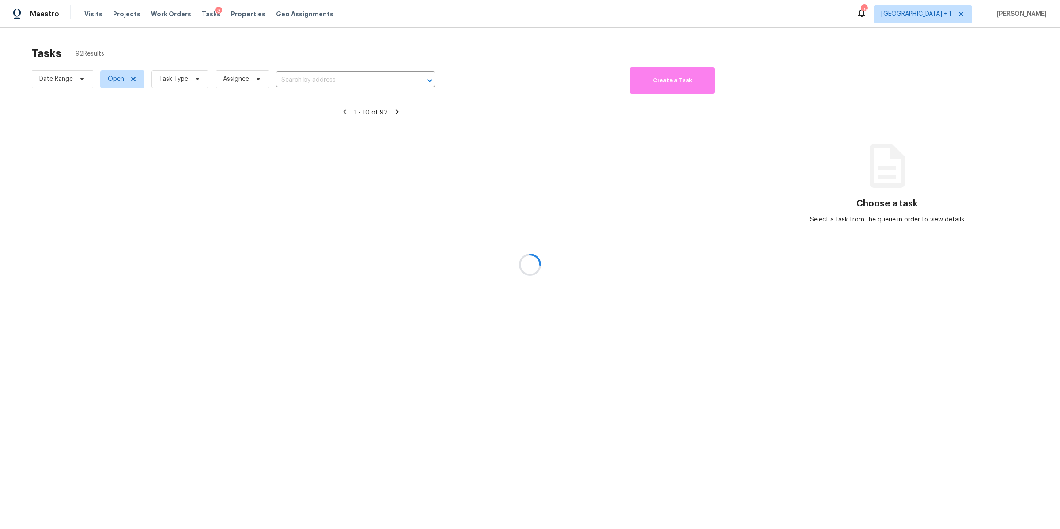
click at [182, 84] on div at bounding box center [530, 264] width 1060 height 529
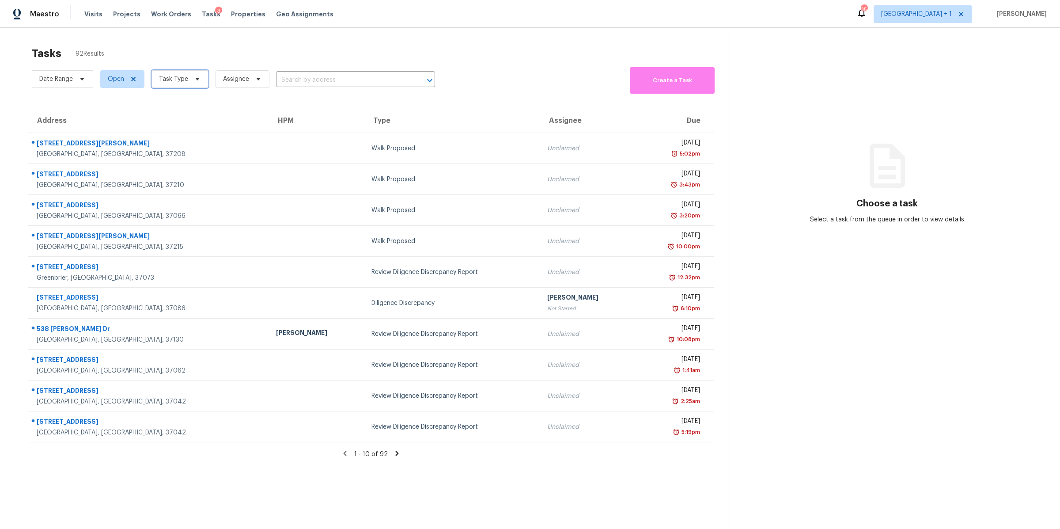
click at [181, 83] on span "Task Type" at bounding box center [173, 79] width 29 height 9
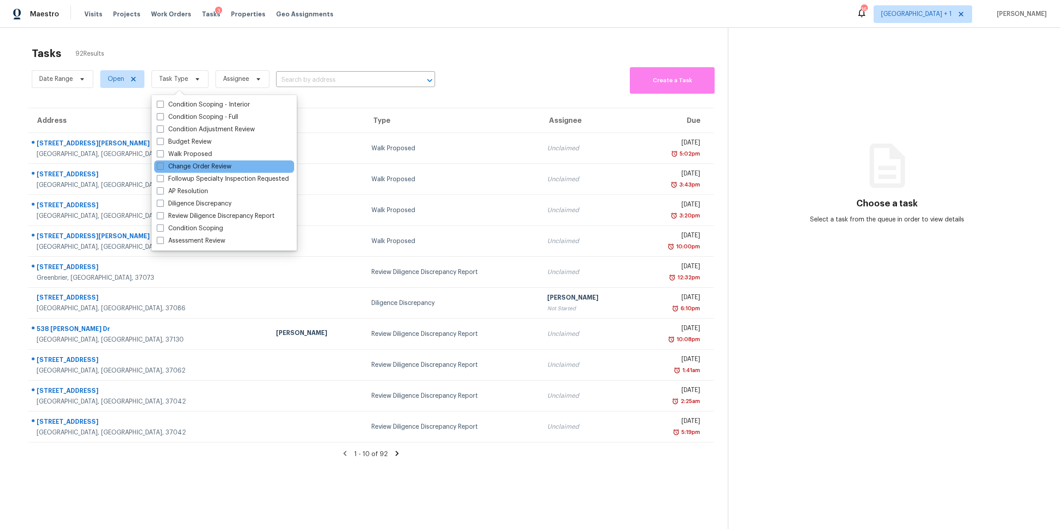
click at [195, 162] on label "Change Order Review" at bounding box center [194, 166] width 75 height 9
click at [163, 162] on input "Change Order Review" at bounding box center [160, 165] width 6 height 6
checkbox input "true"
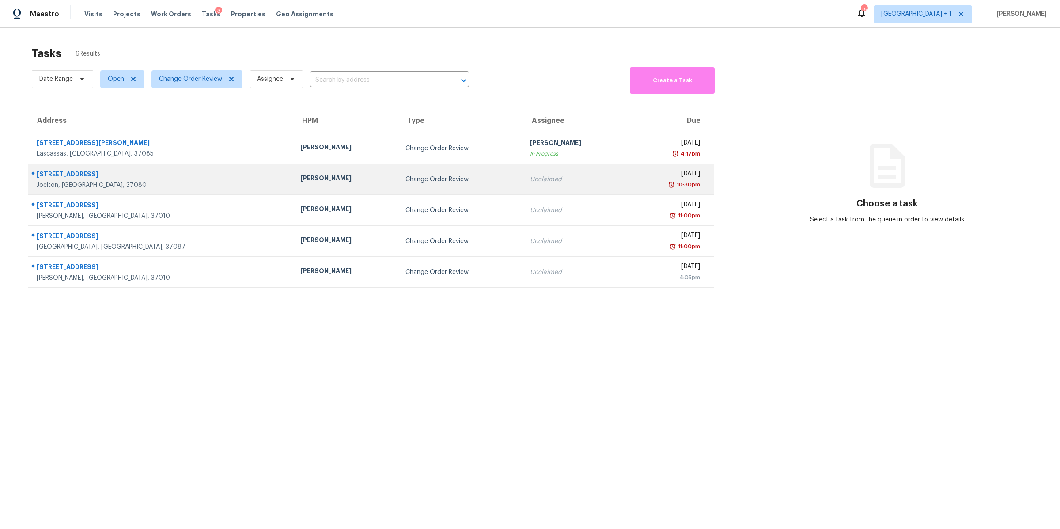
click at [68, 182] on div "Joelton, [GEOGRAPHIC_DATA], 37080" at bounding box center [162, 185] width 250 height 9
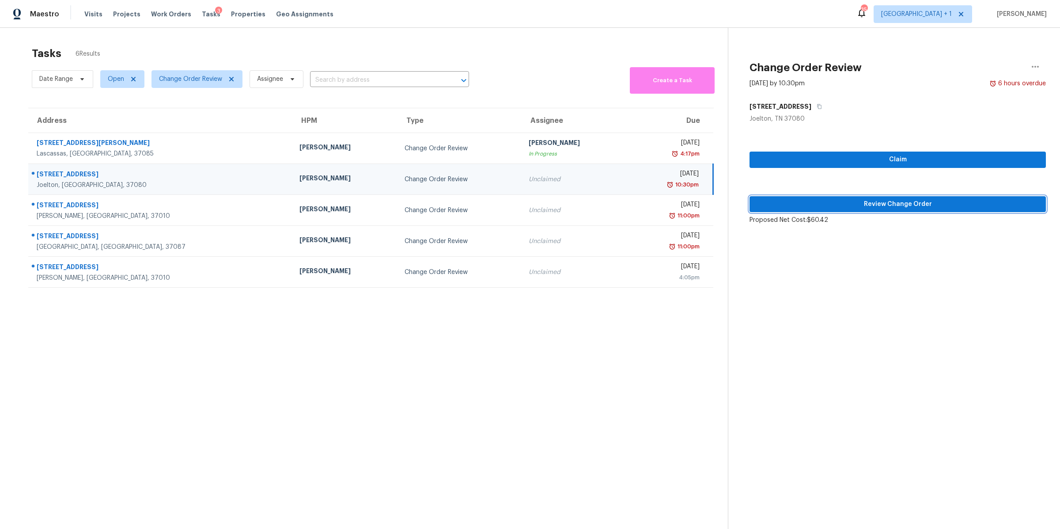
click at [880, 203] on span "Review Change Order" at bounding box center [898, 204] width 282 height 11
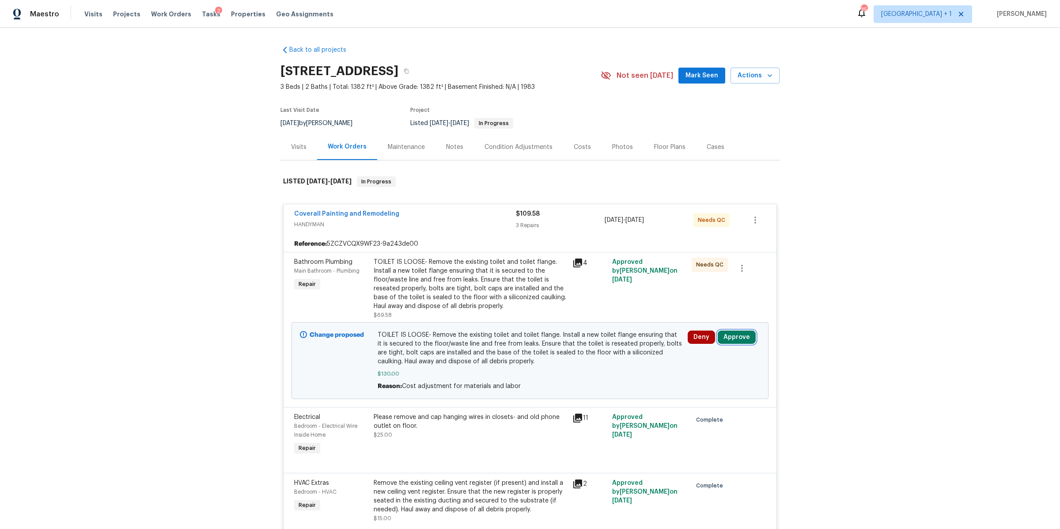
click at [736, 337] on button "Approve" at bounding box center [737, 336] width 38 height 13
click at [618, 346] on button "Approve" at bounding box center [606, 346] width 53 height 18
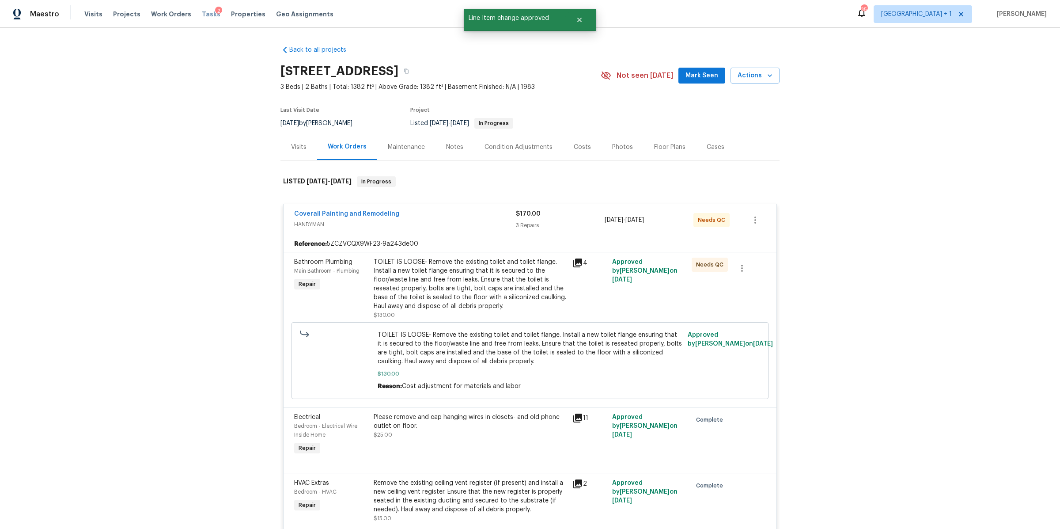
click at [203, 15] on span "Tasks" at bounding box center [211, 14] width 19 height 6
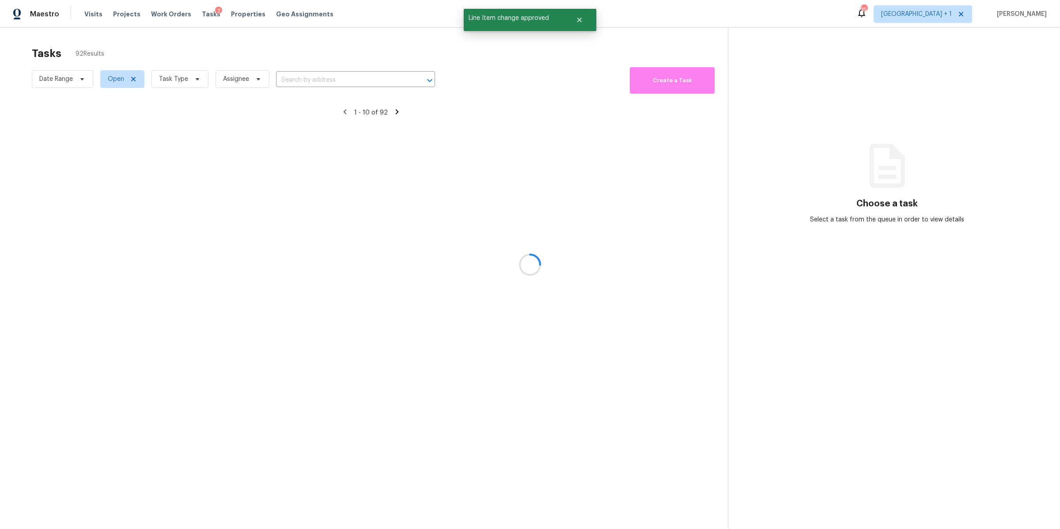
click at [182, 83] on div at bounding box center [530, 264] width 1060 height 529
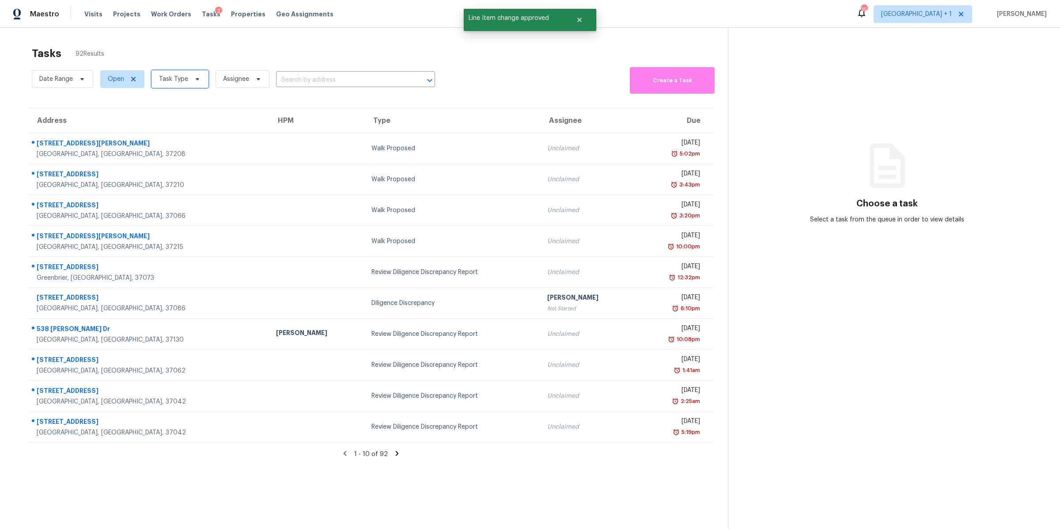
click at [180, 81] on span "Task Type" at bounding box center [173, 79] width 29 height 9
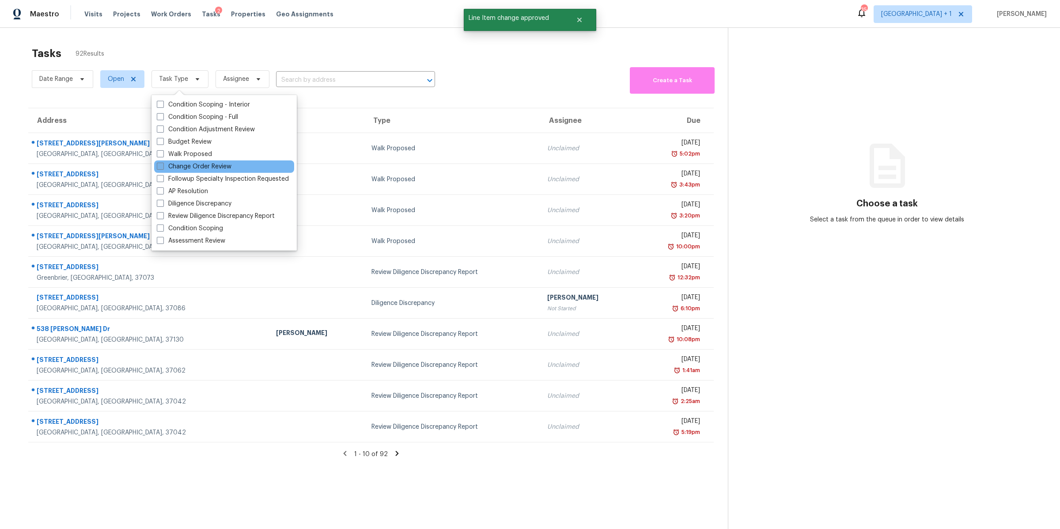
click at [197, 166] on label "Change Order Review" at bounding box center [194, 166] width 75 height 9
click at [163, 166] on input "Change Order Review" at bounding box center [160, 165] width 6 height 6
checkbox input "true"
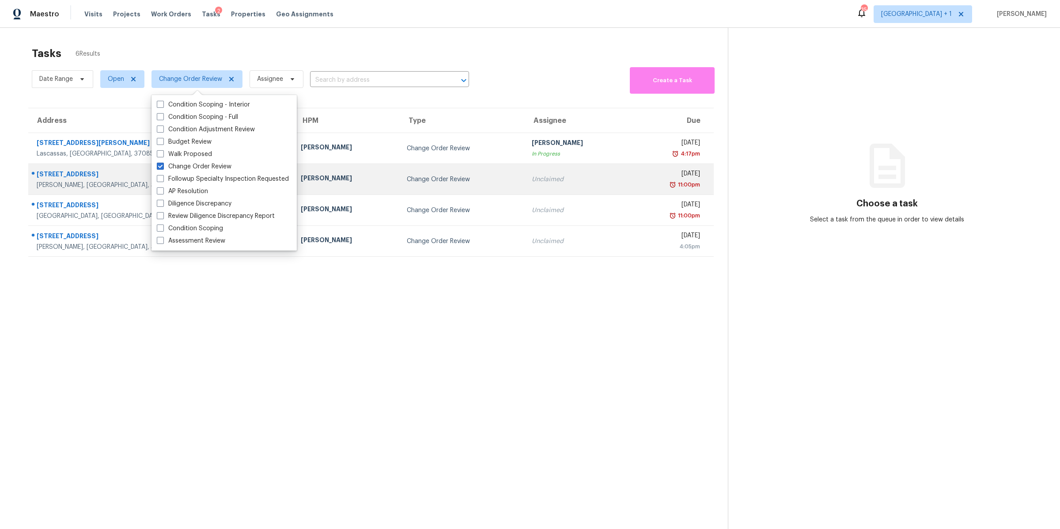
click at [65, 178] on div "[STREET_ADDRESS]" at bounding box center [162, 175] width 250 height 11
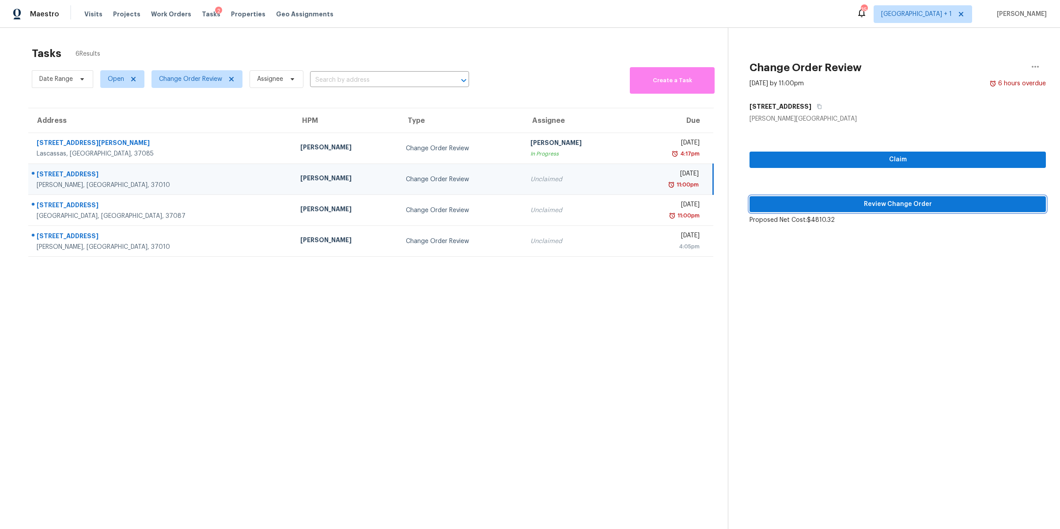
click at [887, 198] on button "Review Change Order" at bounding box center [898, 204] width 296 height 16
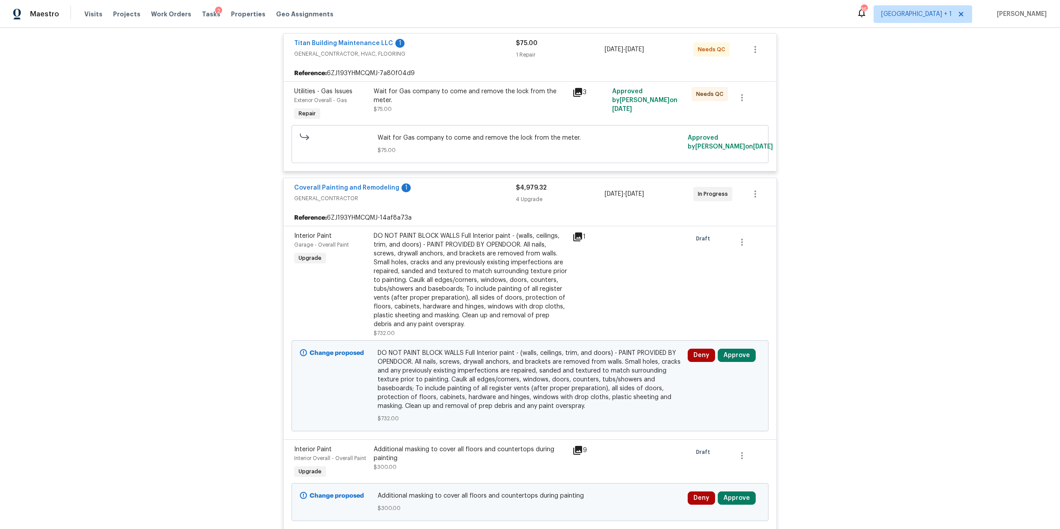
scroll to position [311, 0]
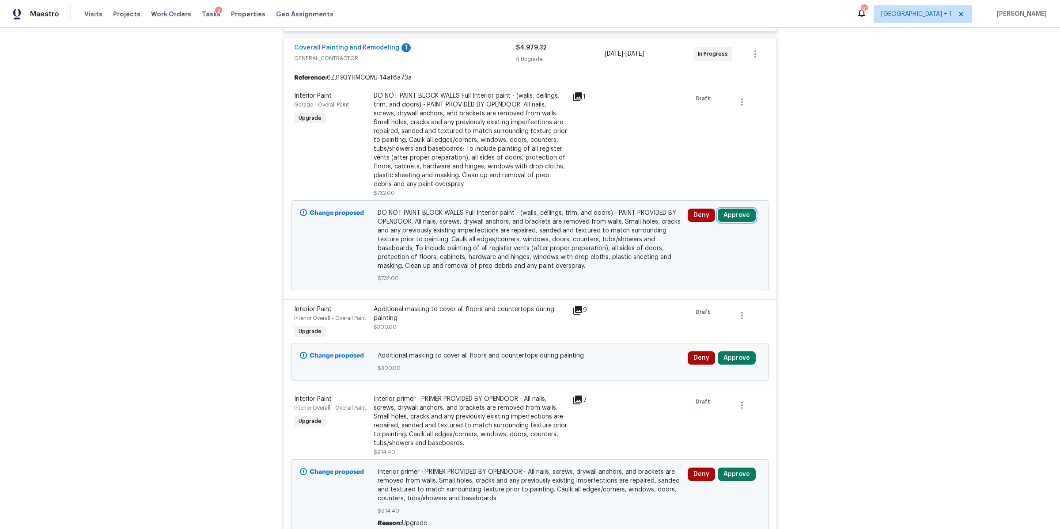
click at [738, 214] on button "Approve" at bounding box center [737, 214] width 38 height 13
click at [596, 227] on span "Approve" at bounding box center [606, 223] width 25 height 7
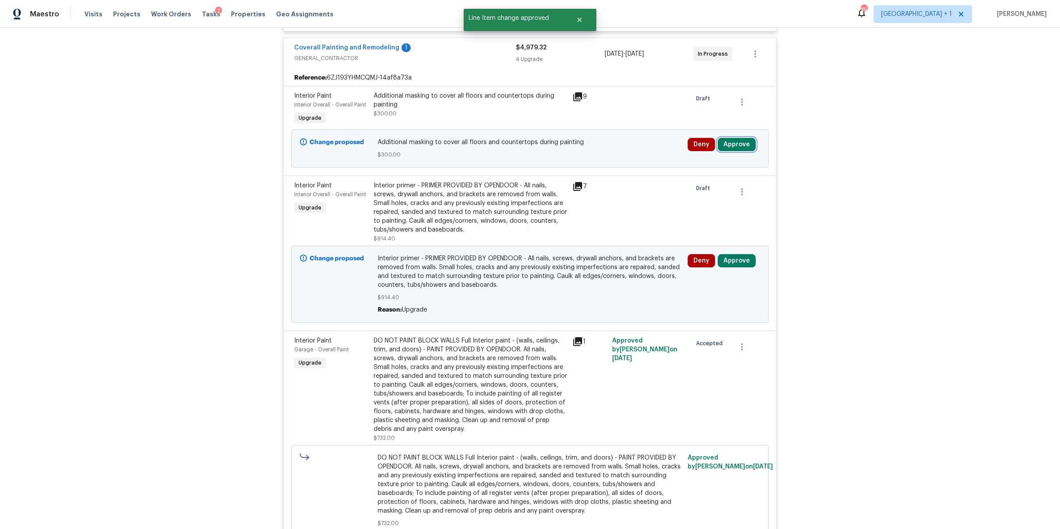
click at [735, 143] on button "Approve" at bounding box center [737, 144] width 38 height 13
click at [702, 187] on span "Approve" at bounding box center [707, 190] width 25 height 7
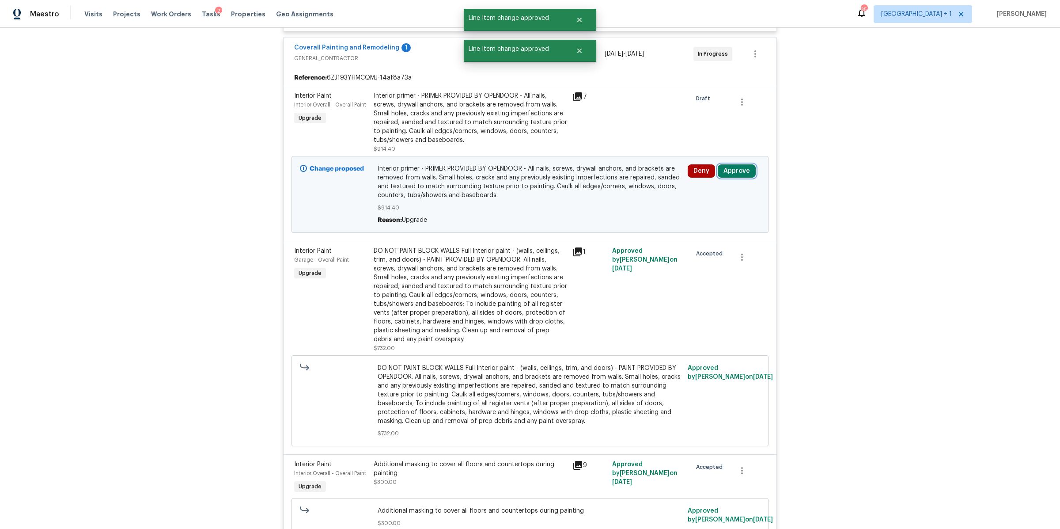
click at [731, 169] on button "Approve" at bounding box center [737, 170] width 38 height 13
click at [699, 219] on span "Approve" at bounding box center [707, 217] width 25 height 7
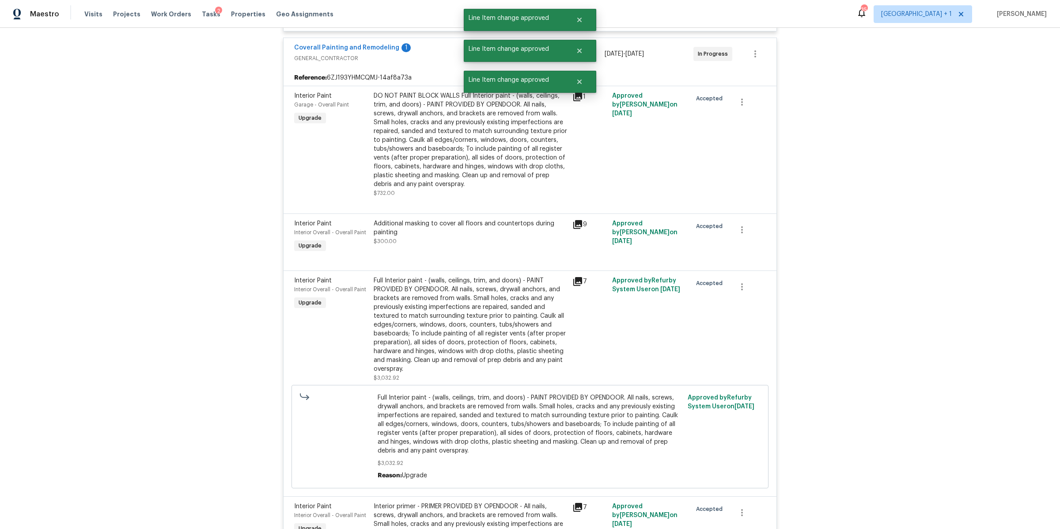
scroll to position [697, 0]
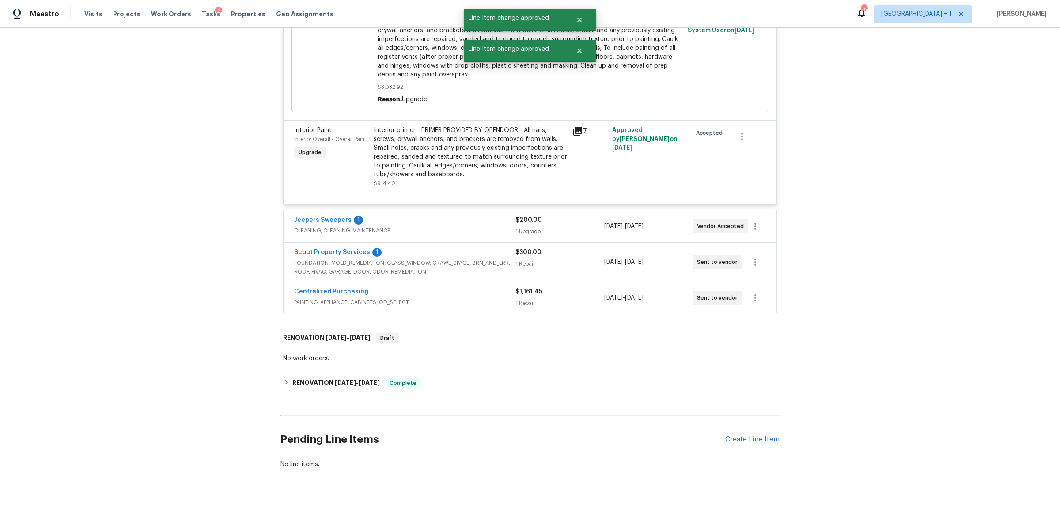
click at [481, 217] on div "Jeepers Sweepers 1" at bounding box center [404, 221] width 221 height 11
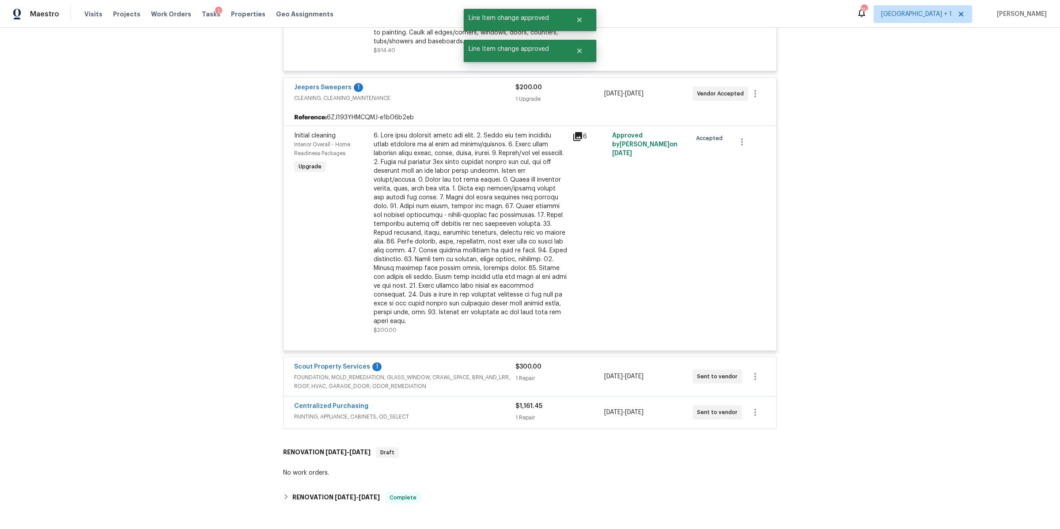
scroll to position [936, 0]
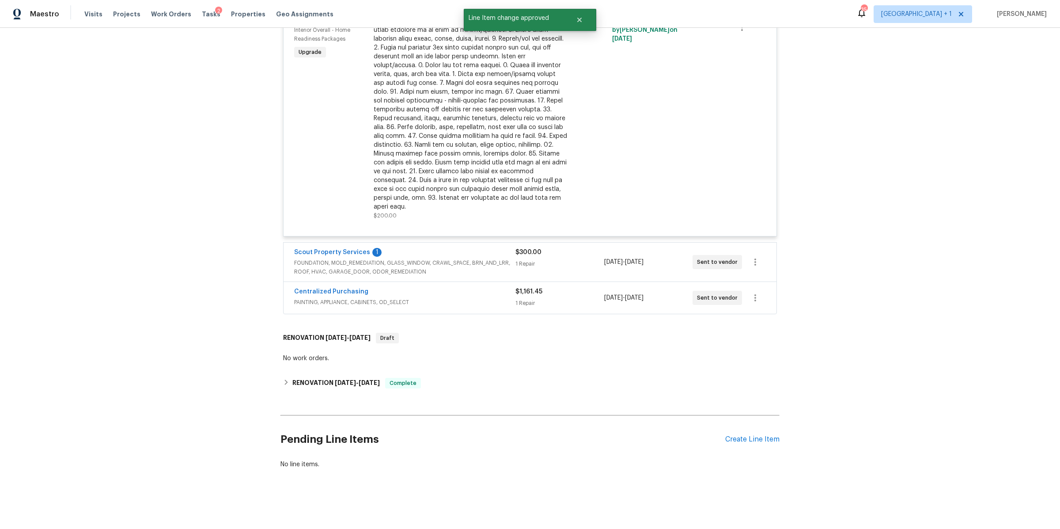
click at [553, 259] on div "1 Repair" at bounding box center [559, 263] width 88 height 9
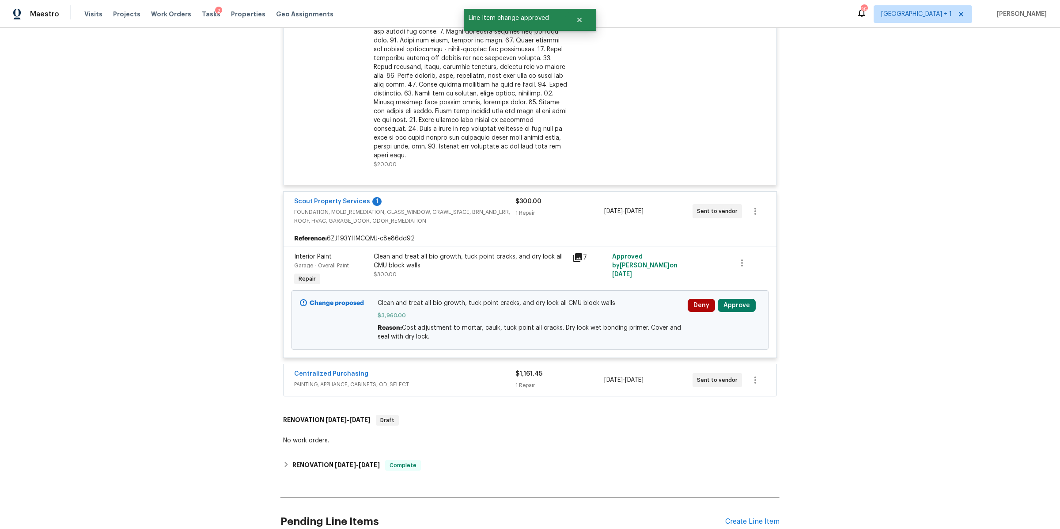
scroll to position [1070, 0]
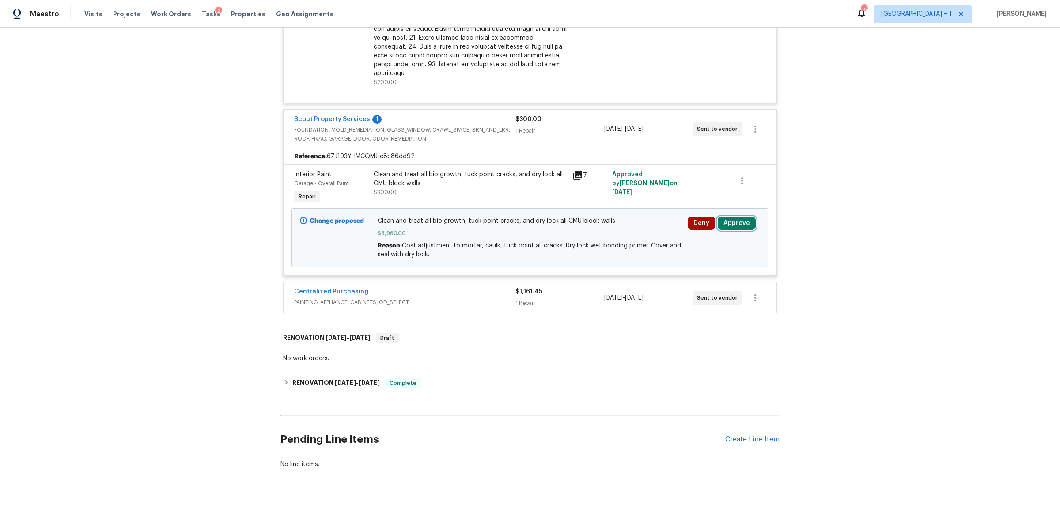
click at [732, 216] on button "Approve" at bounding box center [737, 222] width 38 height 13
click at [608, 223] on span "Approve" at bounding box center [606, 222] width 25 height 7
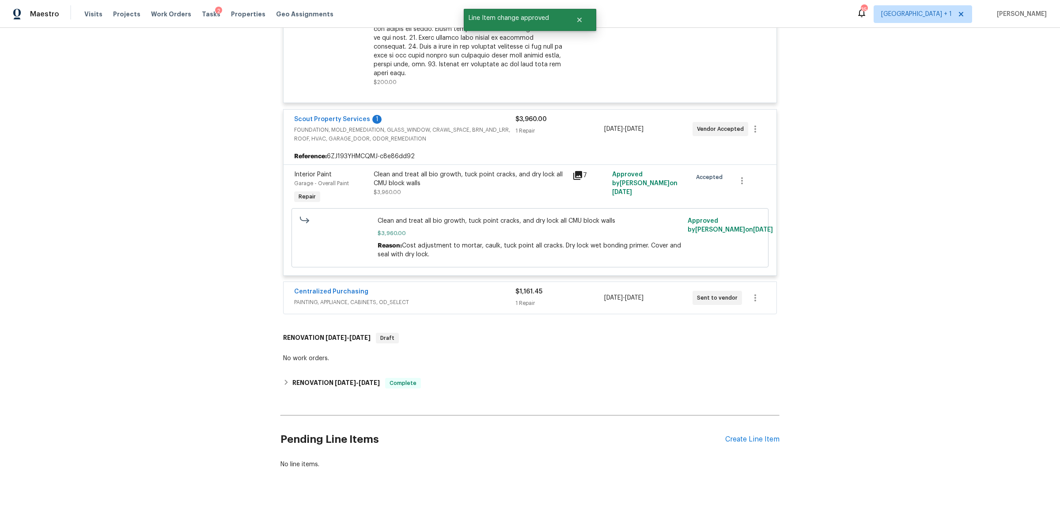
click at [488, 288] on div "Centralized Purchasing" at bounding box center [404, 292] width 221 height 11
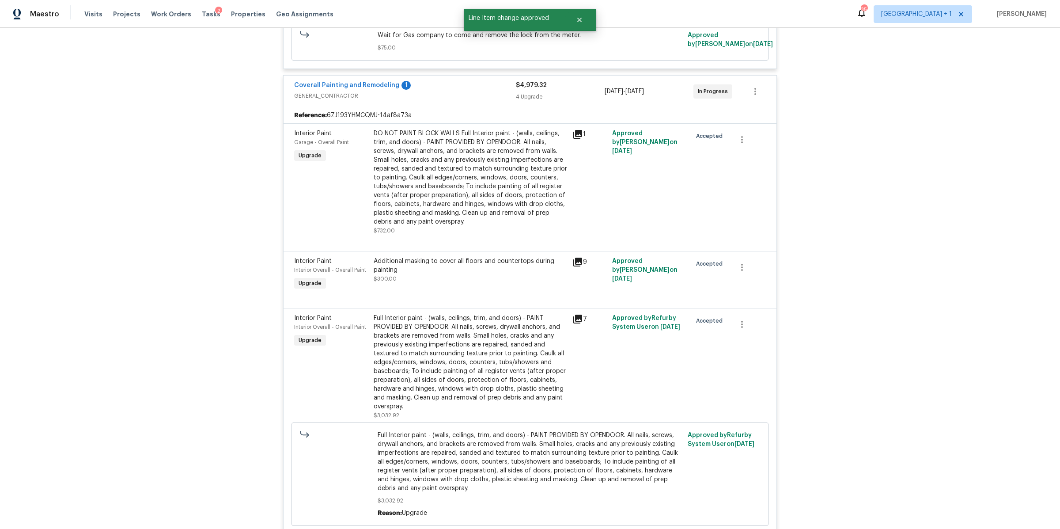
scroll to position [0, 0]
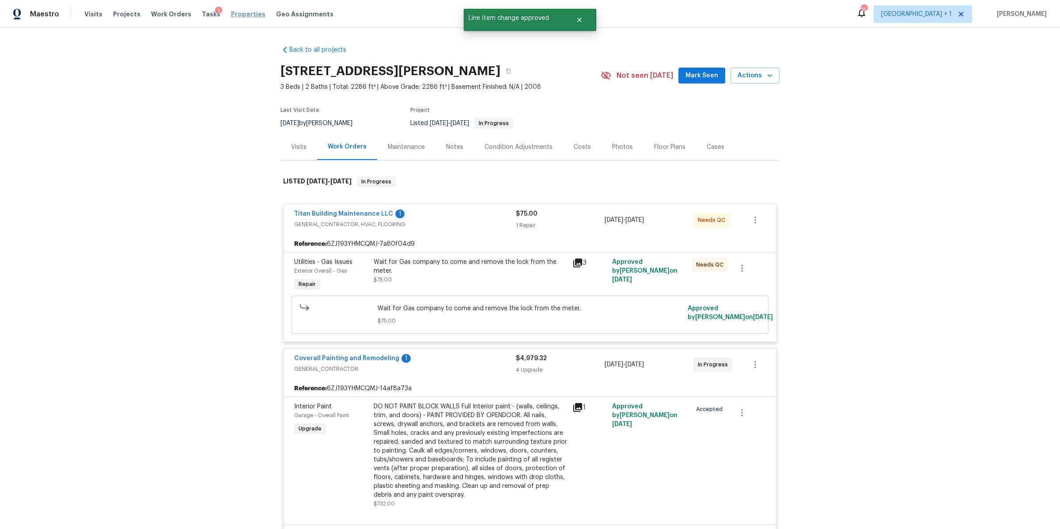
click at [231, 15] on span "Properties" at bounding box center [248, 14] width 34 height 9
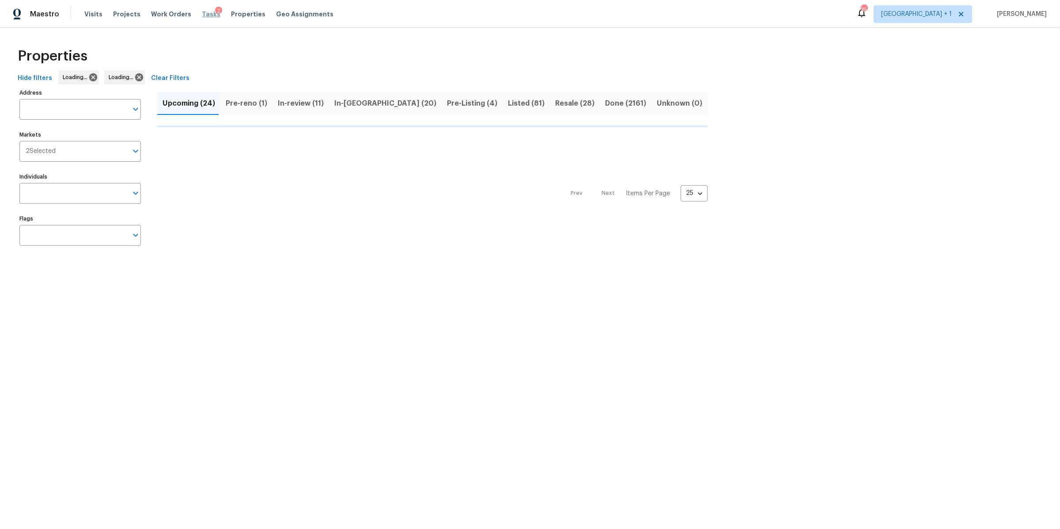
click at [202, 16] on span "Tasks" at bounding box center [211, 14] width 19 height 6
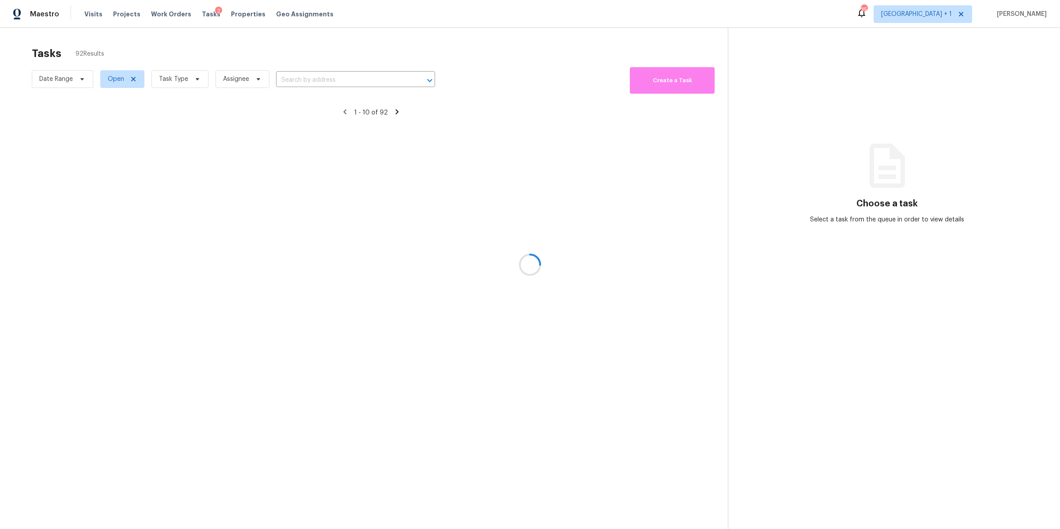
click at [177, 84] on div at bounding box center [530, 264] width 1060 height 529
click at [175, 80] on span "Task Type" at bounding box center [173, 79] width 29 height 9
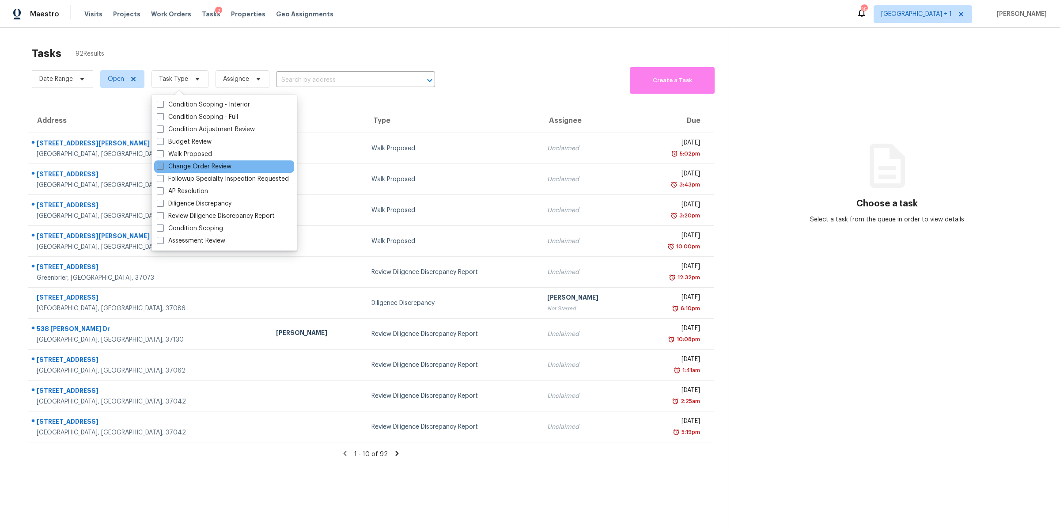
click at [186, 164] on label "Change Order Review" at bounding box center [194, 166] width 75 height 9
click at [163, 164] on input "Change Order Review" at bounding box center [160, 165] width 6 height 6
checkbox input "true"
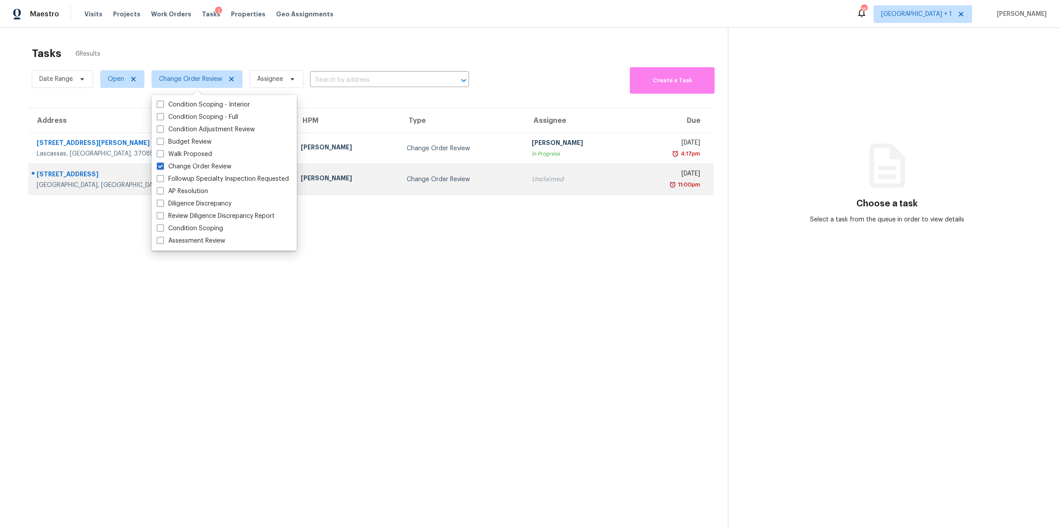
click at [70, 175] on div "[STREET_ADDRESS]" at bounding box center [162, 175] width 250 height 11
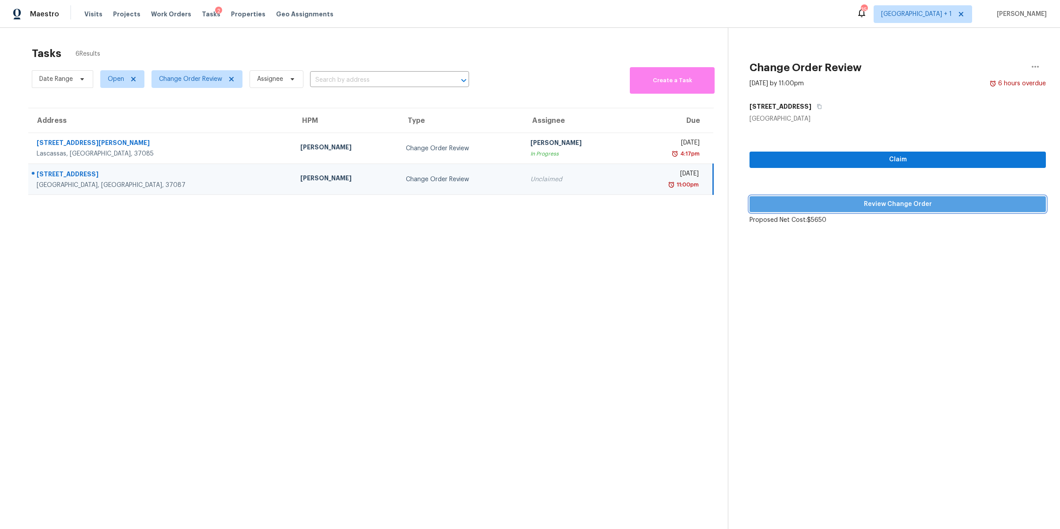
click at [875, 207] on span "Review Change Order" at bounding box center [898, 204] width 282 height 11
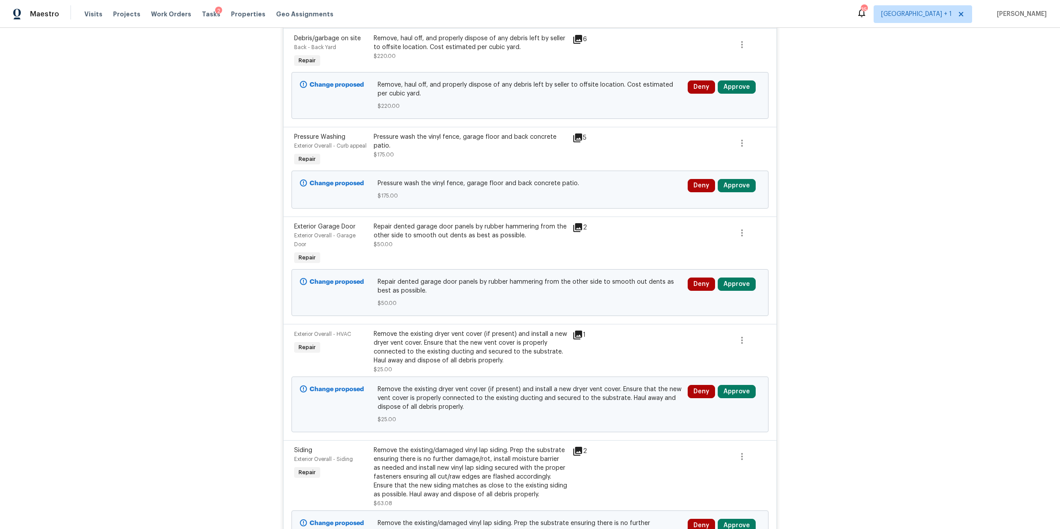
scroll to position [731, 0]
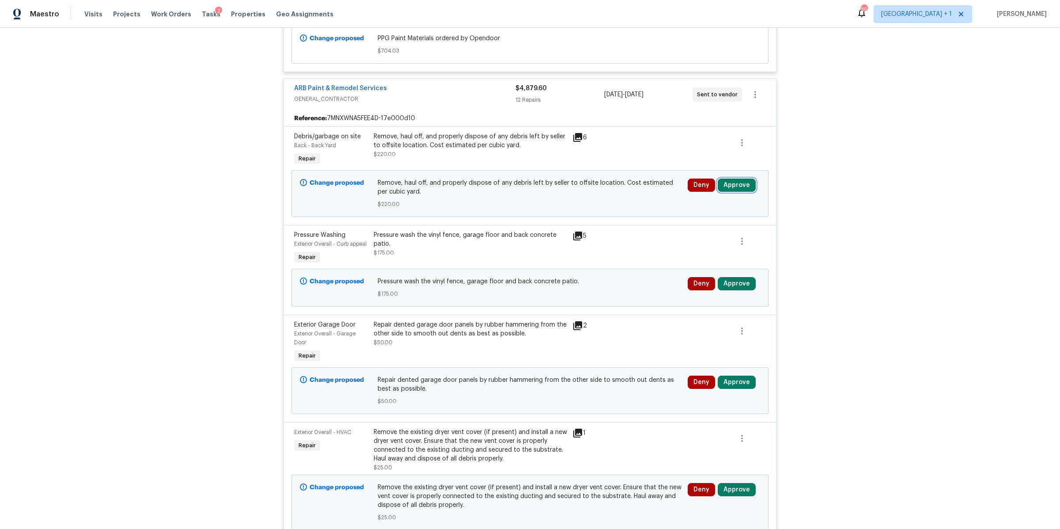
click at [728, 186] on button "Approve" at bounding box center [737, 184] width 38 height 13
click at [607, 195] on span "Approve" at bounding box center [606, 196] width 25 height 7
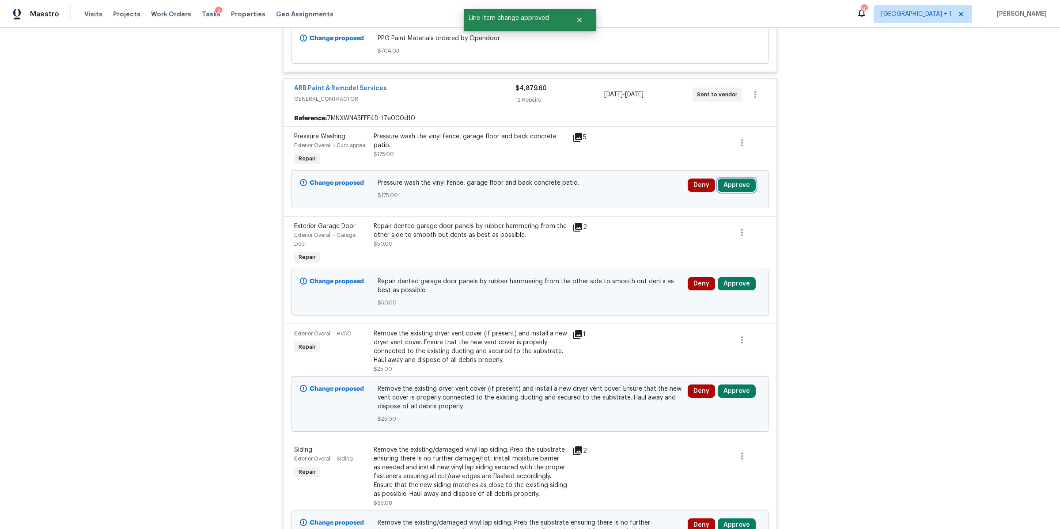
click at [735, 181] on button "Approve" at bounding box center [737, 184] width 38 height 13
click at [599, 194] on span "Approve" at bounding box center [606, 196] width 25 height 7
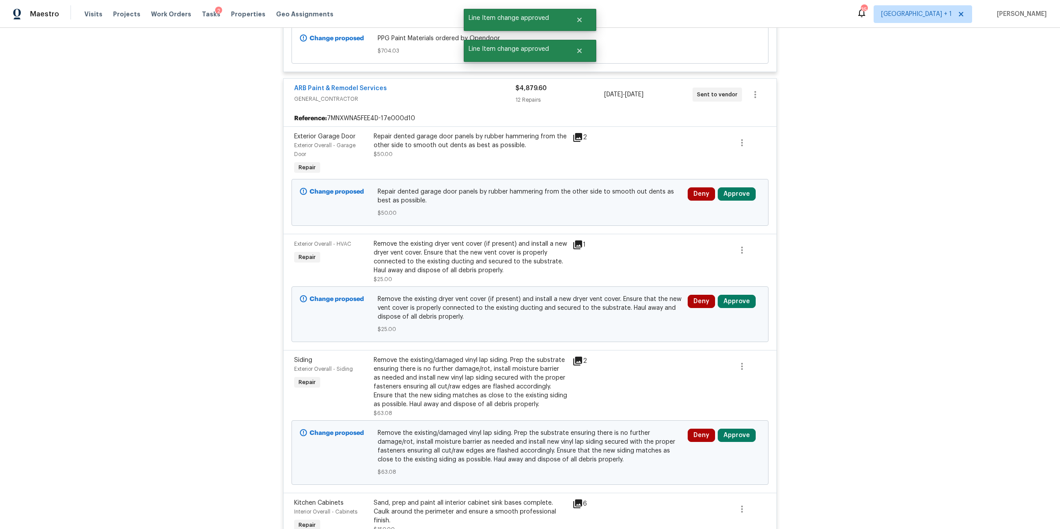
click at [750, 200] on span "Approve" at bounding box center [737, 193] width 38 height 13
click at [626, 204] on button "Approve" at bounding box center [606, 205] width 53 height 18
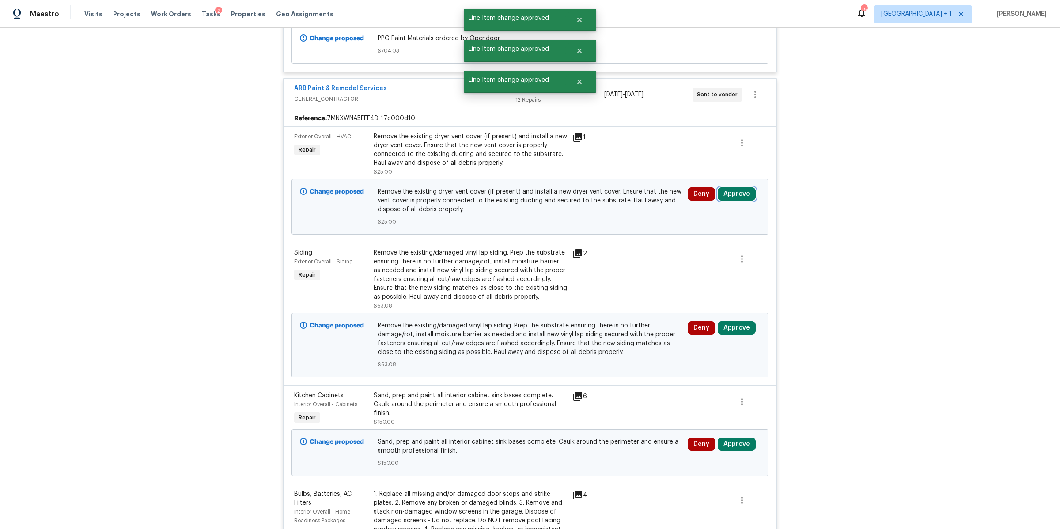
click at [729, 191] on button "Approve" at bounding box center [737, 193] width 38 height 13
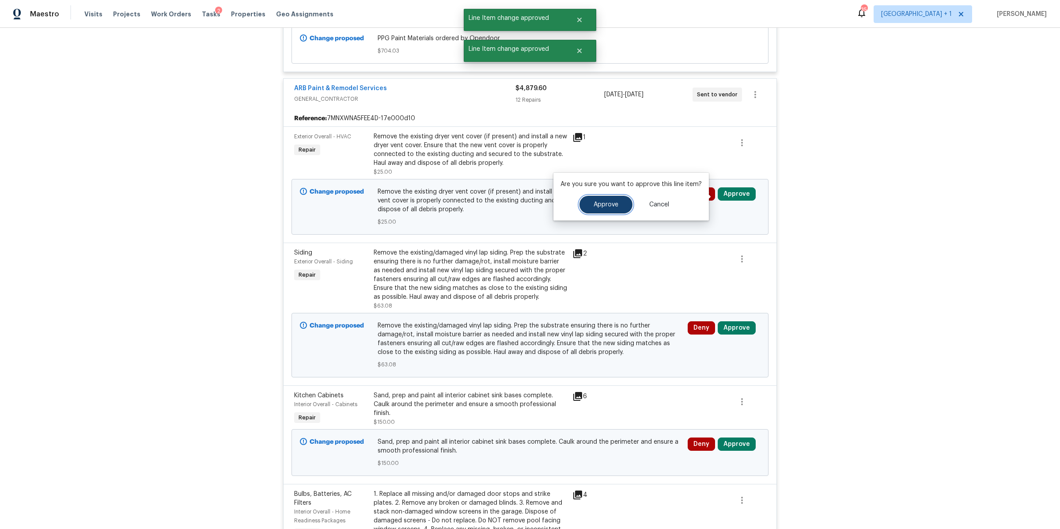
click at [610, 202] on span "Approve" at bounding box center [606, 204] width 25 height 7
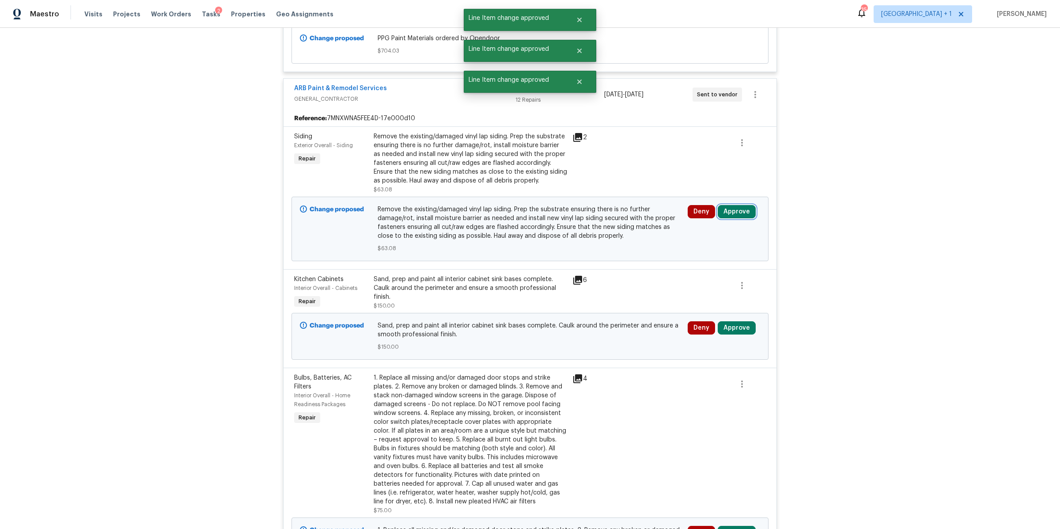
click at [734, 217] on button "Approve" at bounding box center [737, 211] width 38 height 13
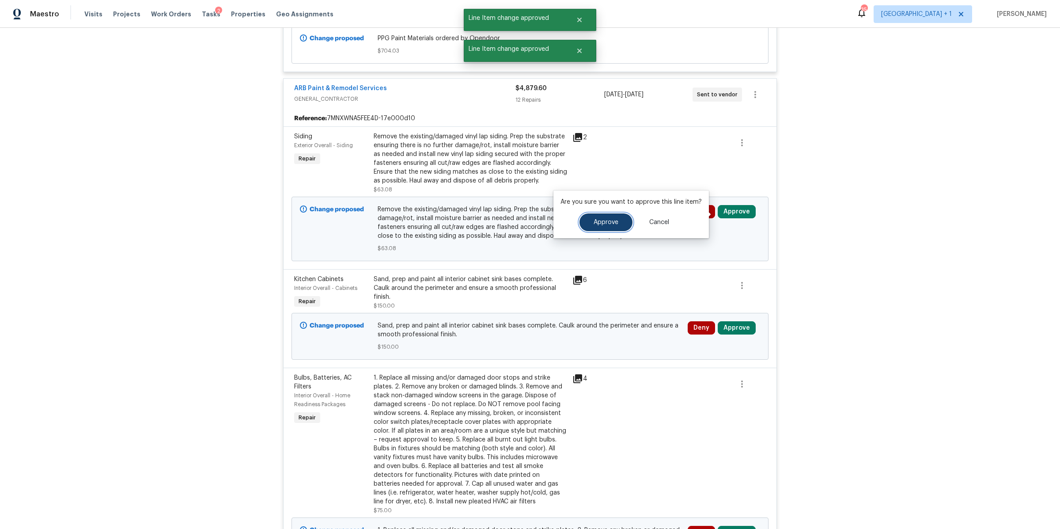
click at [599, 229] on button "Approve" at bounding box center [606, 222] width 53 height 18
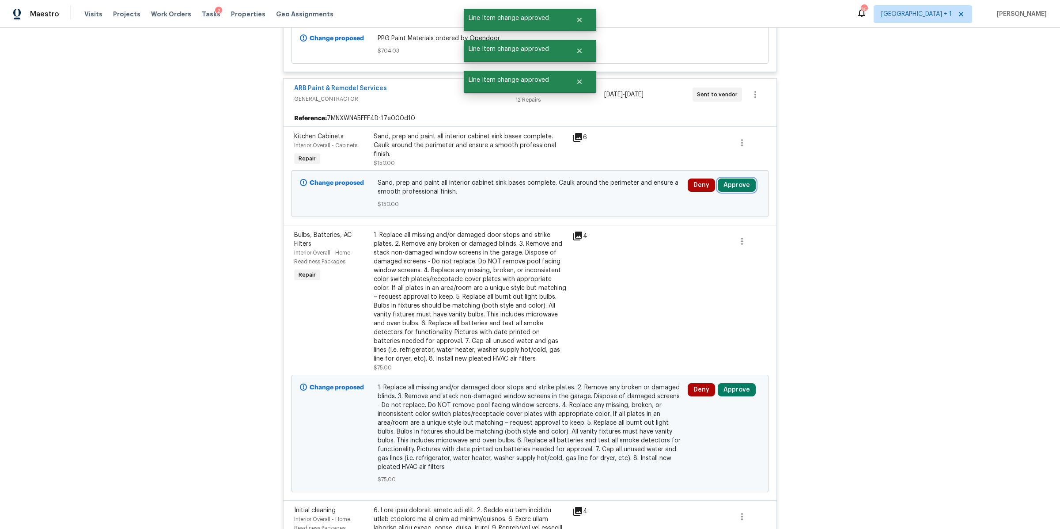
click at [737, 185] on button "Approve" at bounding box center [737, 184] width 38 height 13
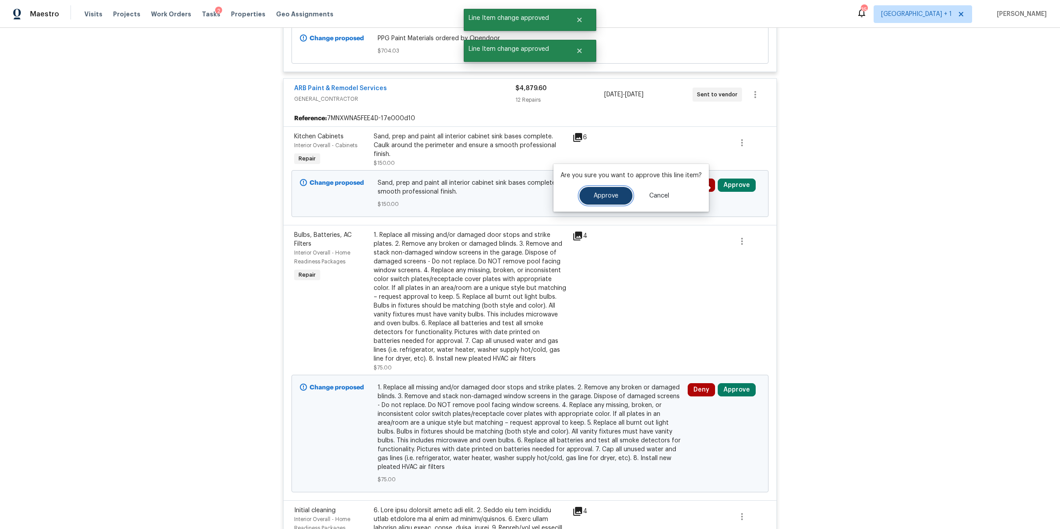
click at [611, 200] on button "Approve" at bounding box center [606, 196] width 53 height 18
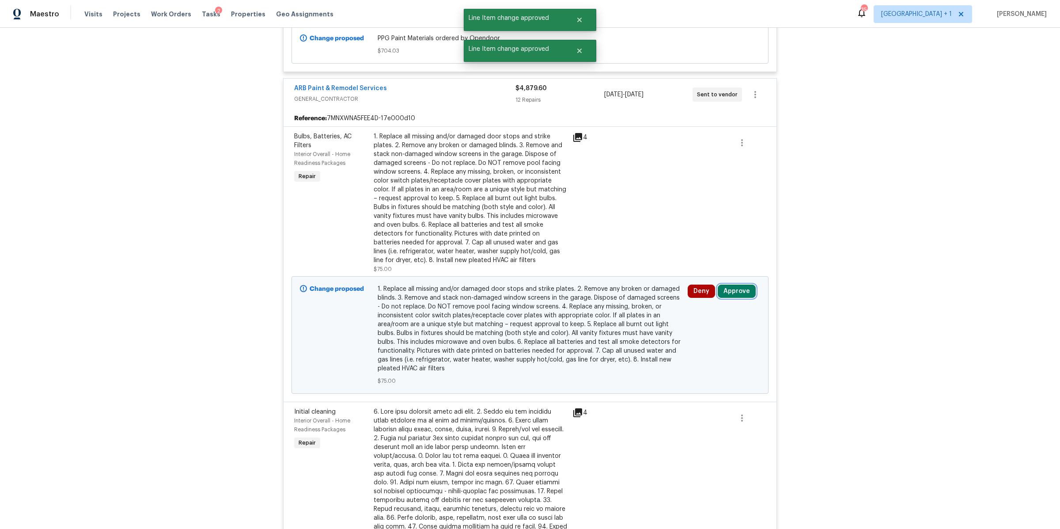
click at [728, 289] on button "Approve" at bounding box center [737, 290] width 38 height 13
click at [612, 293] on button "Approve" at bounding box center [606, 302] width 53 height 18
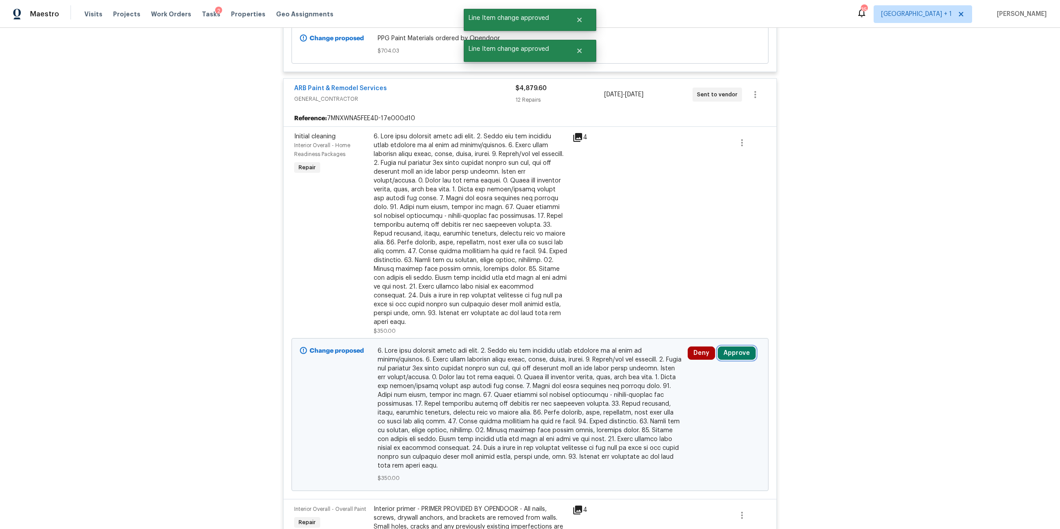
drag, startPoint x: 732, startPoint y: 346, endPoint x: 711, endPoint y: 337, distance: 22.6
click at [732, 346] on button "Approve" at bounding box center [737, 352] width 38 height 13
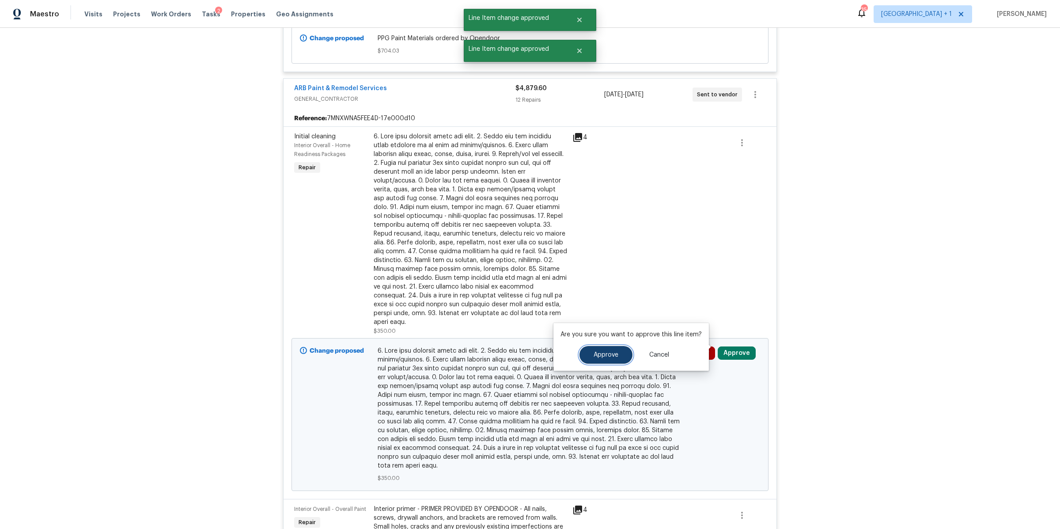
click at [602, 355] on span "Approve" at bounding box center [606, 355] width 25 height 7
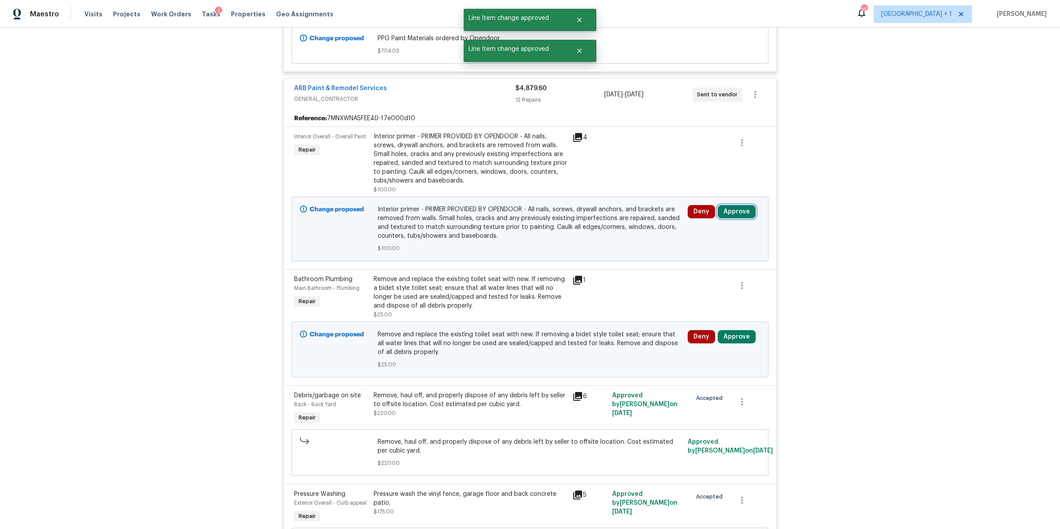
click at [731, 214] on button "Approve" at bounding box center [737, 211] width 38 height 13
click at [615, 225] on span "Approve" at bounding box center [606, 222] width 25 height 7
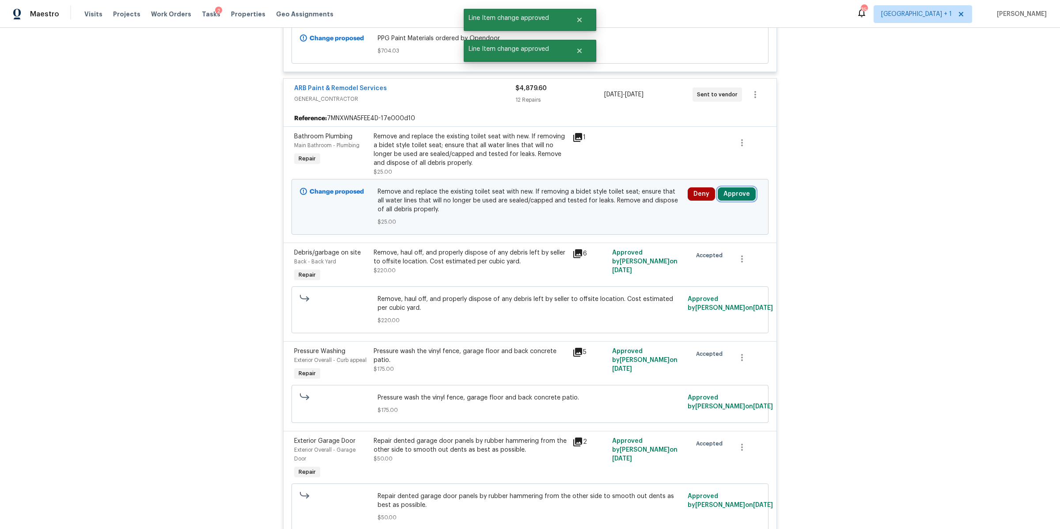
click at [734, 200] on button "Approve" at bounding box center [737, 193] width 38 height 13
click at [599, 209] on button "Approve" at bounding box center [606, 205] width 53 height 18
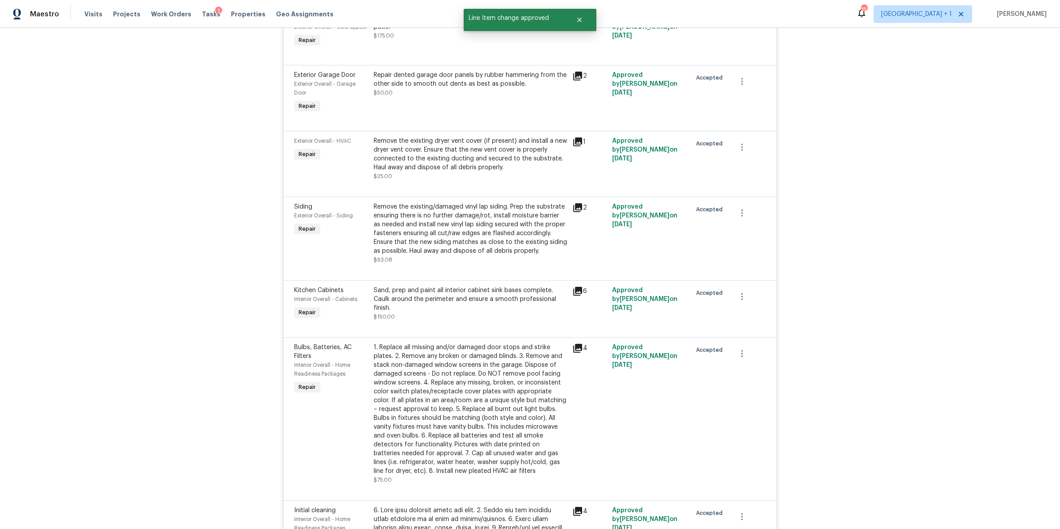
scroll to position [0, 0]
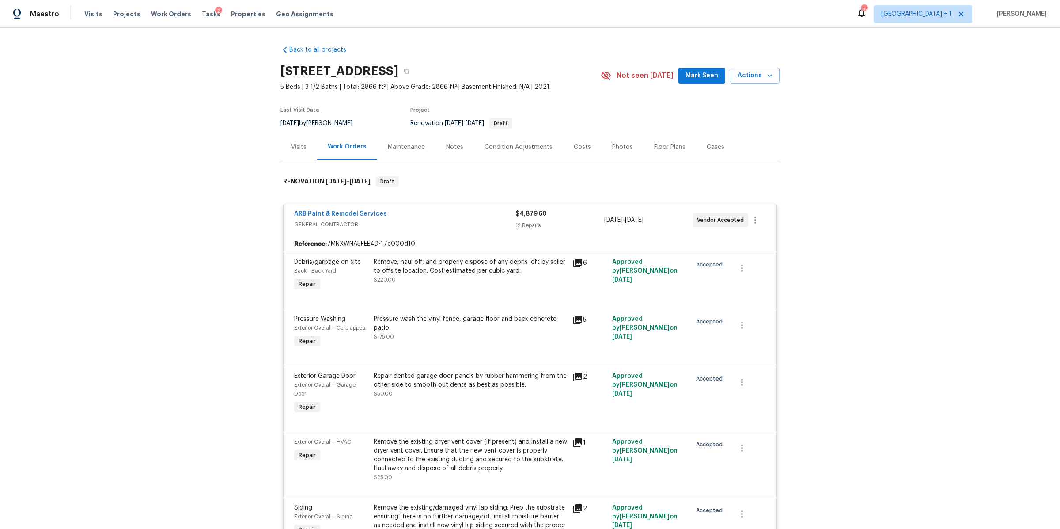
click at [202, 18] on div "Tasks 2" at bounding box center [211, 14] width 19 height 9
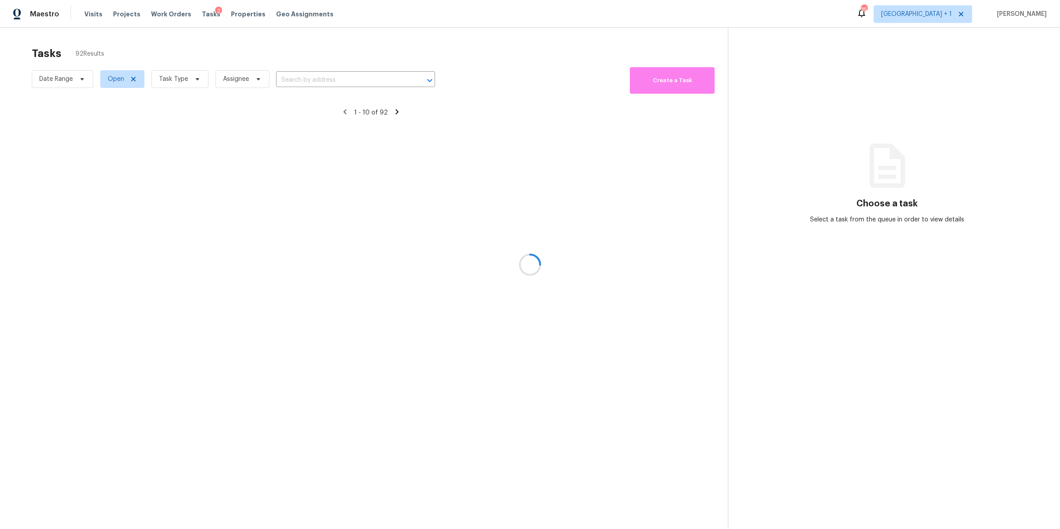
click at [202, 16] on div at bounding box center [530, 264] width 1060 height 529
click at [193, 84] on span "Task Type" at bounding box center [180, 79] width 57 height 18
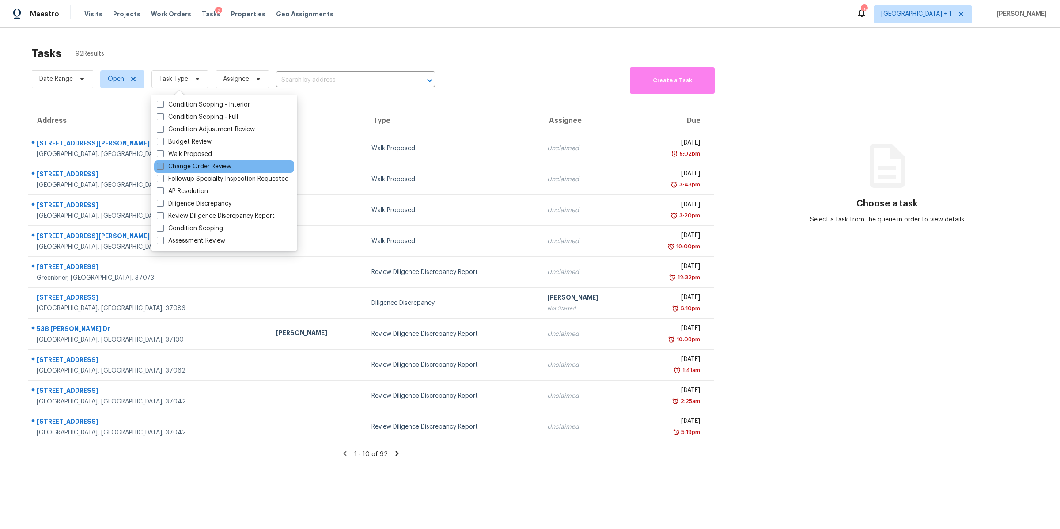
click at [186, 163] on label "Change Order Review" at bounding box center [194, 166] width 75 height 9
click at [163, 163] on input "Change Order Review" at bounding box center [160, 165] width 6 height 6
checkbox input "true"
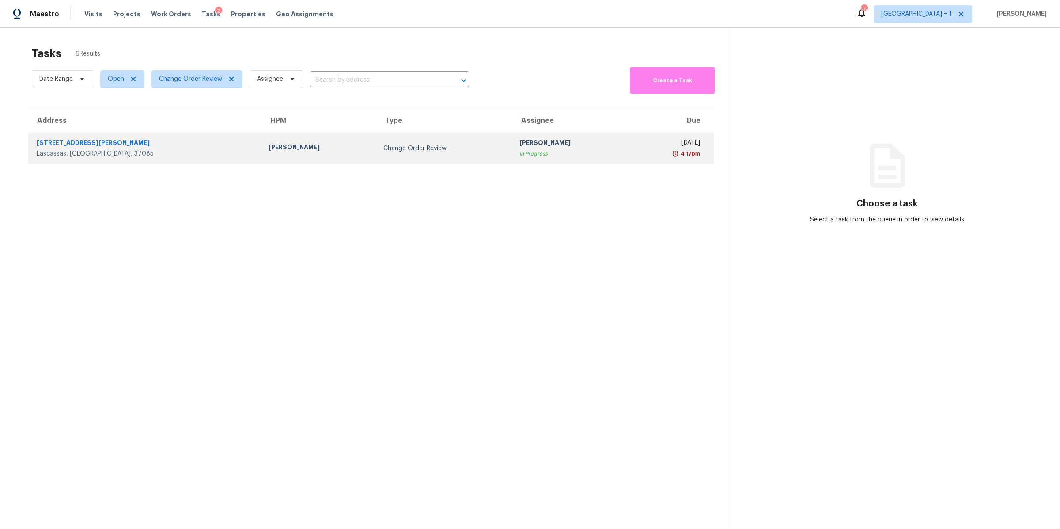
click at [50, 146] on div "[STREET_ADDRESS][PERSON_NAME]" at bounding box center [146, 143] width 218 height 11
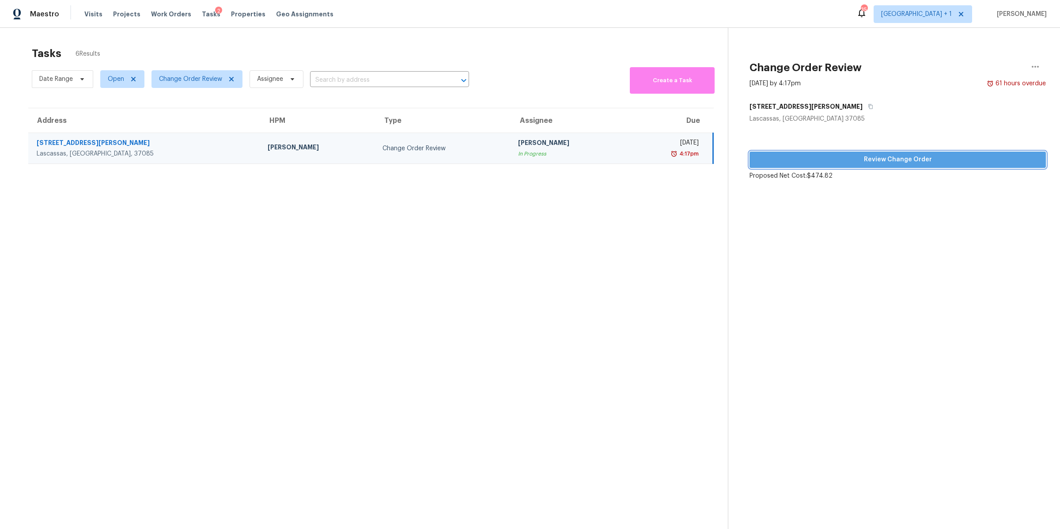
click at [868, 163] on span "Review Change Order" at bounding box center [898, 159] width 282 height 11
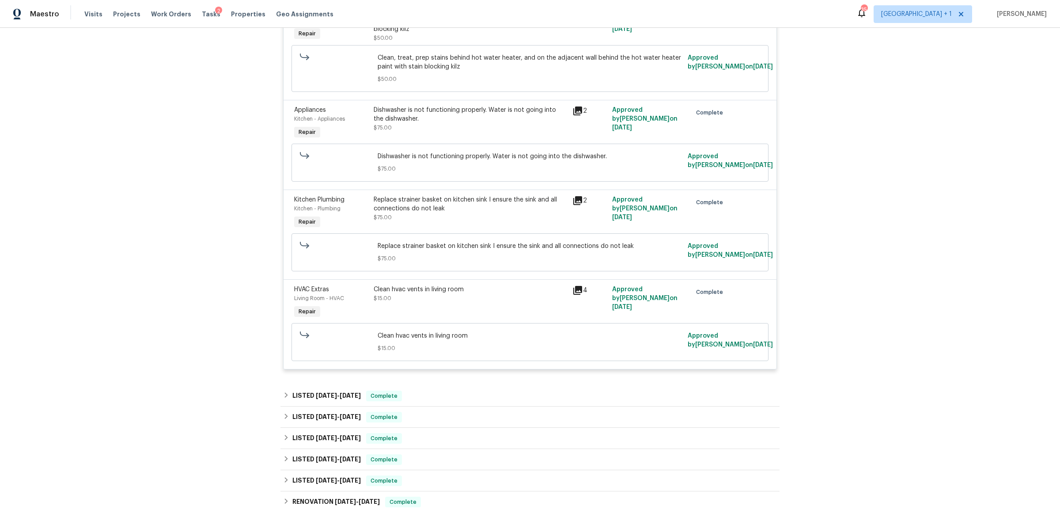
scroll to position [1436, 0]
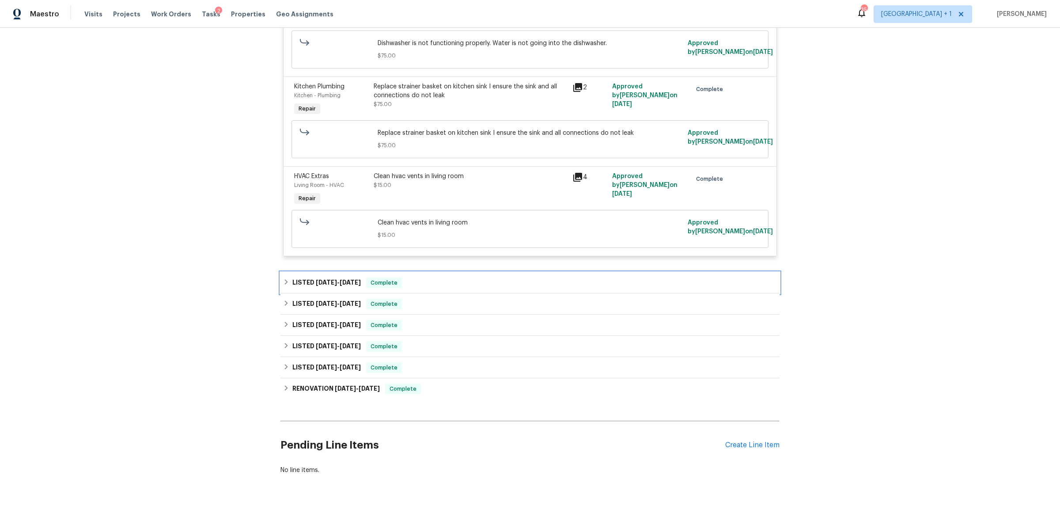
click at [640, 277] on div "LISTED [DATE] - [DATE] Complete" at bounding box center [530, 282] width 494 height 11
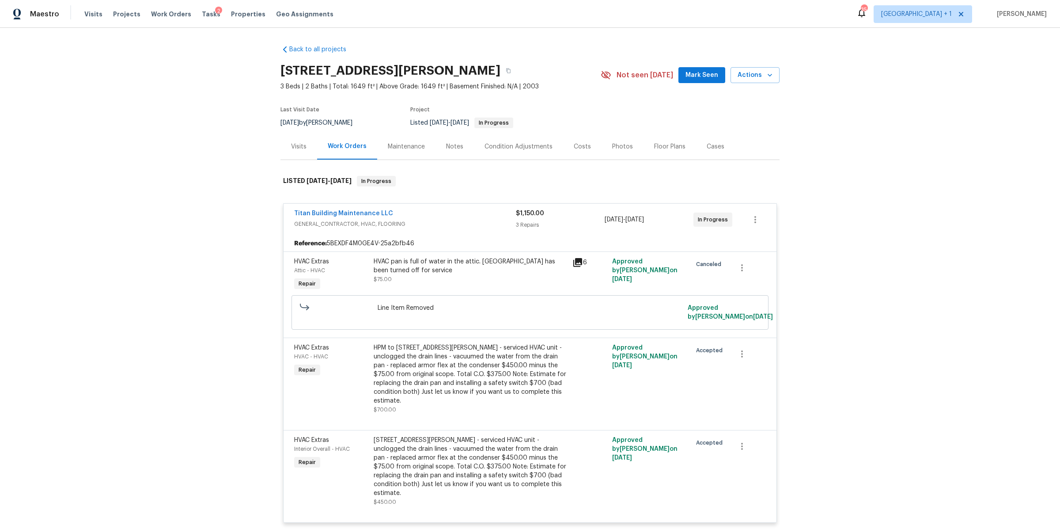
scroll to position [0, 0]
click at [346, 211] on link "Titan Building Maintenance LLC" at bounding box center [343, 214] width 99 height 6
